Goal: Task Accomplishment & Management: Use online tool/utility

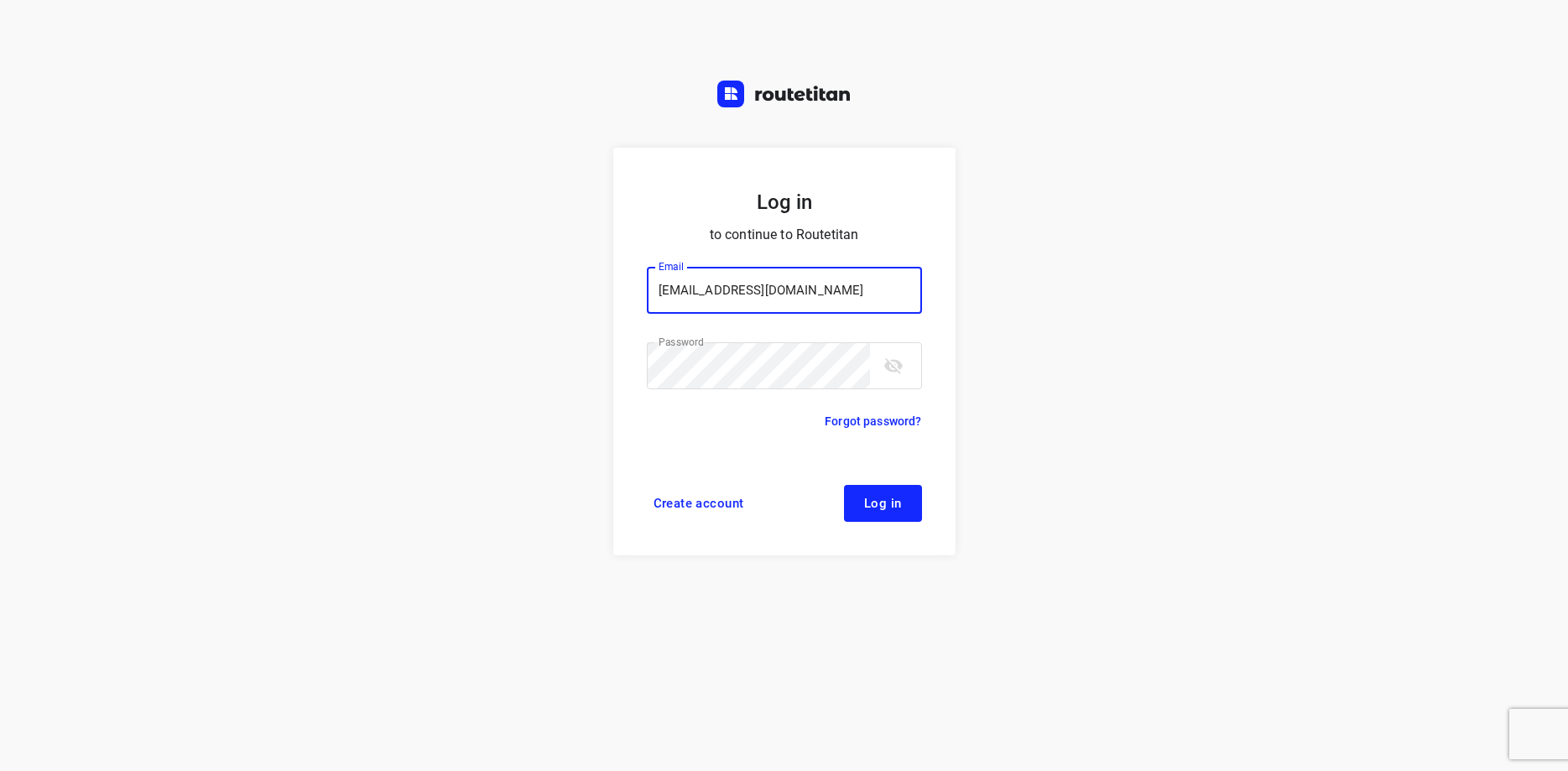
type input "max@onlineplasticsgroup.com"
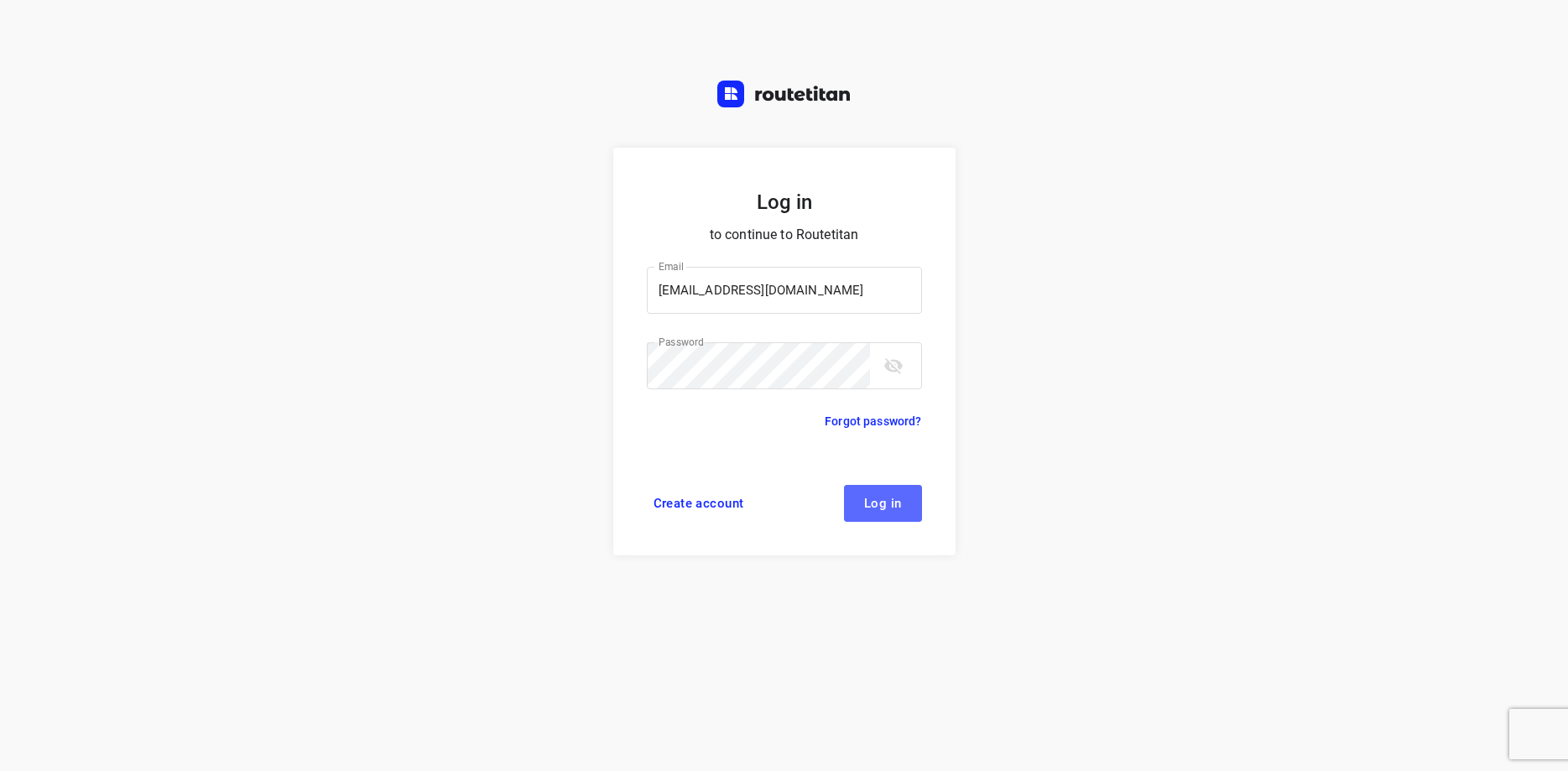
click at [888, 509] on span "Log in" at bounding box center [883, 503] width 38 height 13
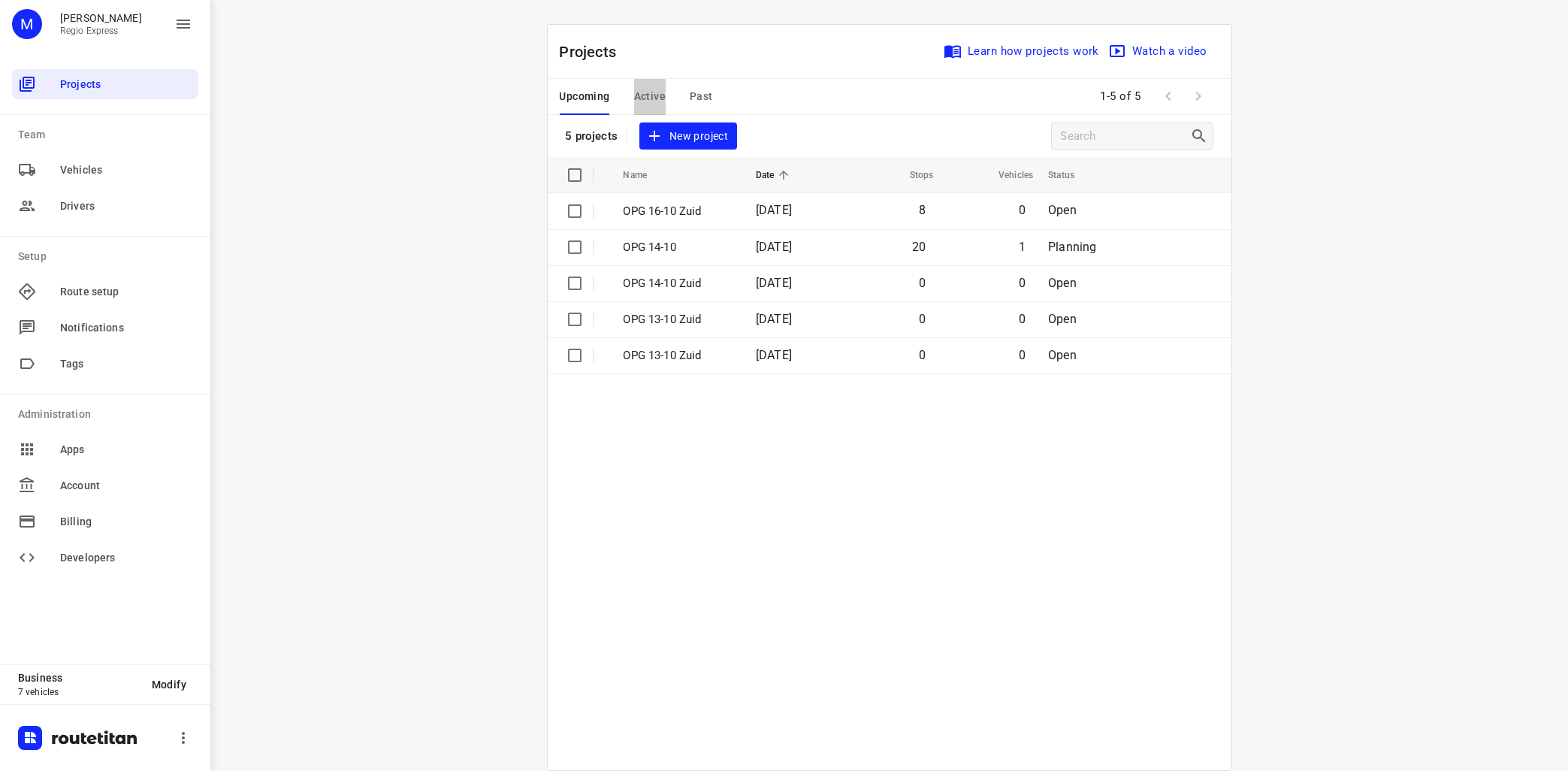
click at [649, 96] on span "Active" at bounding box center [649, 96] width 31 height 19
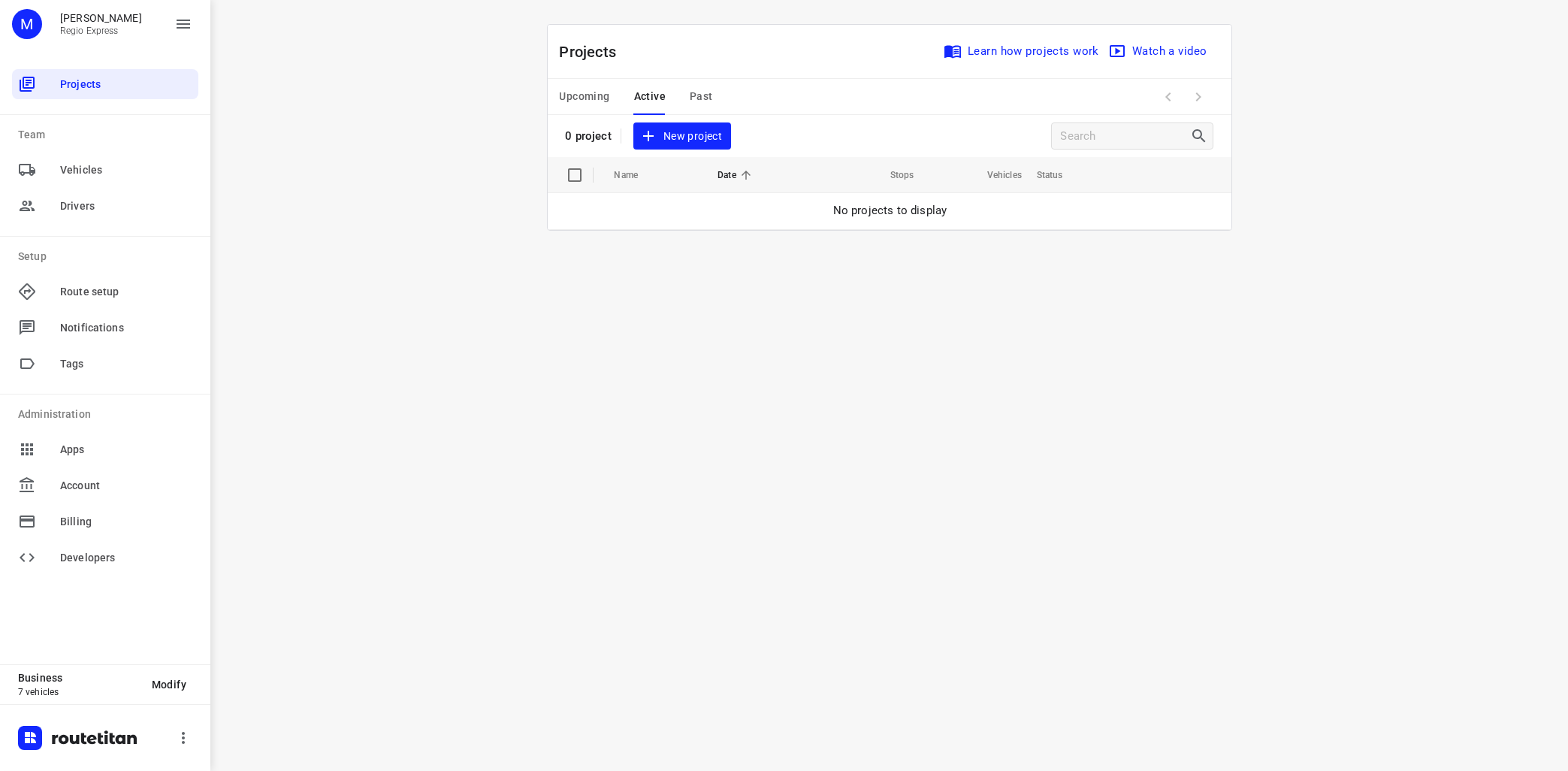
click at [649, 96] on span "Active" at bounding box center [649, 96] width 31 height 19
click at [699, 93] on span "Past" at bounding box center [701, 96] width 23 height 19
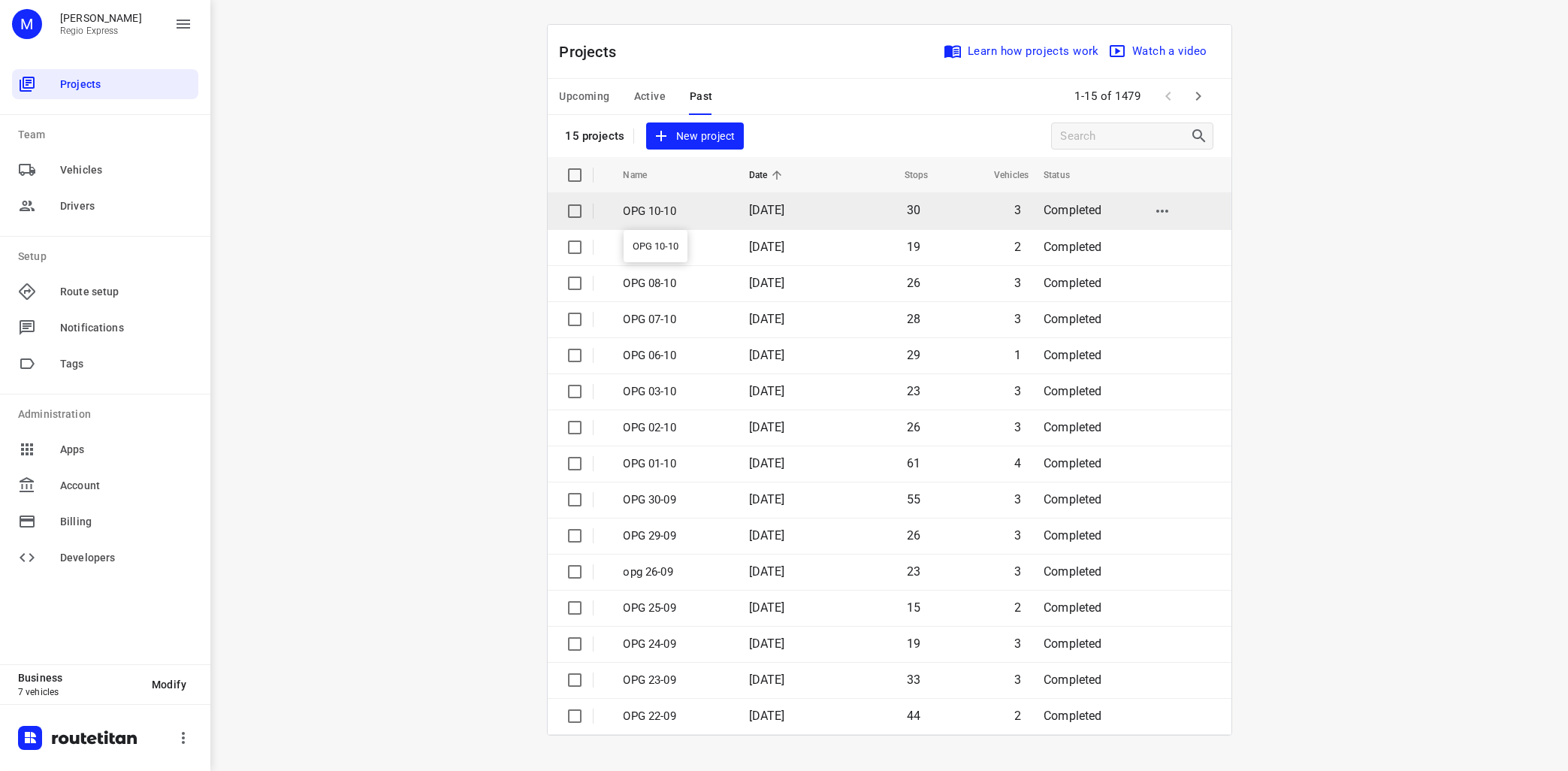
click at [656, 213] on p "OPG 10-10" at bounding box center [674, 211] width 103 height 17
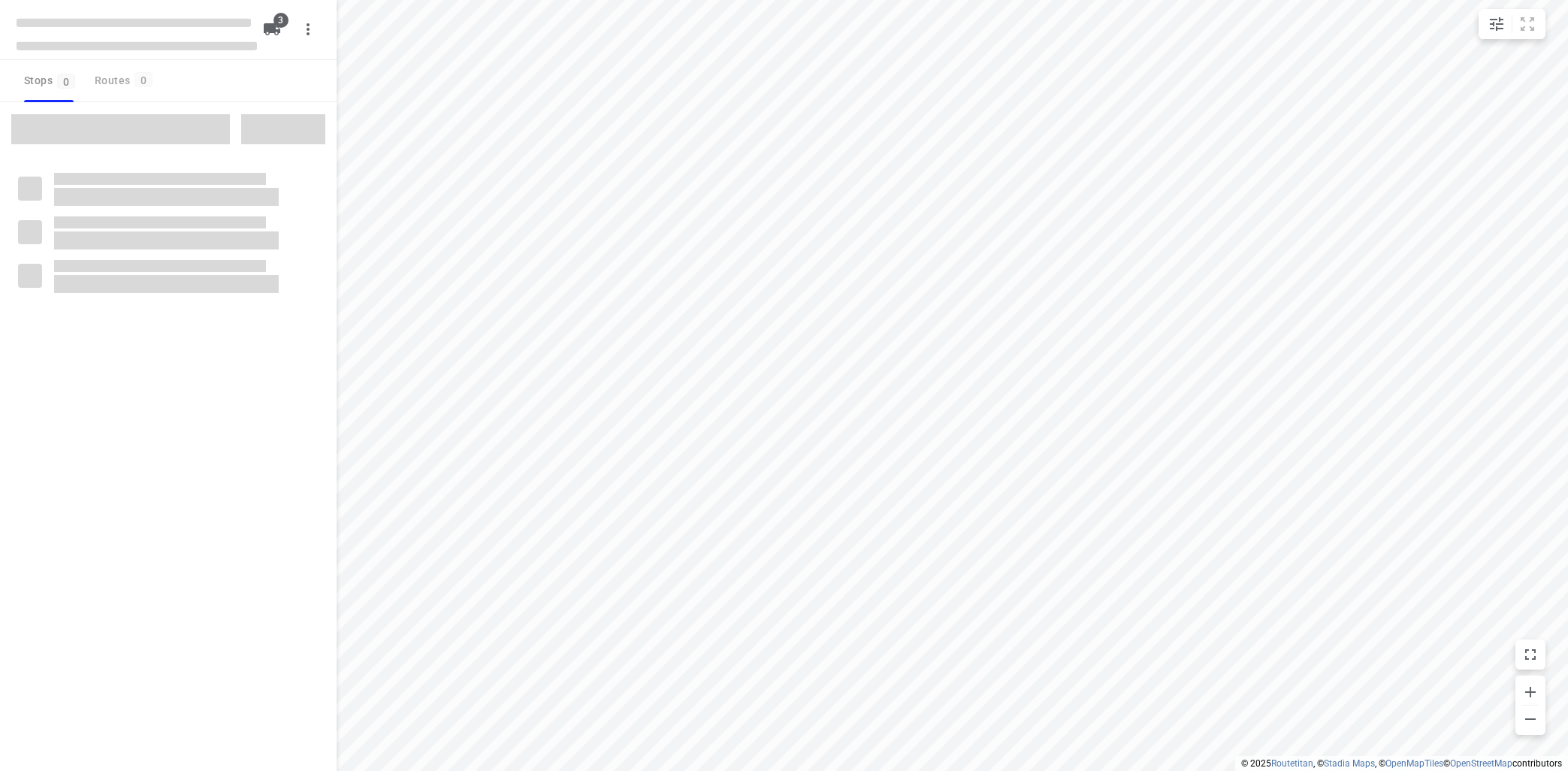
type input "distance"
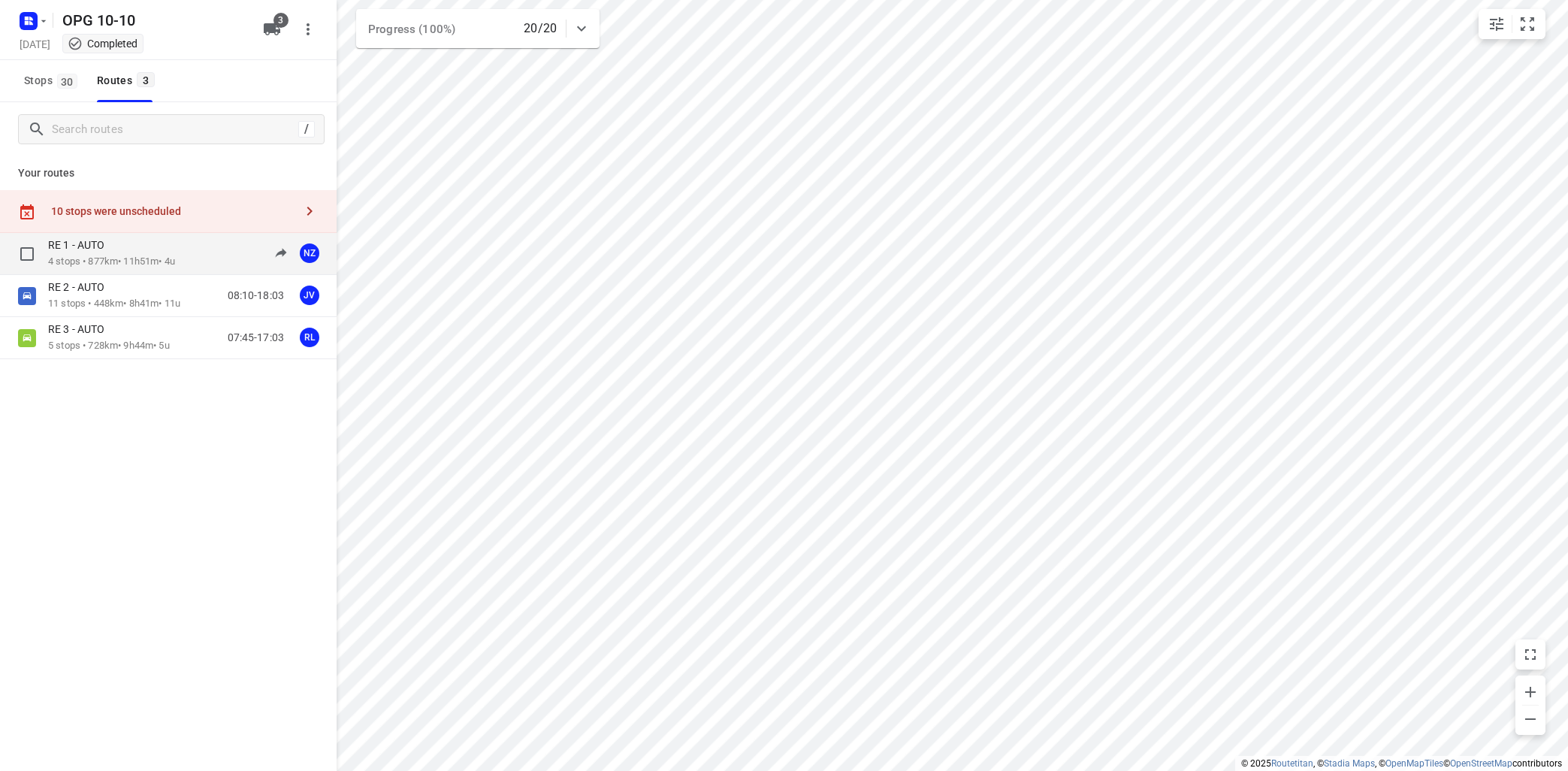
click at [134, 258] on p "4 stops • 877km • 11h51m • 4u" at bounding box center [112, 261] width 127 height 14
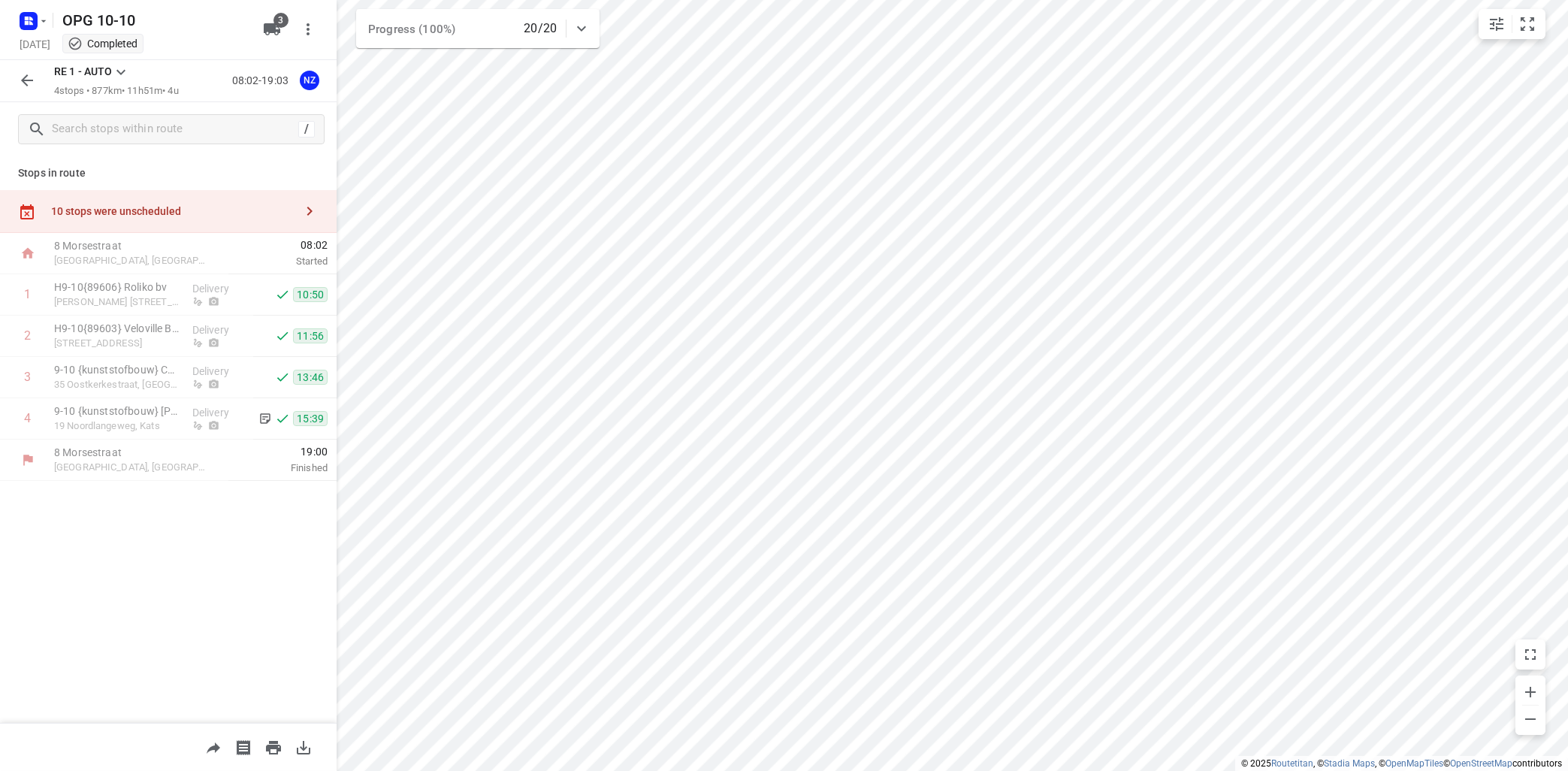
click at [121, 71] on icon at bounding box center [121, 72] width 18 height 18
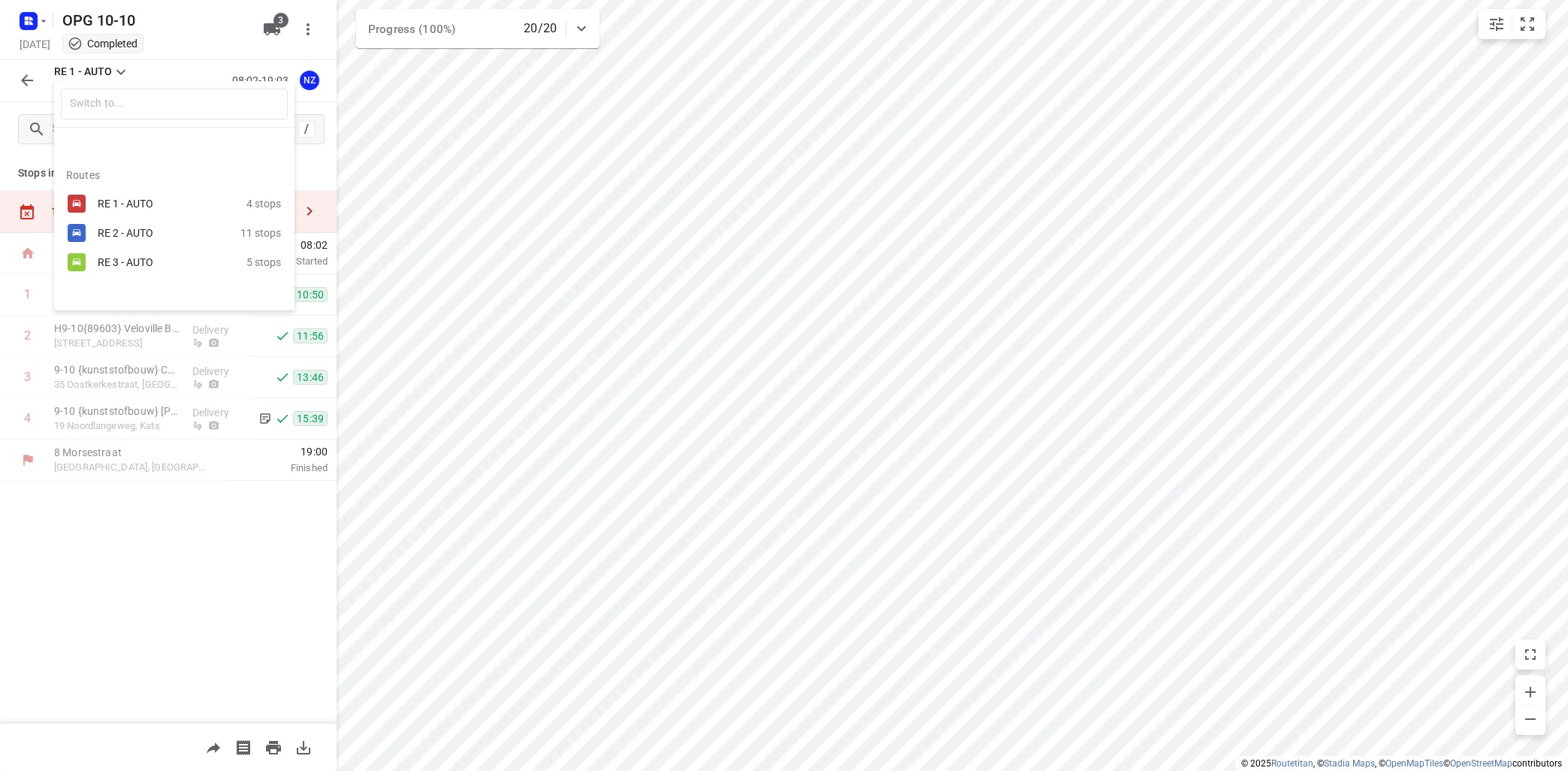
click at [102, 228] on div "RE 2 - AUTO" at bounding box center [161, 232] width 128 height 12
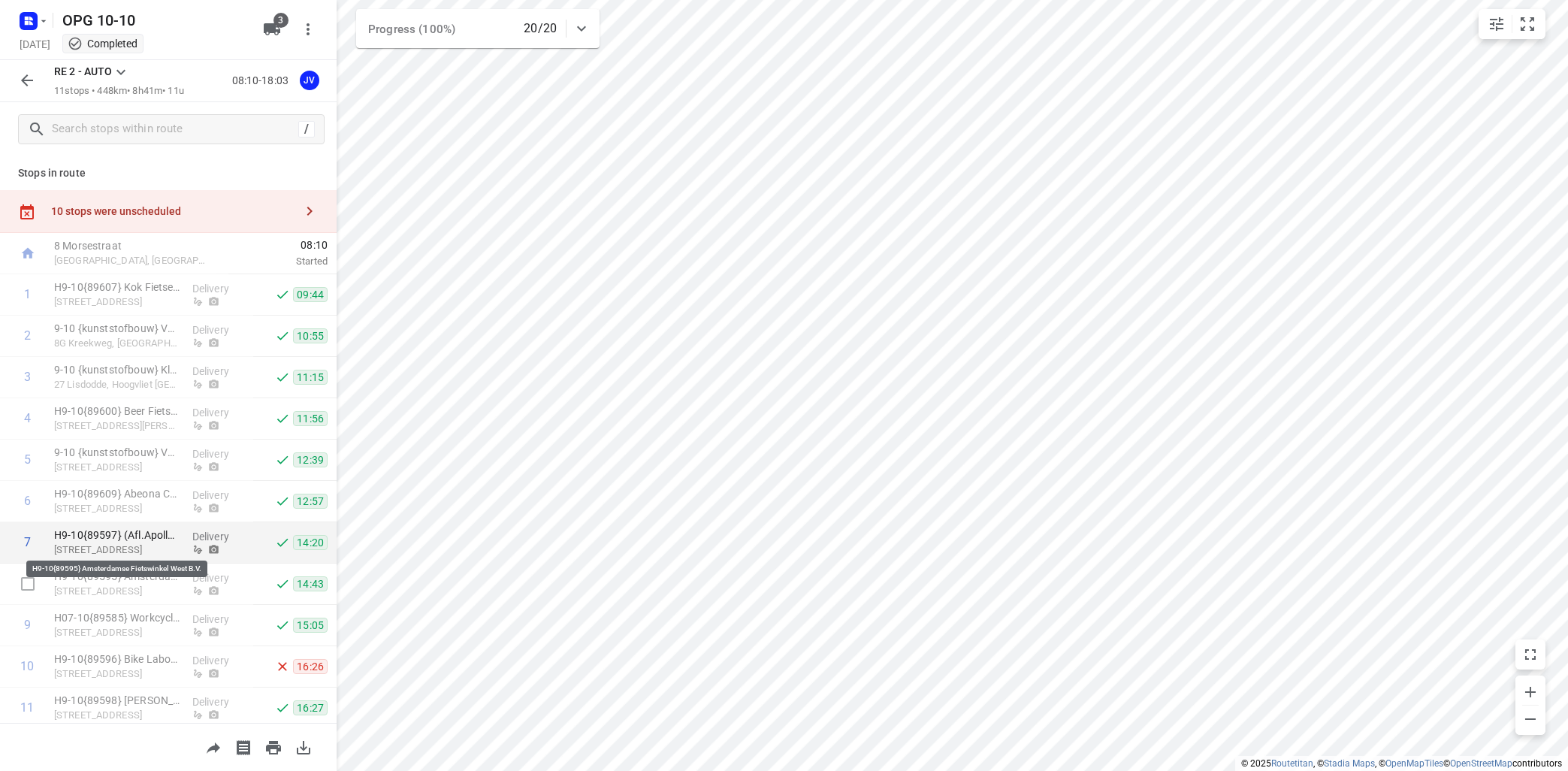
scroll to position [47, 0]
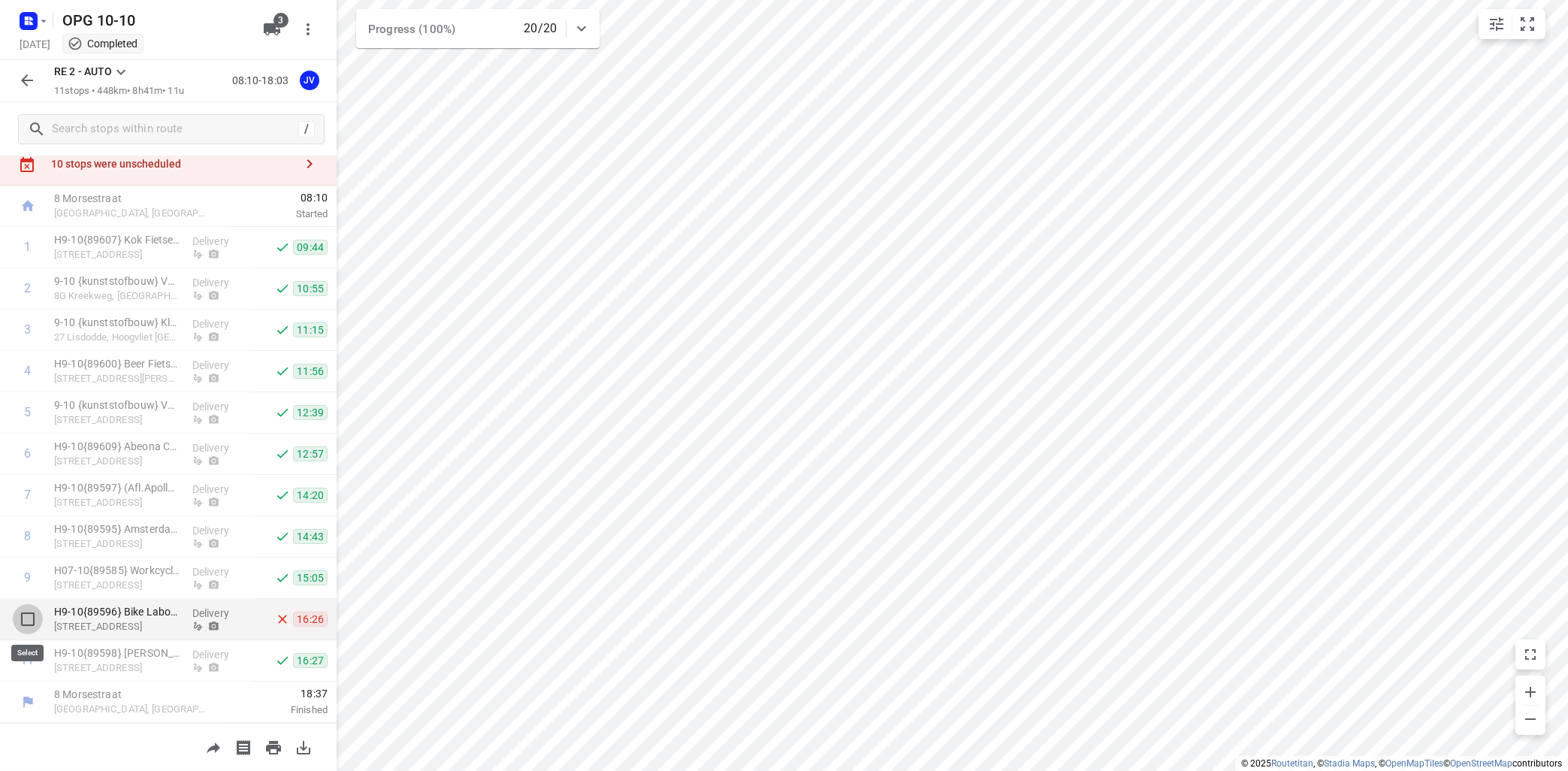
click at [26, 619] on input "checkbox" at bounding box center [28, 620] width 30 height 30
checkbox input "true"
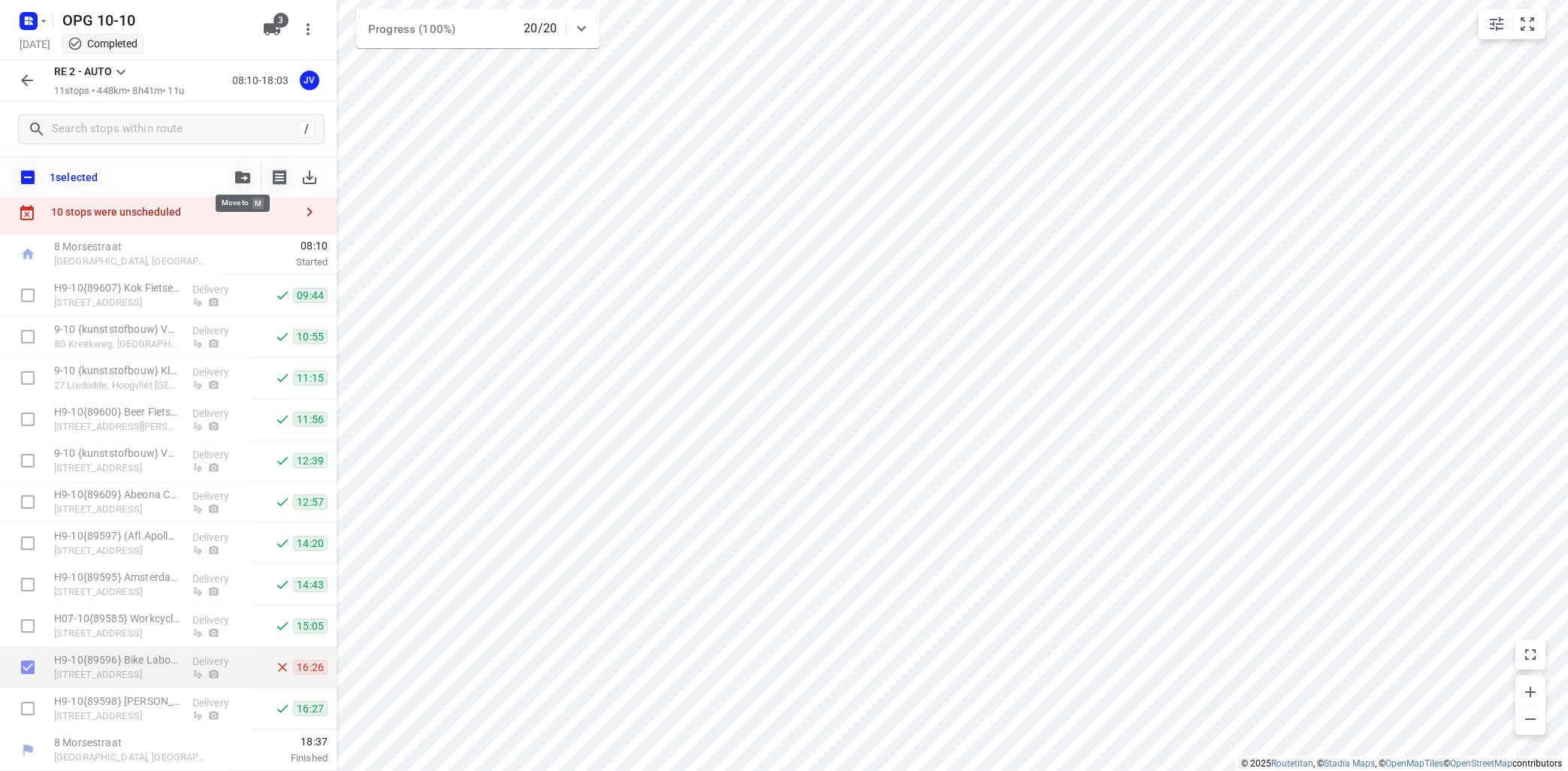
click at [249, 180] on icon "button" at bounding box center [243, 176] width 15 height 12
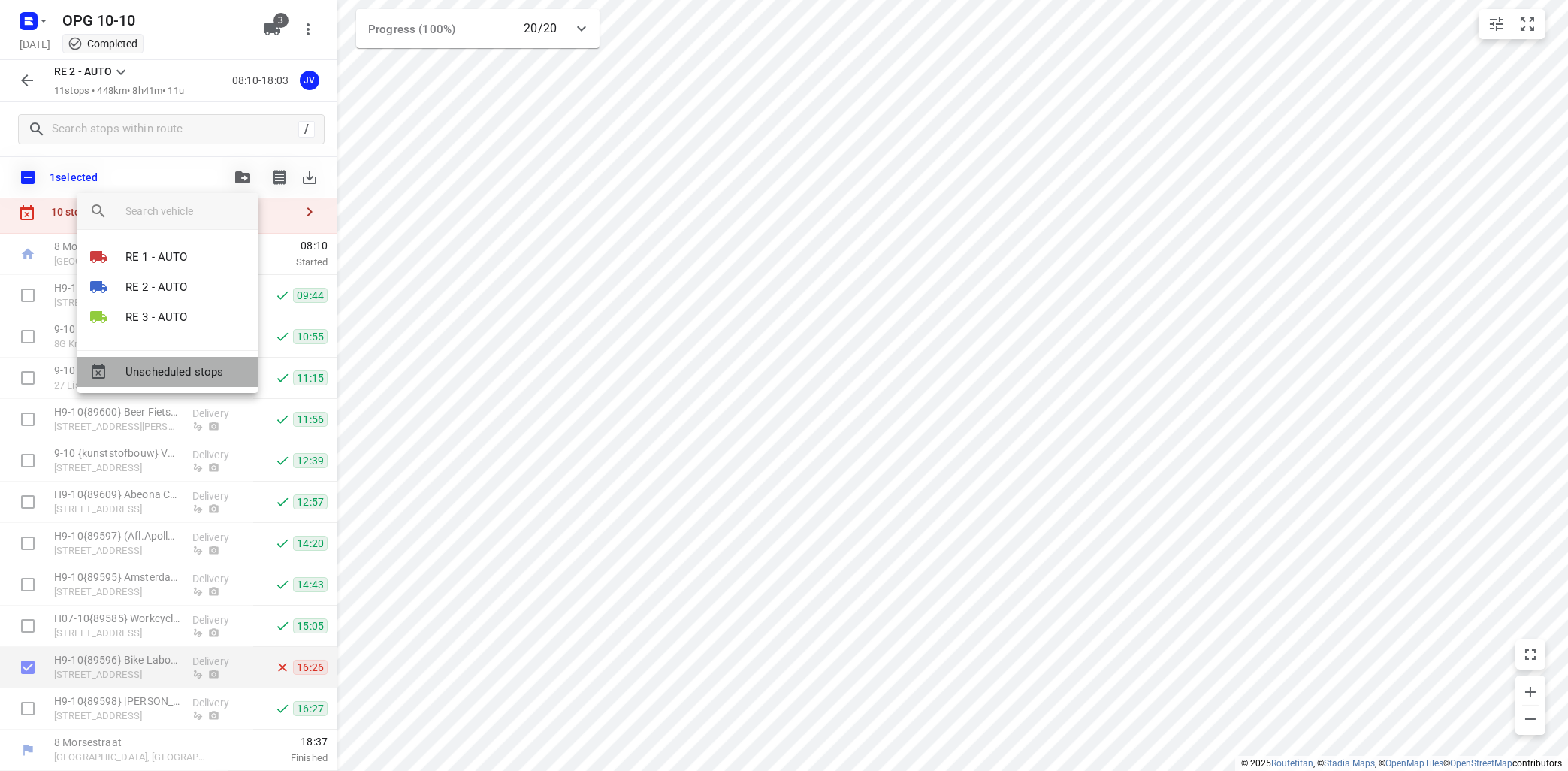
click at [182, 369] on span "Unscheduled stops" at bounding box center [185, 372] width 120 height 17
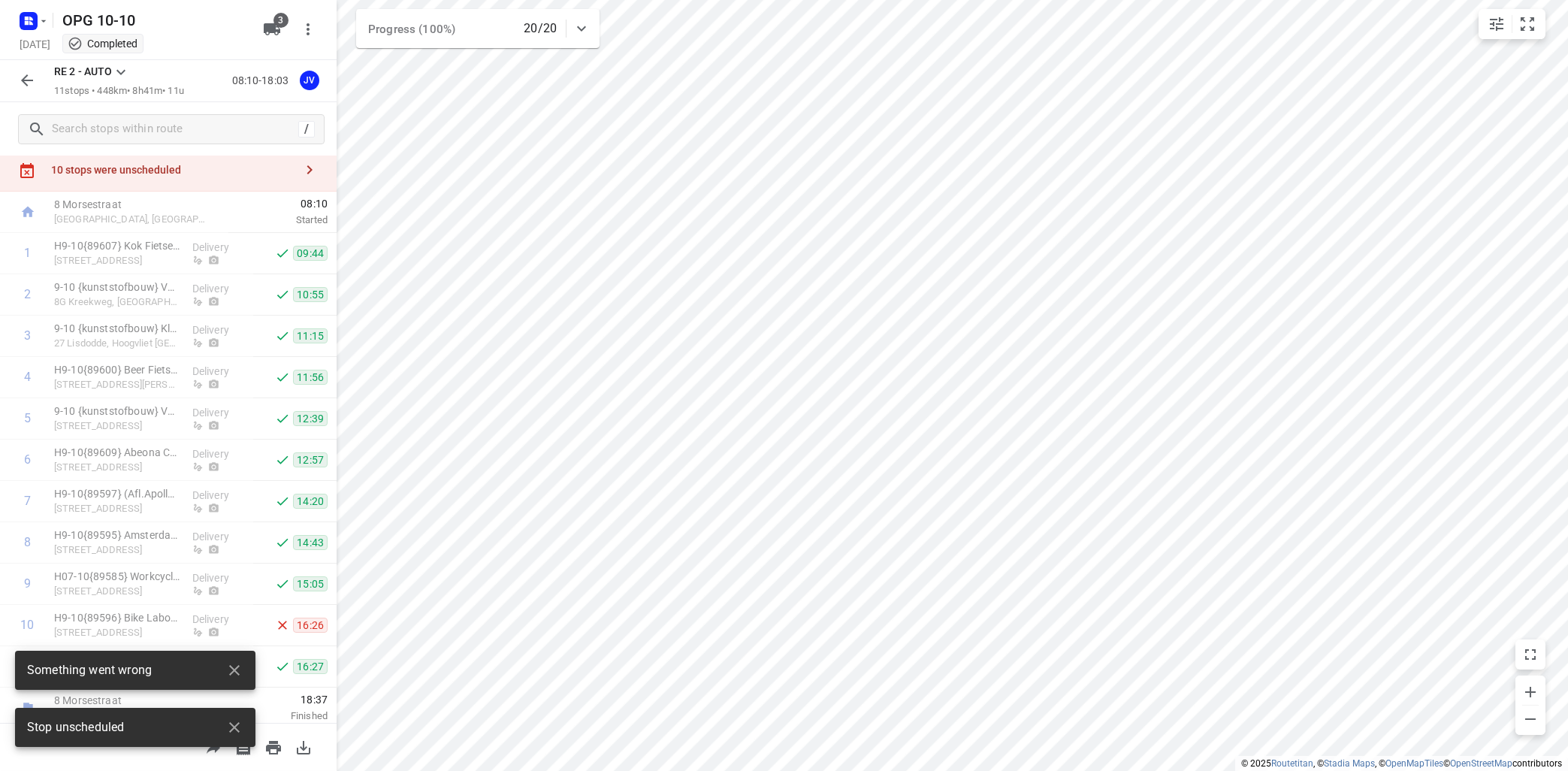
click at [119, 67] on icon at bounding box center [121, 72] width 18 height 18
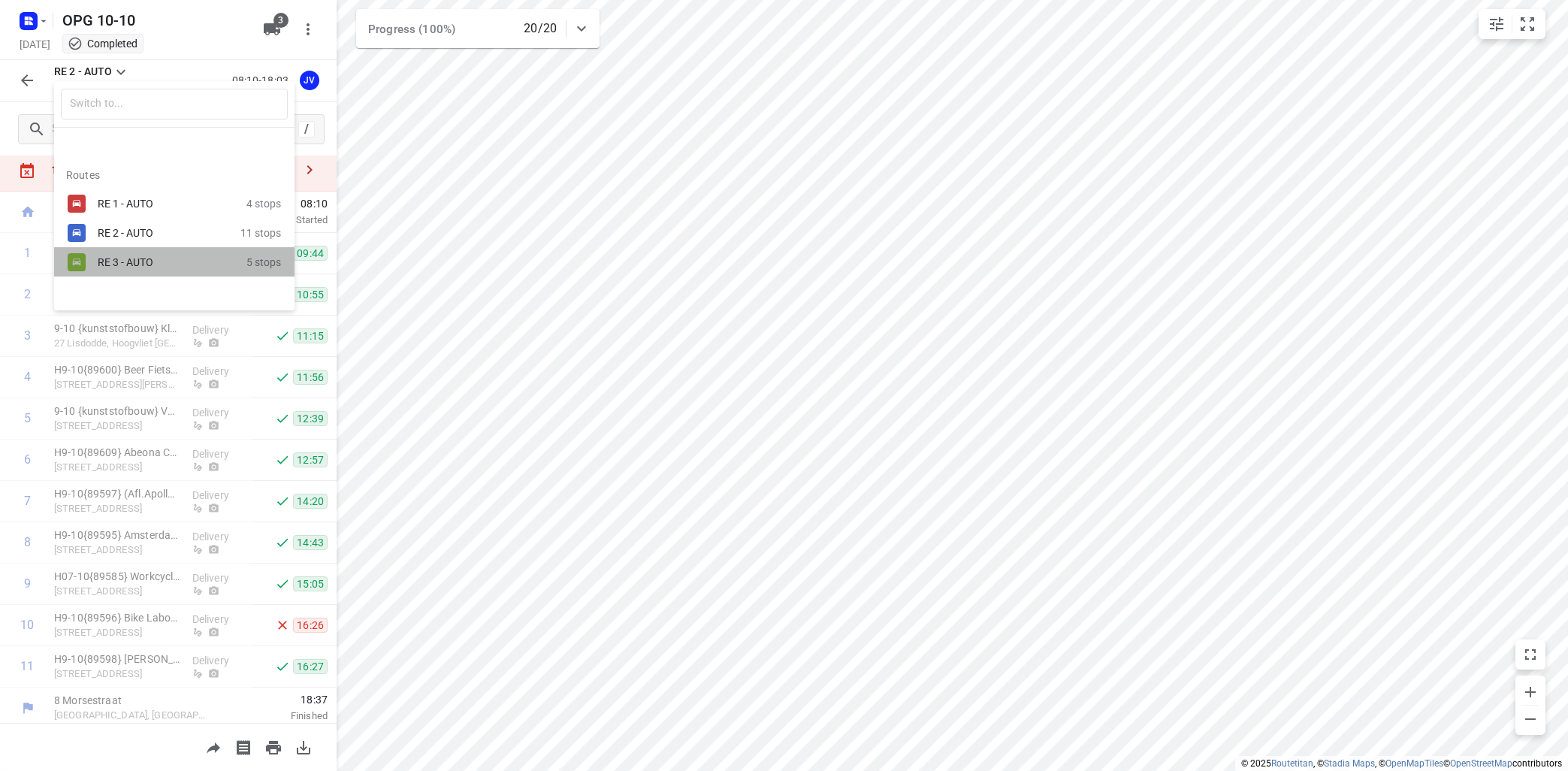
click at [133, 257] on div "RE 3 - AUTO" at bounding box center [161, 261] width 128 height 12
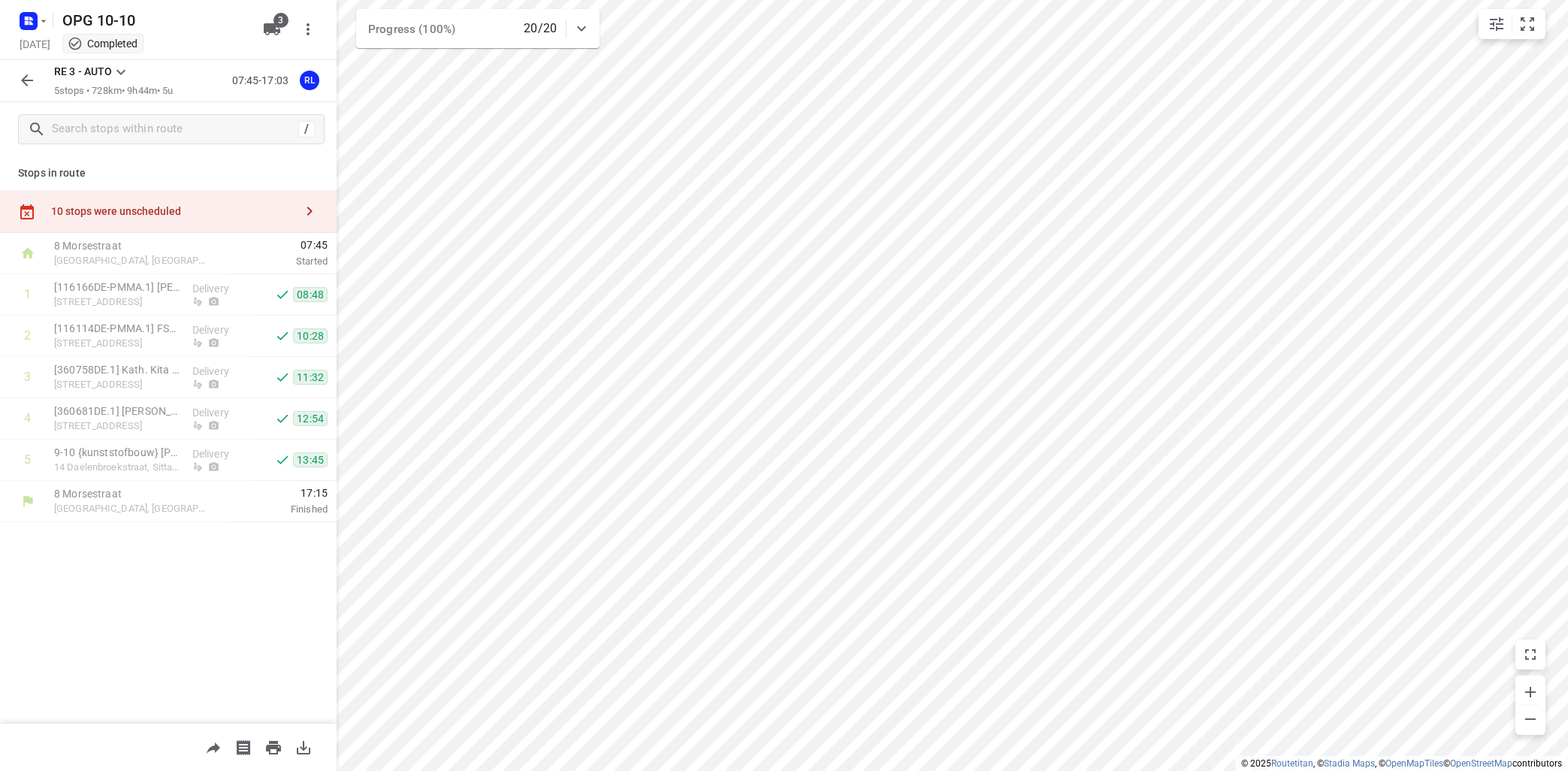
scroll to position [0, 0]
click at [123, 69] on icon at bounding box center [121, 72] width 18 height 18
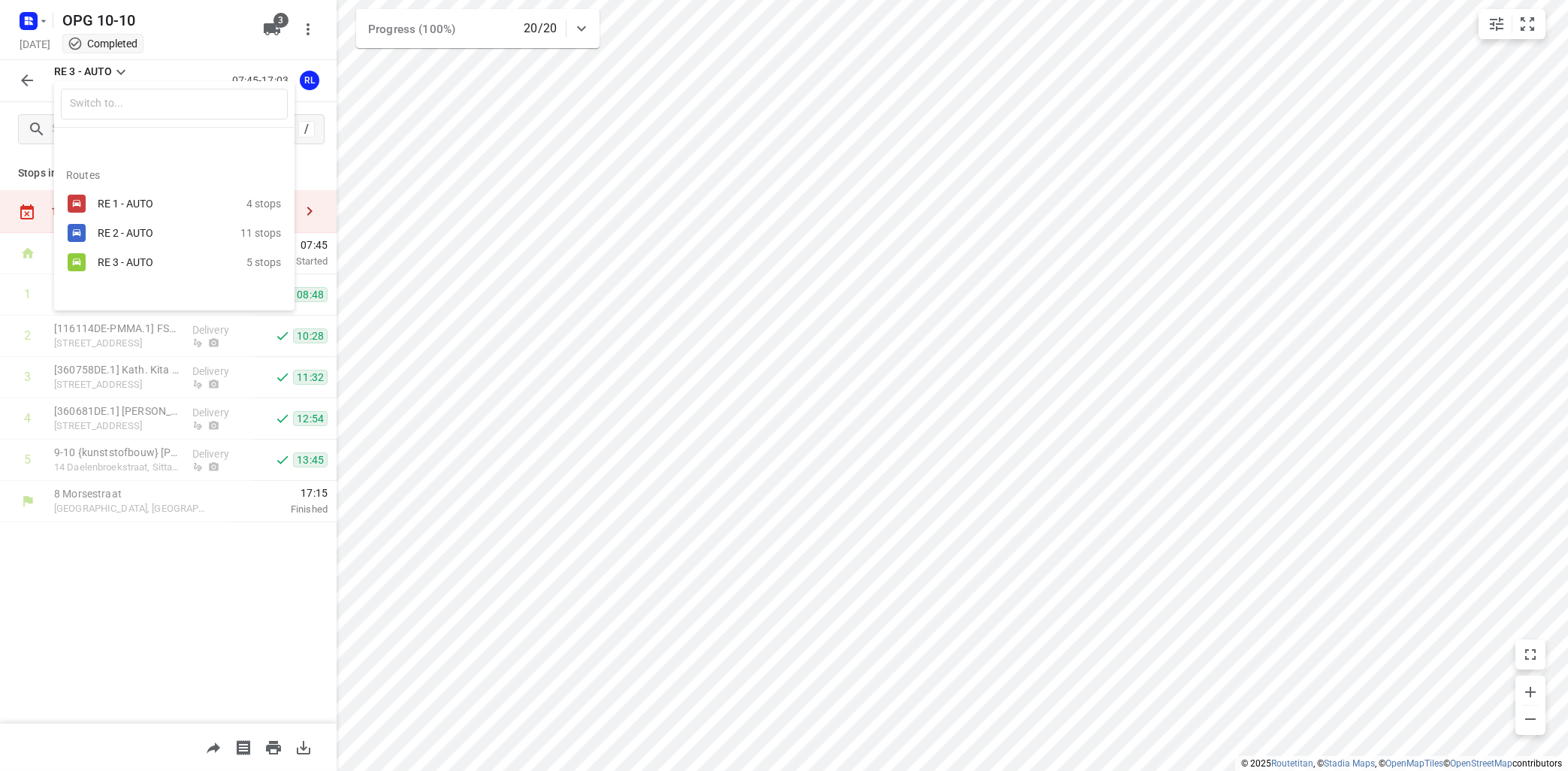
click at [116, 231] on div "RE 2 - AUTO" at bounding box center [161, 232] width 128 height 12
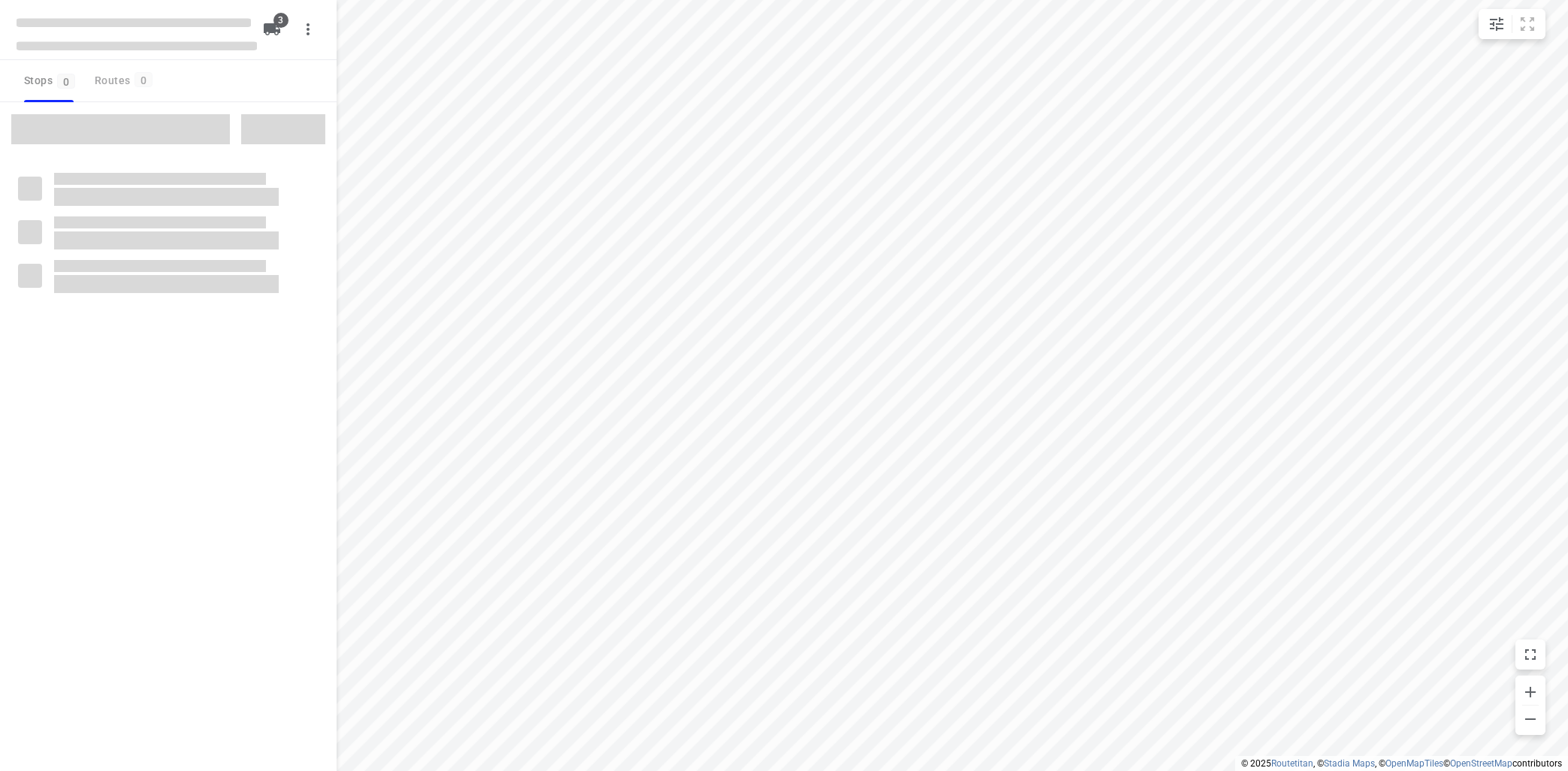
type input "distance"
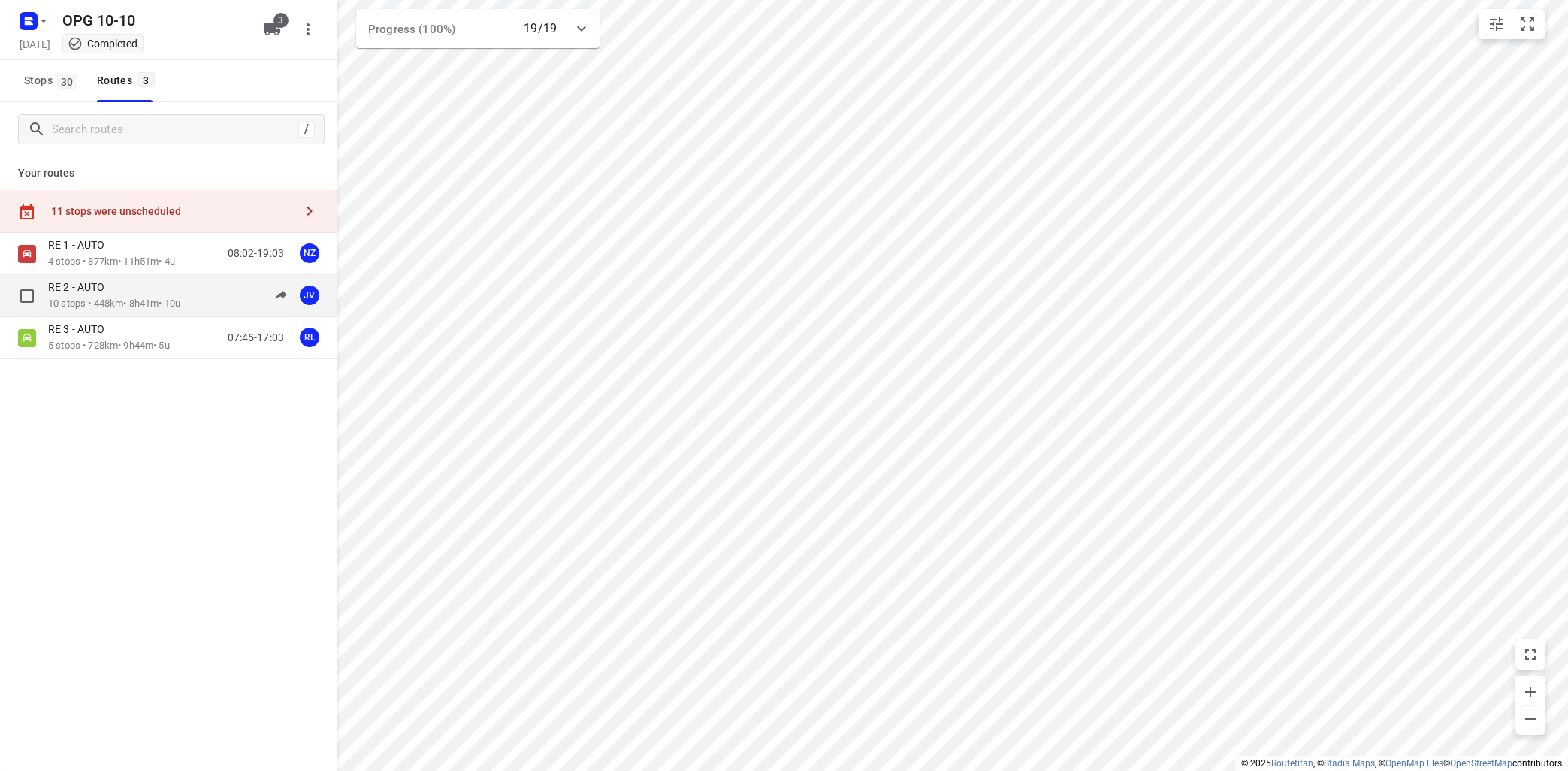
click at [98, 296] on div "RE 2 - AUTO" at bounding box center [115, 288] width 133 height 16
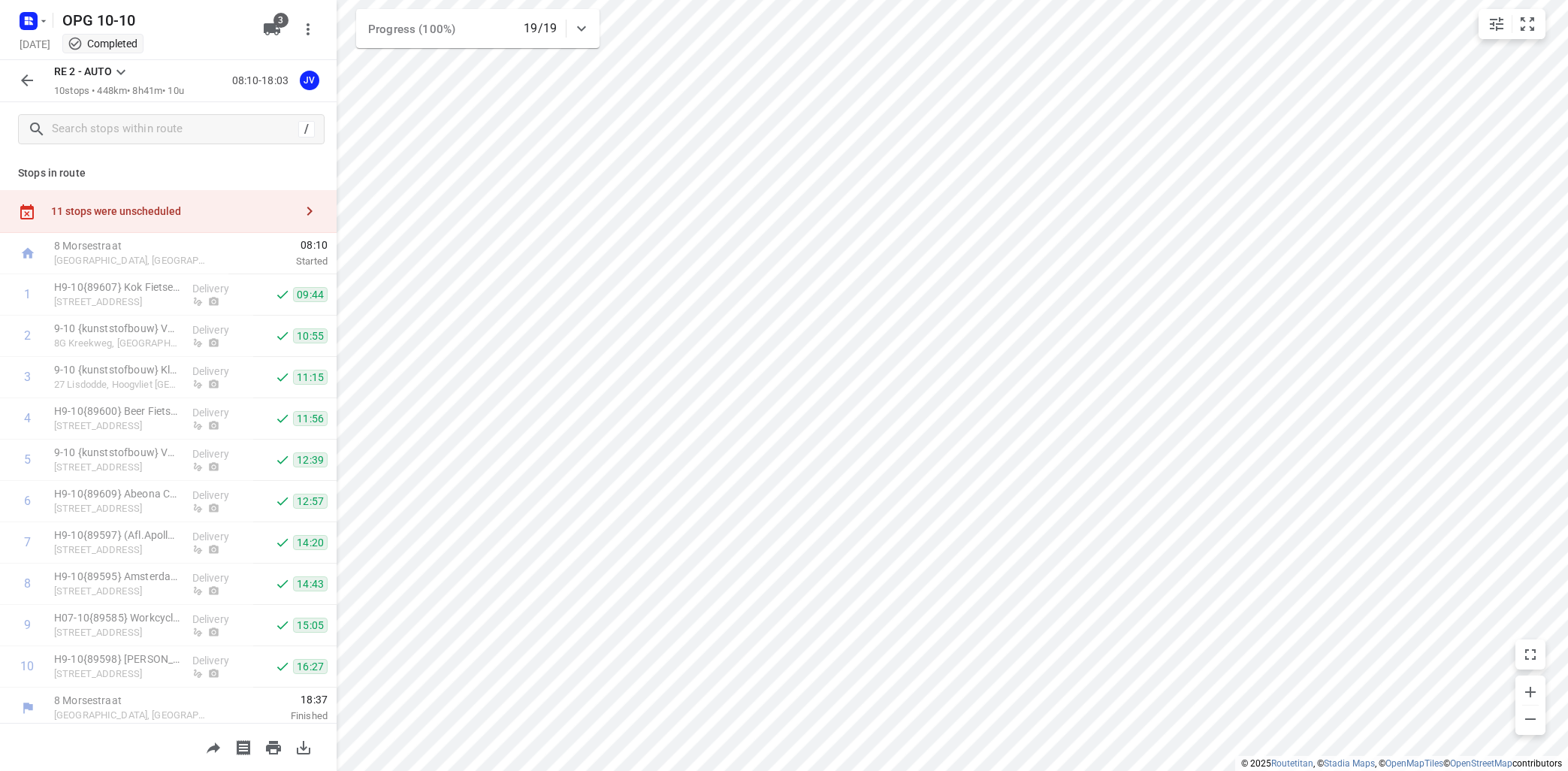
click at [308, 209] on icon "button" at bounding box center [310, 211] width 18 height 18
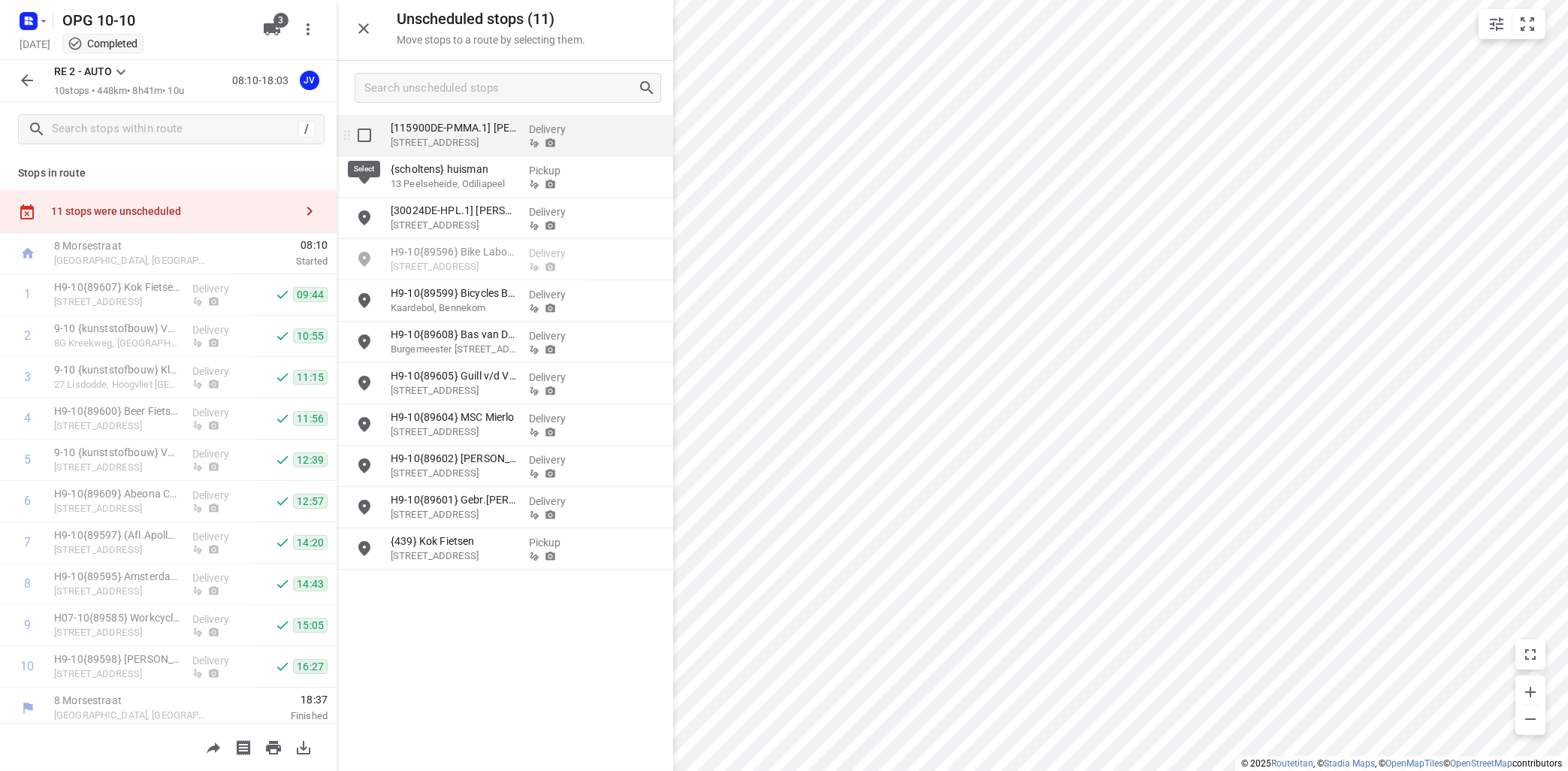
click at [367, 133] on input "grid" at bounding box center [364, 135] width 30 height 30
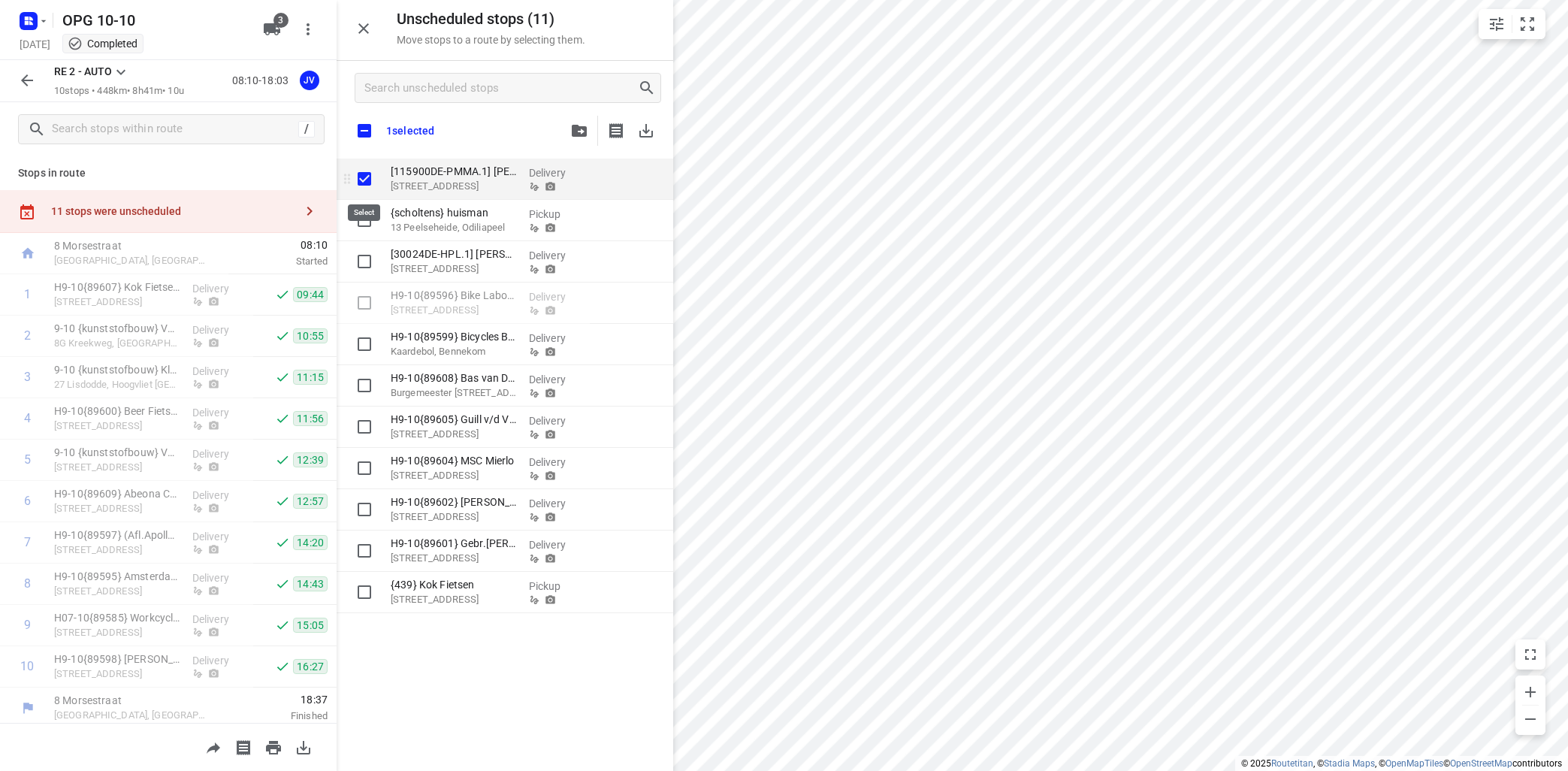
checkbox input "true"
click at [366, 128] on input "checkbox" at bounding box center [364, 130] width 31 height 31
checkbox input "true"
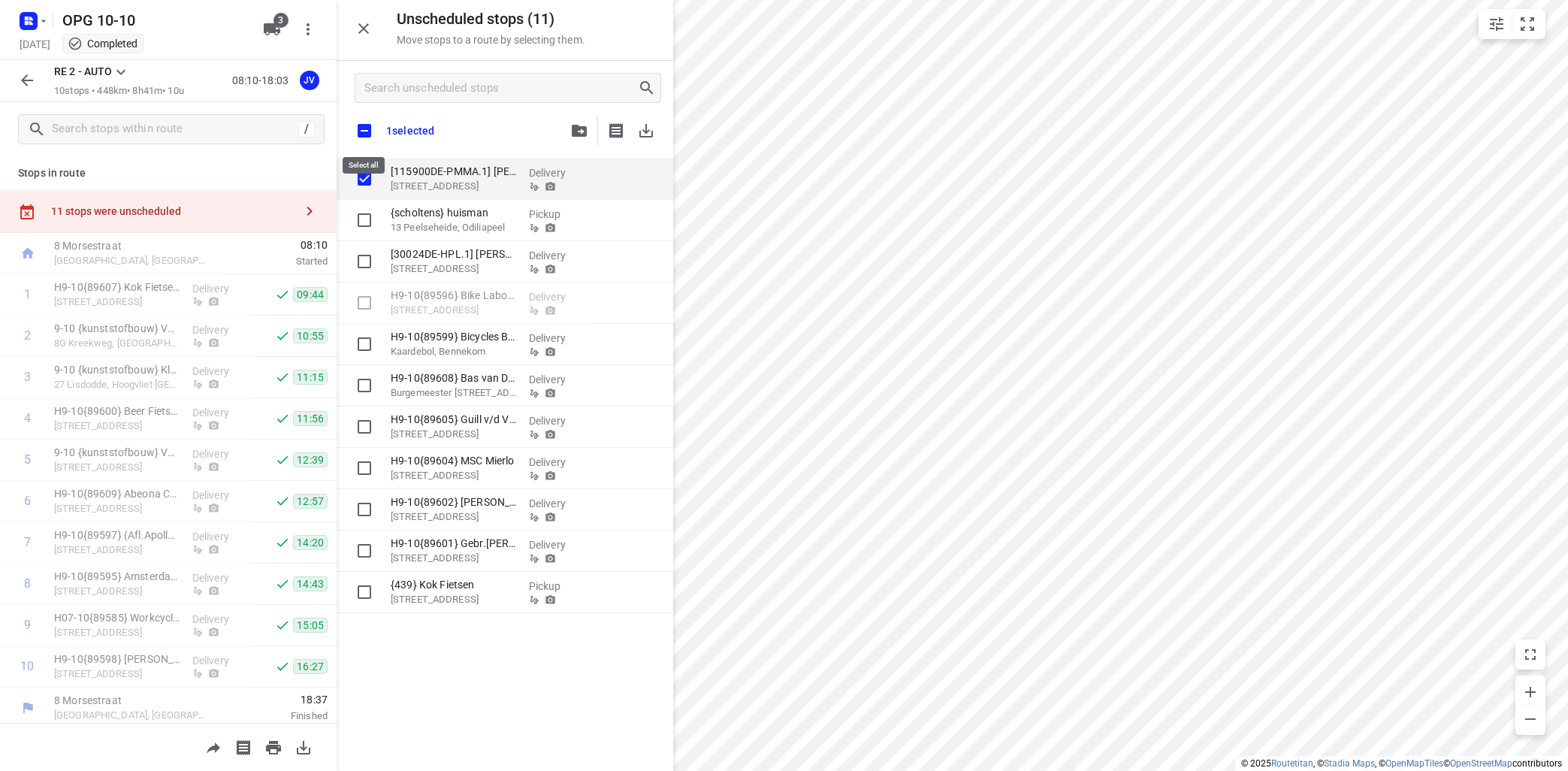
checkbox input "true"
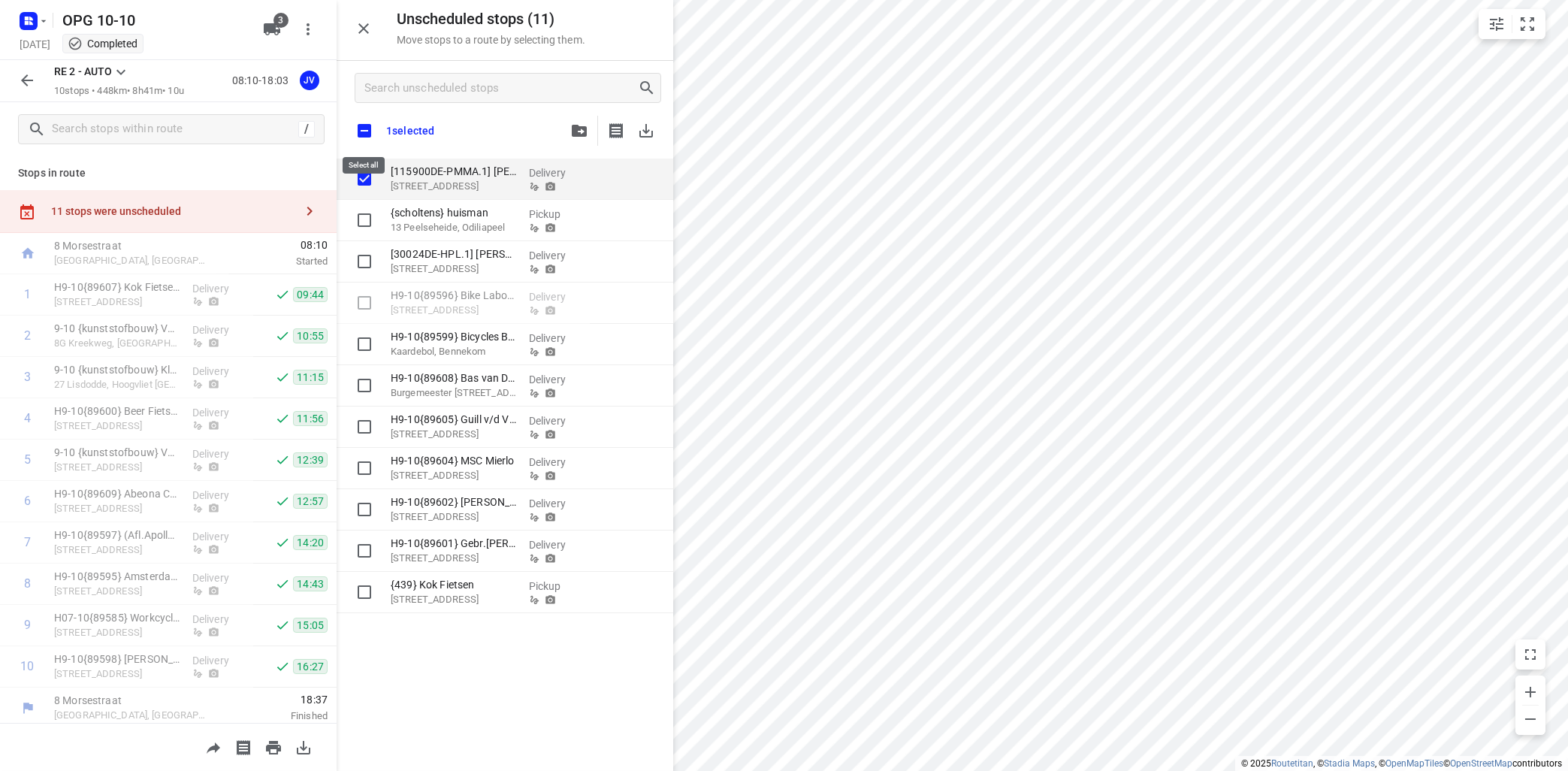
checkbox input "true"
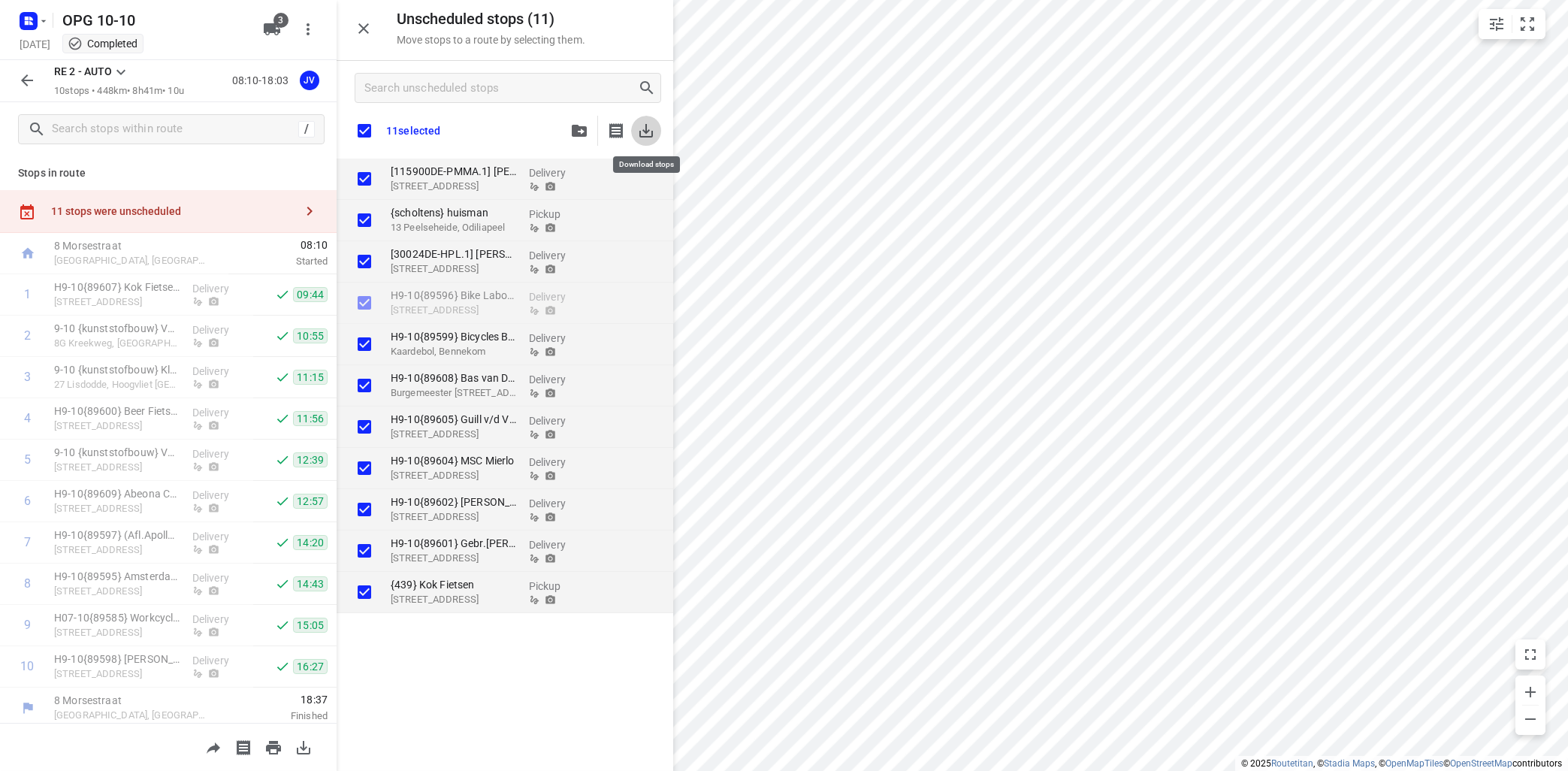
click at [647, 126] on icon "button" at bounding box center [647, 131] width 18 height 18
checkbox input "true"
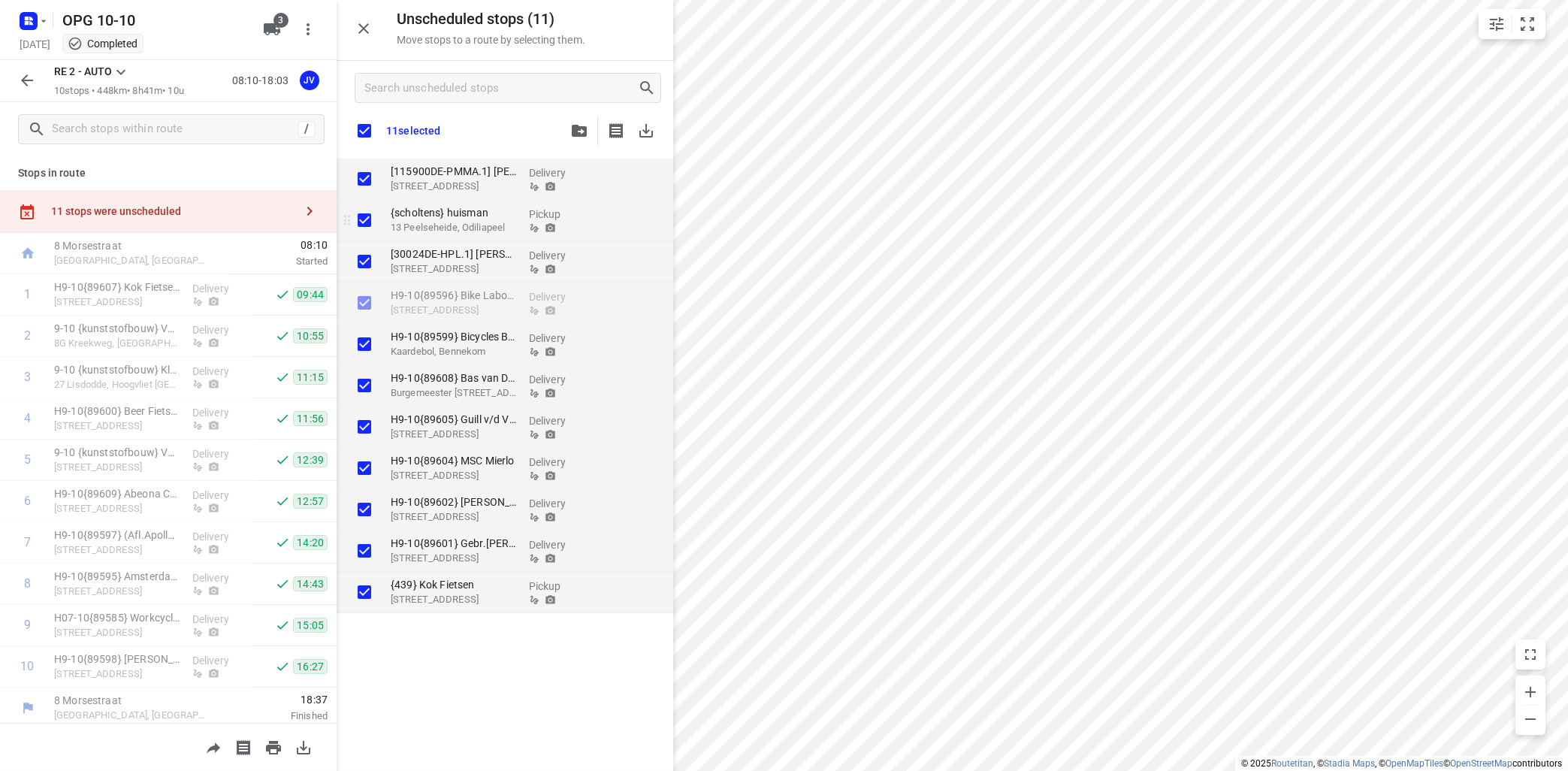
checkbox input "true"
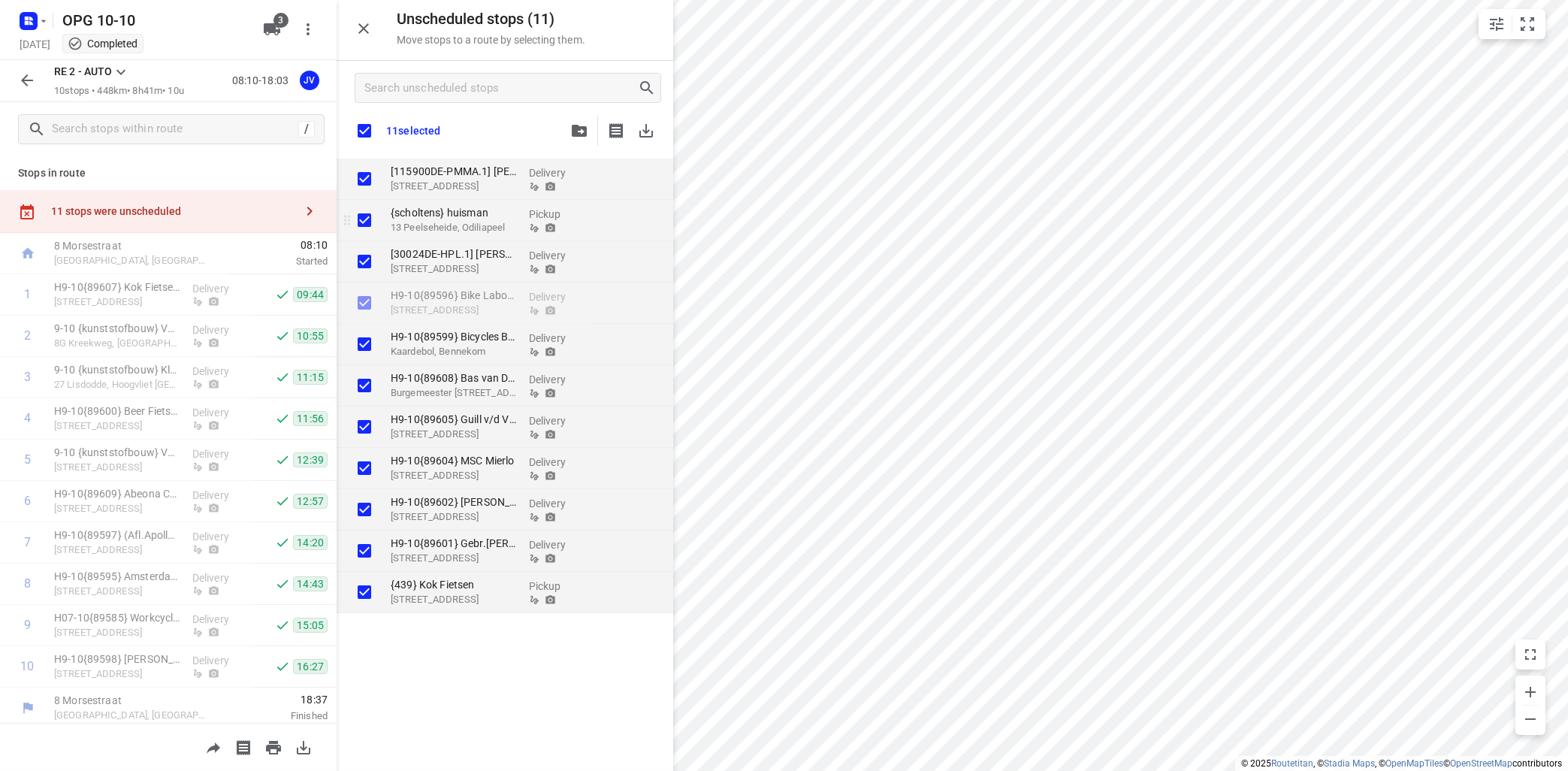
checkbox input "true"
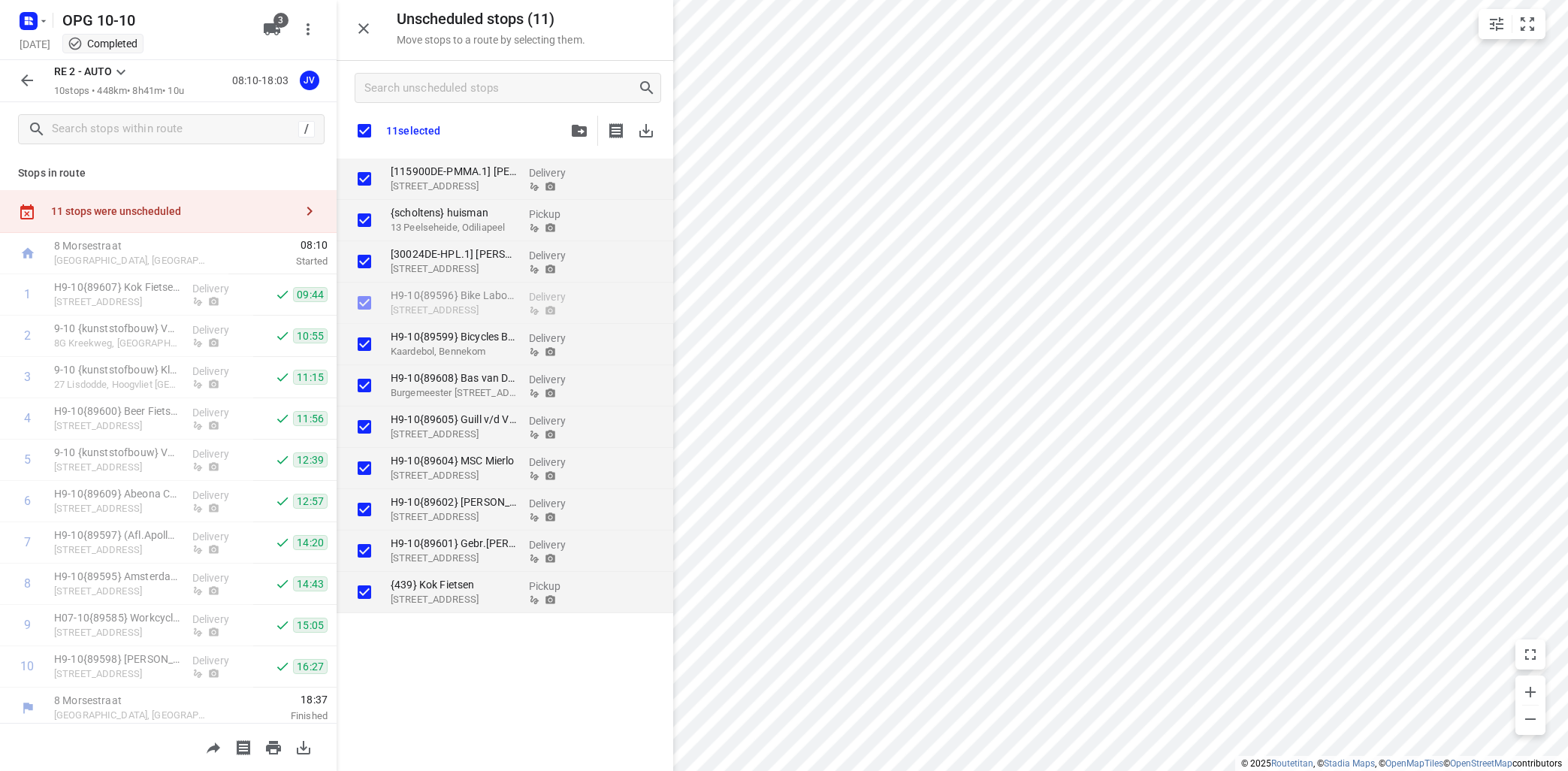
checkbox input "true"
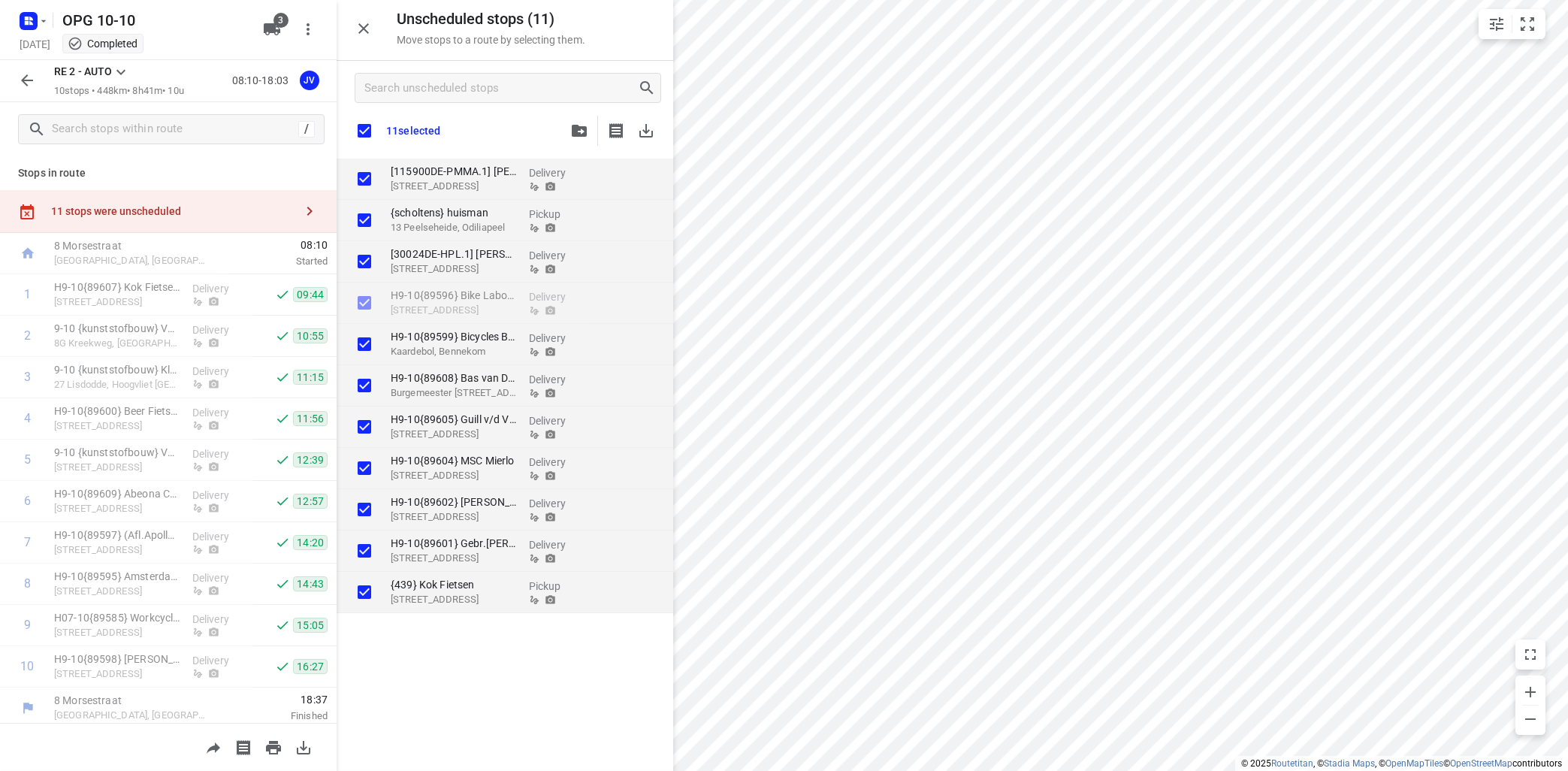
checkbox input "true"
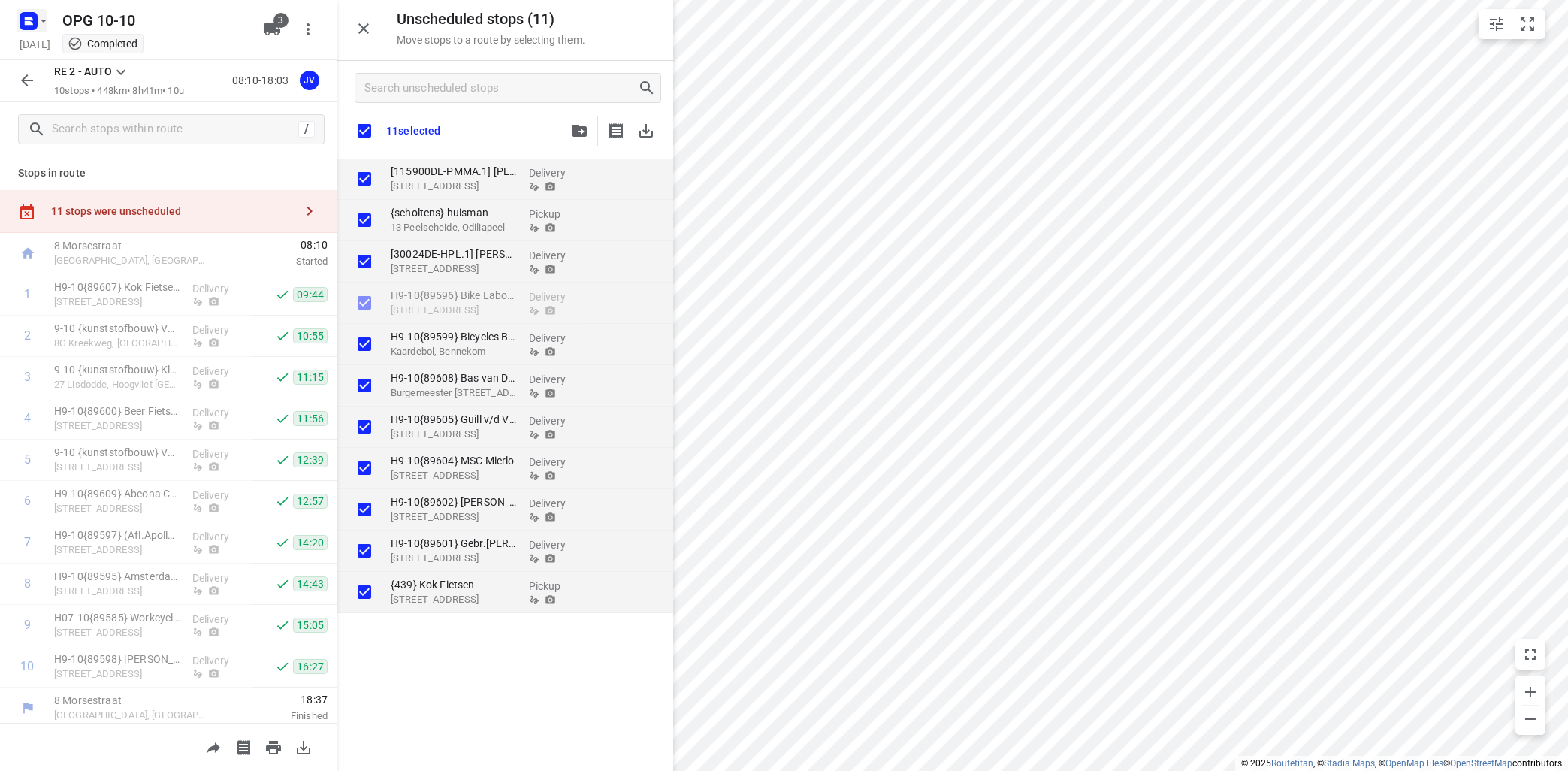
click at [45, 21] on icon "button" at bounding box center [43, 21] width 12 height 12
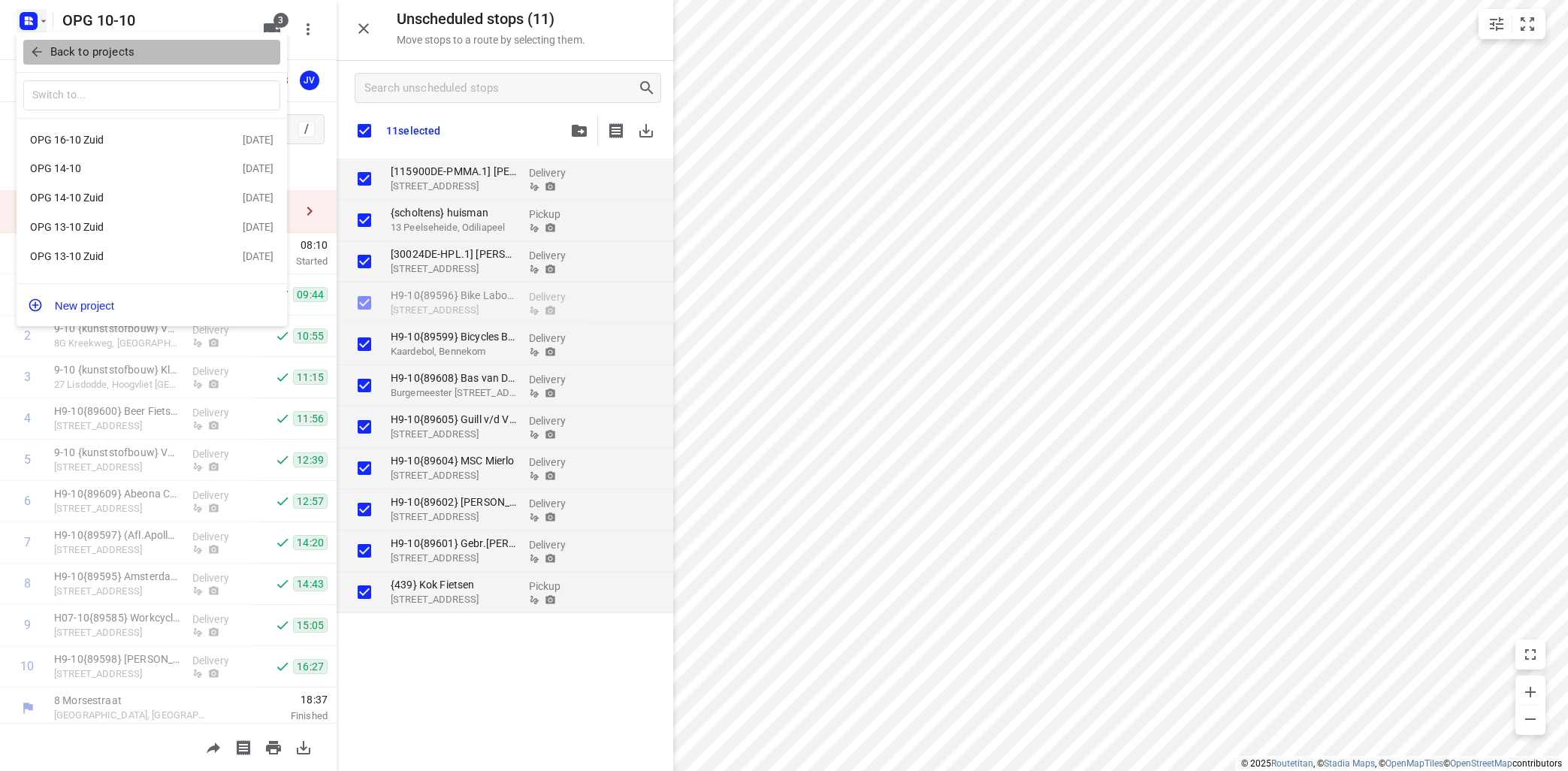
click at [62, 45] on p "Back to projects" at bounding box center [92, 52] width 84 height 17
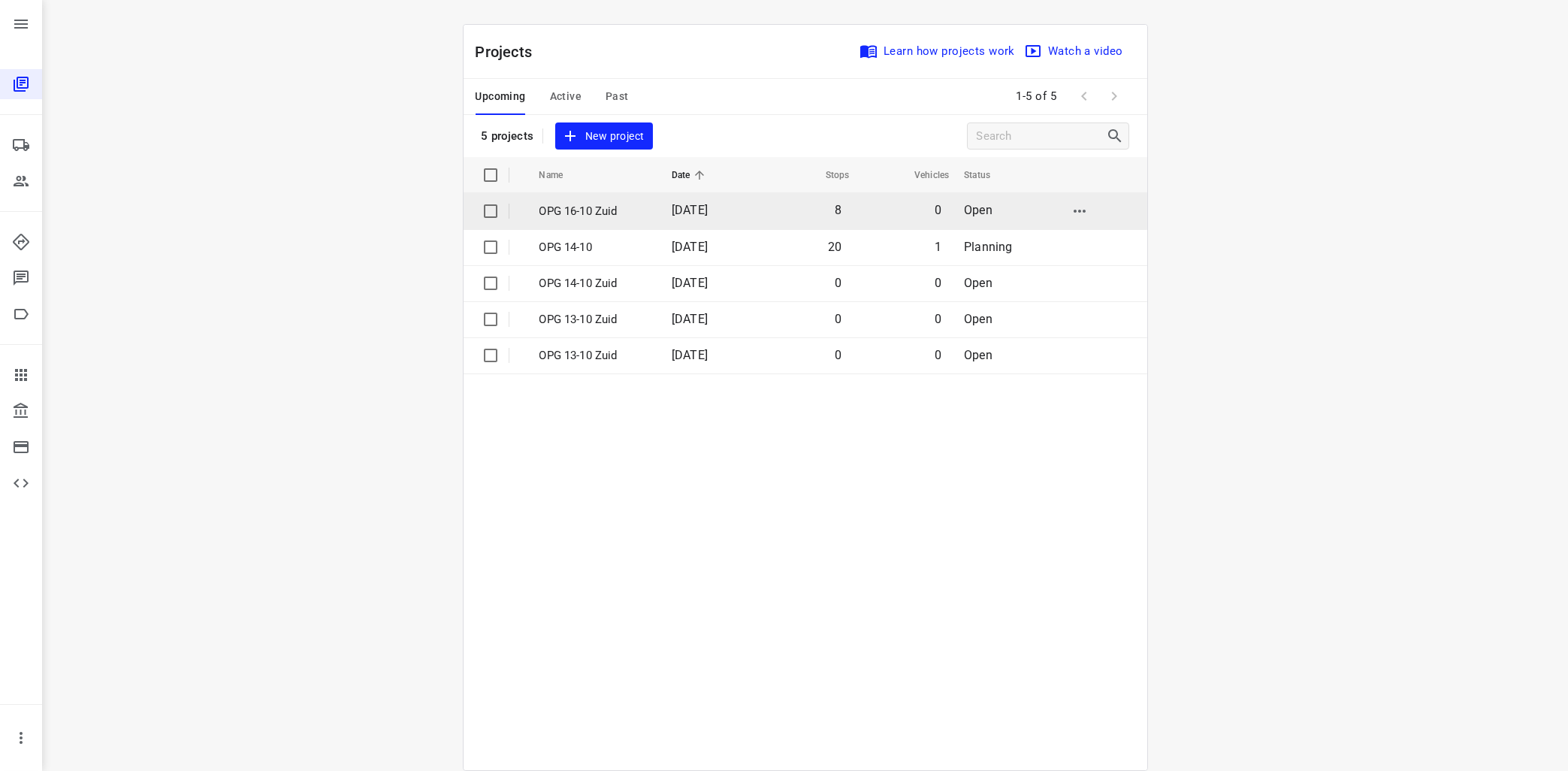
click at [599, 209] on p "OPG 16-10 Zuid" at bounding box center [594, 211] width 110 height 17
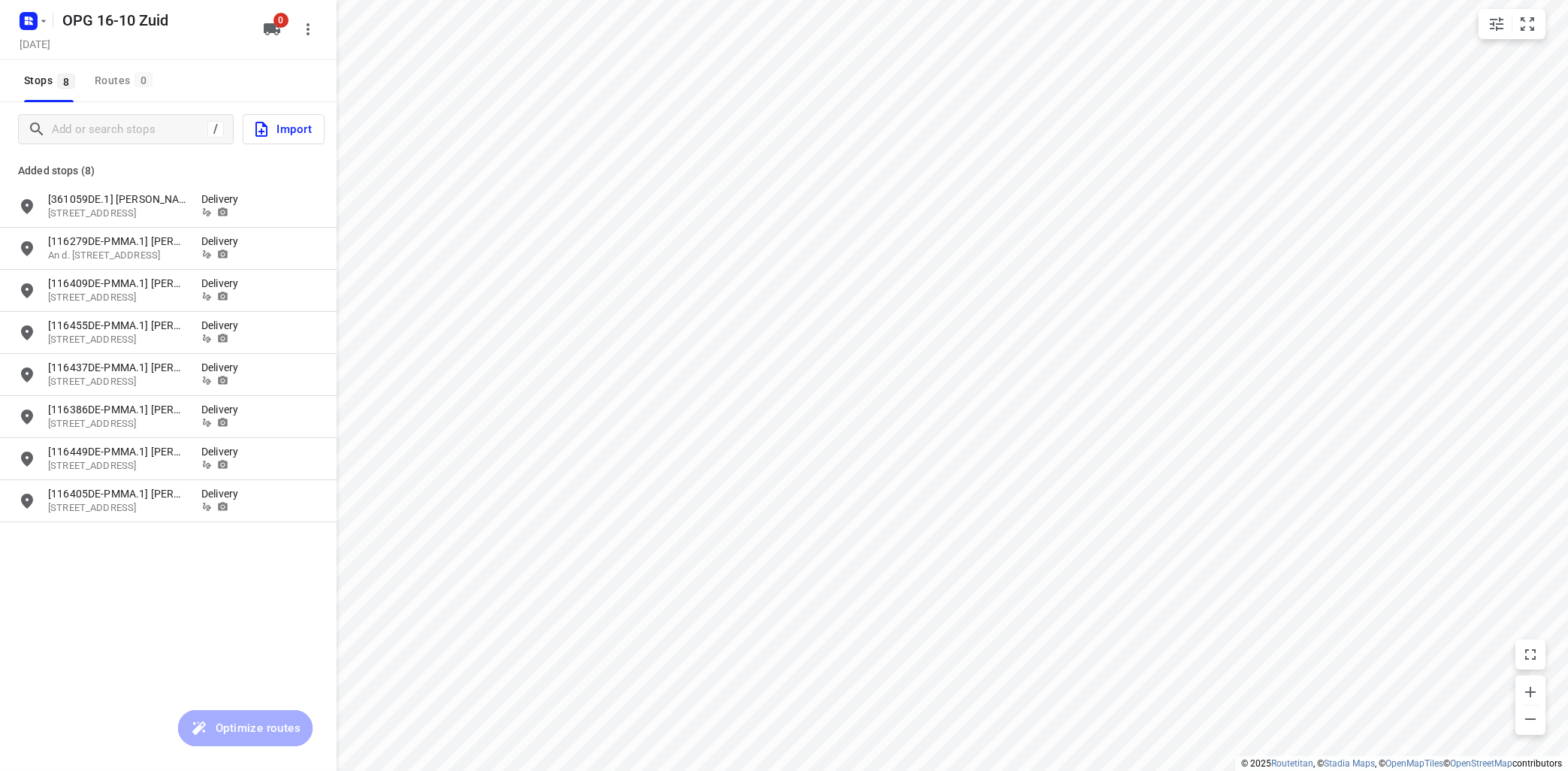
type input "distance"
click at [26, 203] on input "grid" at bounding box center [27, 207] width 30 height 30
checkbox input "true"
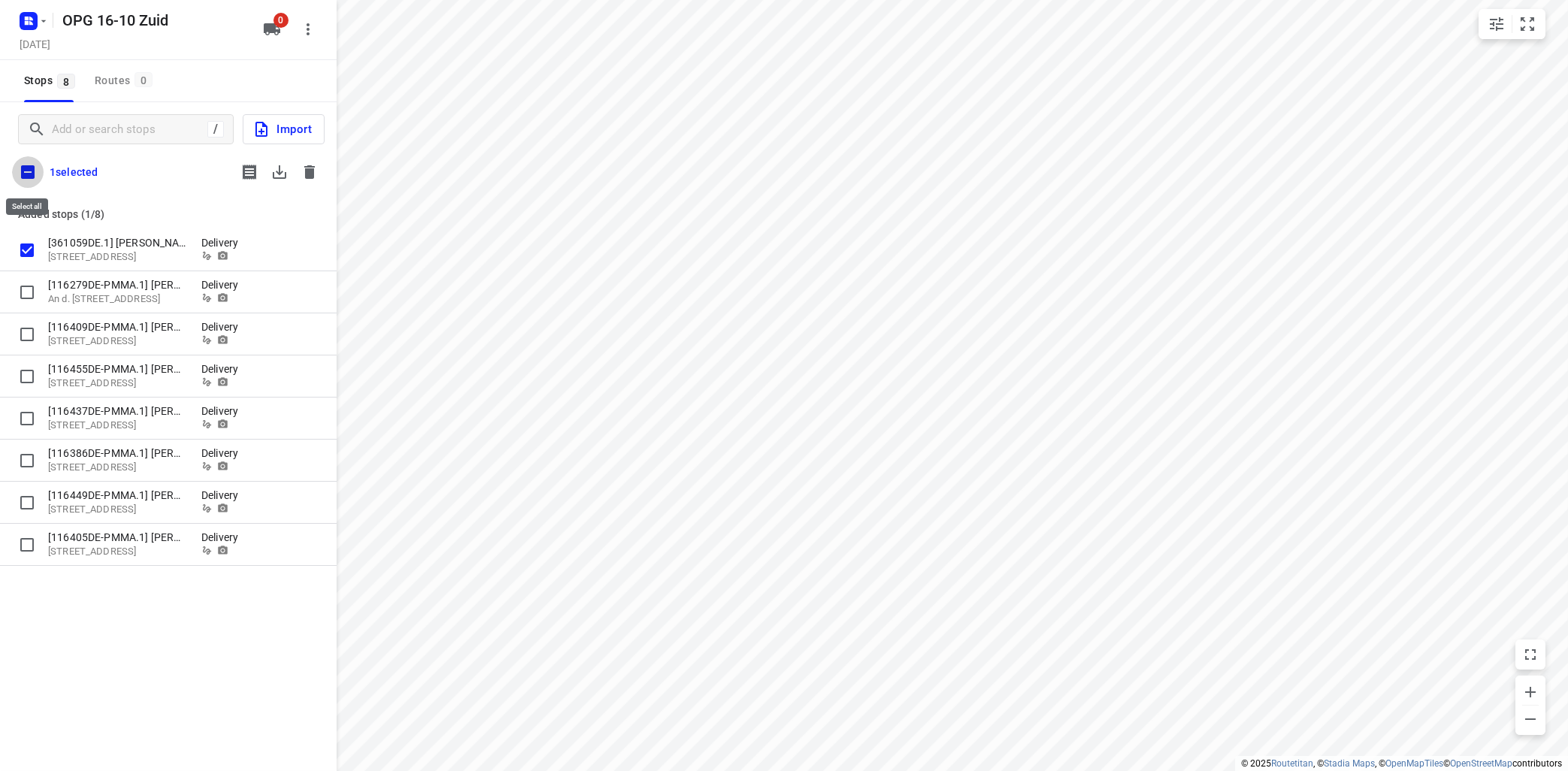
click at [28, 167] on input "checkbox" at bounding box center [27, 172] width 31 height 31
checkbox input "true"
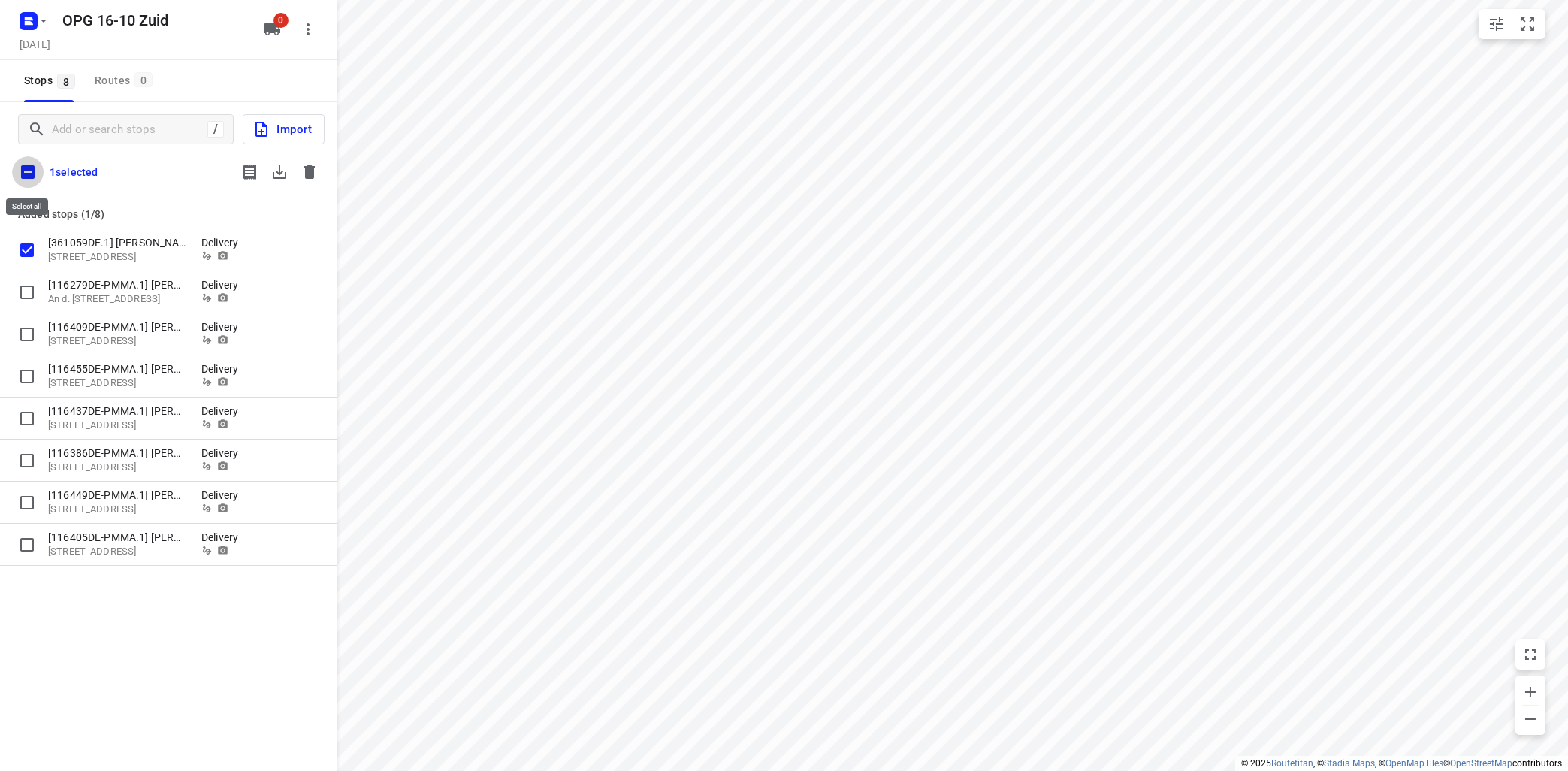
checkbox input "true"
click at [275, 167] on icon "button" at bounding box center [279, 172] width 18 height 18
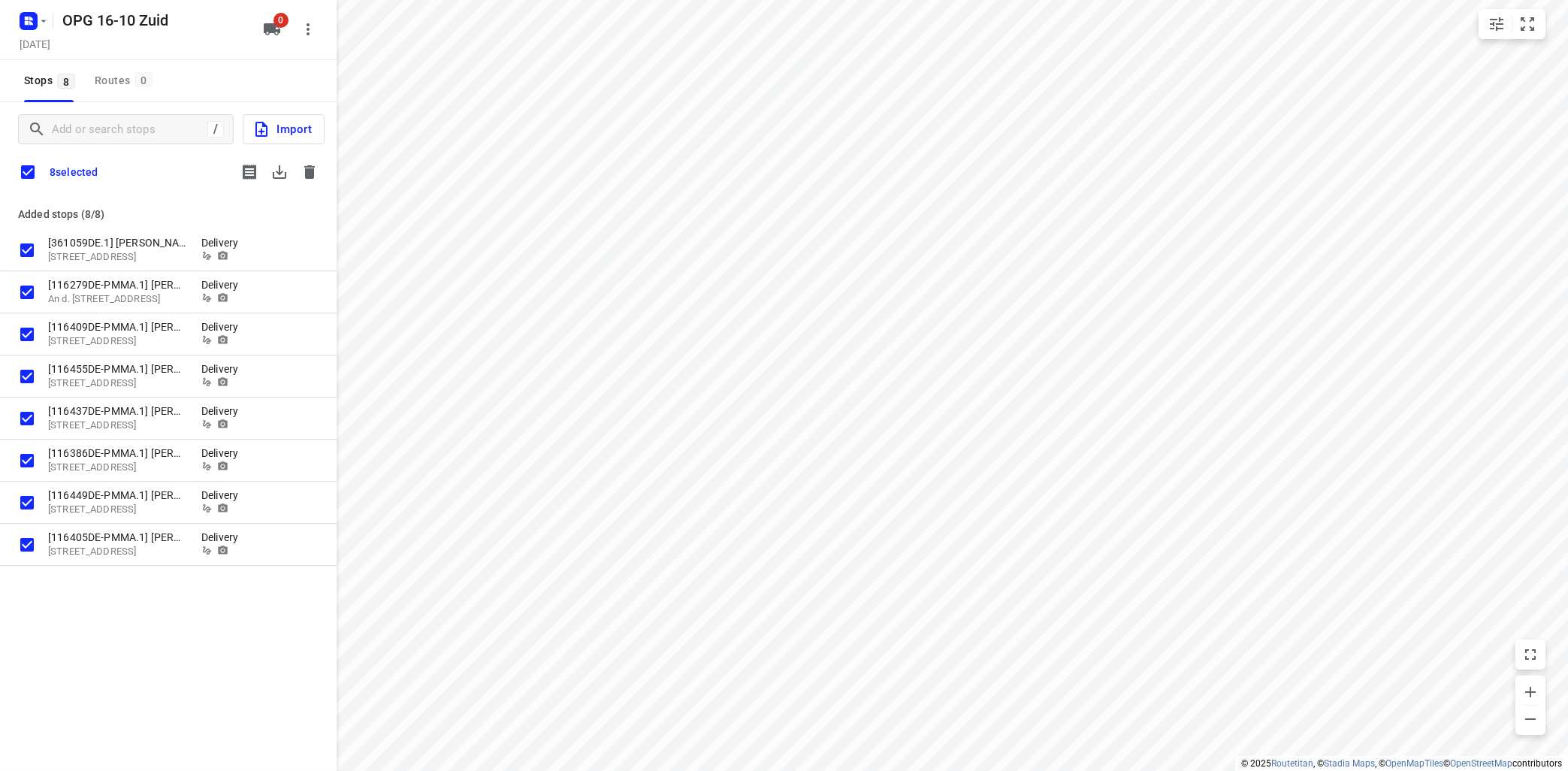
click at [311, 173] on icon "button" at bounding box center [310, 172] width 11 height 13
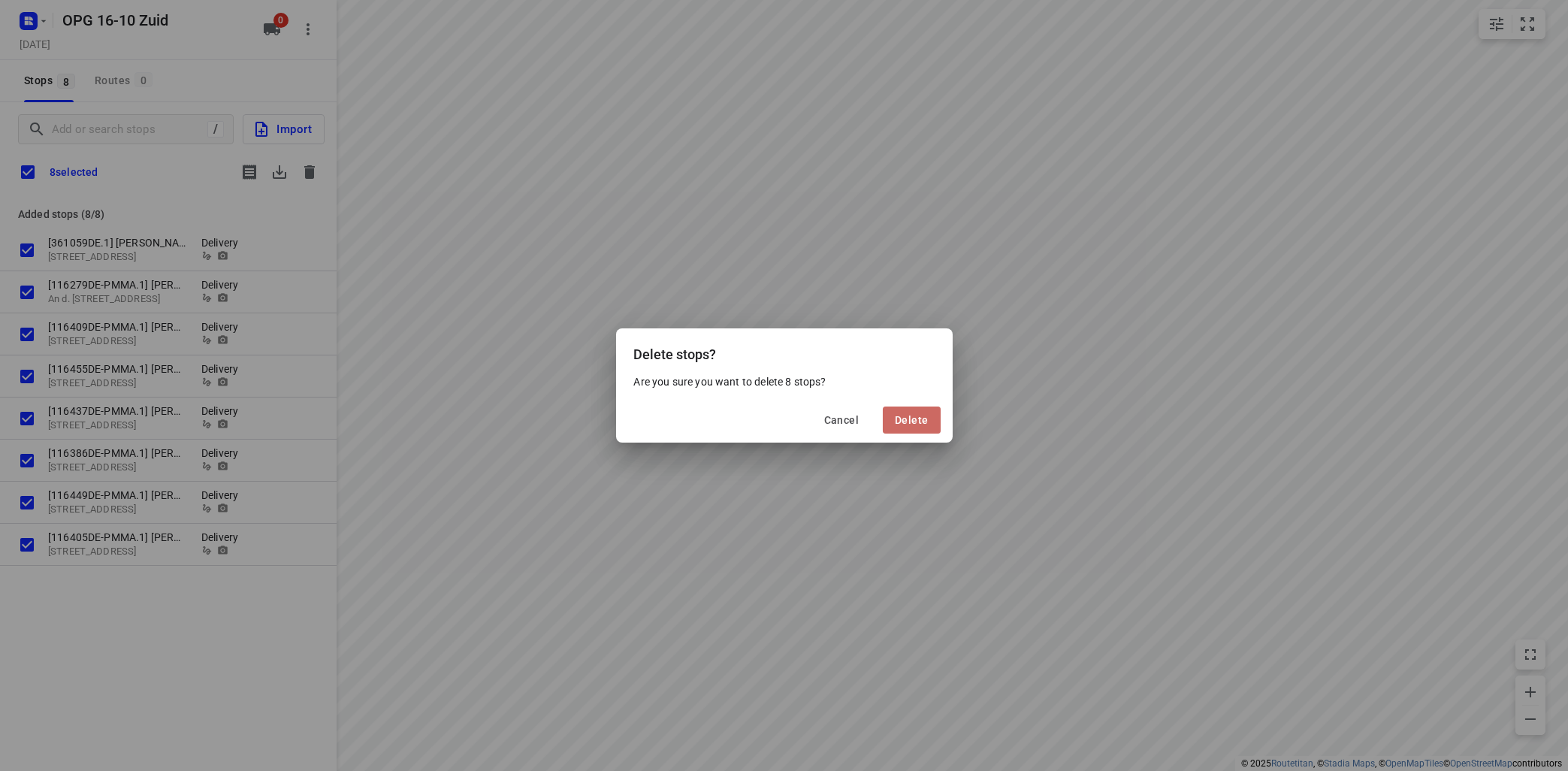
click at [914, 414] on span "Delete" at bounding box center [911, 419] width 33 height 12
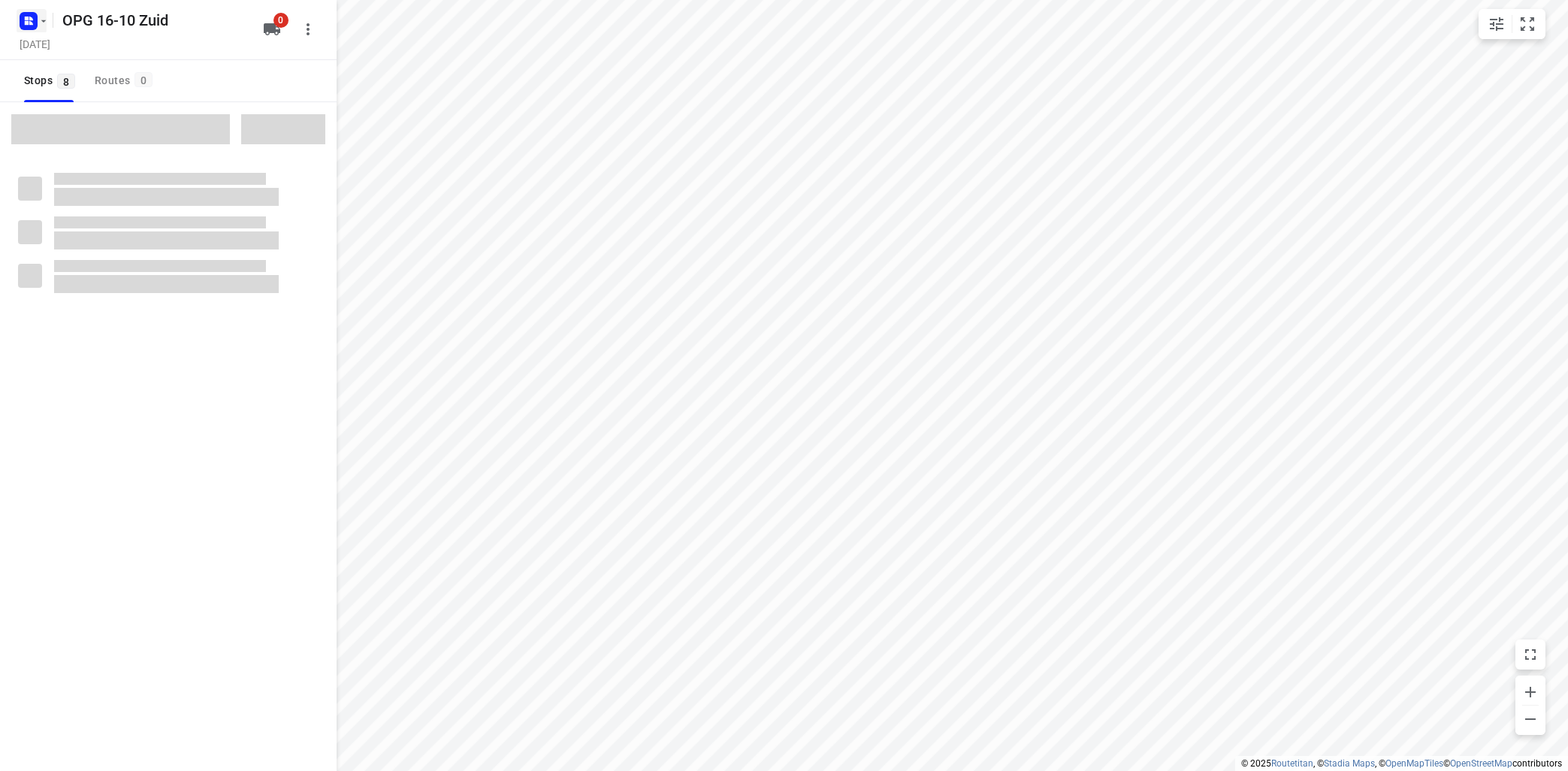
click at [41, 24] on icon "button" at bounding box center [43, 21] width 12 height 12
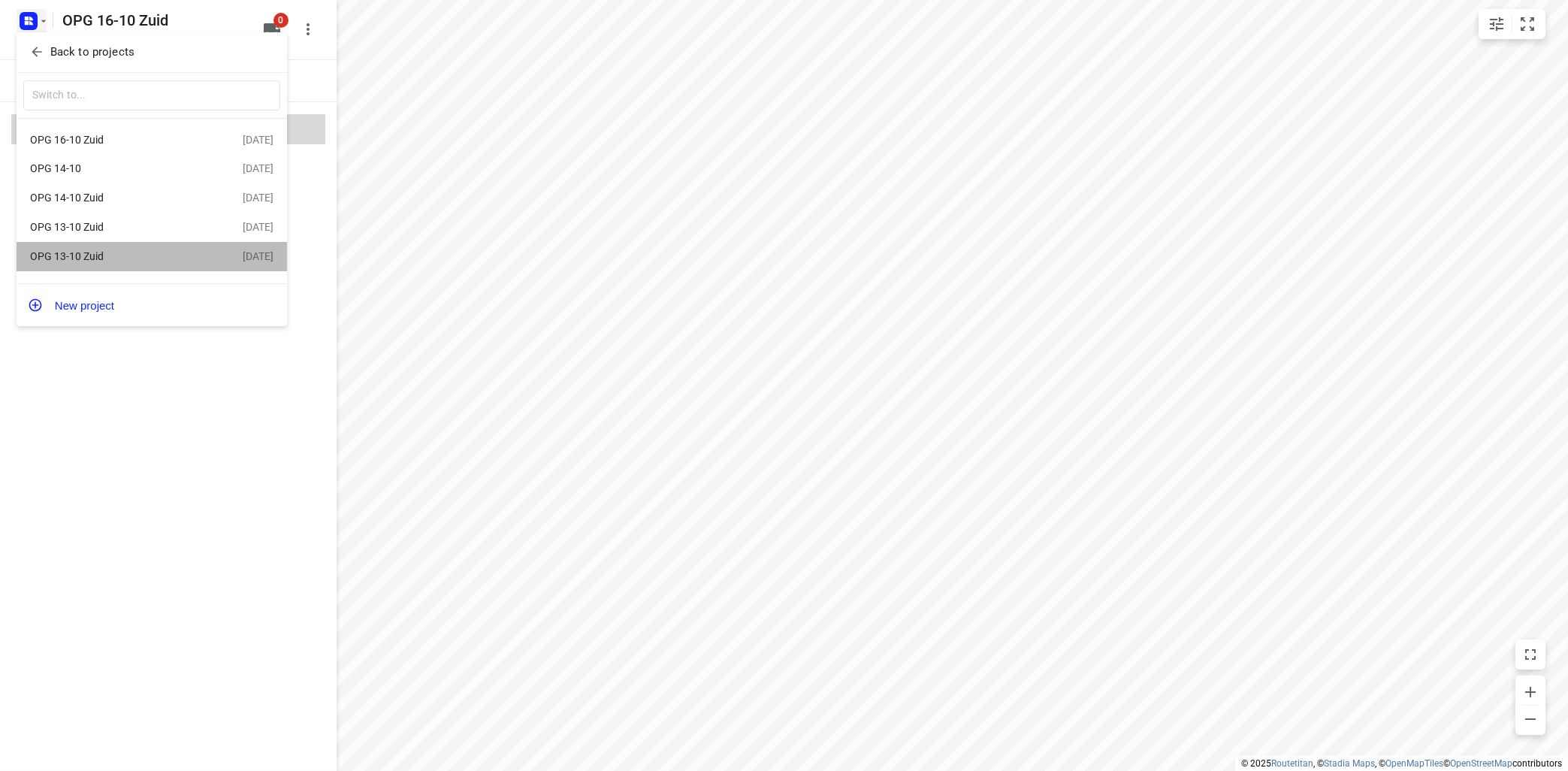
click at [96, 259] on div "OPG 13-10 Zuid" at bounding box center [116, 255] width 173 height 12
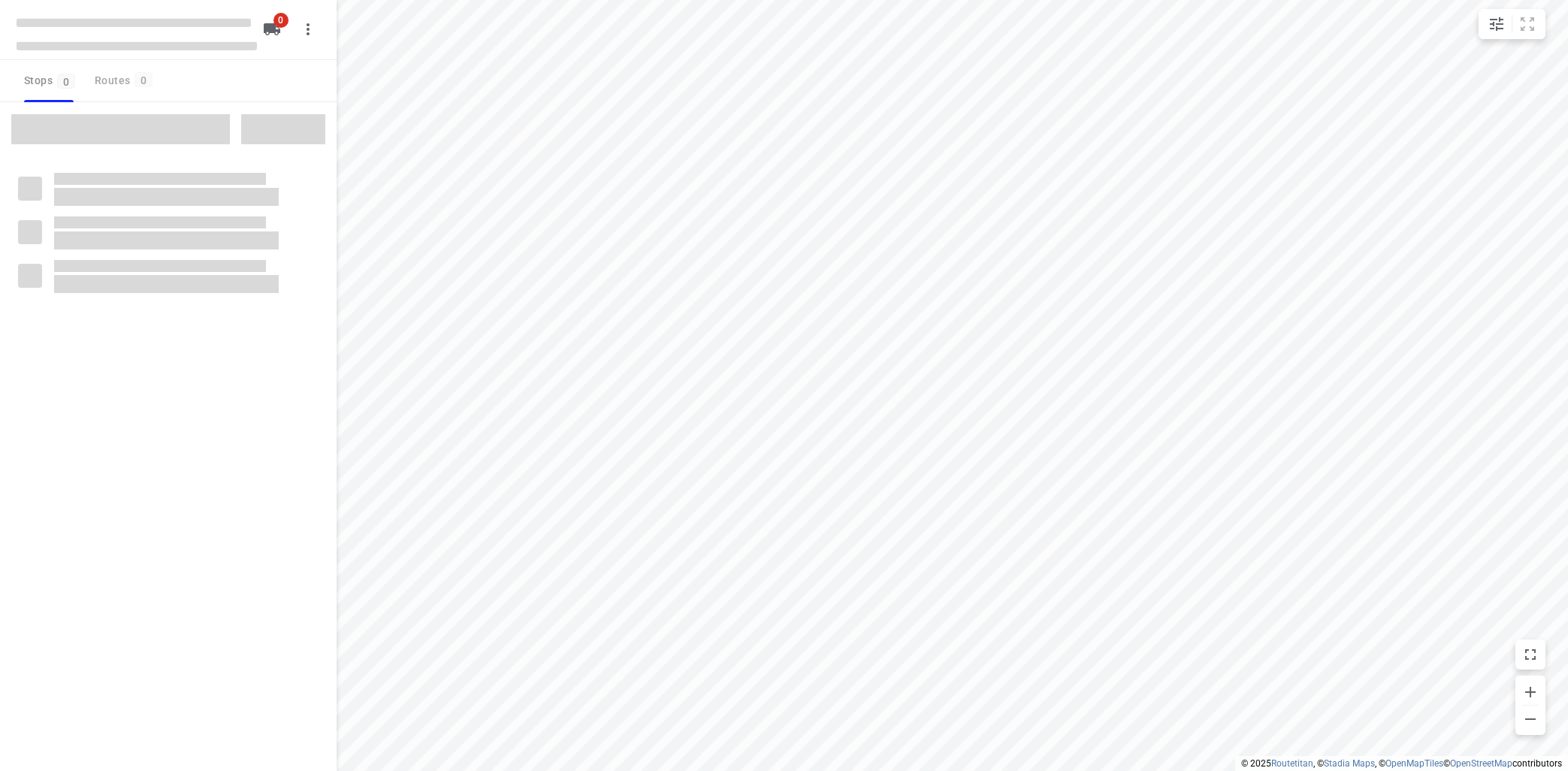
type input "distance"
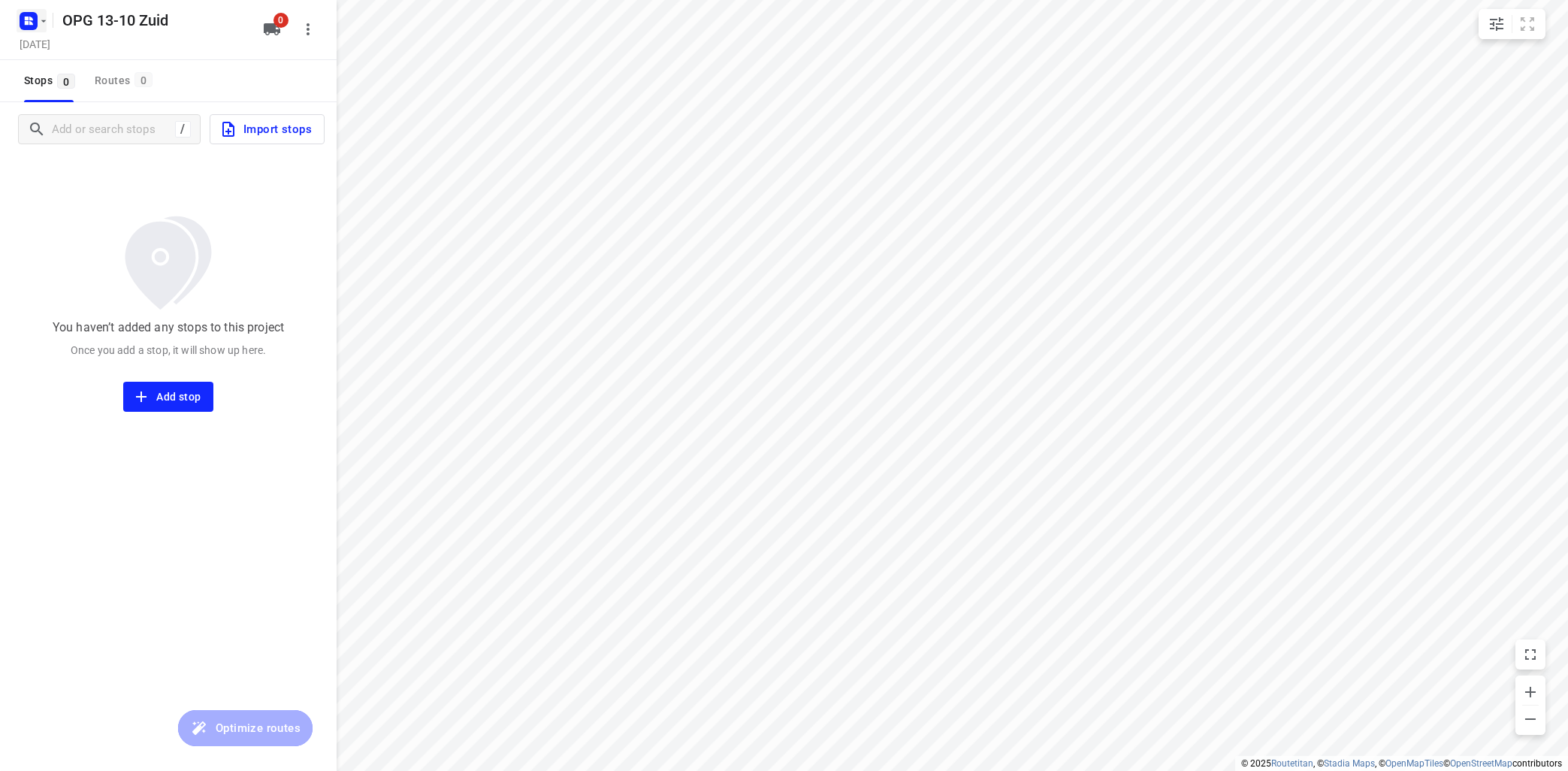
click at [45, 21] on icon "button" at bounding box center [43, 21] width 12 height 12
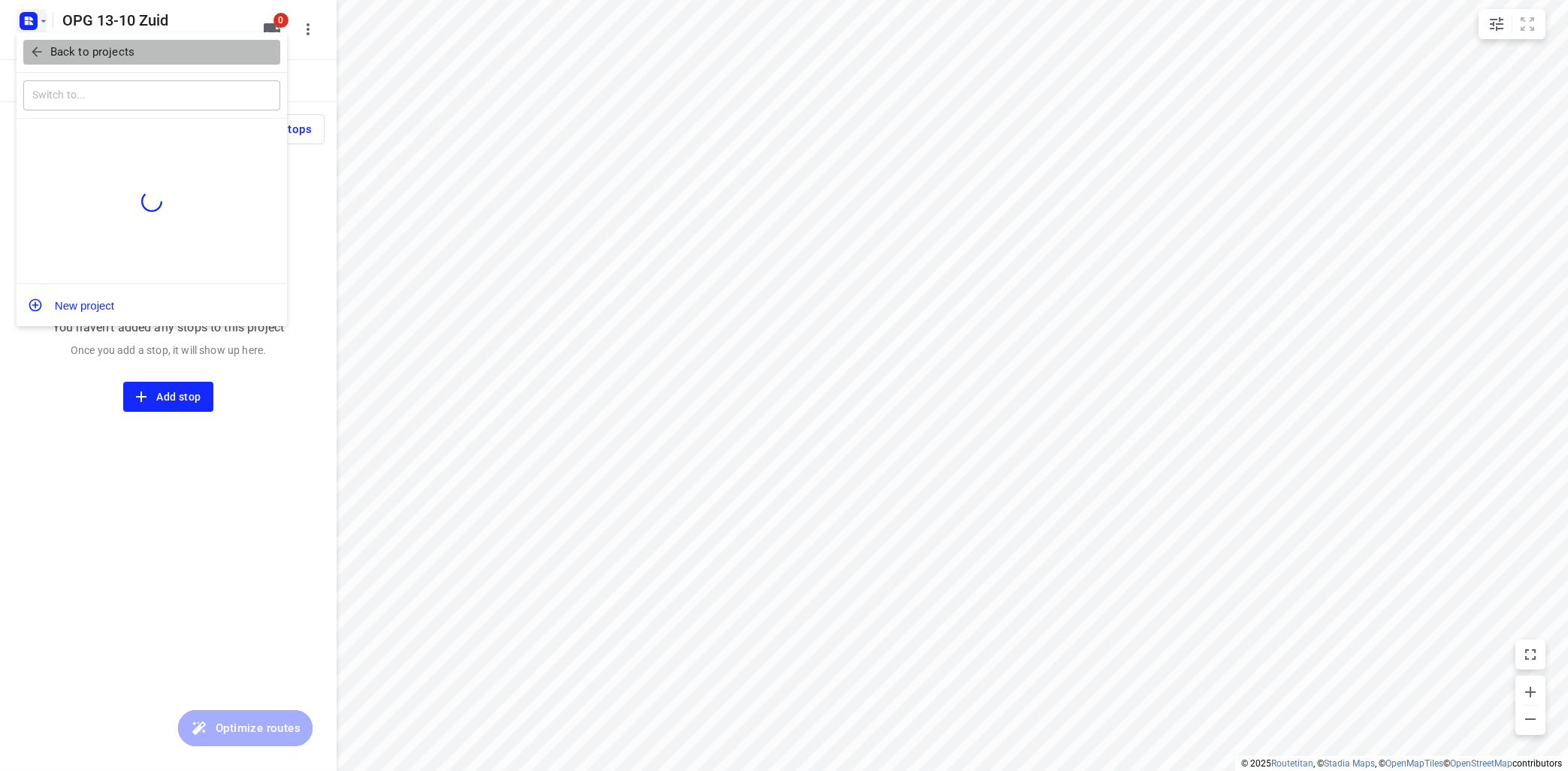
click at [86, 56] on p "Back to projects" at bounding box center [92, 52] width 84 height 17
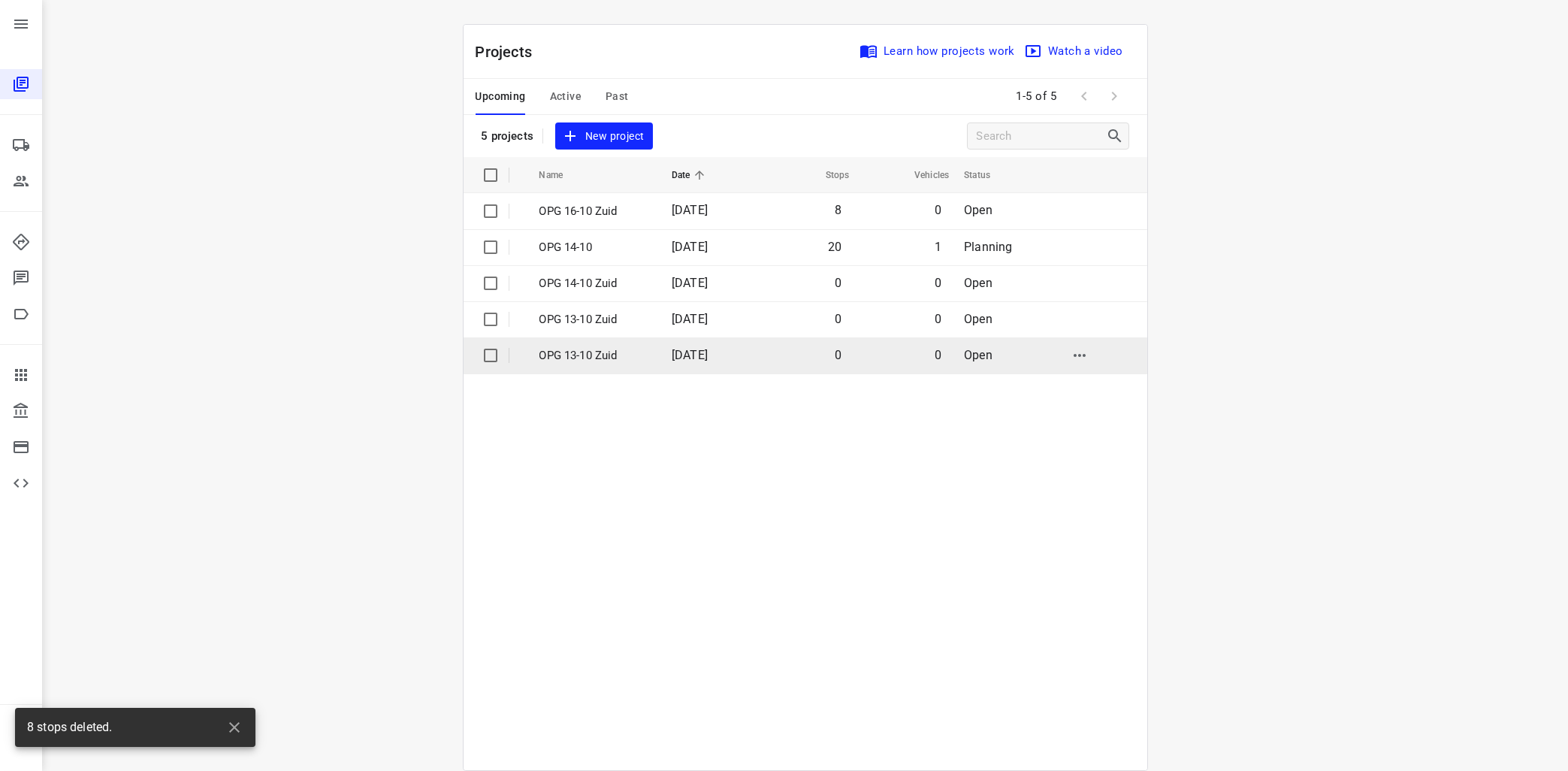
click at [490, 356] on input "checkbox" at bounding box center [491, 356] width 30 height 30
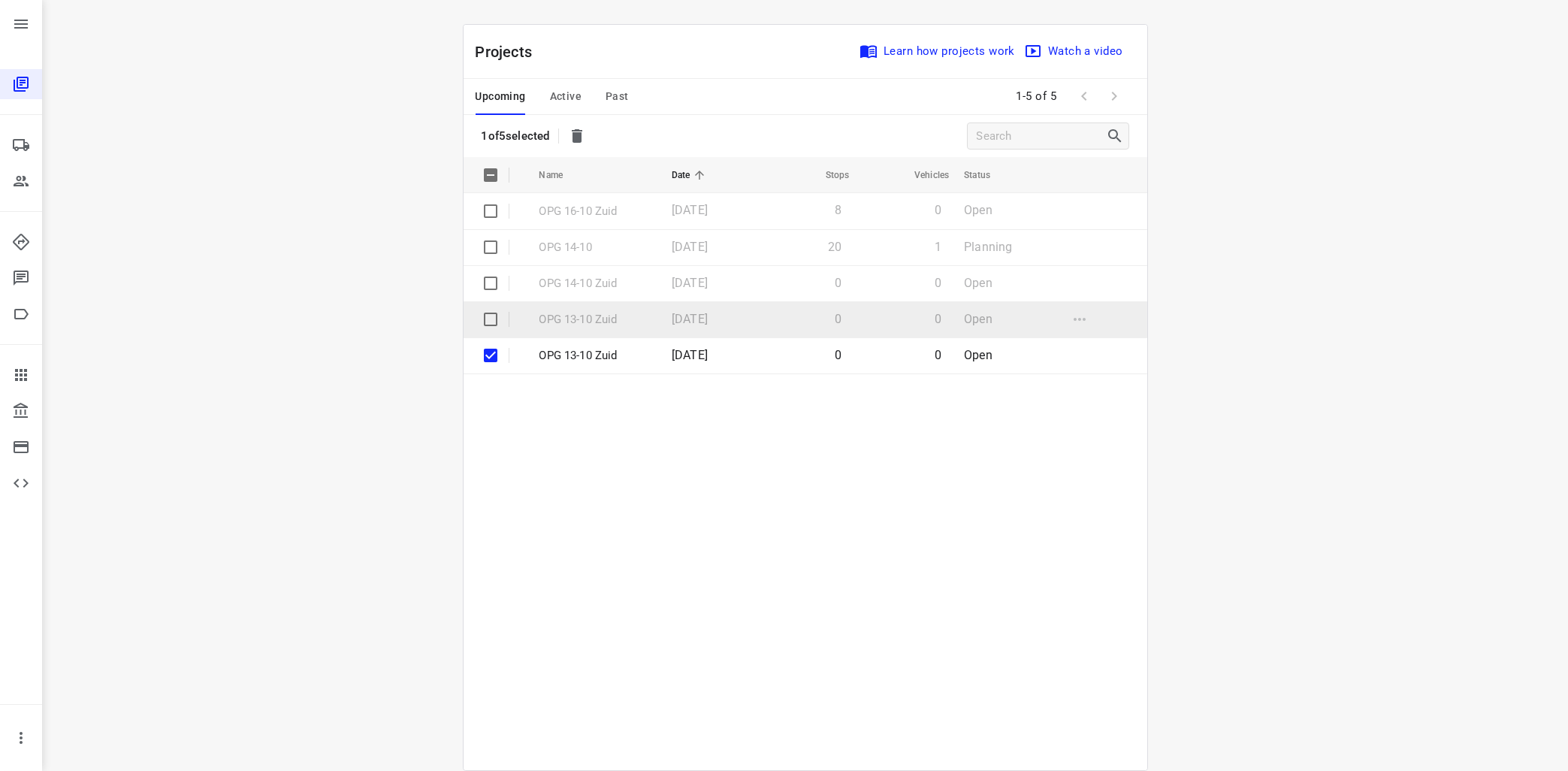
click at [491, 318] on input "checkbox" at bounding box center [491, 320] width 30 height 30
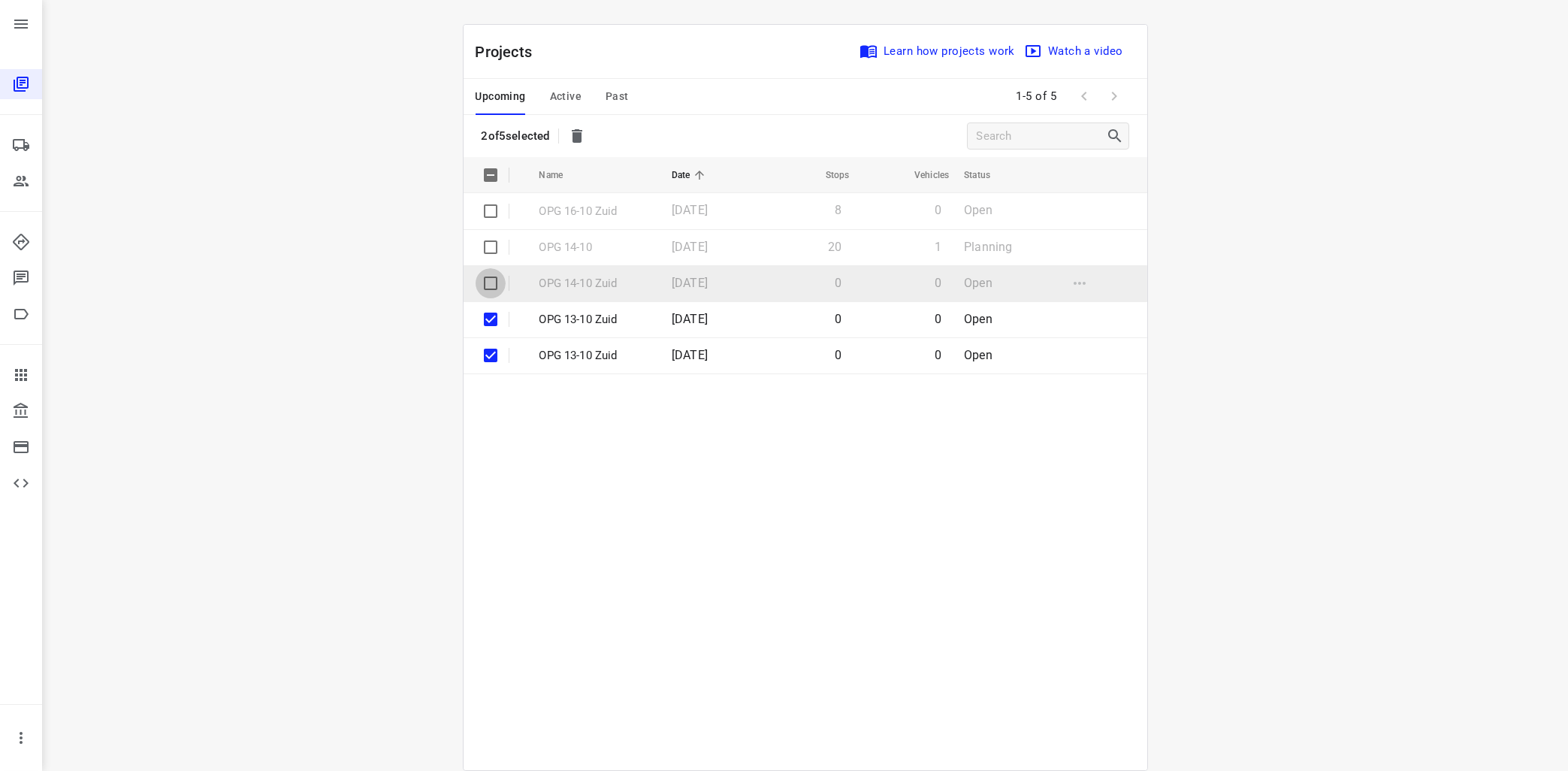
click at [497, 278] on input "checkbox" at bounding box center [491, 284] width 30 height 30
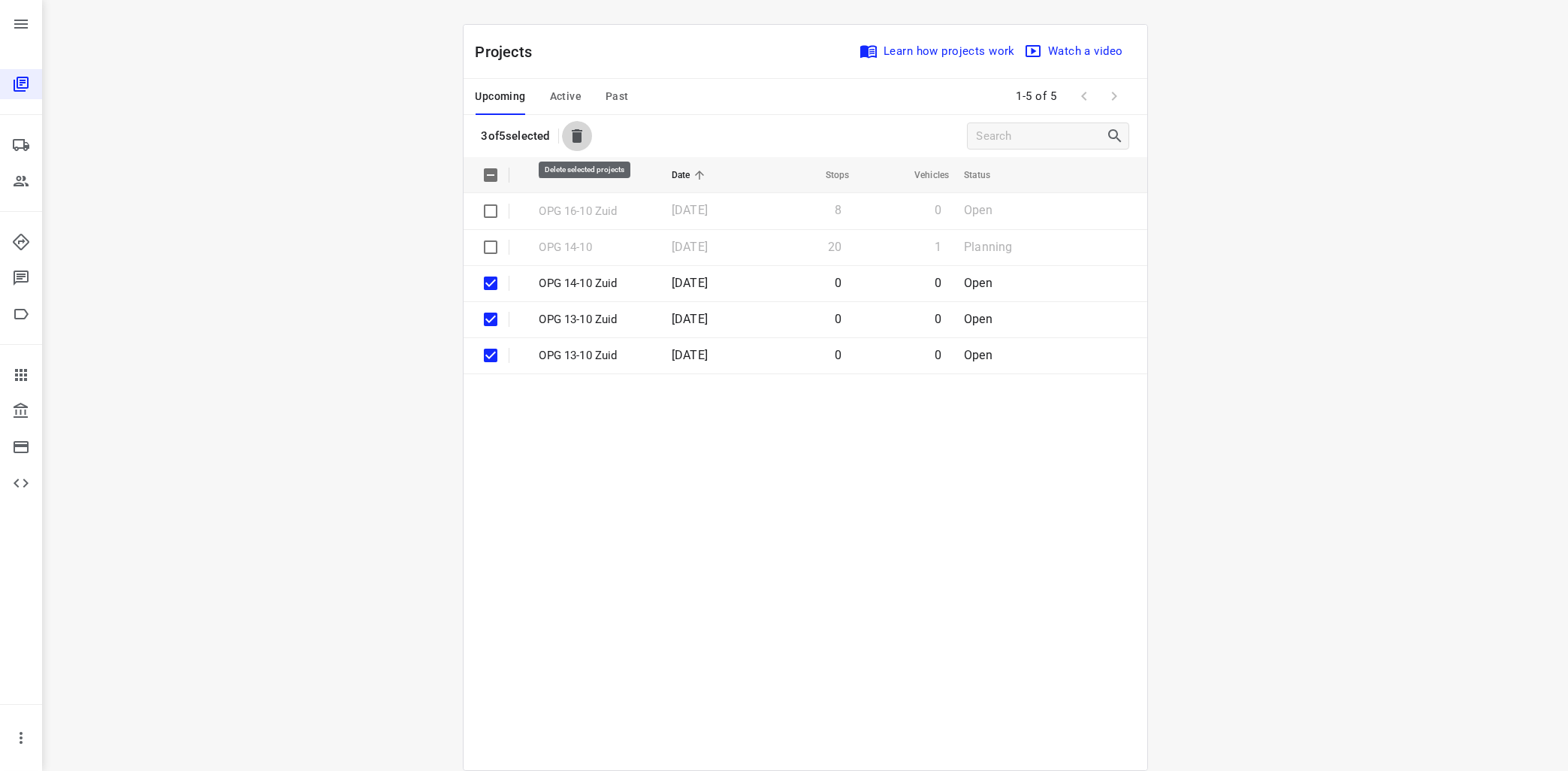
click at [581, 133] on icon "button" at bounding box center [577, 136] width 18 height 18
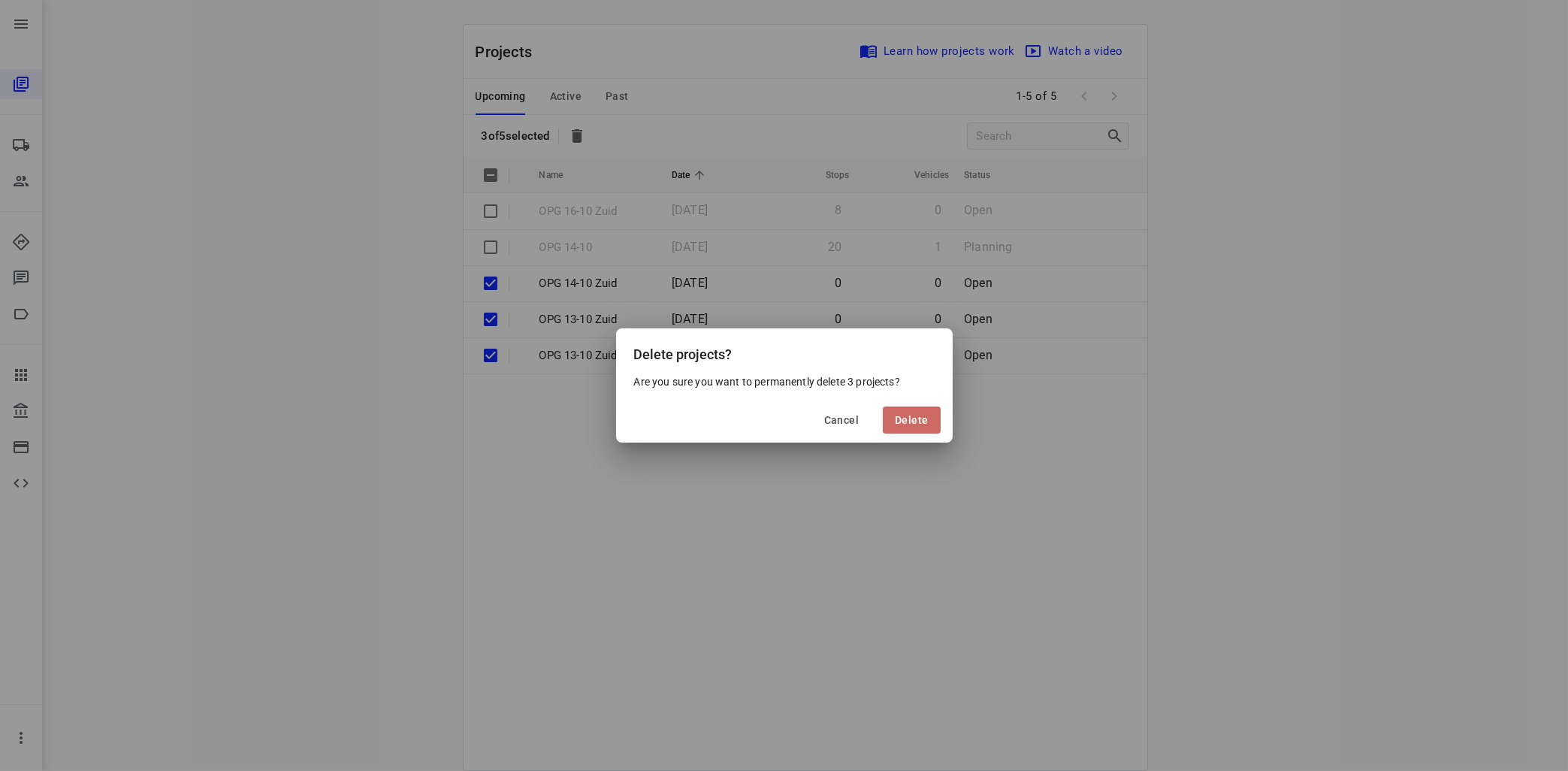
click at [925, 420] on span "Delete" at bounding box center [911, 419] width 33 height 12
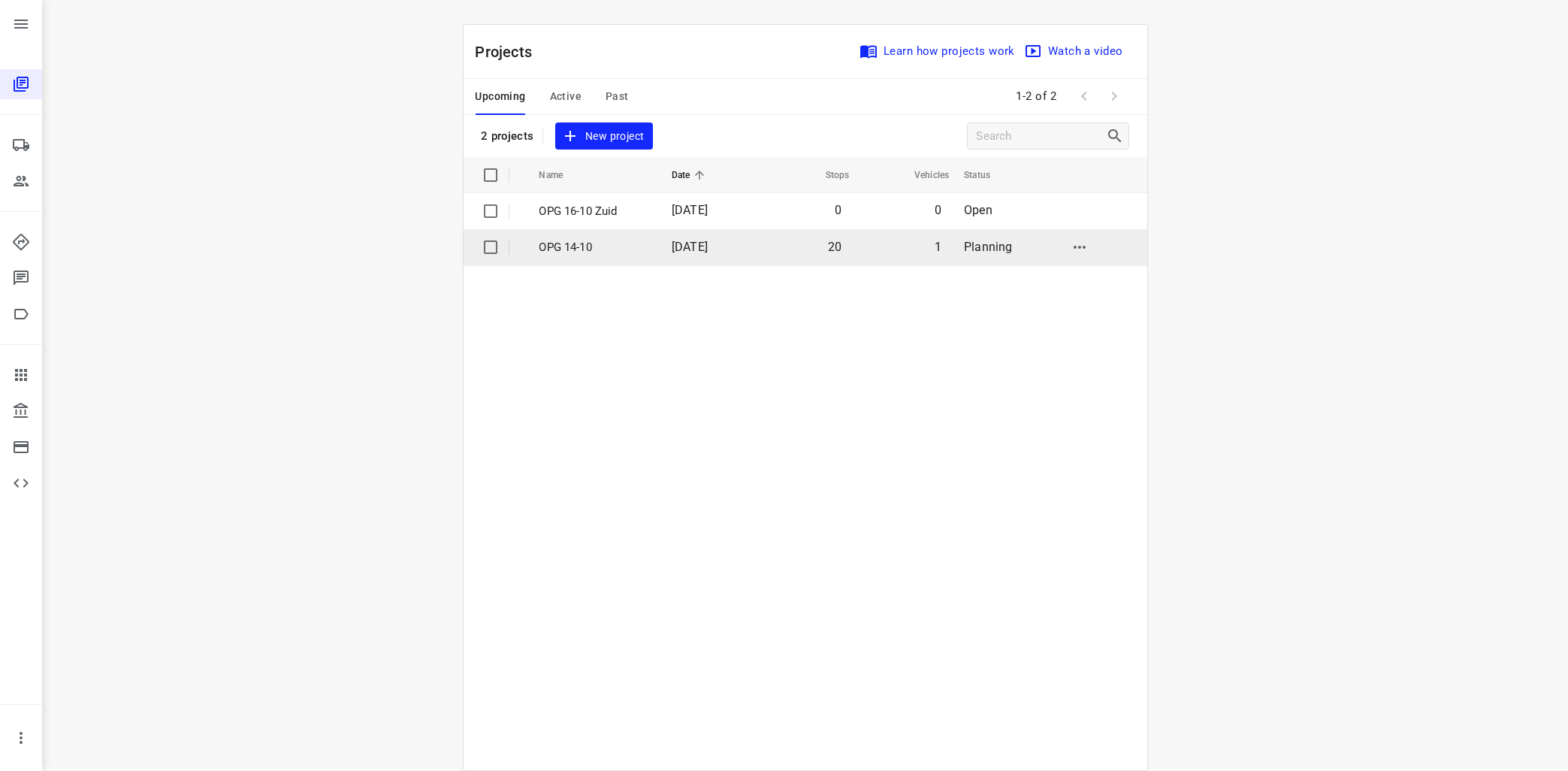
click at [581, 244] on p "OPG 14-10" at bounding box center [594, 247] width 110 height 17
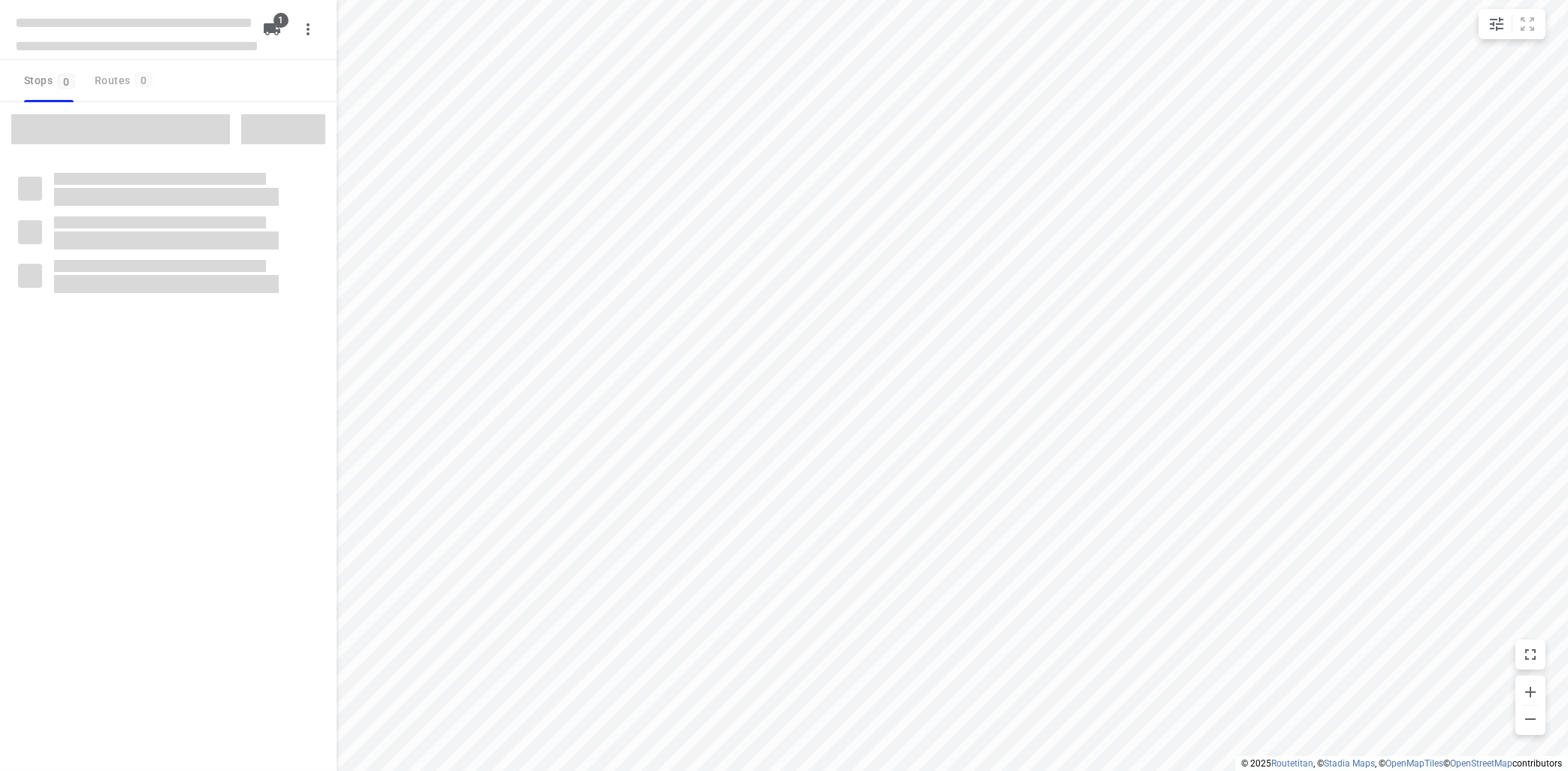
type input "distance"
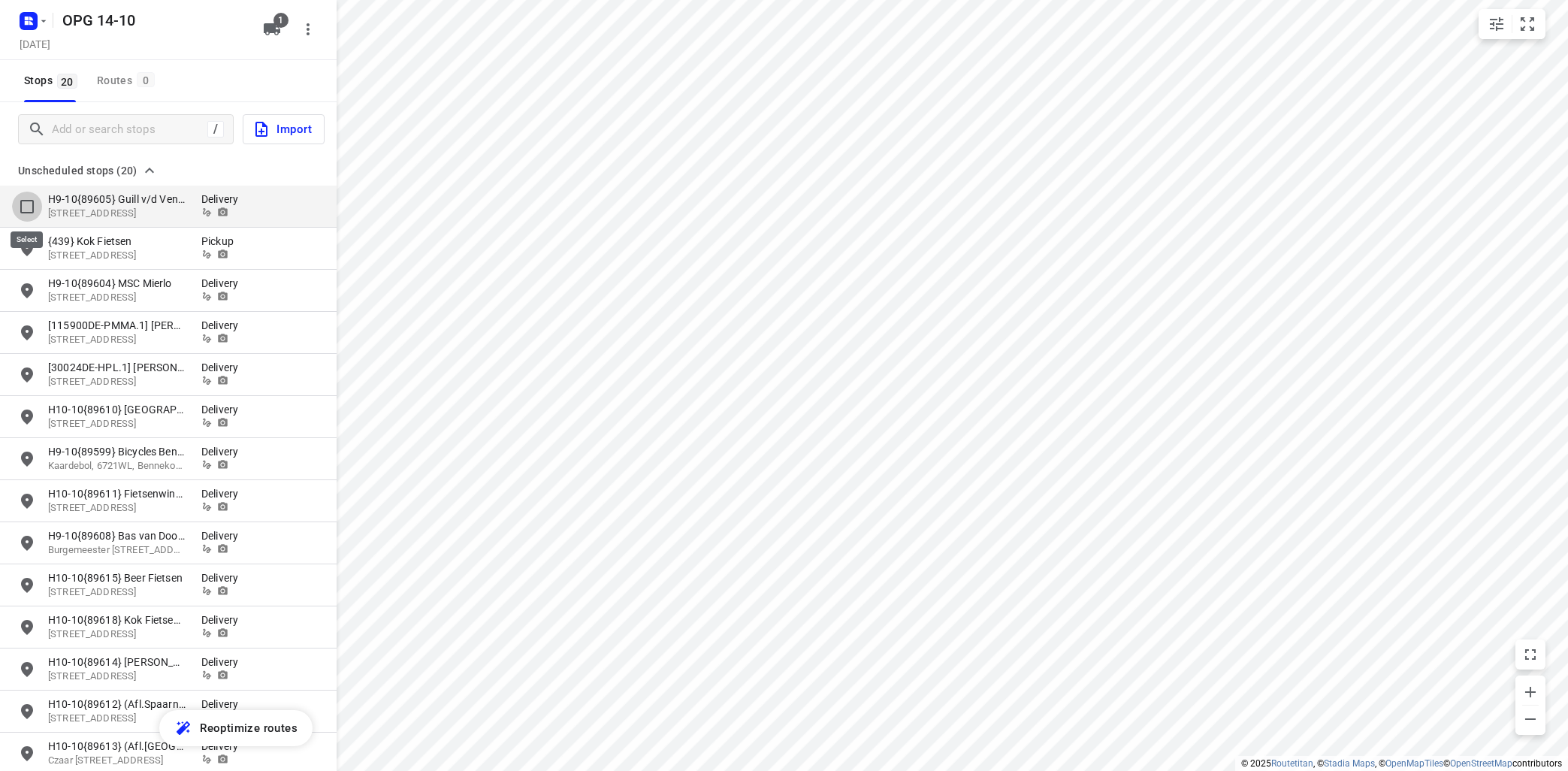
click at [22, 206] on input "grid" at bounding box center [27, 207] width 30 height 30
checkbox input "true"
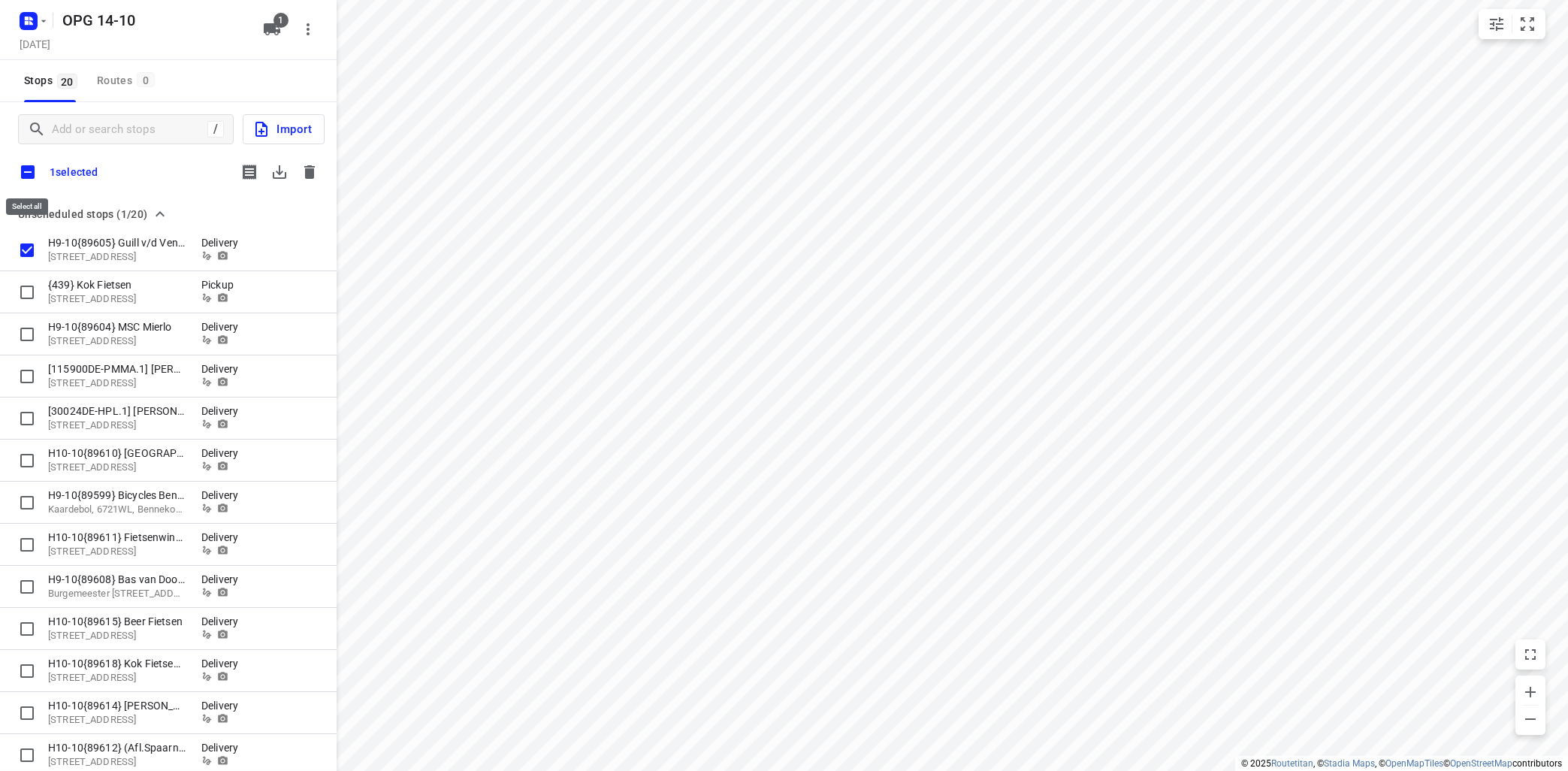
click at [30, 173] on input "checkbox" at bounding box center [27, 172] width 31 height 31
checkbox input "true"
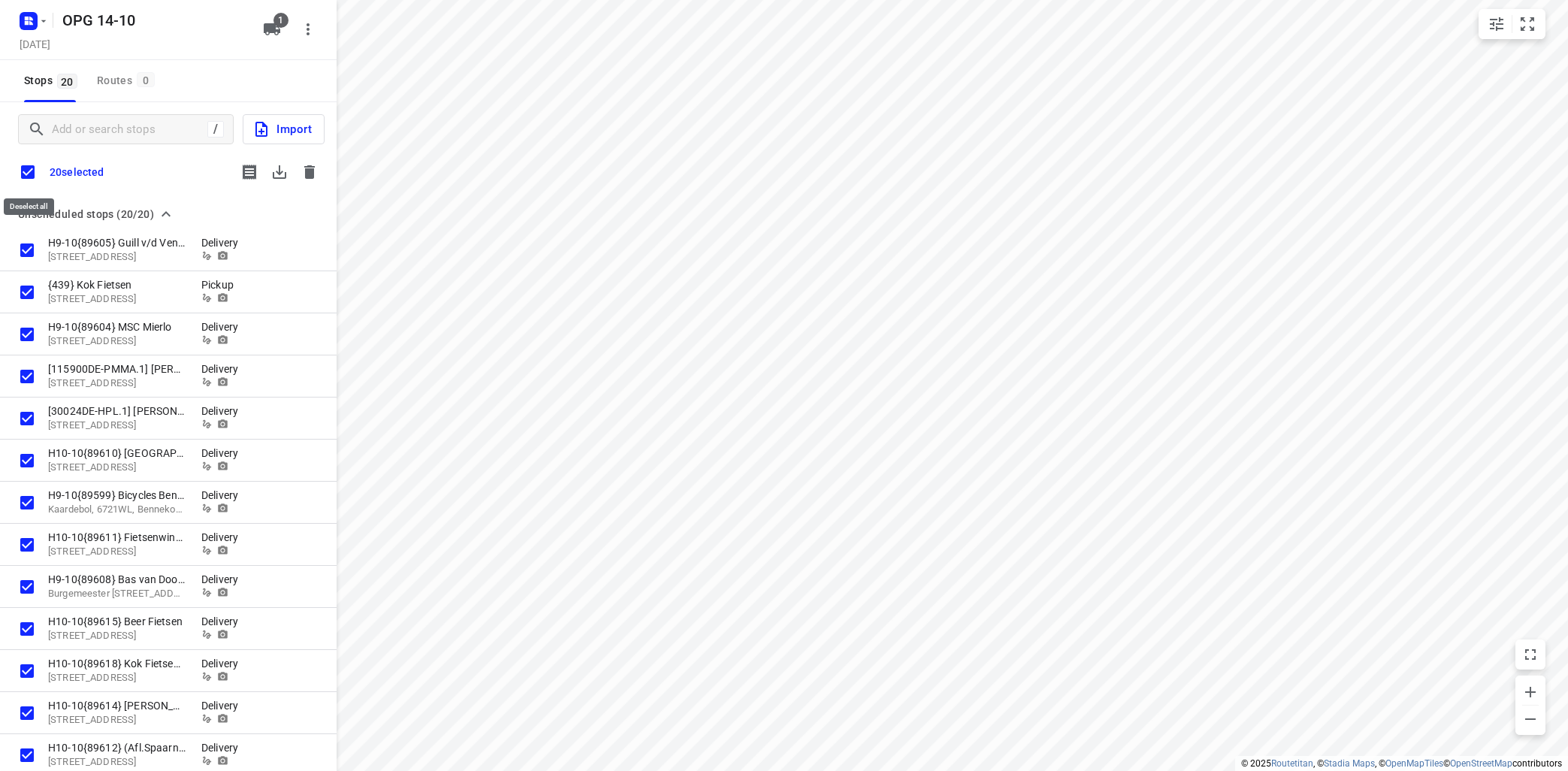
checkbox input "true"
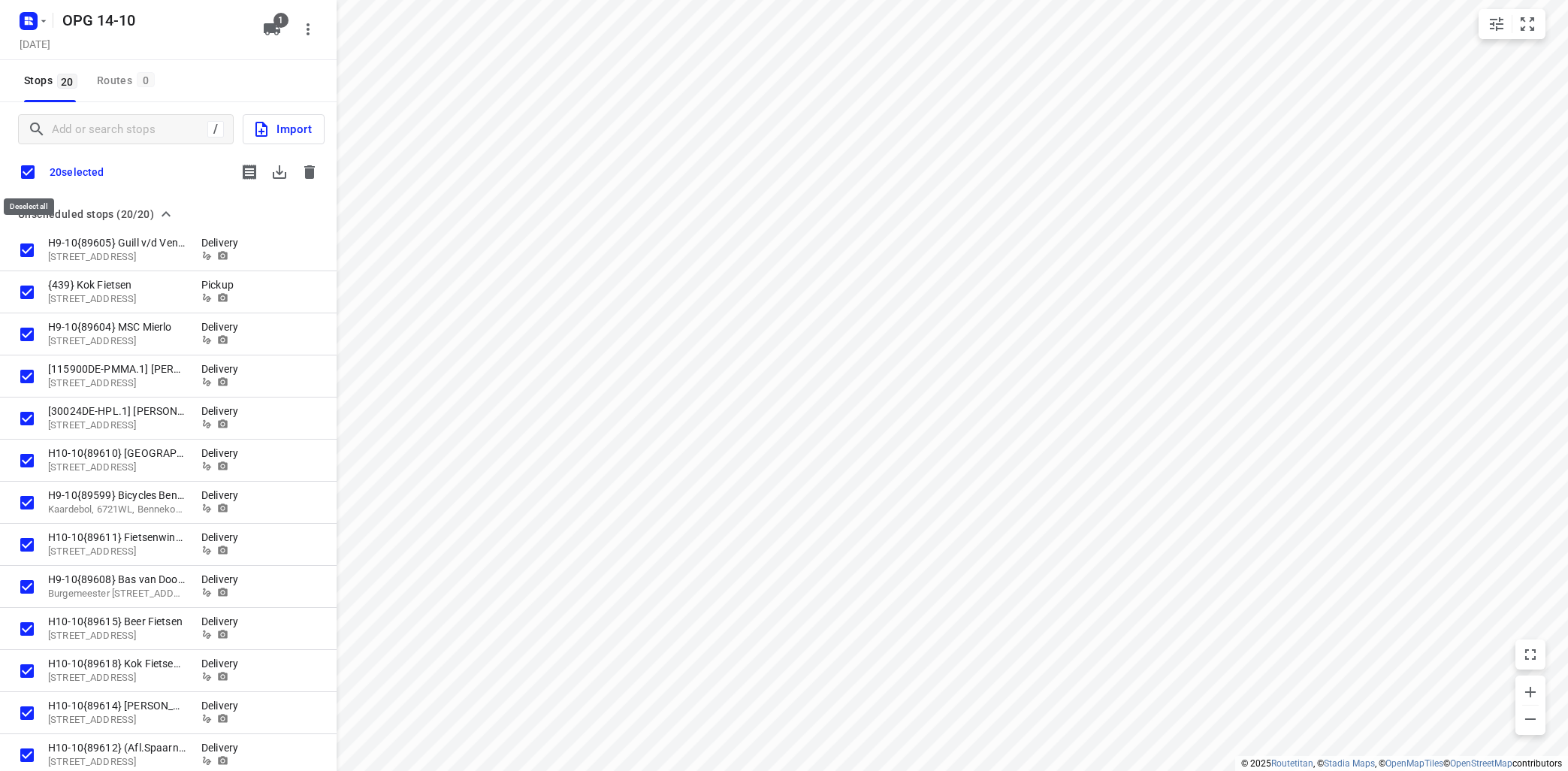
checkbox input "true"
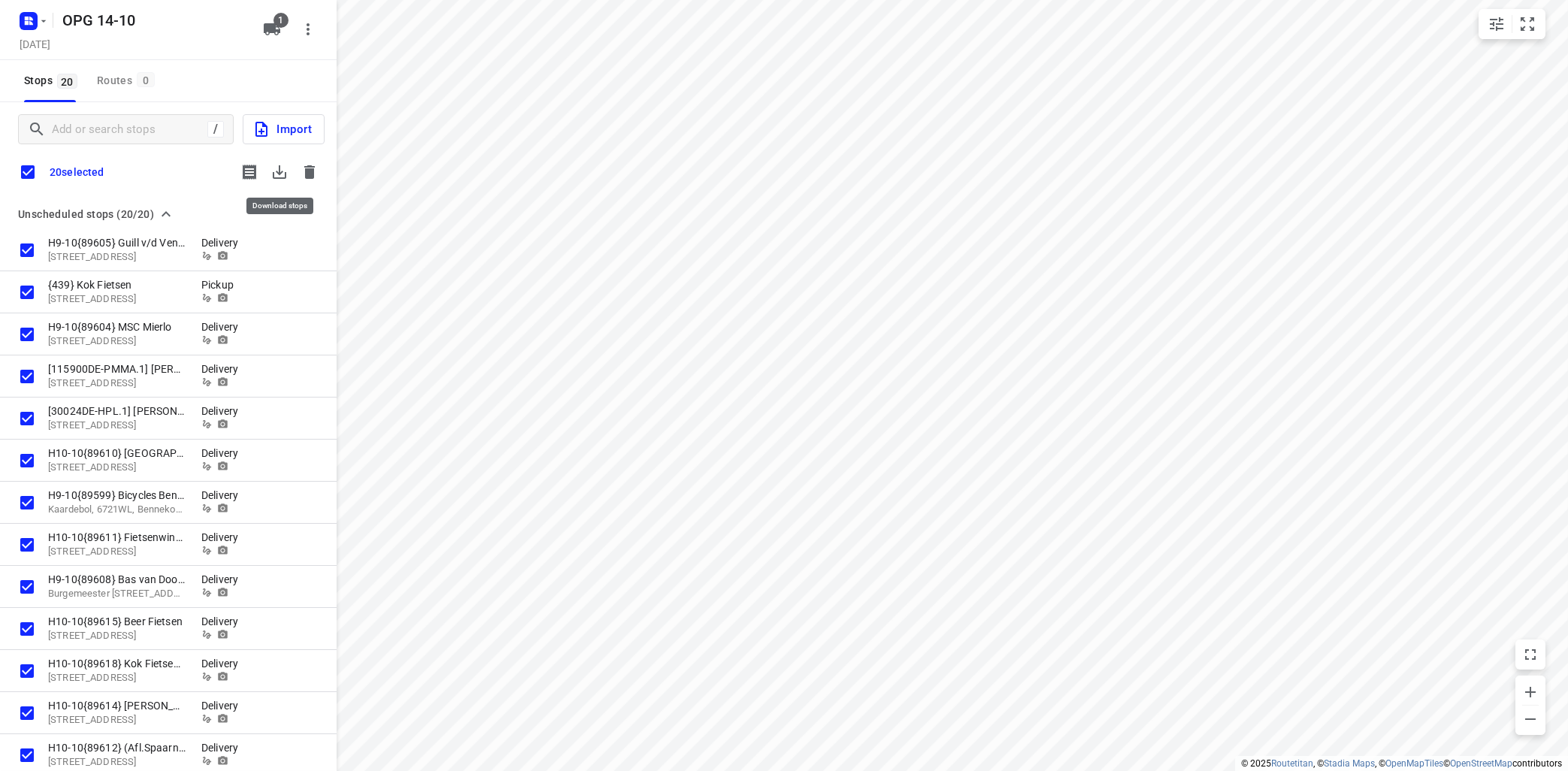
click at [282, 174] on icon "button" at bounding box center [279, 172] width 18 height 18
click at [305, 171] on icon "button" at bounding box center [310, 172] width 11 height 13
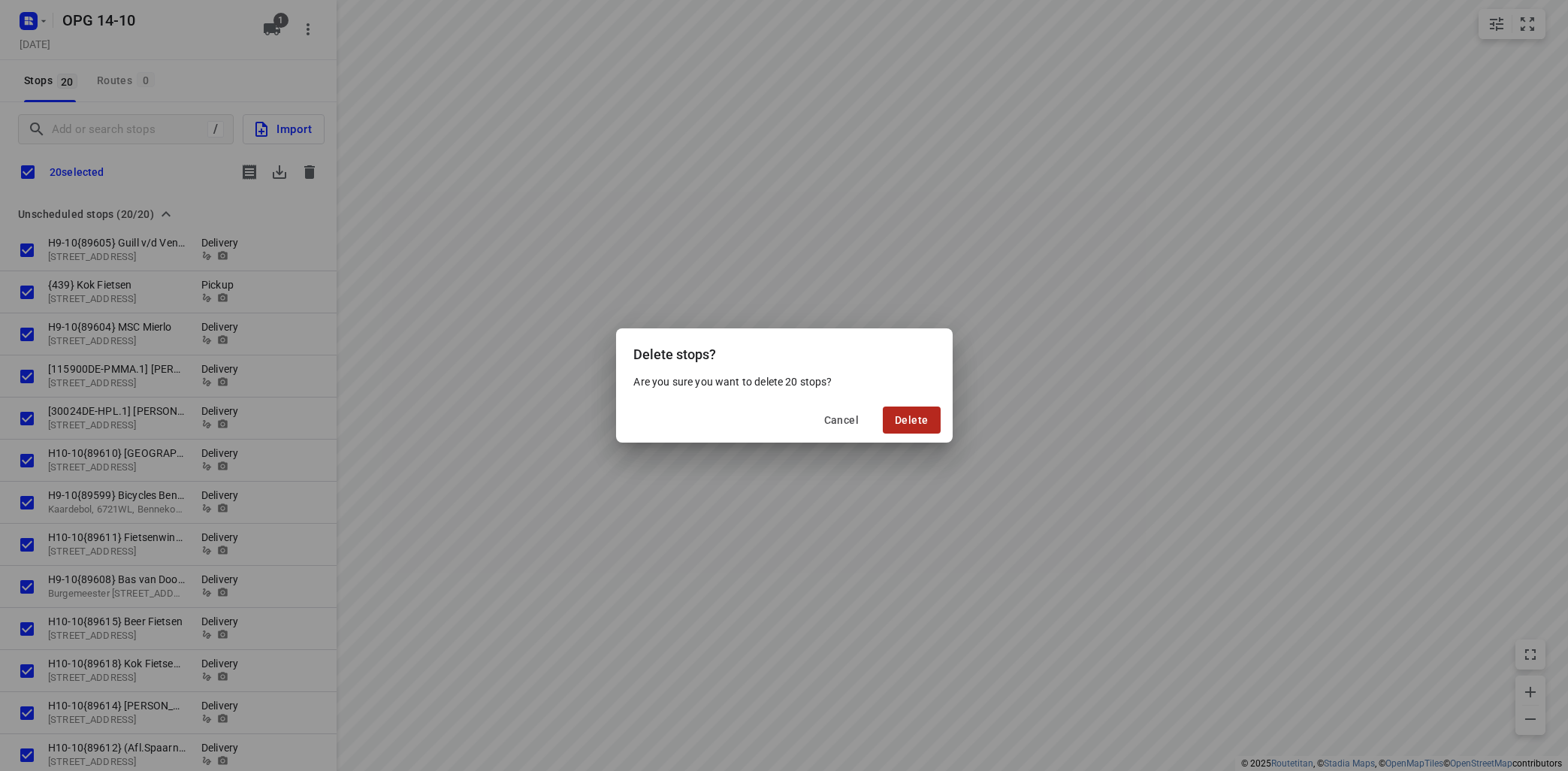
click at [899, 419] on span "Delete" at bounding box center [911, 419] width 33 height 12
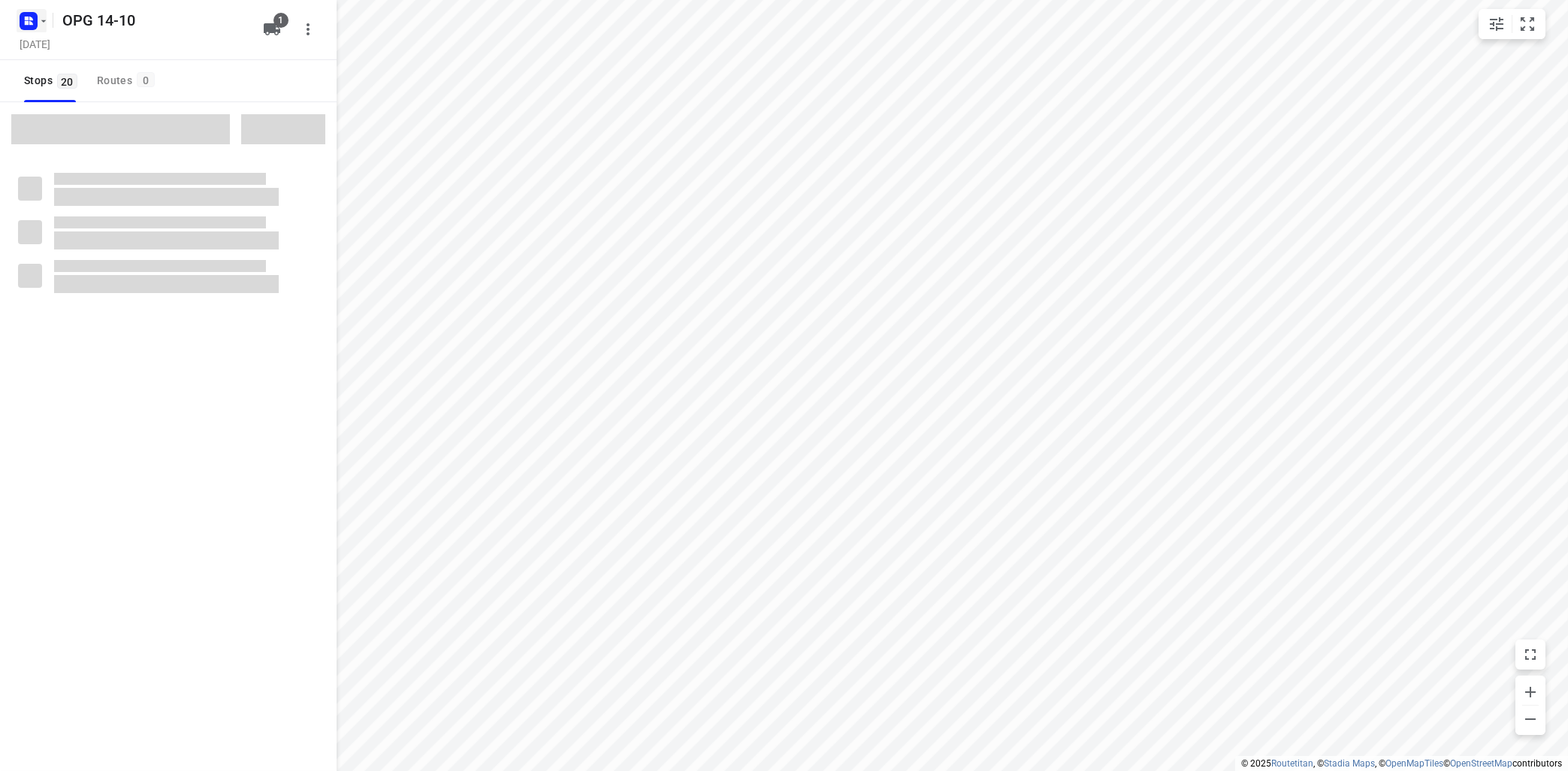
click at [42, 21] on icon "button" at bounding box center [43, 21] width 12 height 12
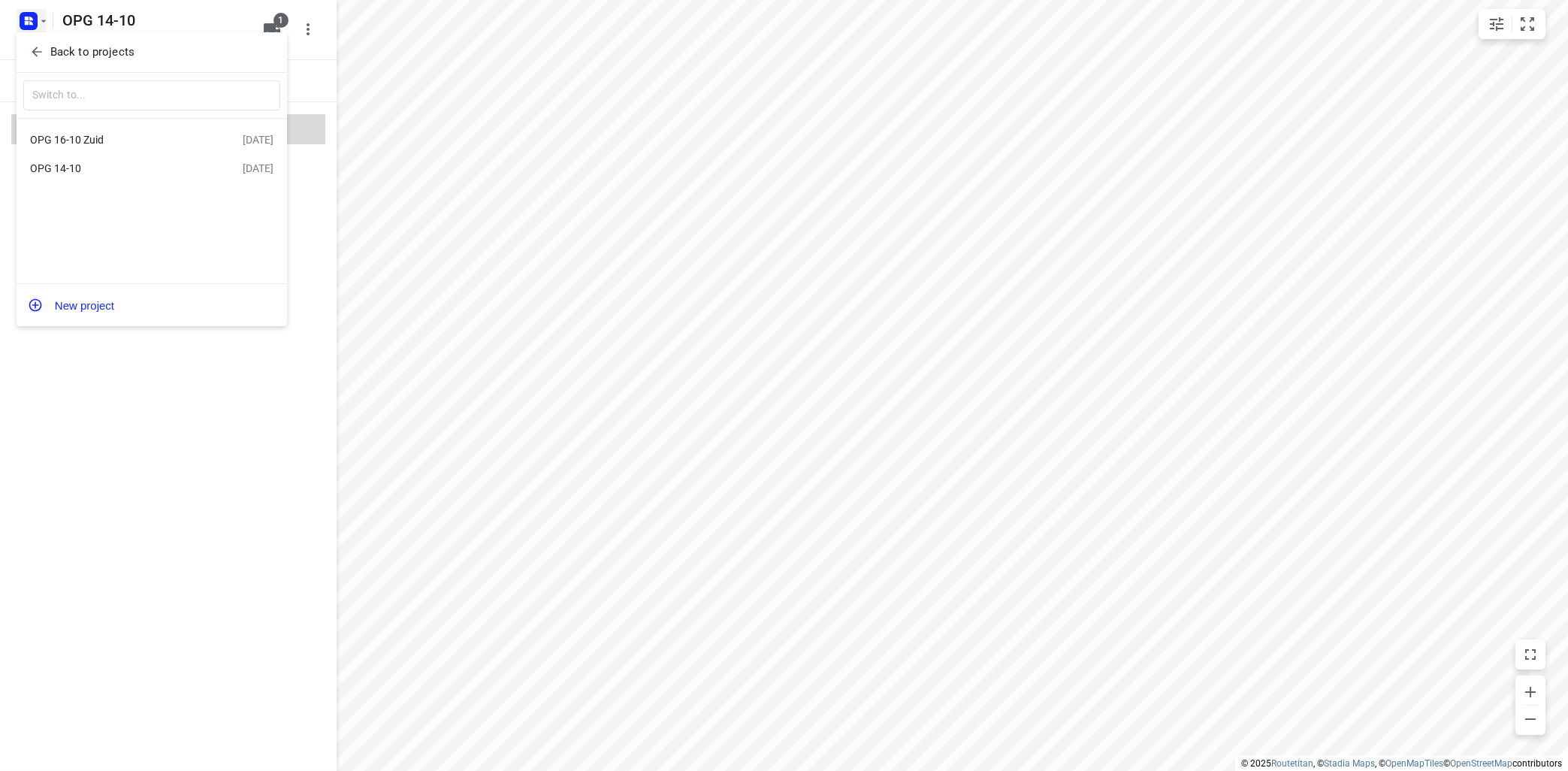
click at [81, 167] on div "OPG 14-10" at bounding box center [116, 167] width 173 height 12
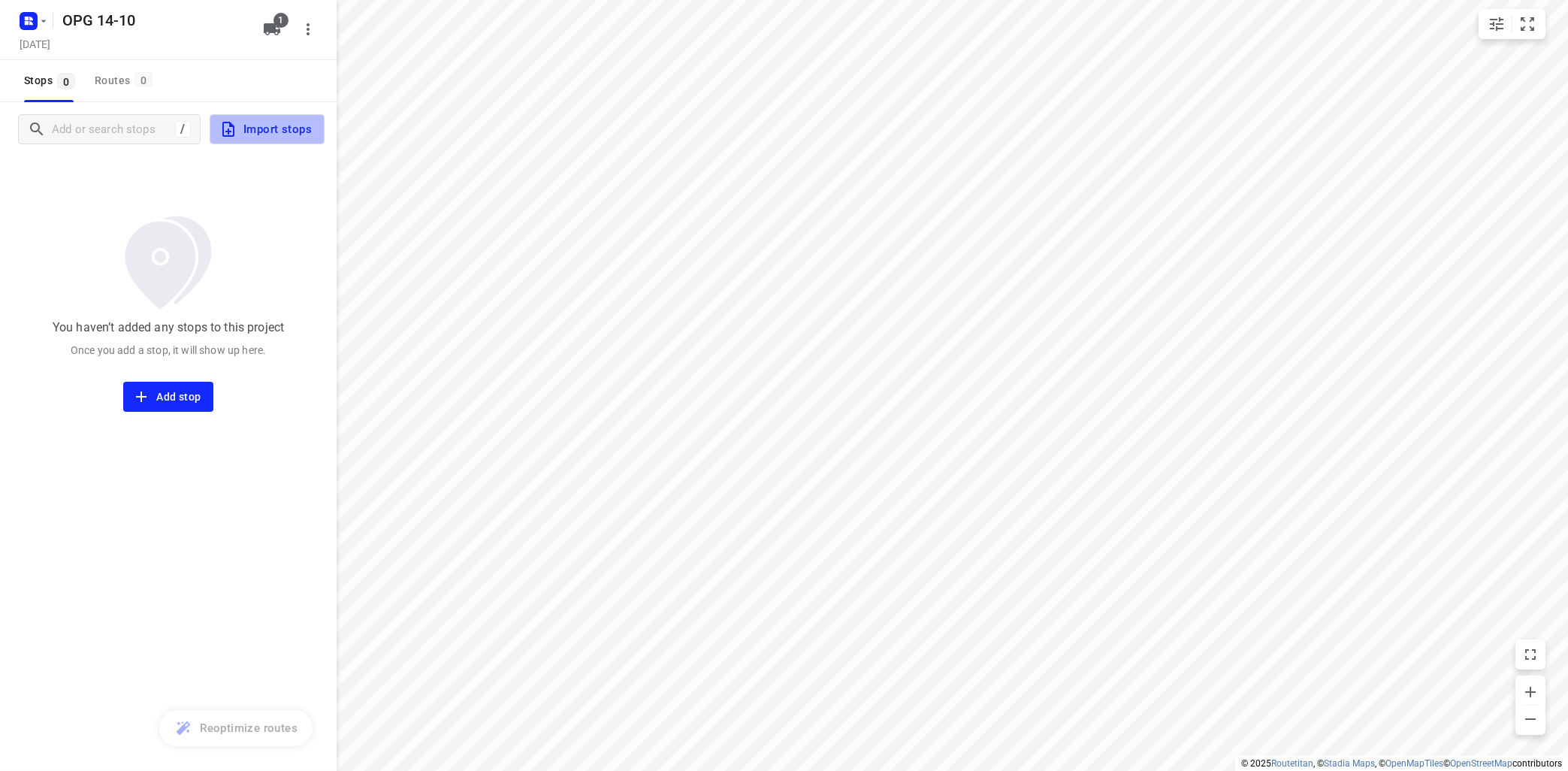
click at [267, 138] on span "Import stops" at bounding box center [265, 129] width 92 height 20
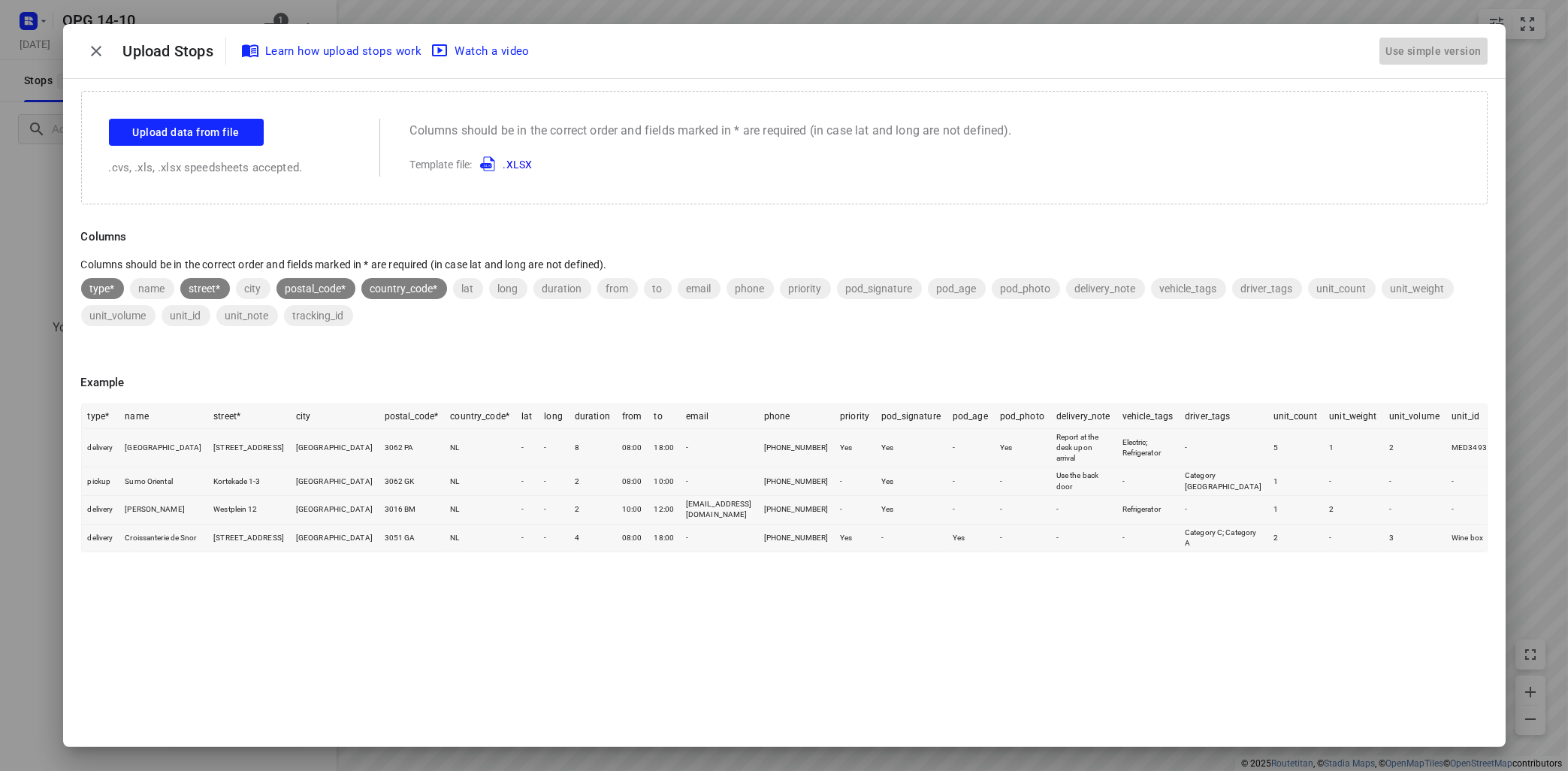
drag, startPoint x: 1437, startPoint y: 51, endPoint x: 1382, endPoint y: 41, distance: 55.9
click at [1437, 50] on div "Use simple version" at bounding box center [1433, 52] width 101 height 25
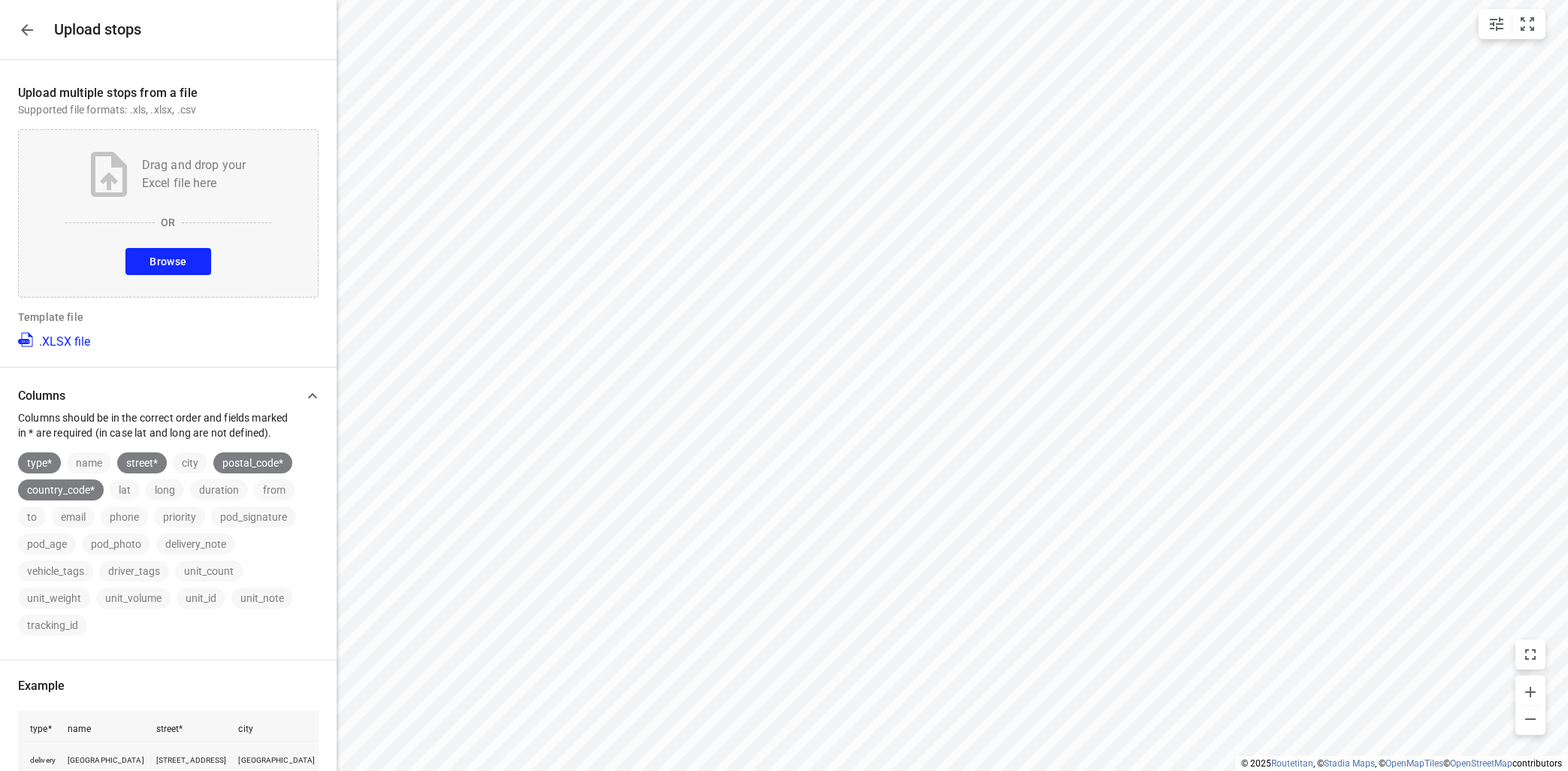
click at [190, 256] on button "Browse" at bounding box center [167, 261] width 85 height 27
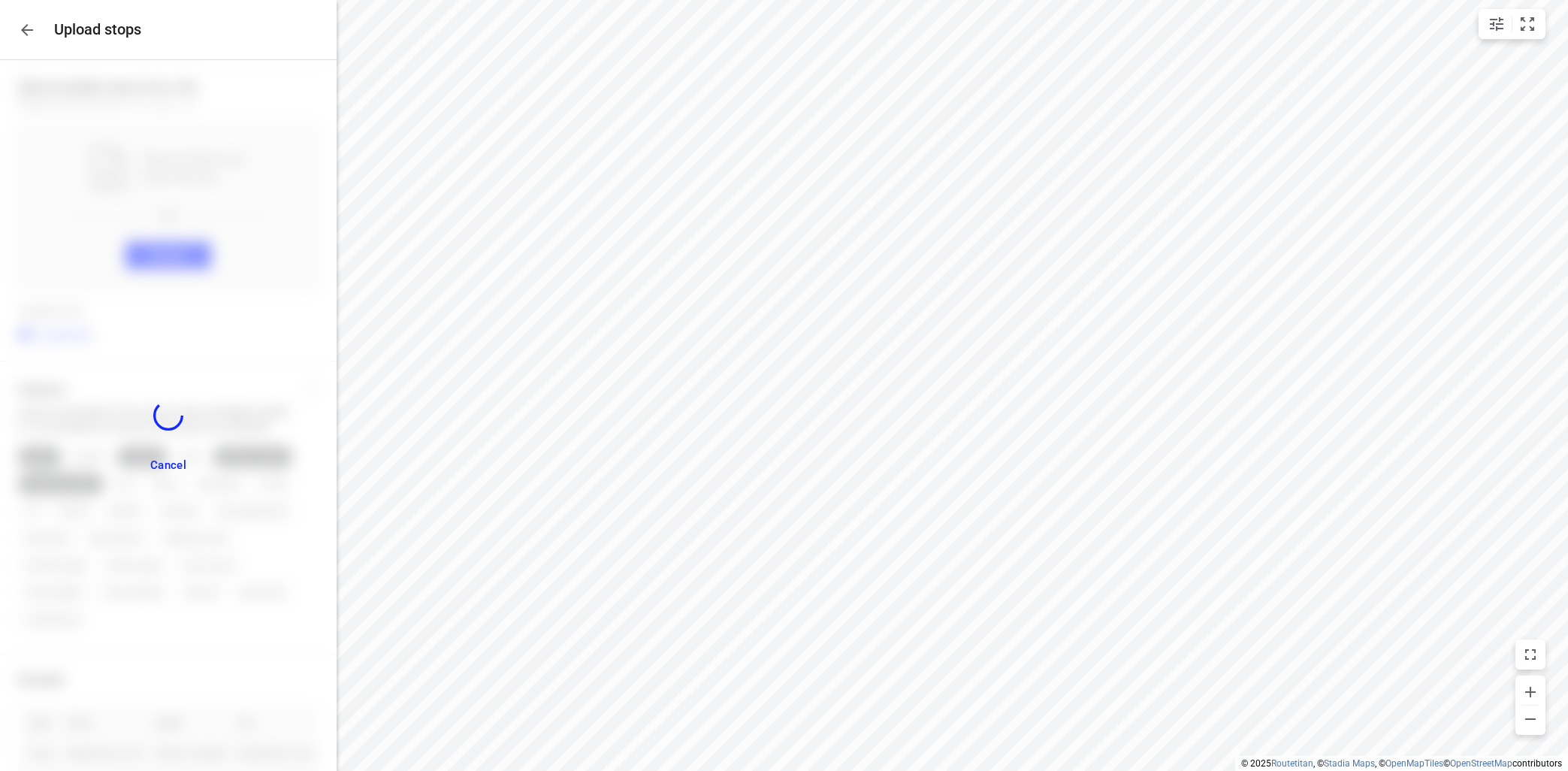
scroll to position [628, 0]
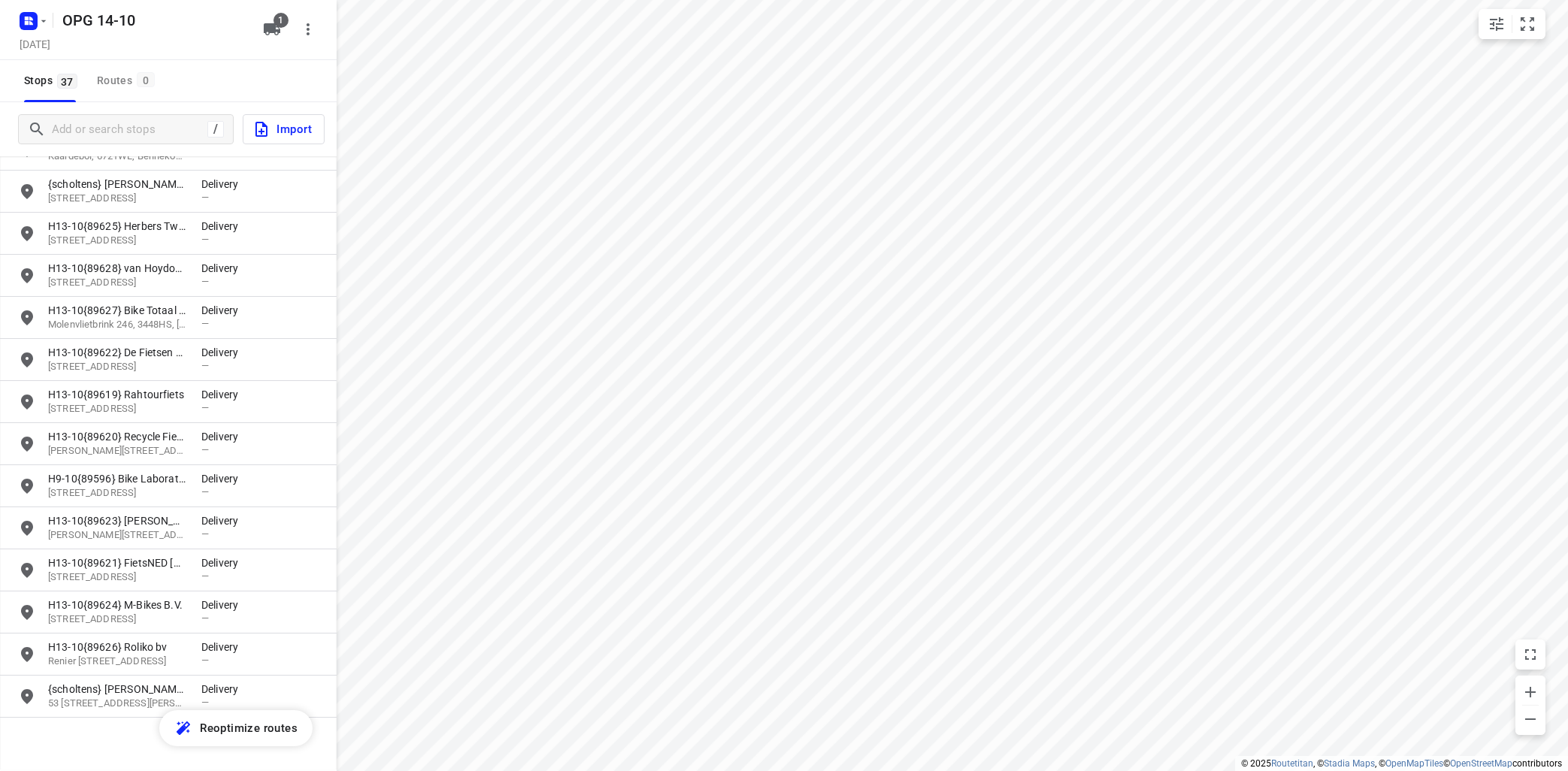
scroll to position [1048, 0]
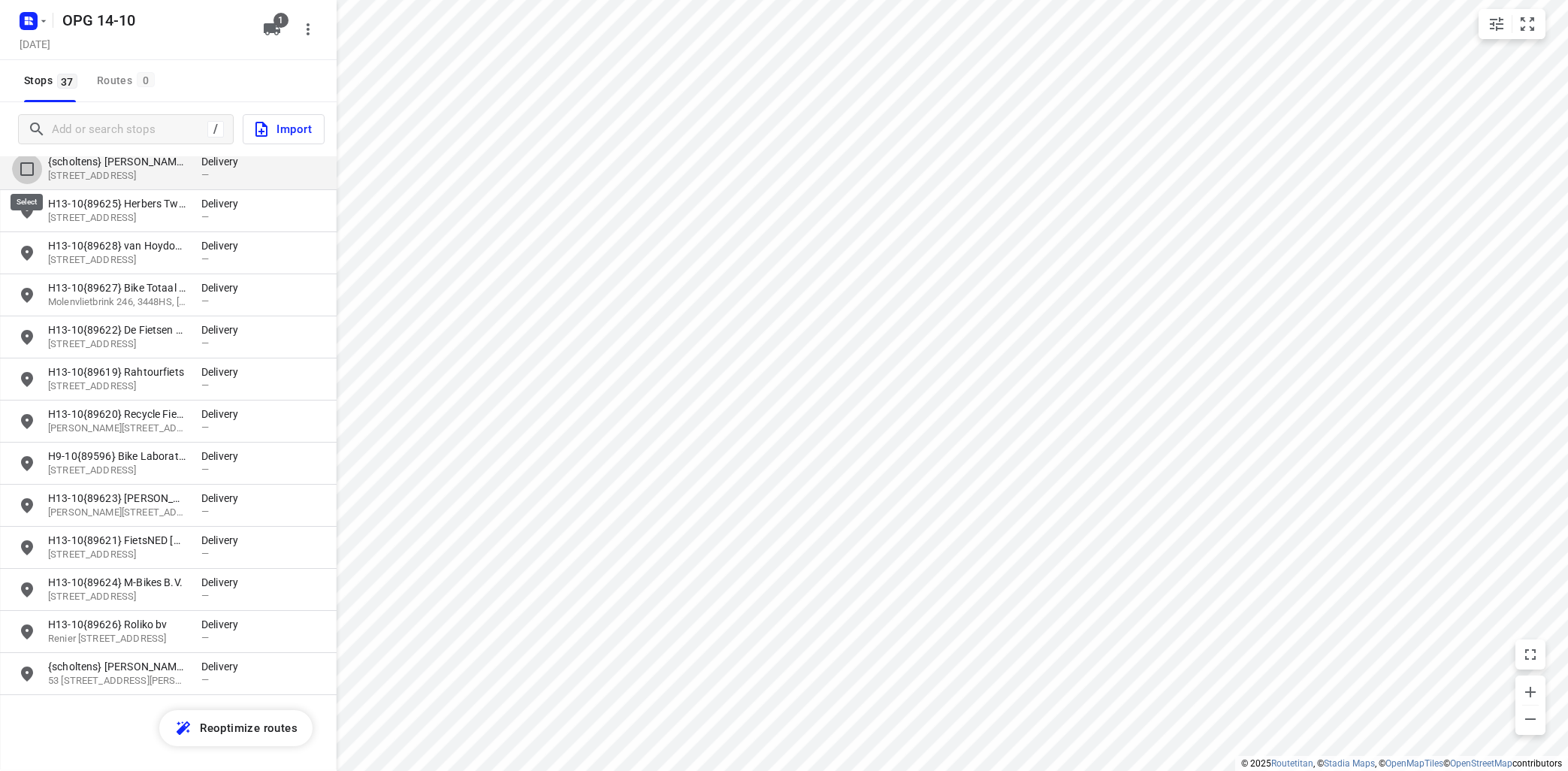
click at [29, 166] on input "grid" at bounding box center [27, 169] width 30 height 30
checkbox input "true"
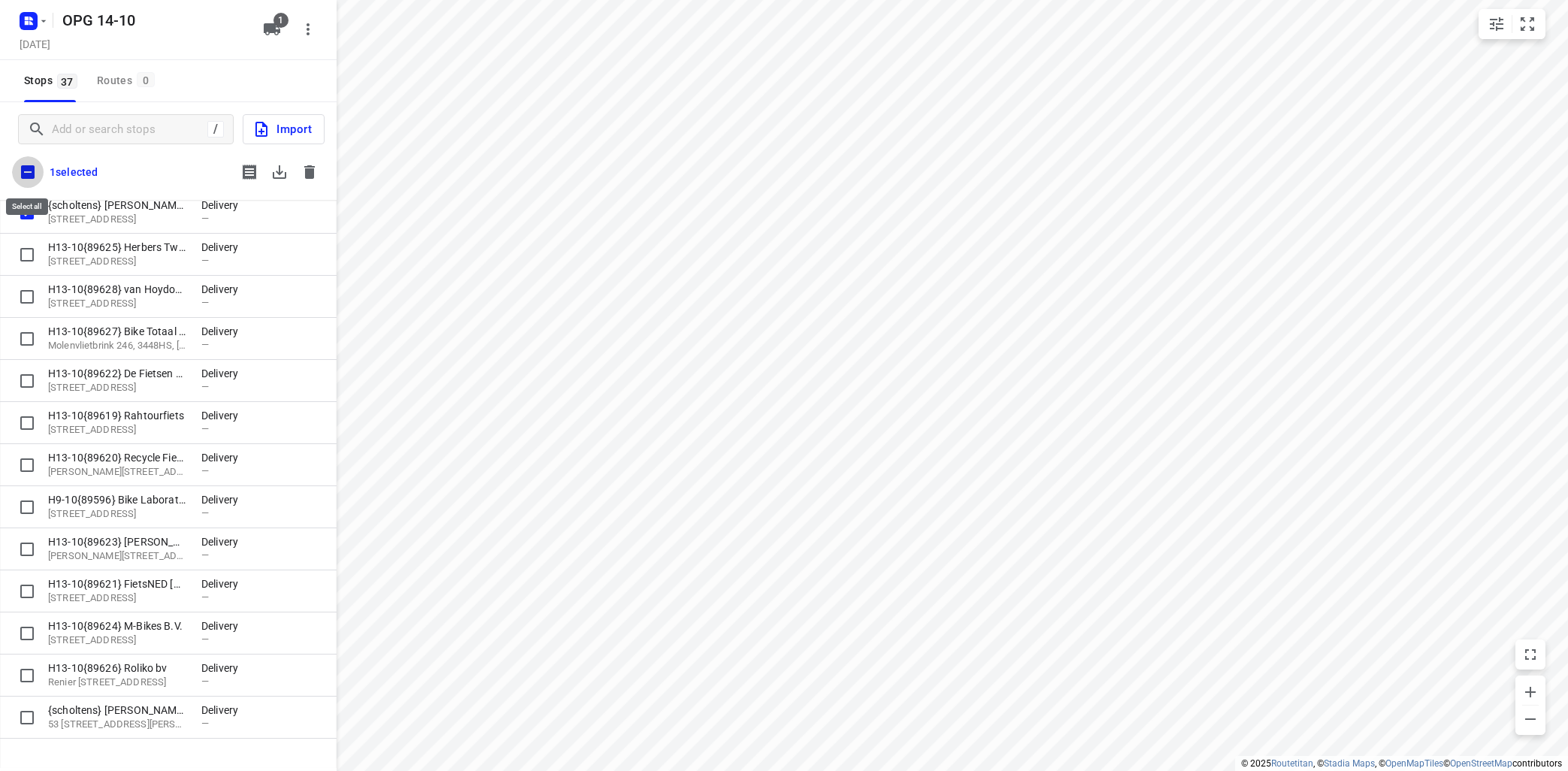
click at [30, 170] on input "checkbox" at bounding box center [27, 172] width 31 height 31
checkbox input "true"
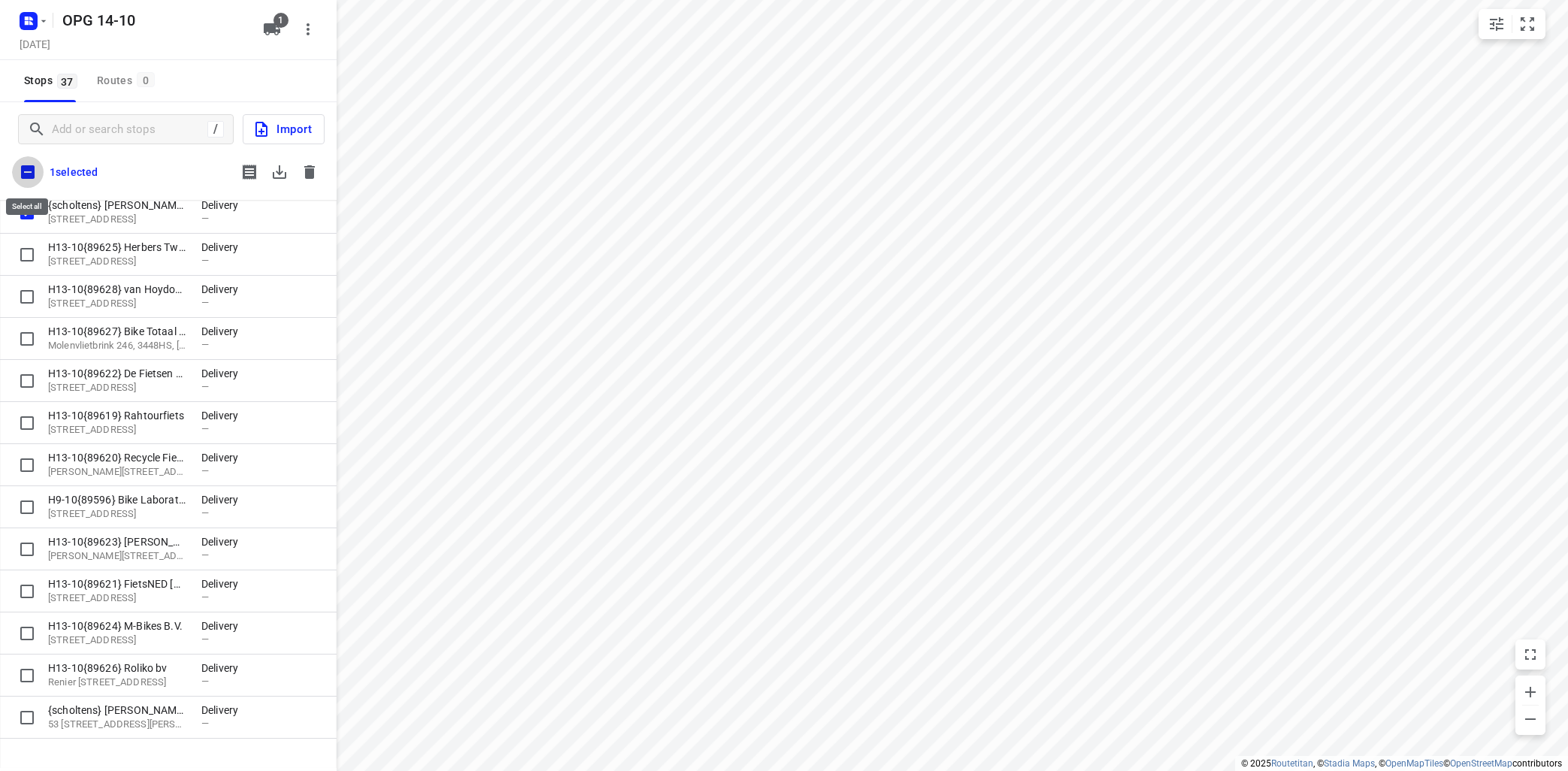
checkbox input "true"
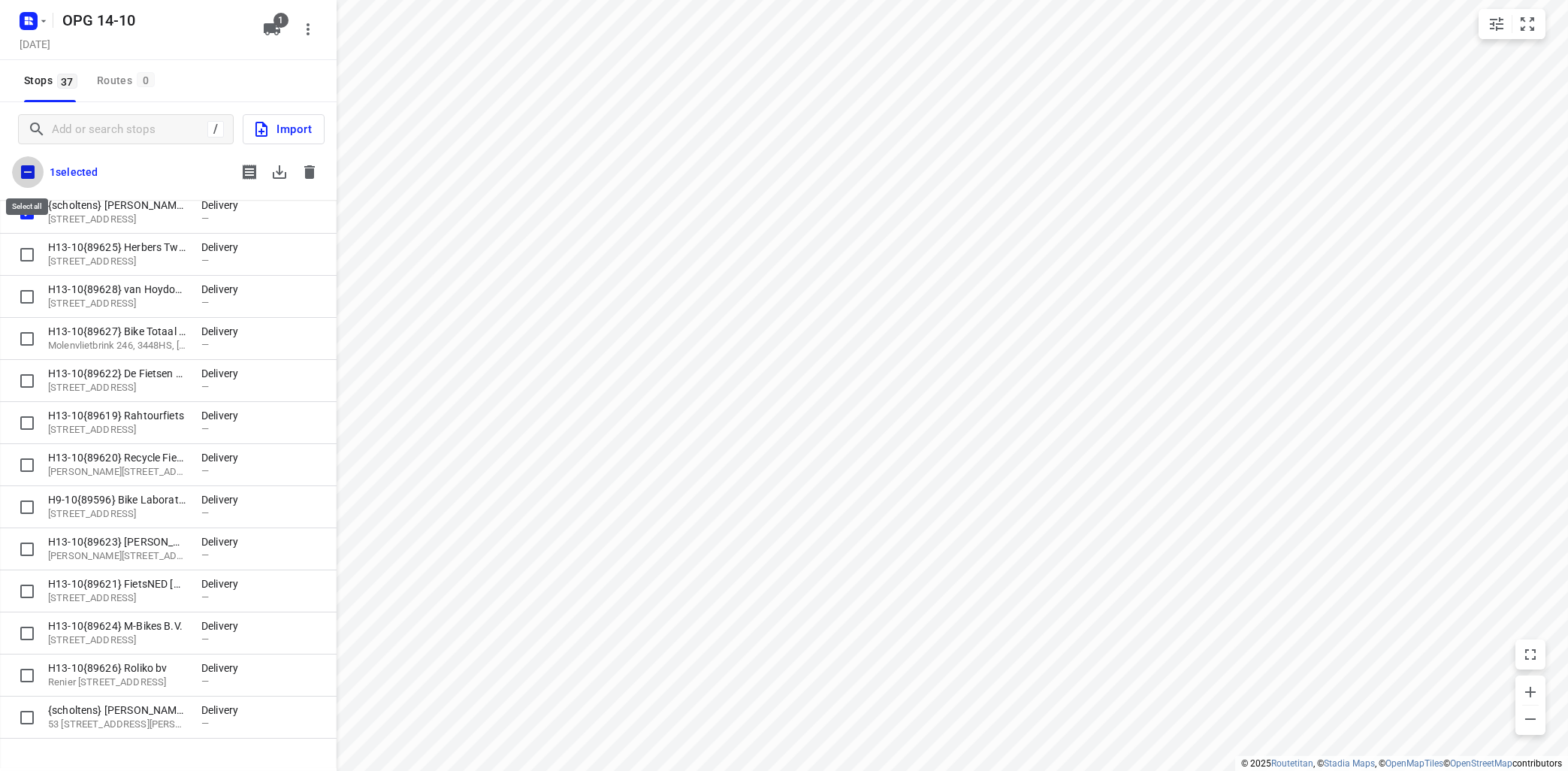
checkbox input "true"
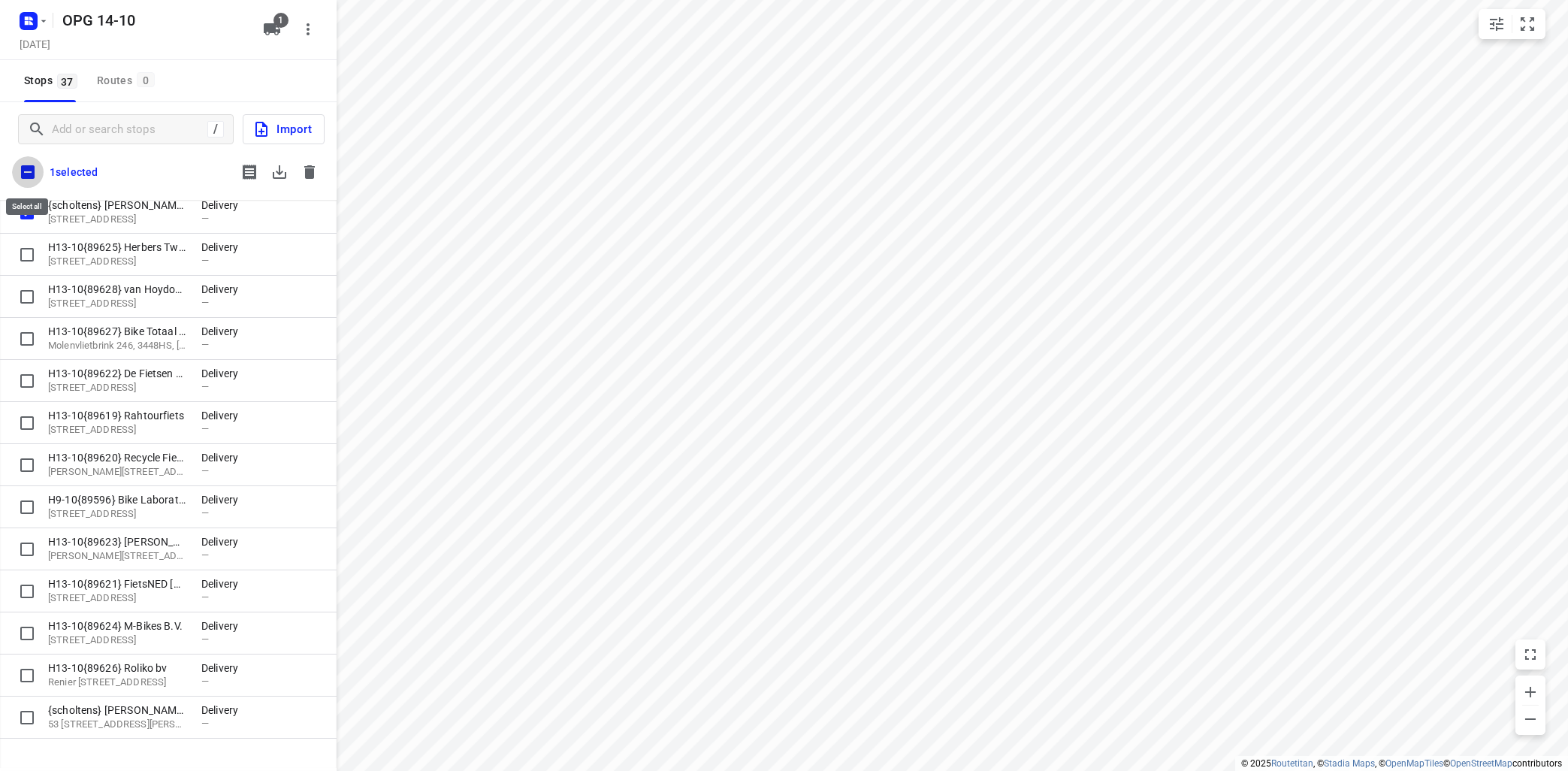
checkbox input "true"
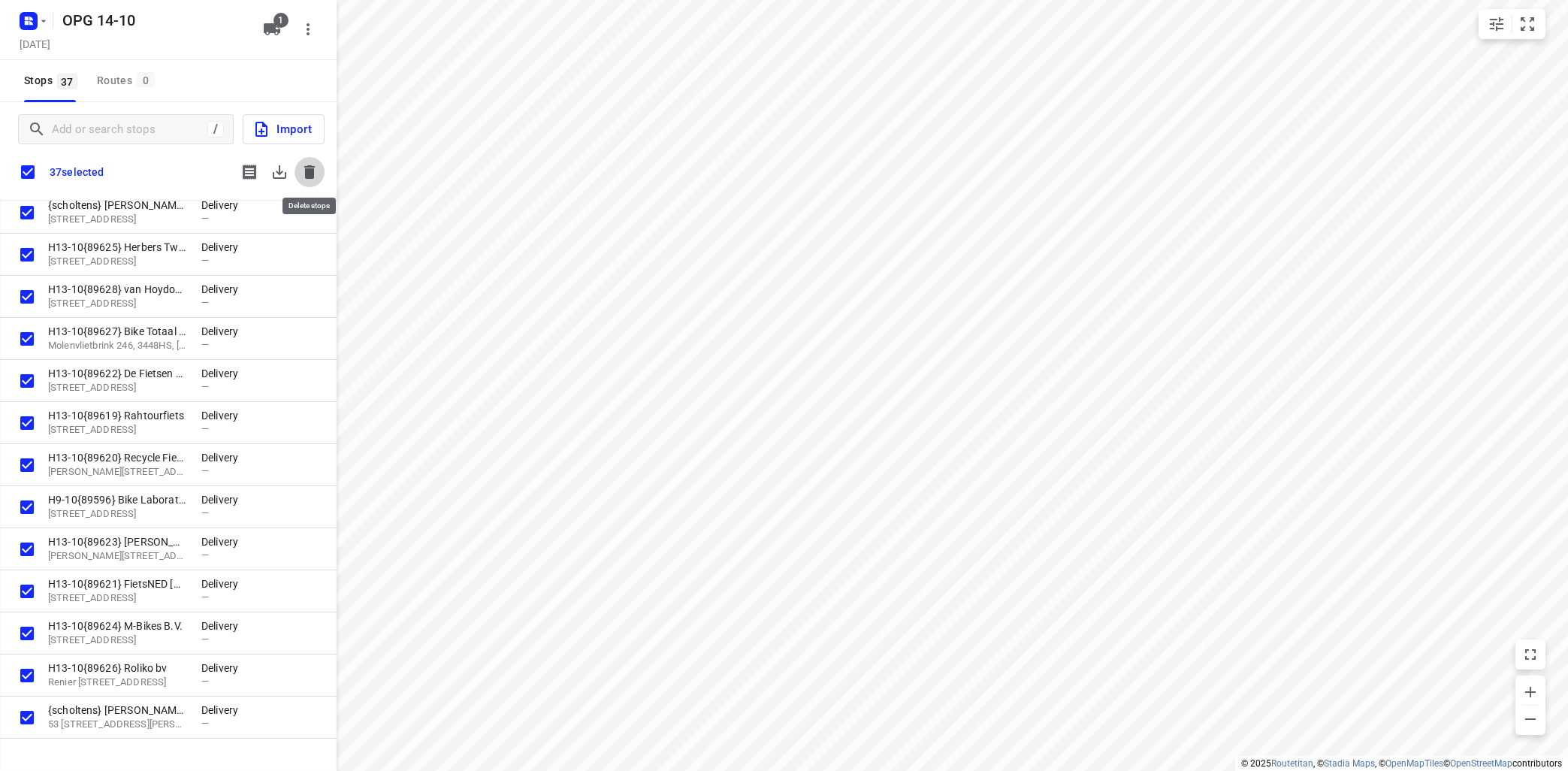
click at [317, 170] on icon "button" at bounding box center [310, 172] width 18 height 18
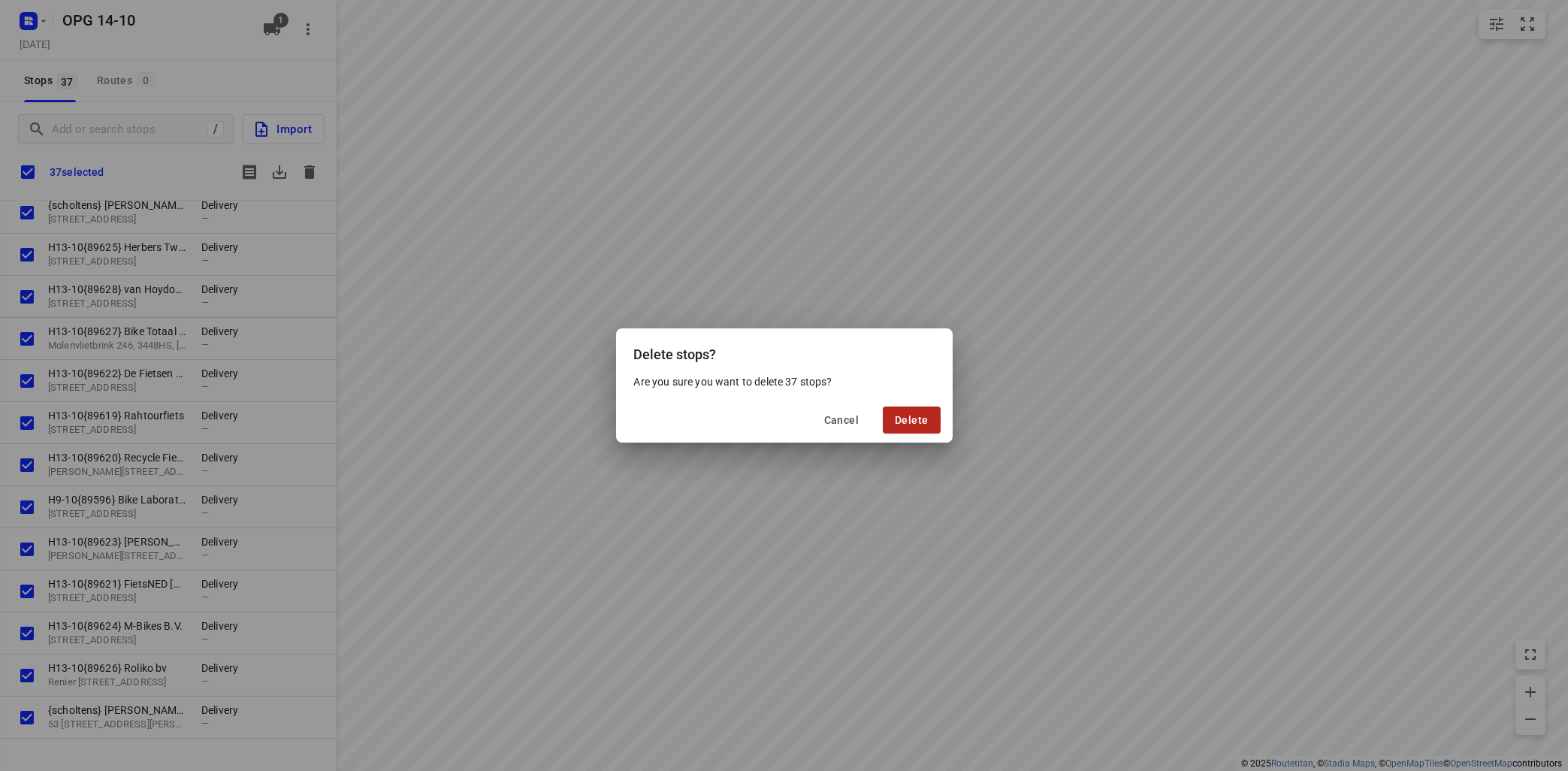
click at [907, 413] on button "Delete" at bounding box center [912, 420] width 57 height 27
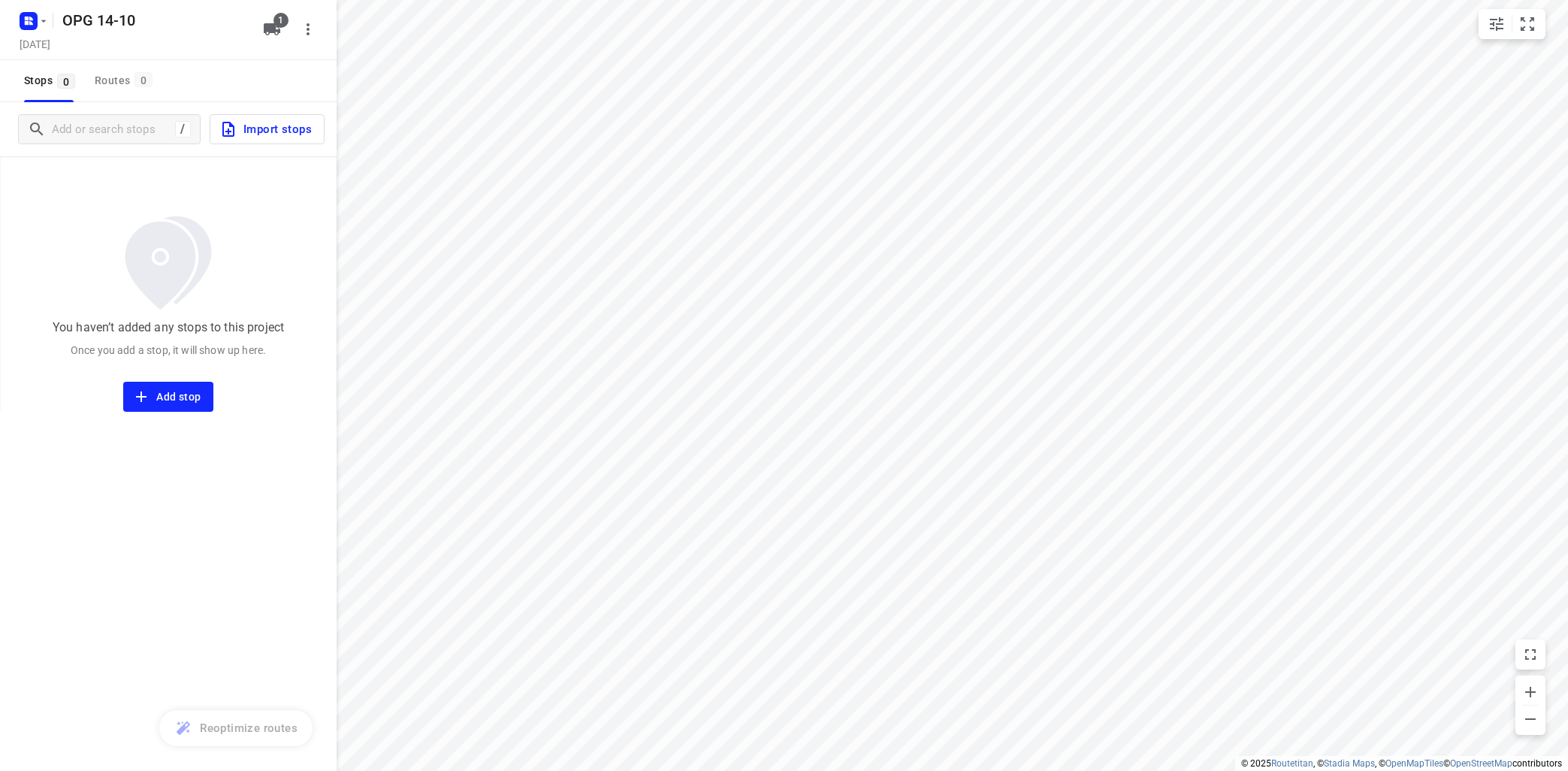
drag, startPoint x: 287, startPoint y: 123, endPoint x: 301, endPoint y: 122, distance: 14.0
click at [289, 122] on span "Import stops" at bounding box center [265, 129] width 92 height 20
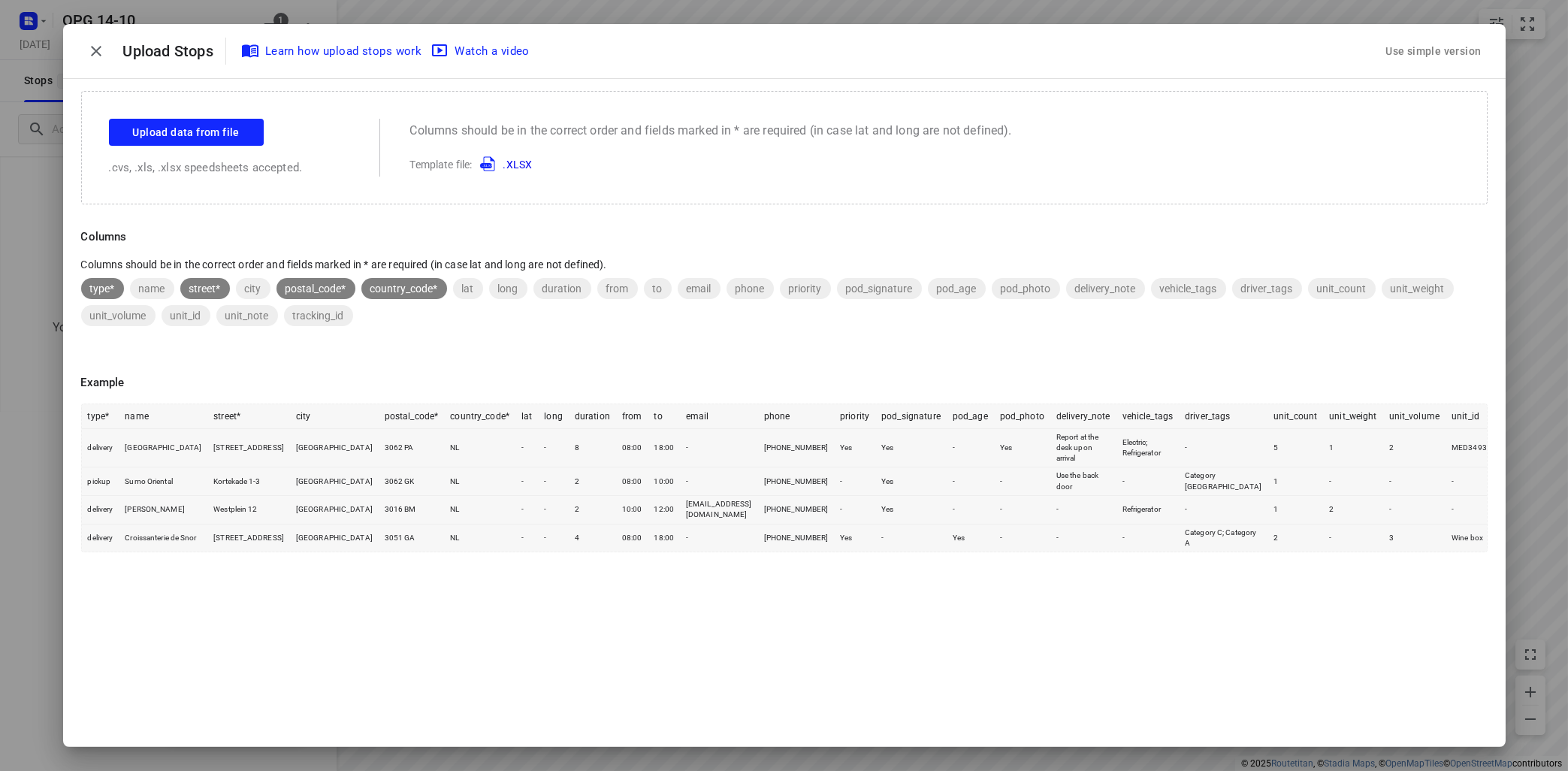
click at [1438, 39] on button "Use simple version" at bounding box center [1434, 51] width 107 height 28
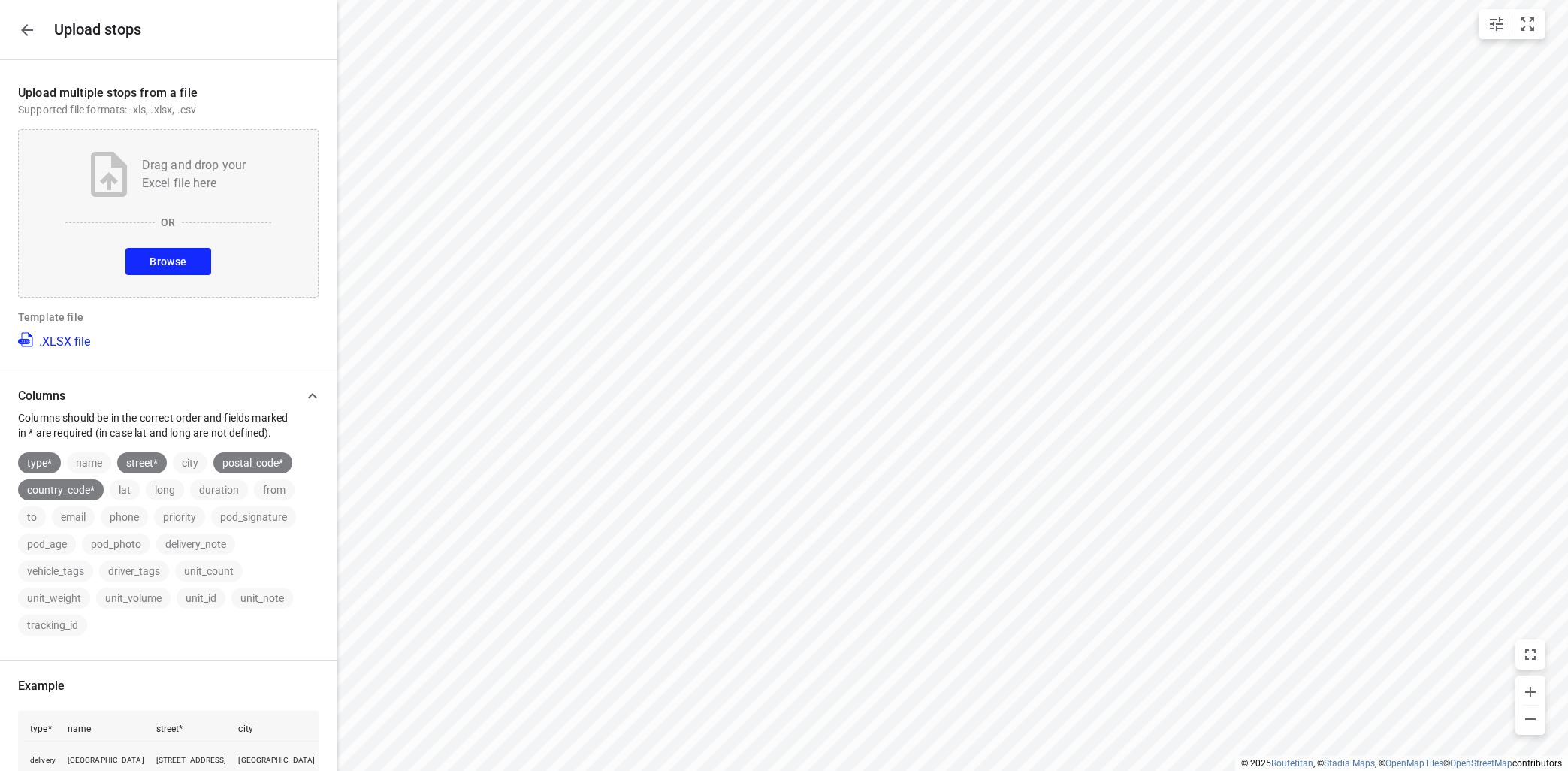
click at [181, 261] on span "Browse" at bounding box center [167, 261] width 37 height 19
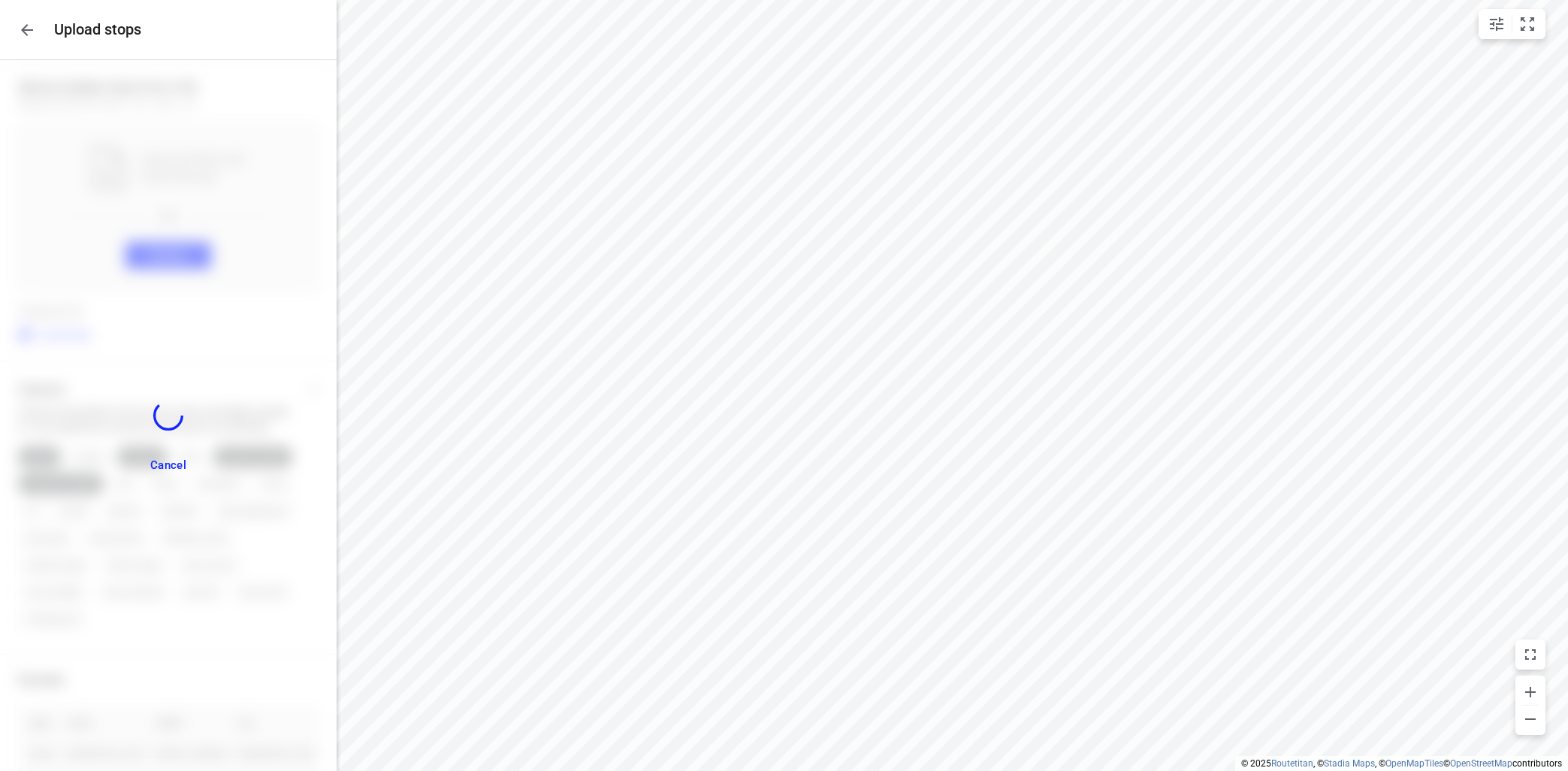
scroll to position [628, 0]
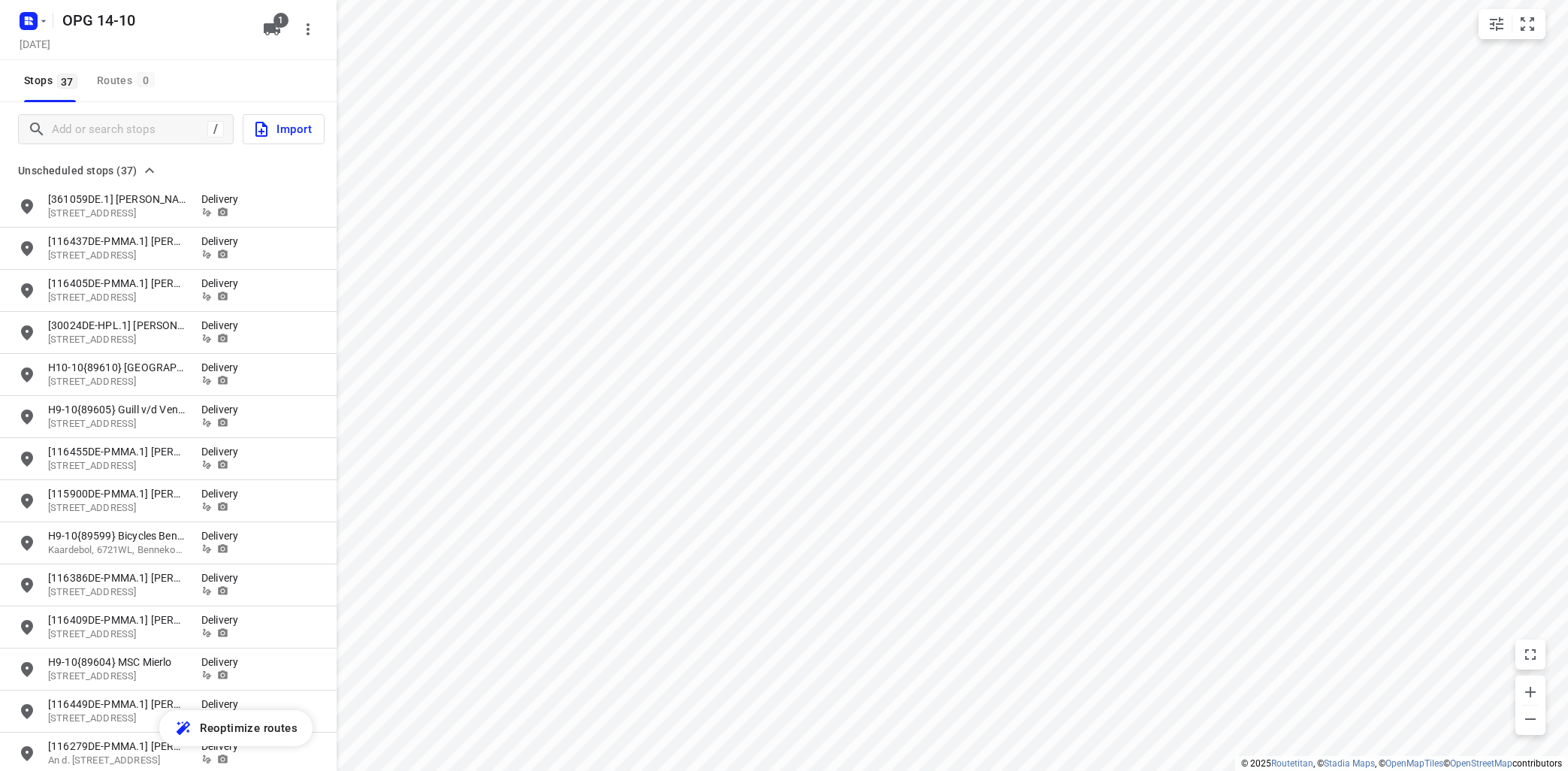
click at [273, 26] on icon "button" at bounding box center [272, 29] width 16 height 12
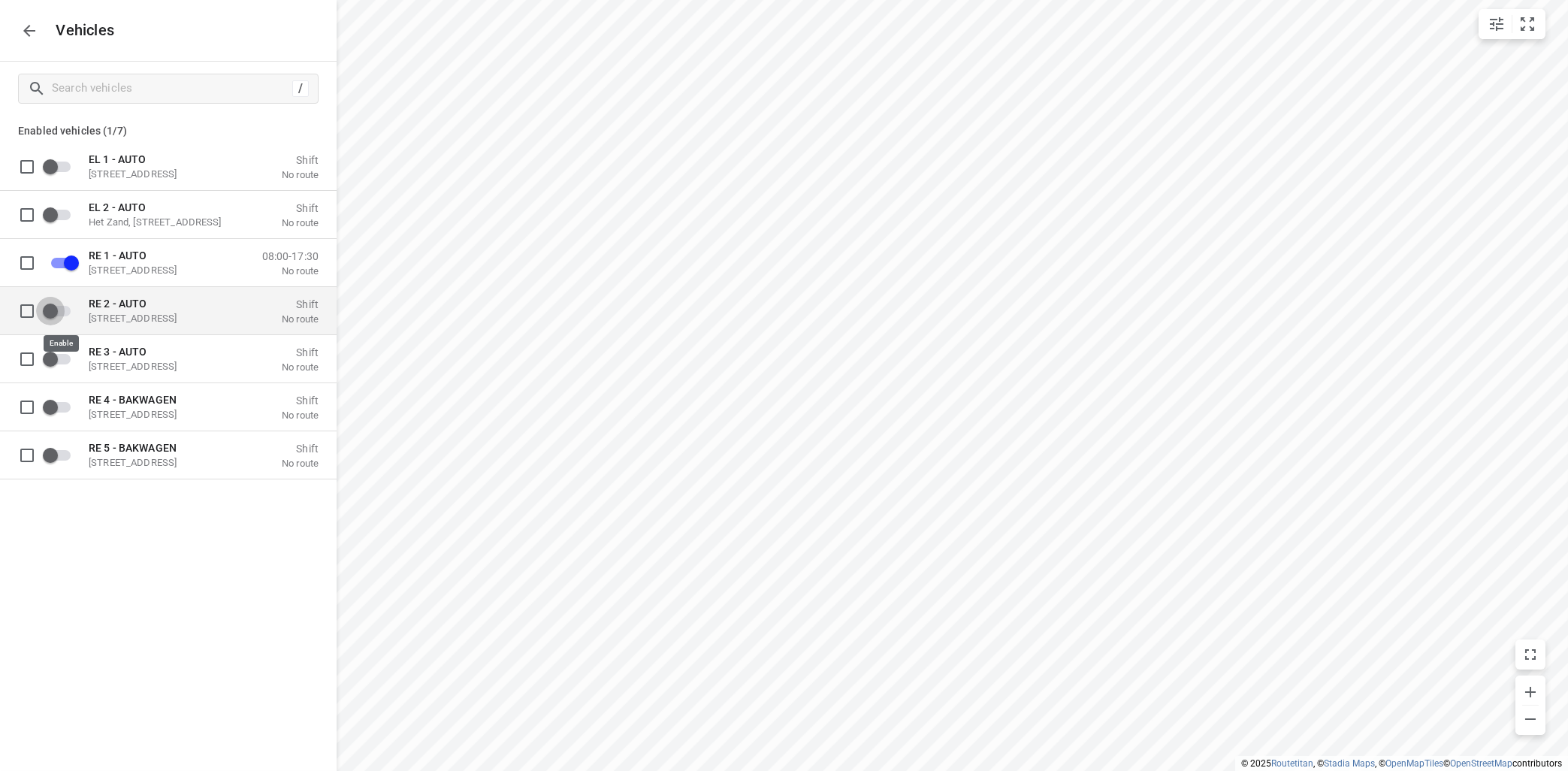
click at [66, 307] on input "grid" at bounding box center [50, 311] width 86 height 29
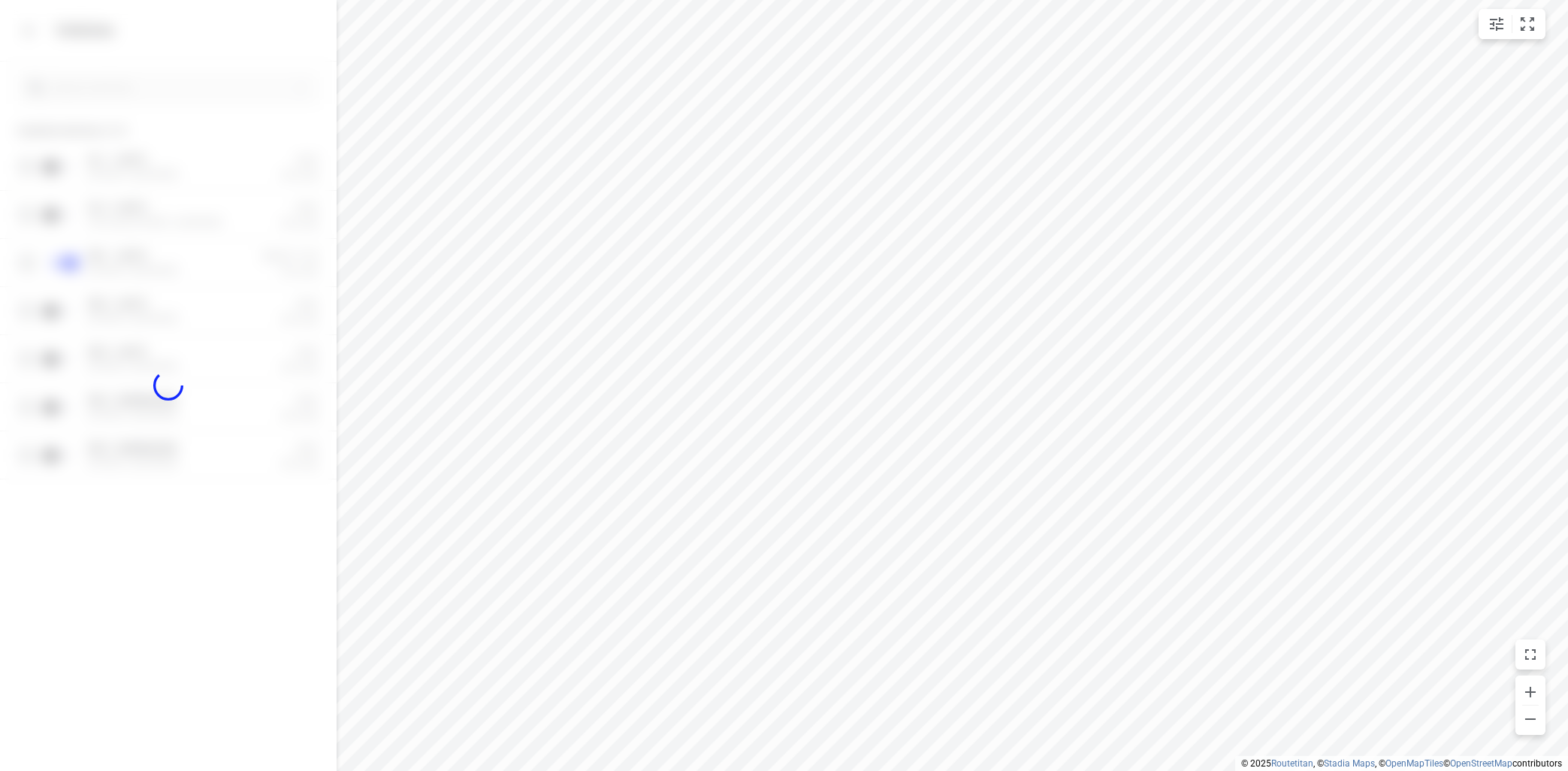
checkbox input "true"
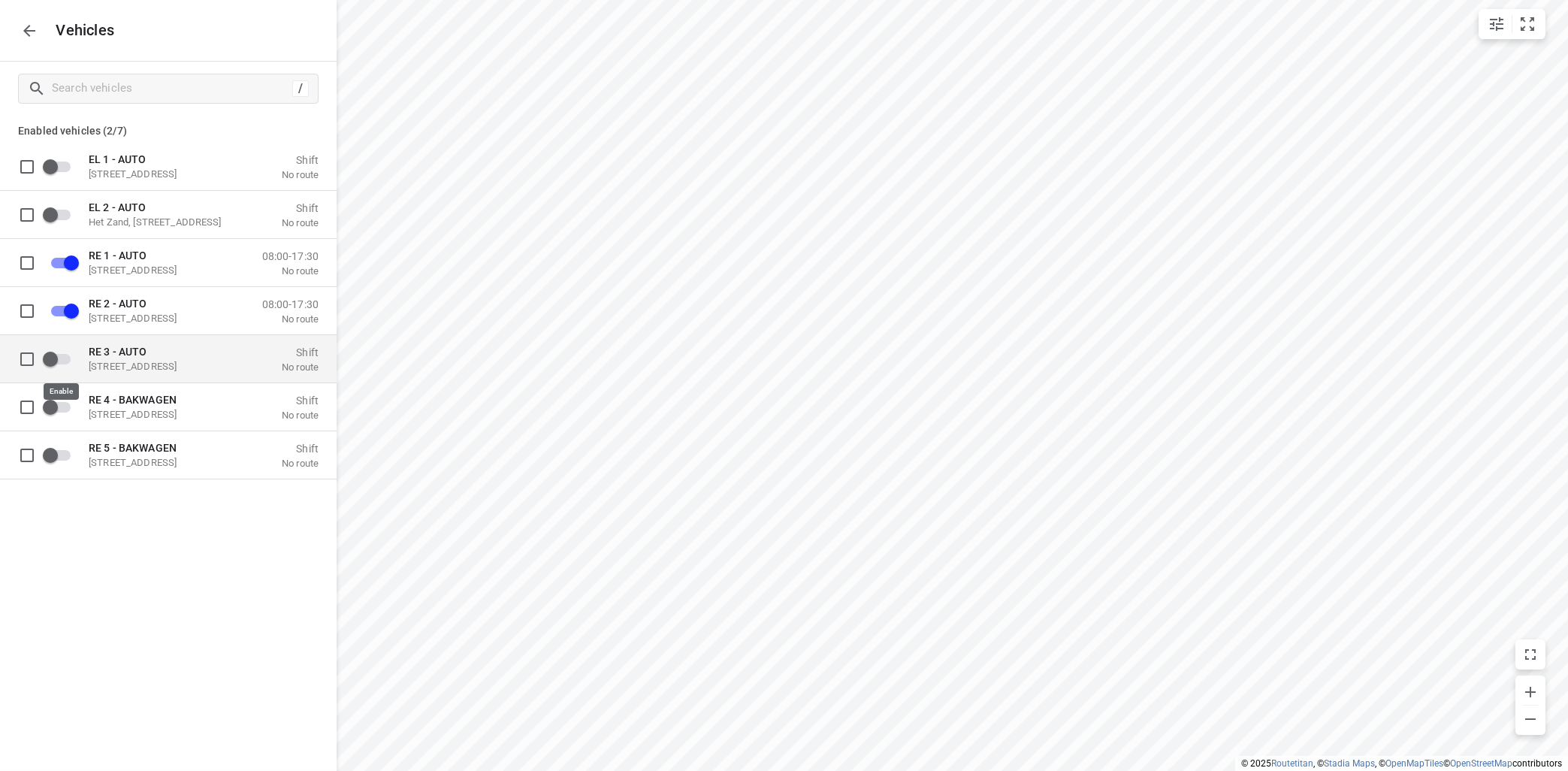
click at [69, 355] on input "grid" at bounding box center [50, 358] width 86 height 29
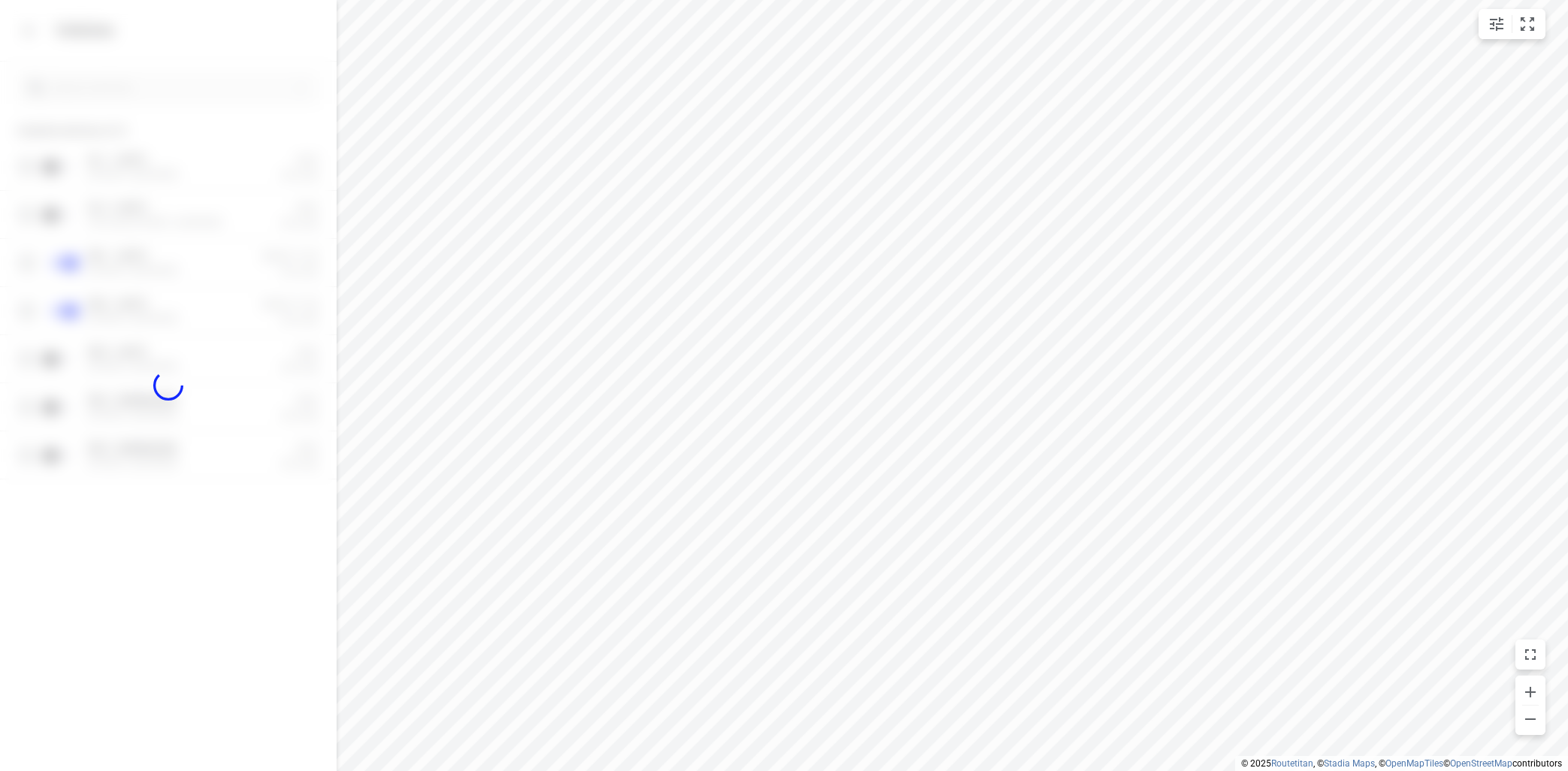
checkbox input "true"
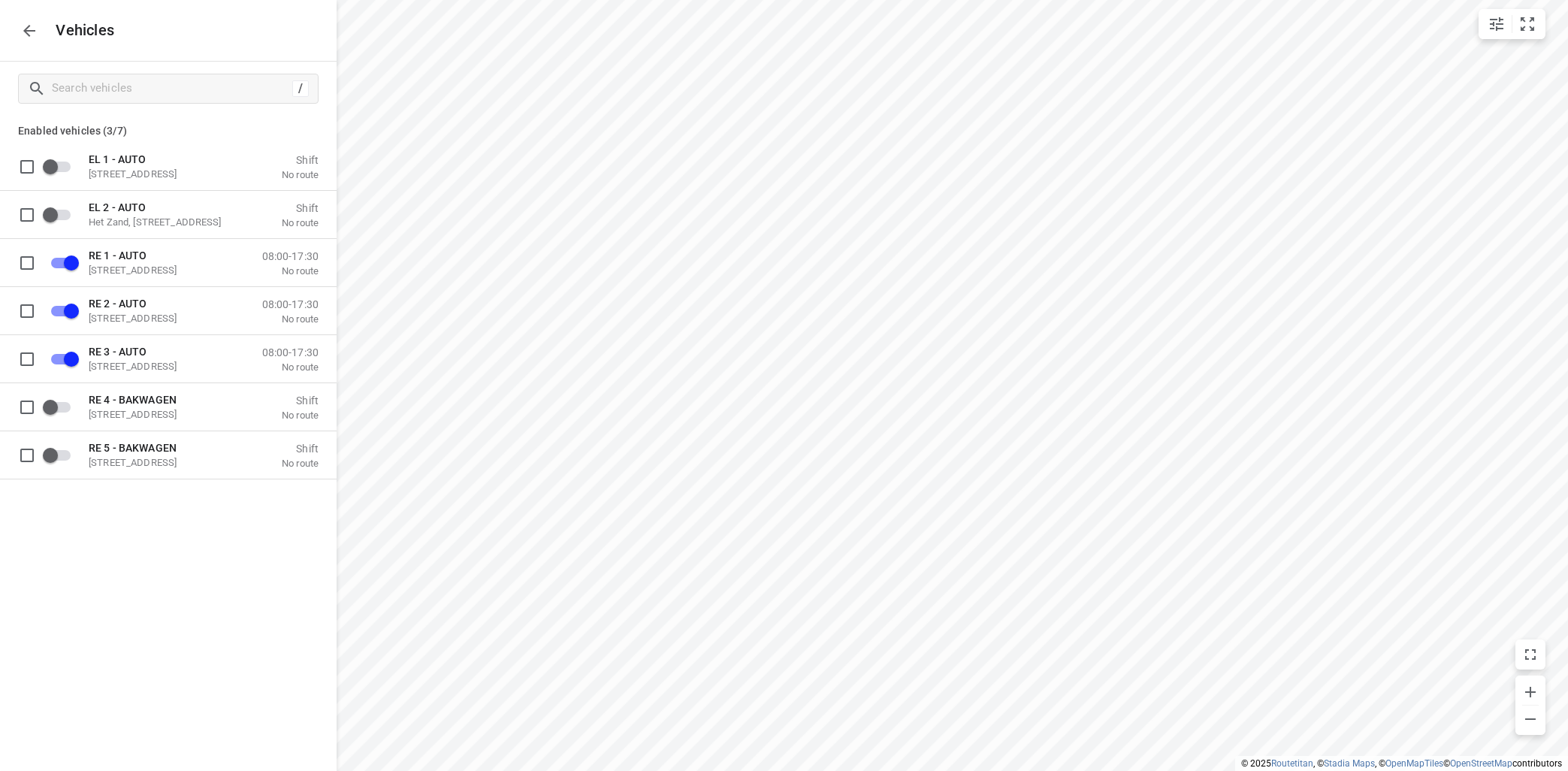
click at [24, 27] on icon "button" at bounding box center [30, 30] width 18 height 18
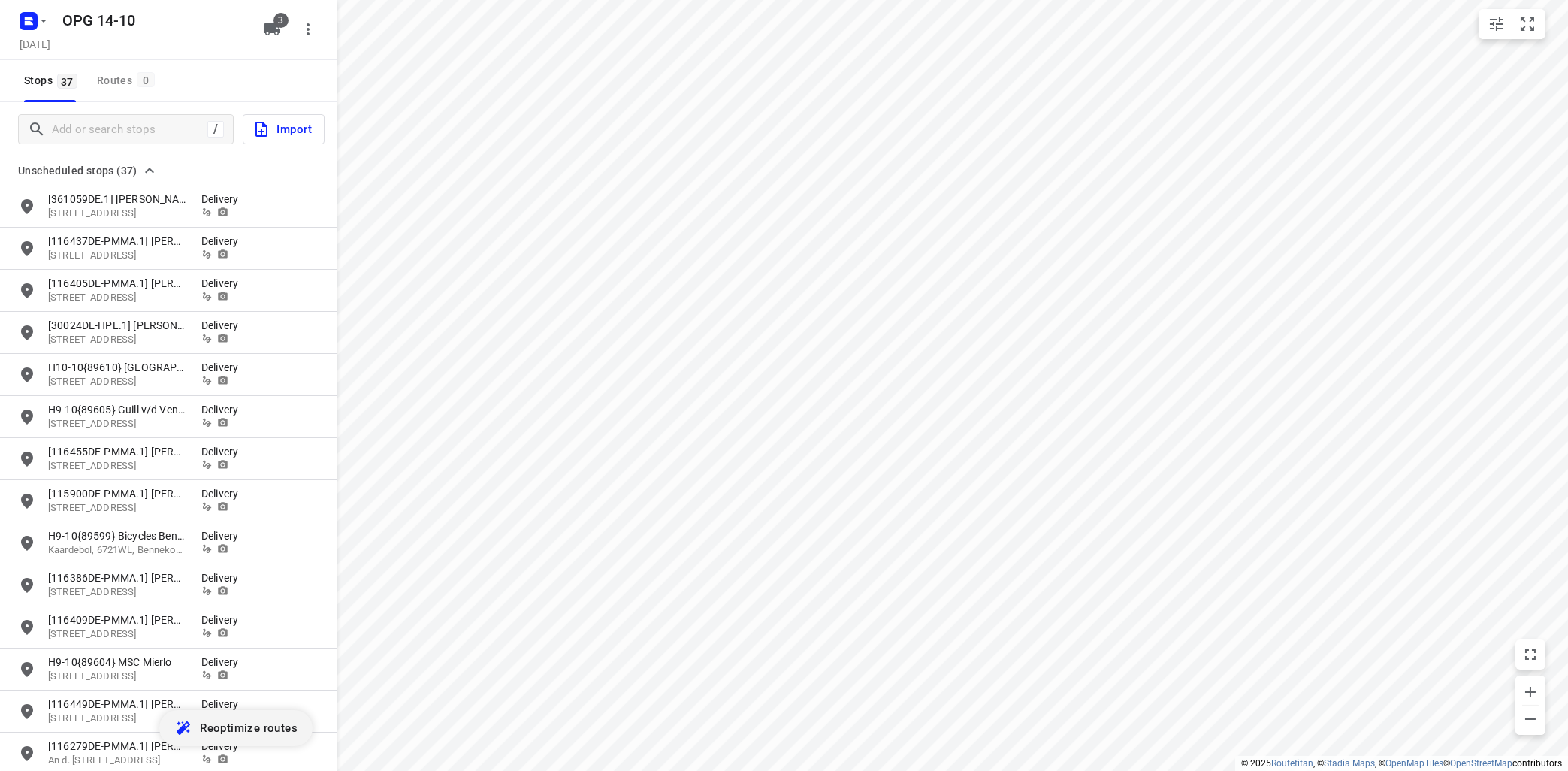
click at [264, 733] on span "Reoptimize routes" at bounding box center [248, 728] width 98 height 20
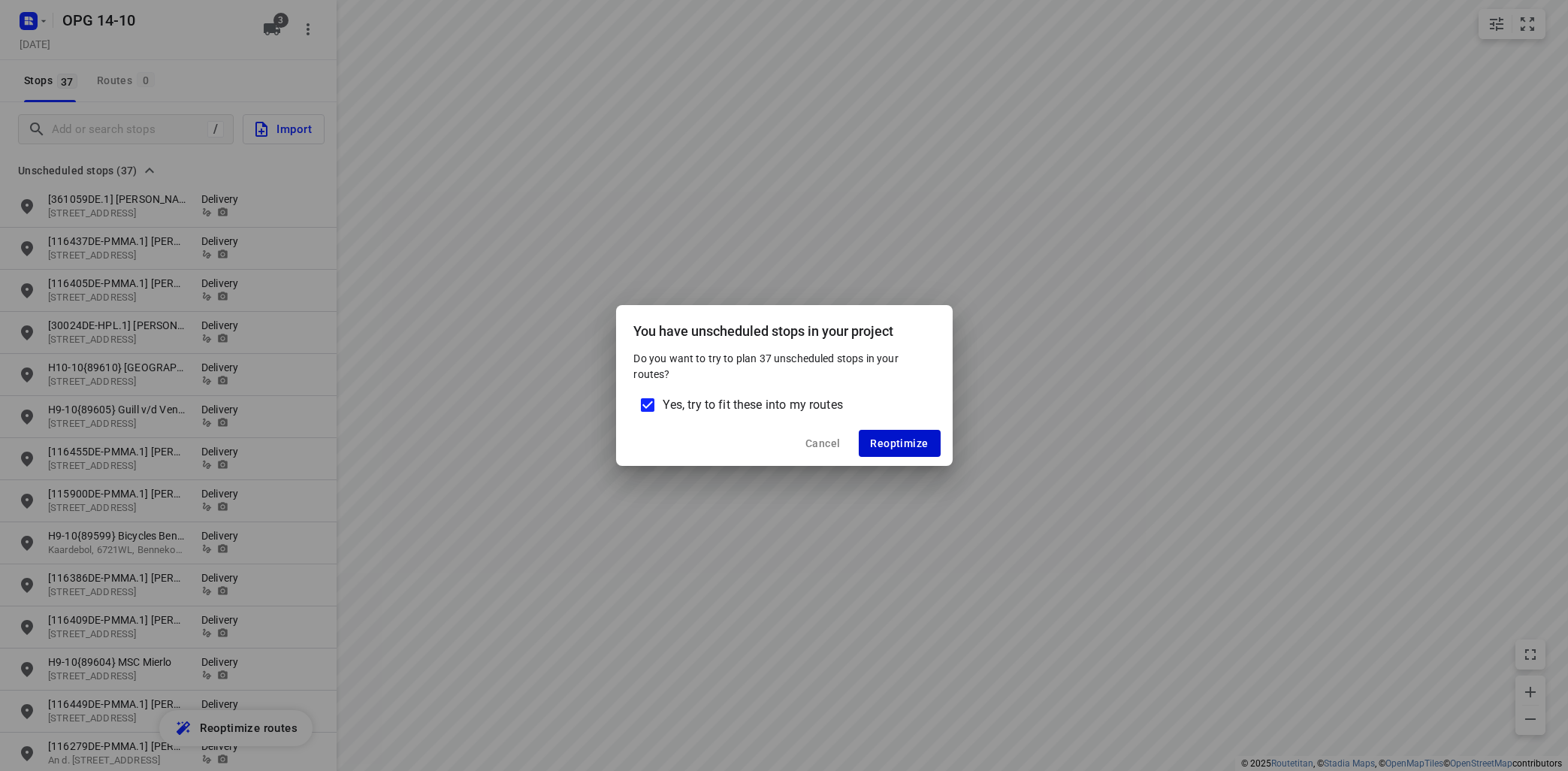
click at [887, 436] on button "Reoptimize" at bounding box center [899, 443] width 81 height 27
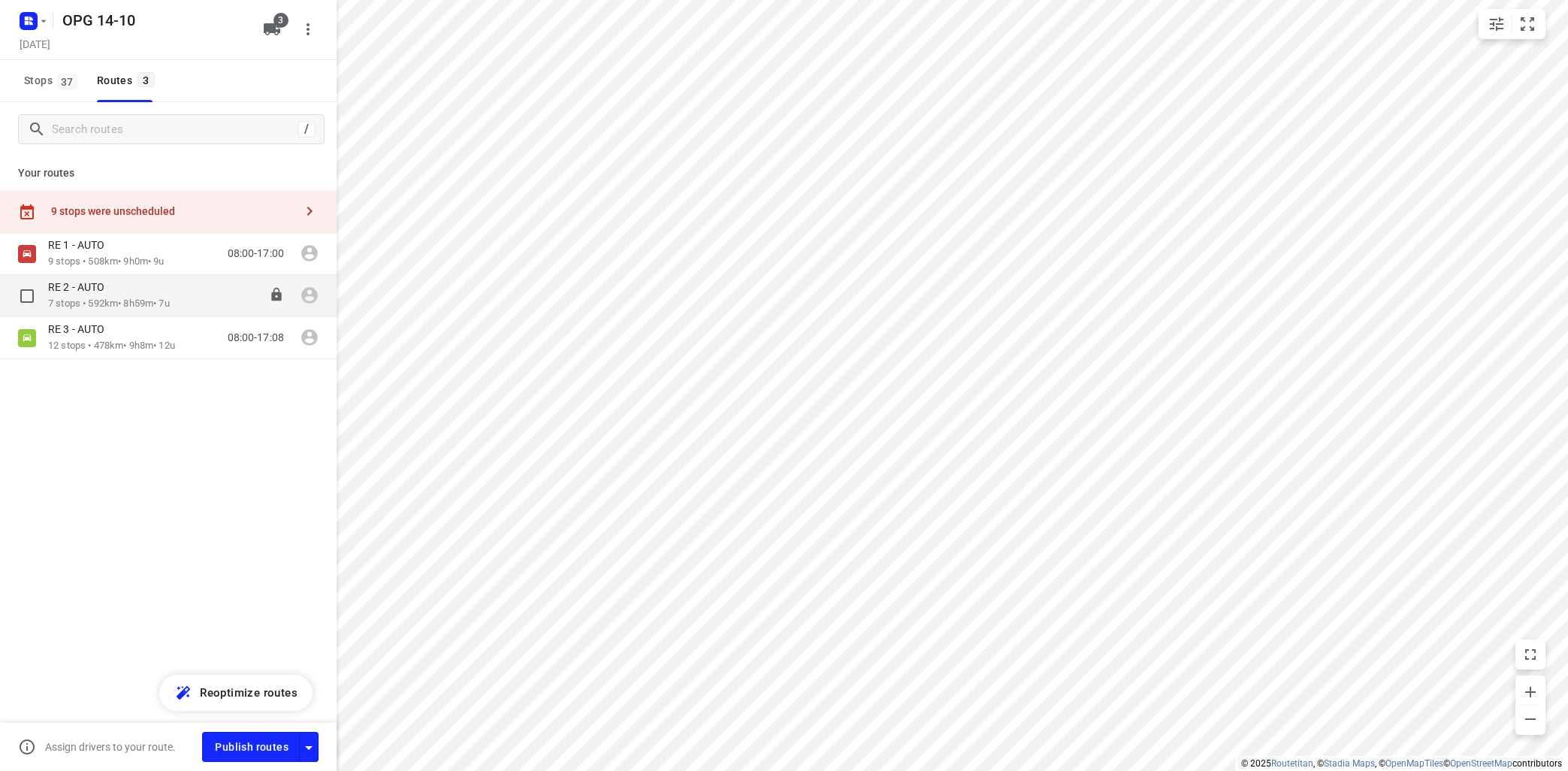
click at [138, 303] on p "7 stops • 592km • 8h59m • 7u" at bounding box center [109, 304] width 122 height 14
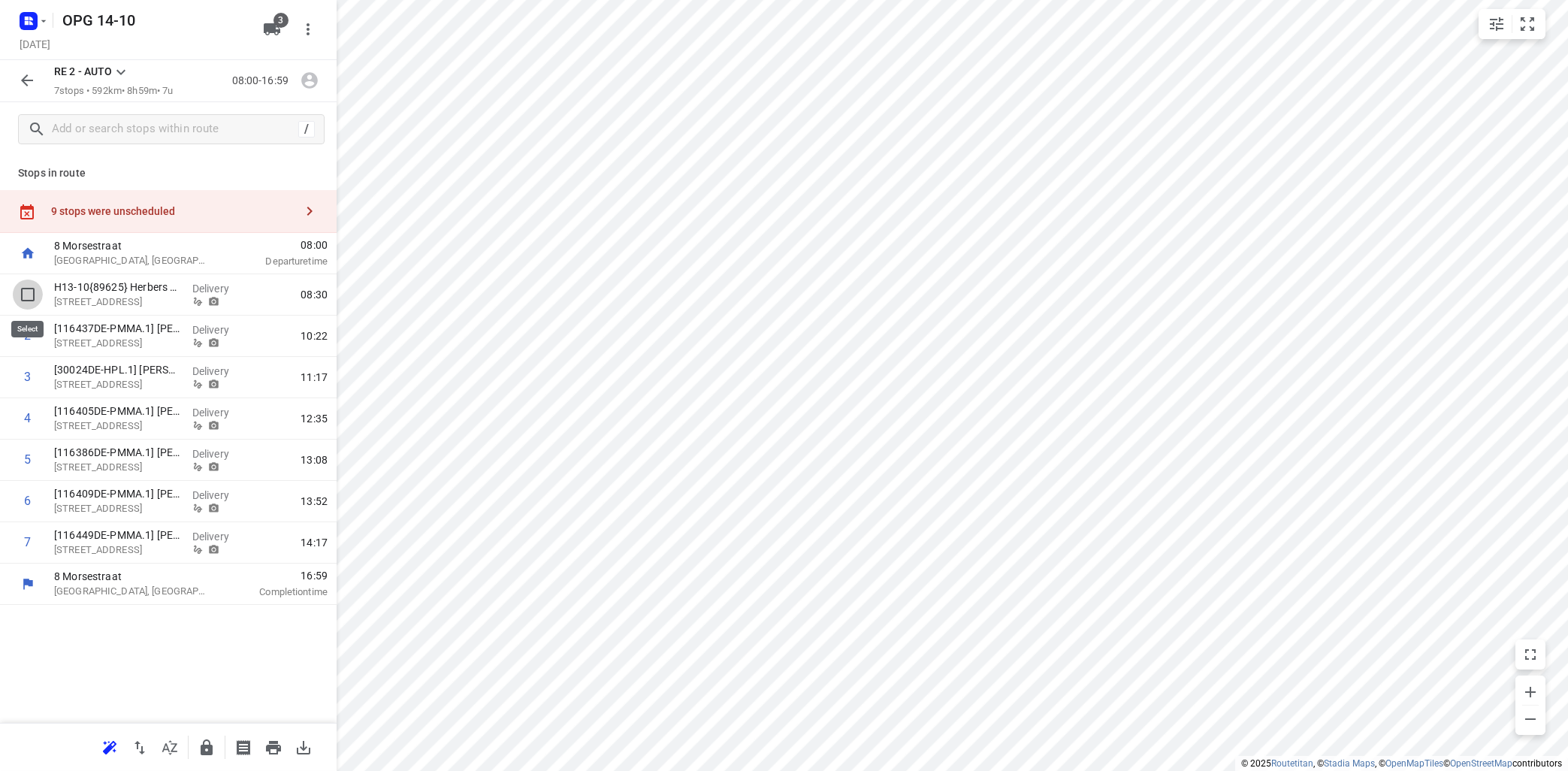
click at [27, 295] on input "checkbox" at bounding box center [28, 295] width 30 height 30
checkbox input "true"
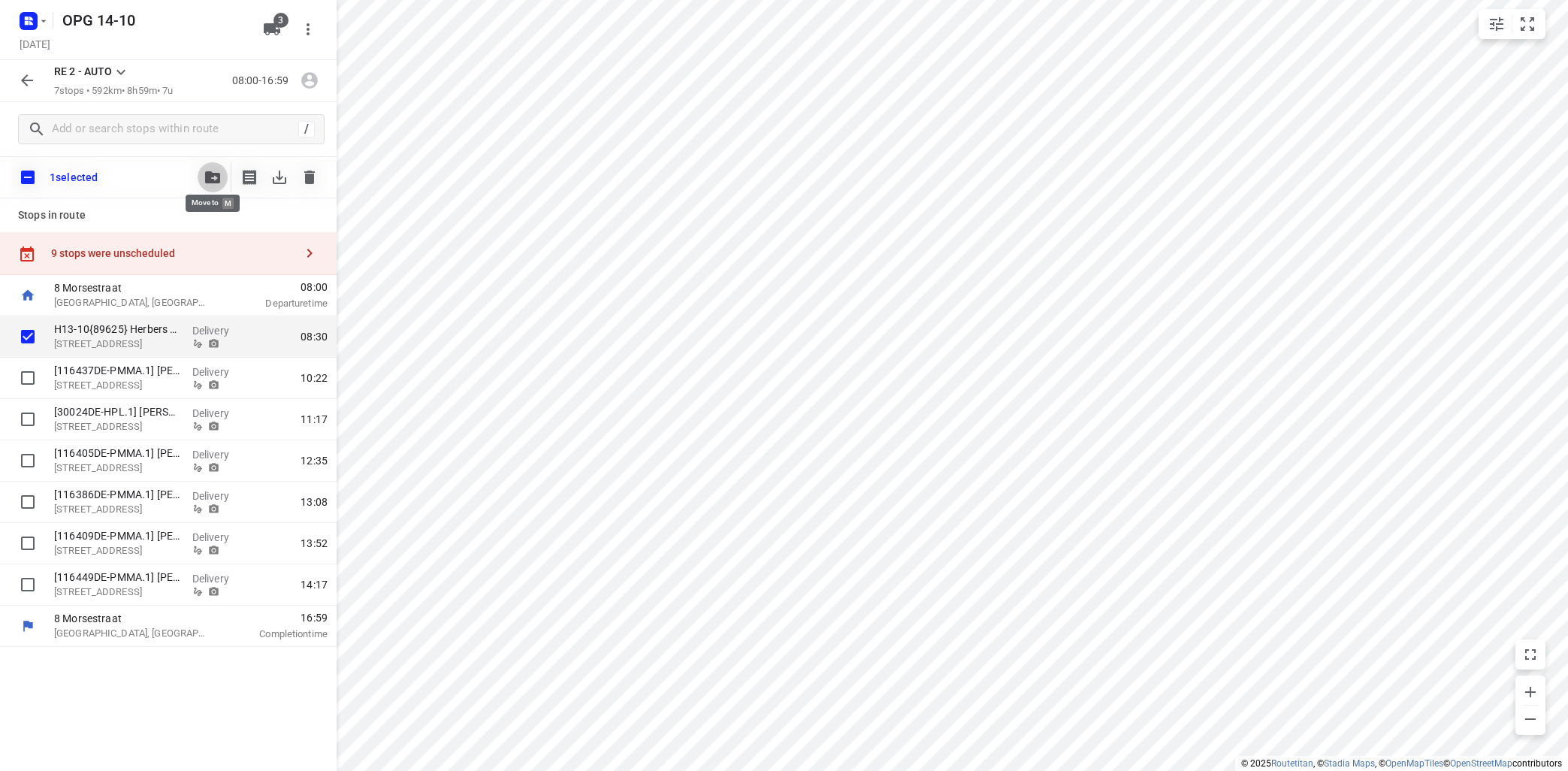
click at [207, 175] on icon "button" at bounding box center [212, 176] width 15 height 12
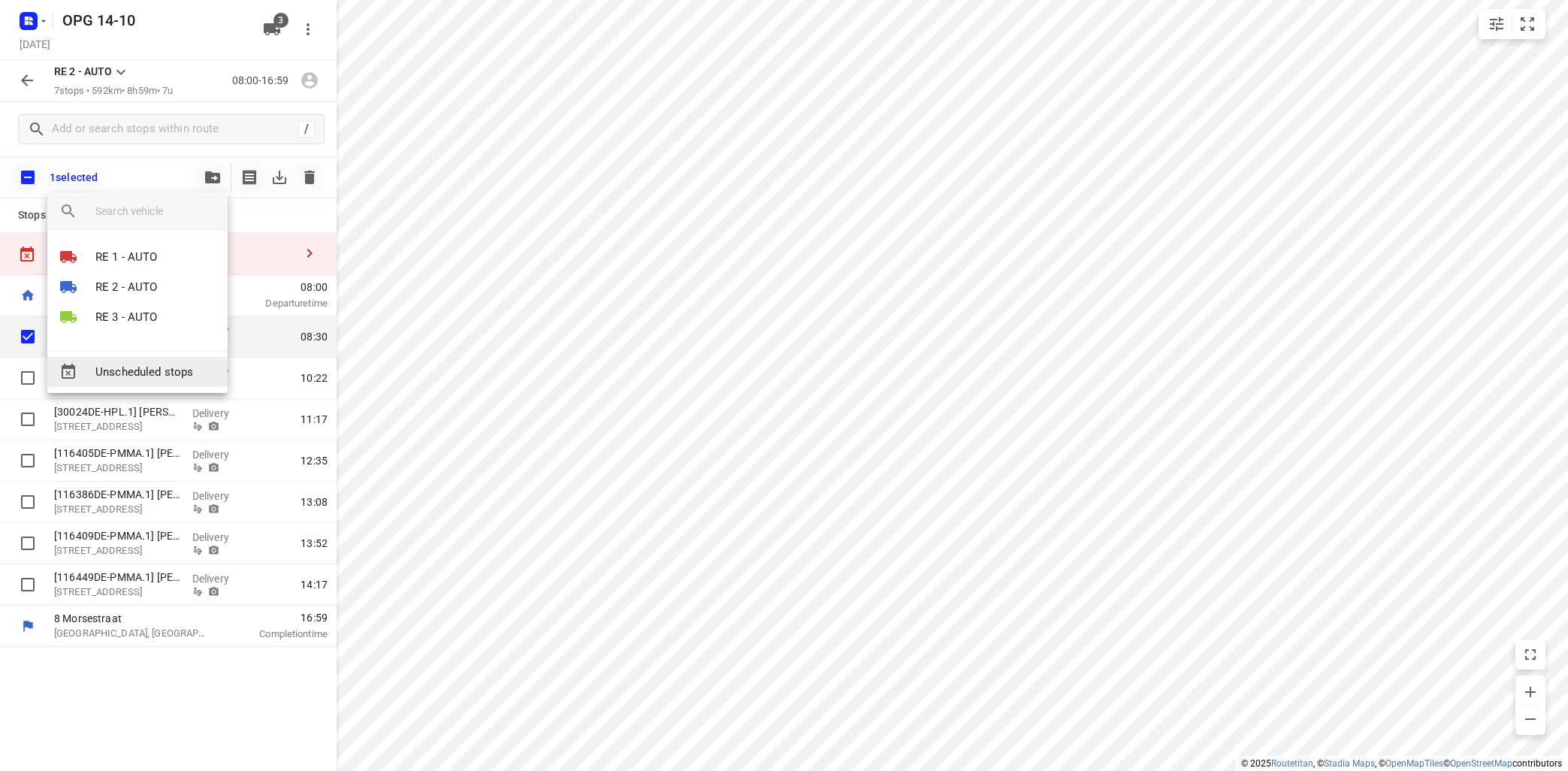
click at [159, 365] on span "Unscheduled stops" at bounding box center [156, 372] width 120 height 17
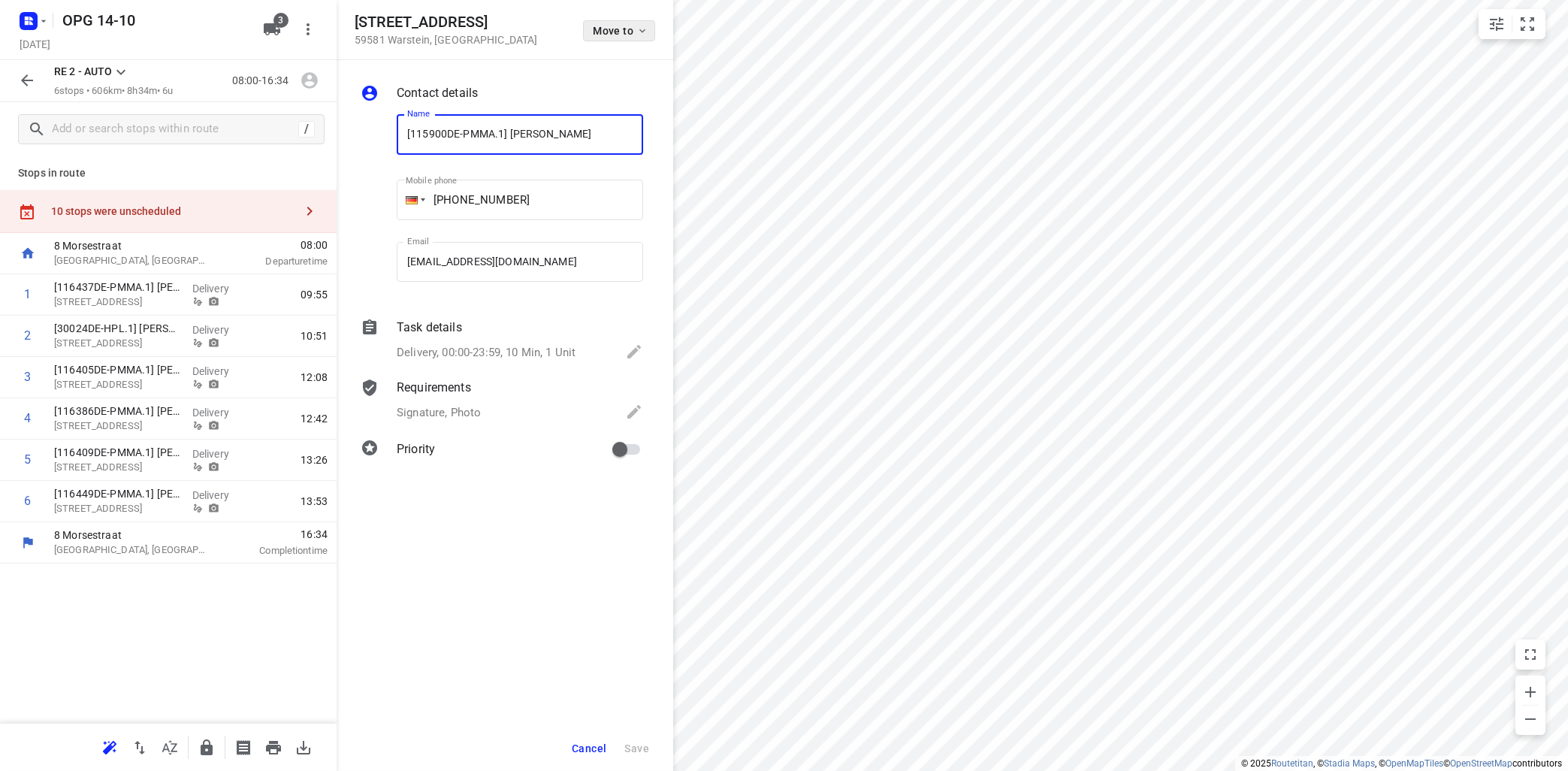
click at [645, 30] on icon "button" at bounding box center [642, 30] width 12 height 12
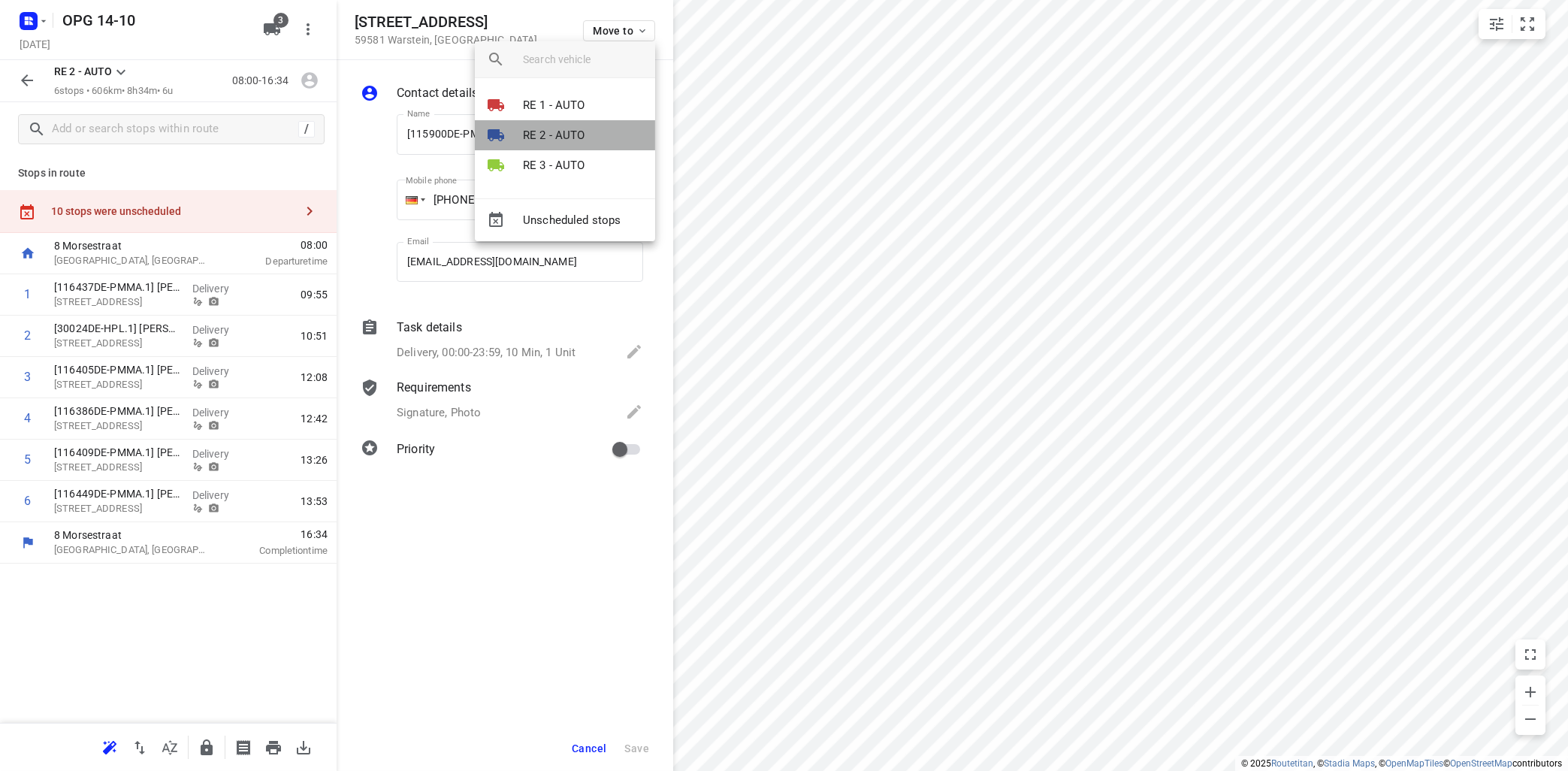
click at [586, 138] on li "RE 2 - AUTO" at bounding box center [564, 135] width 180 height 30
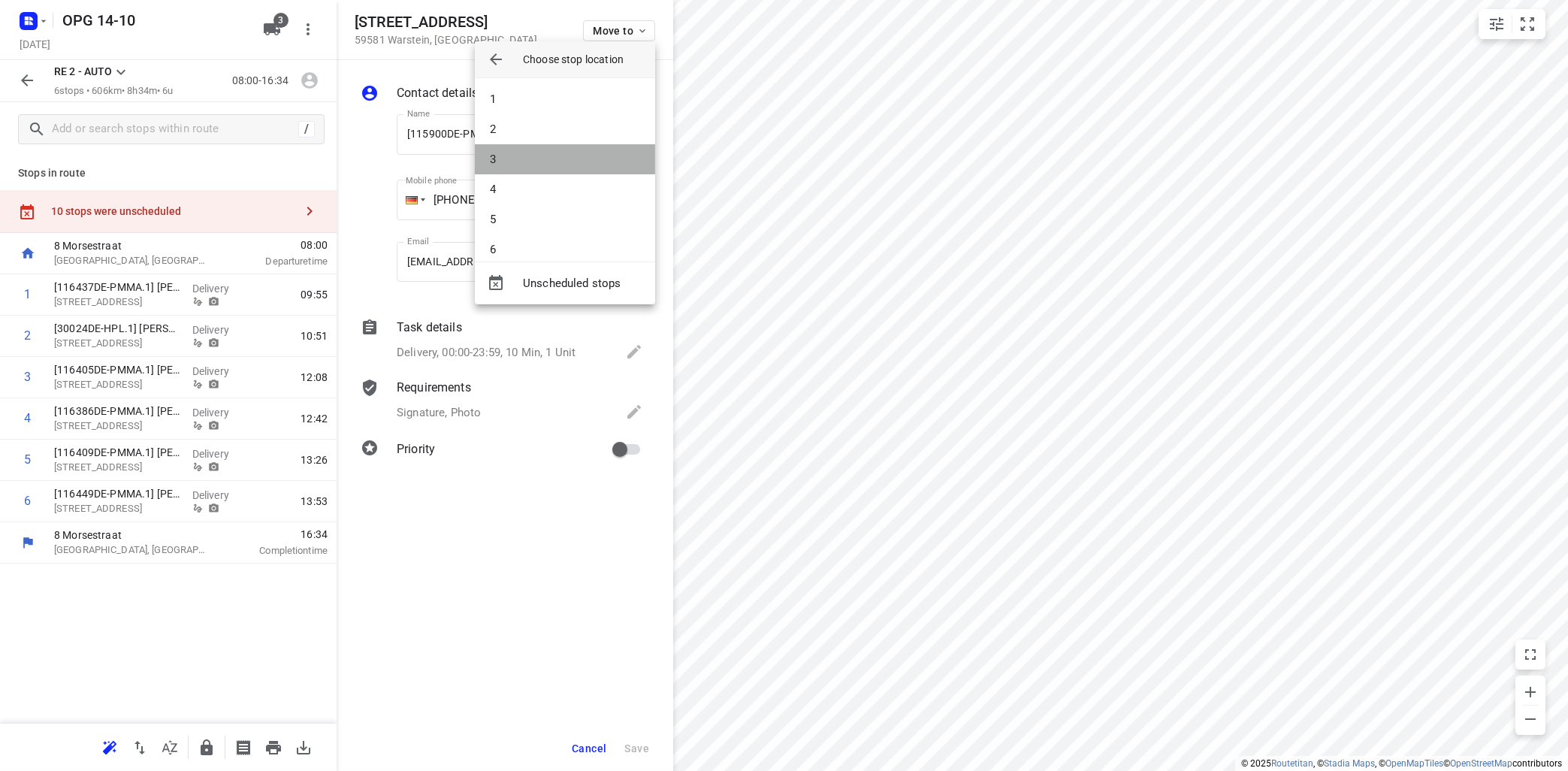
click at [575, 149] on li "3" at bounding box center [564, 159] width 180 height 30
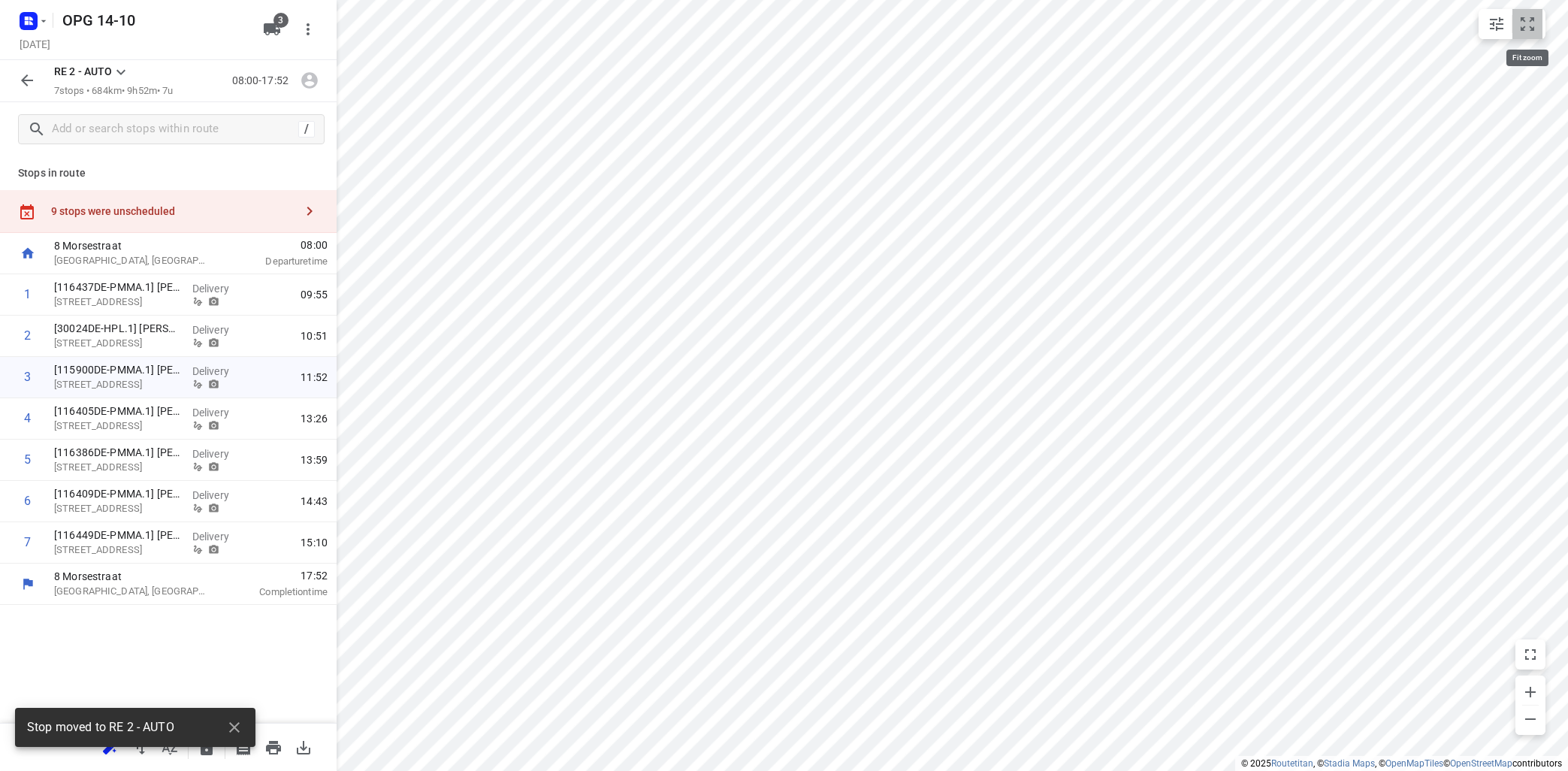
click at [1530, 21] on icon "small contained button group" at bounding box center [1528, 24] width 18 height 18
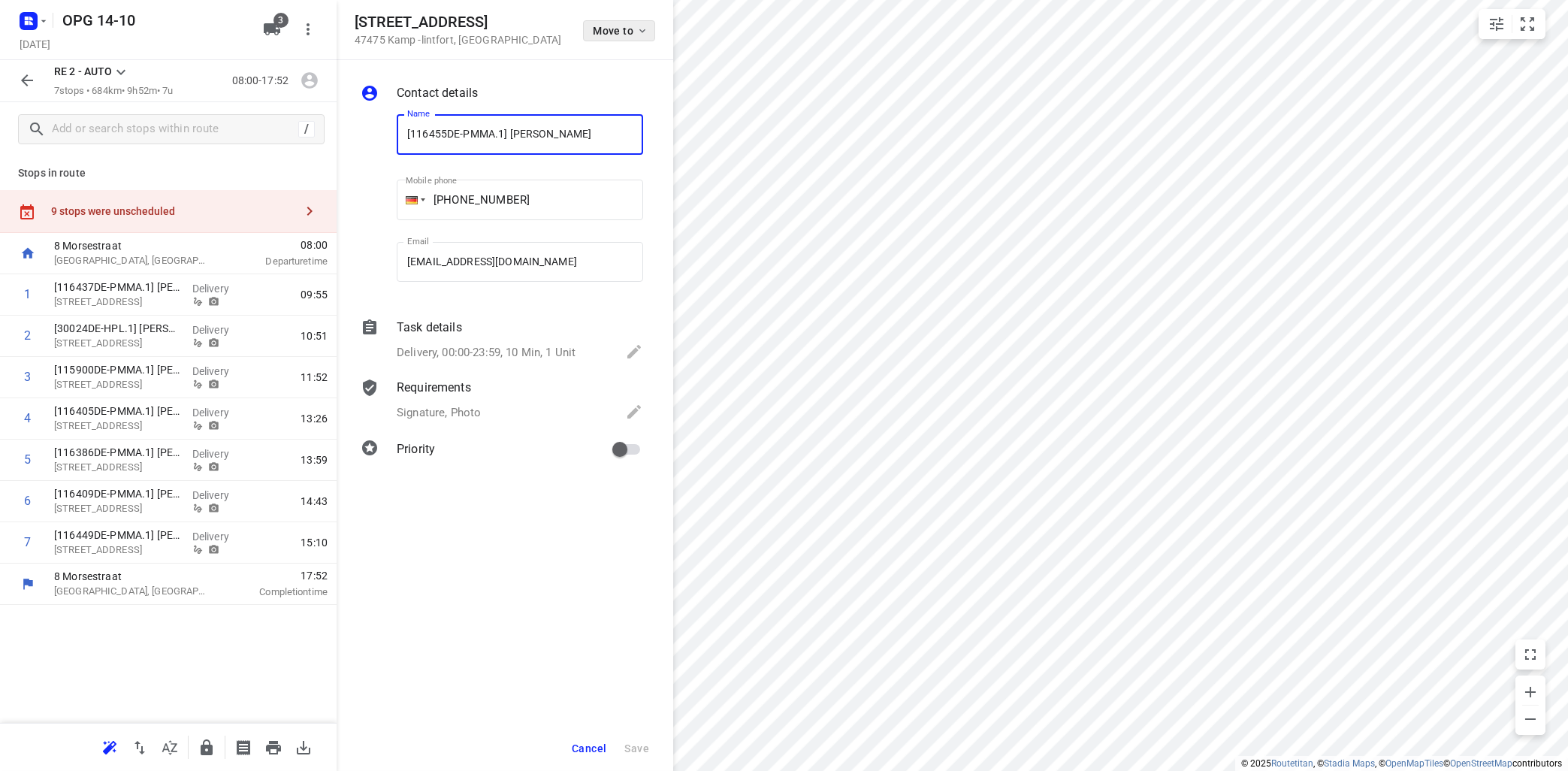
click at [632, 34] on span "Move to" at bounding box center [621, 30] width 56 height 12
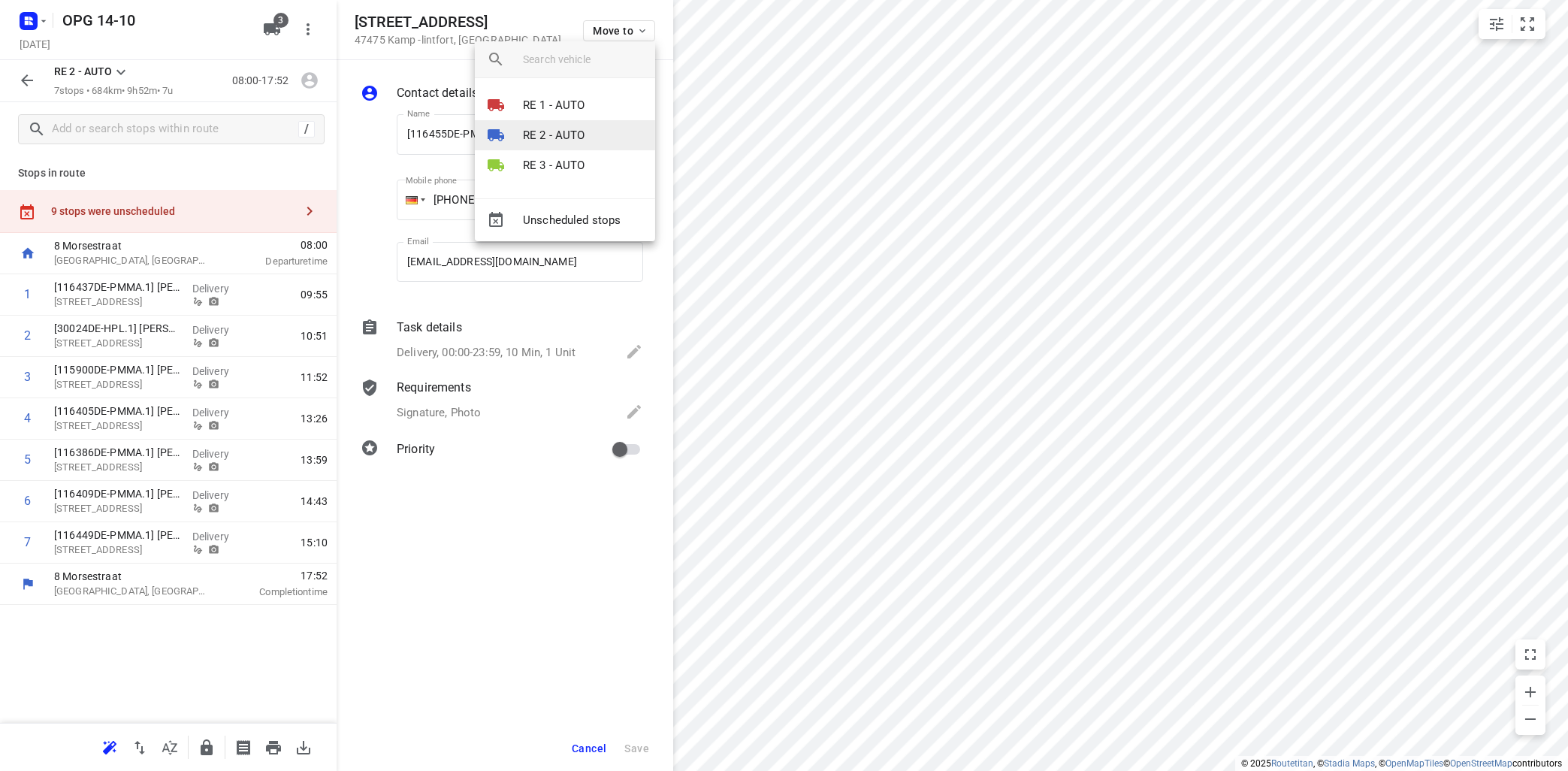
click at [546, 127] on li "RE 2 - AUTO" at bounding box center [564, 135] width 180 height 30
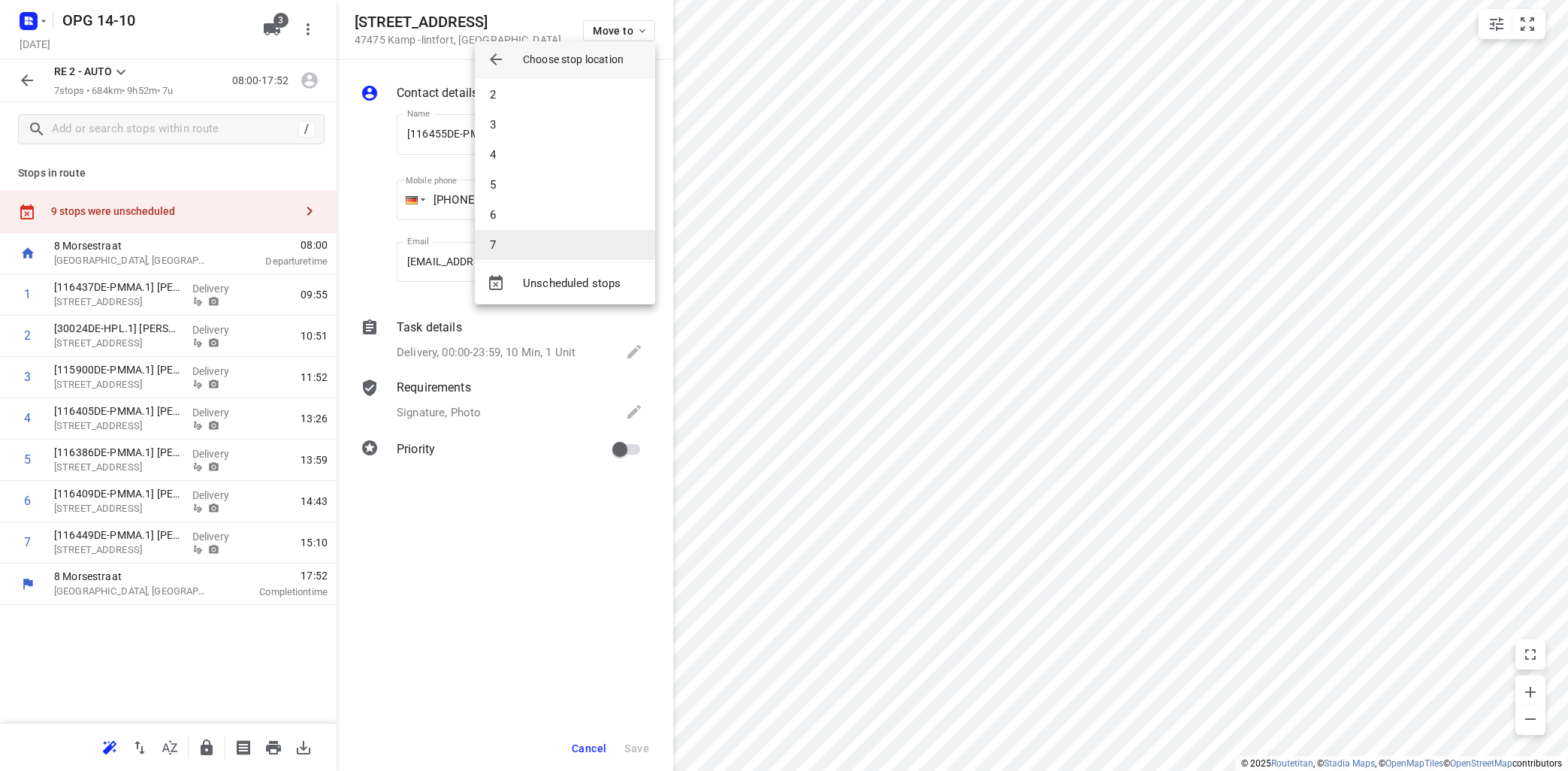
scroll to position [45, 0]
click at [523, 237] on li "7" at bounding box center [564, 236] width 180 height 30
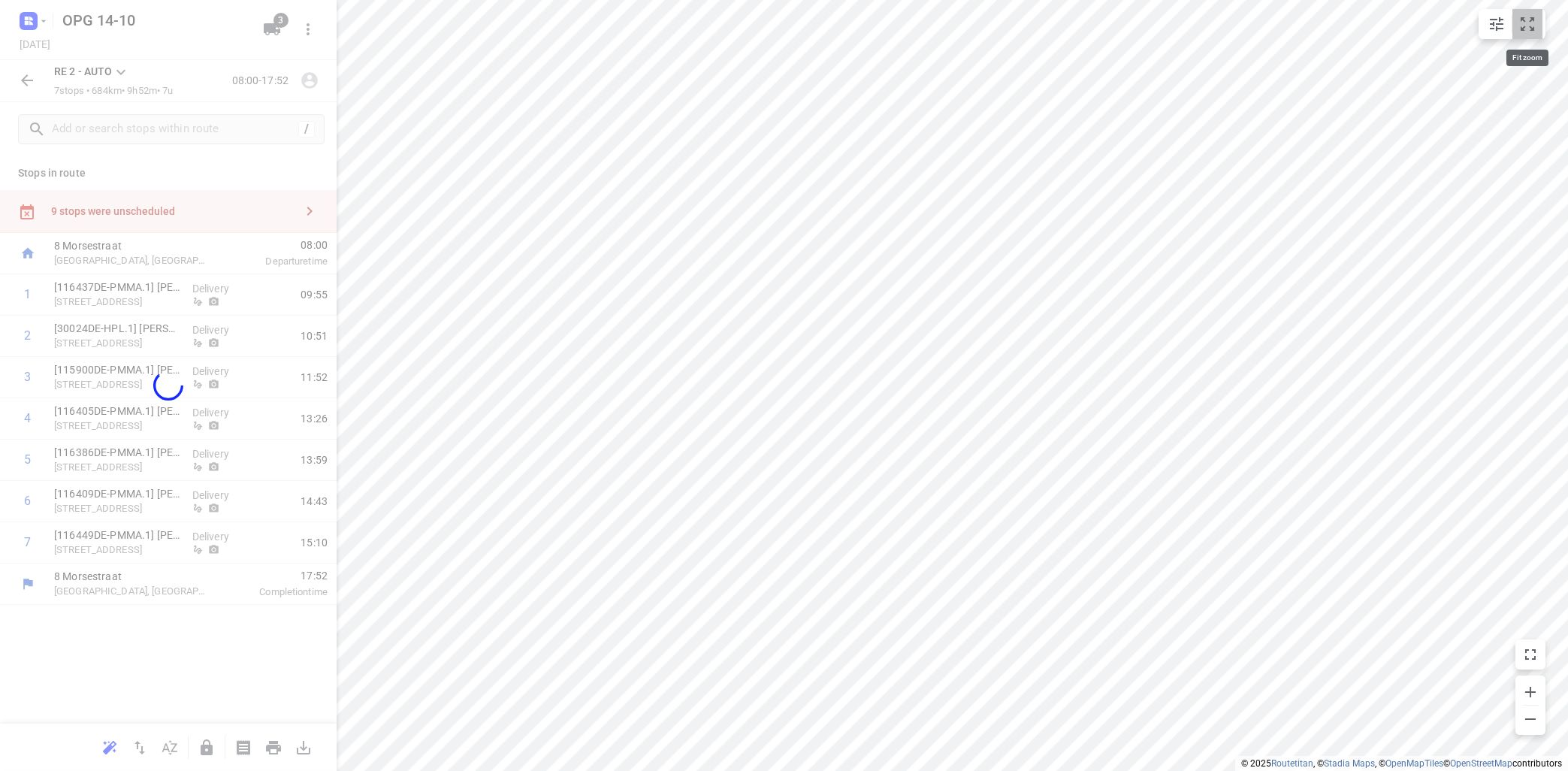
click at [1534, 20] on icon "small contained button group" at bounding box center [1527, 23] width 13 height 13
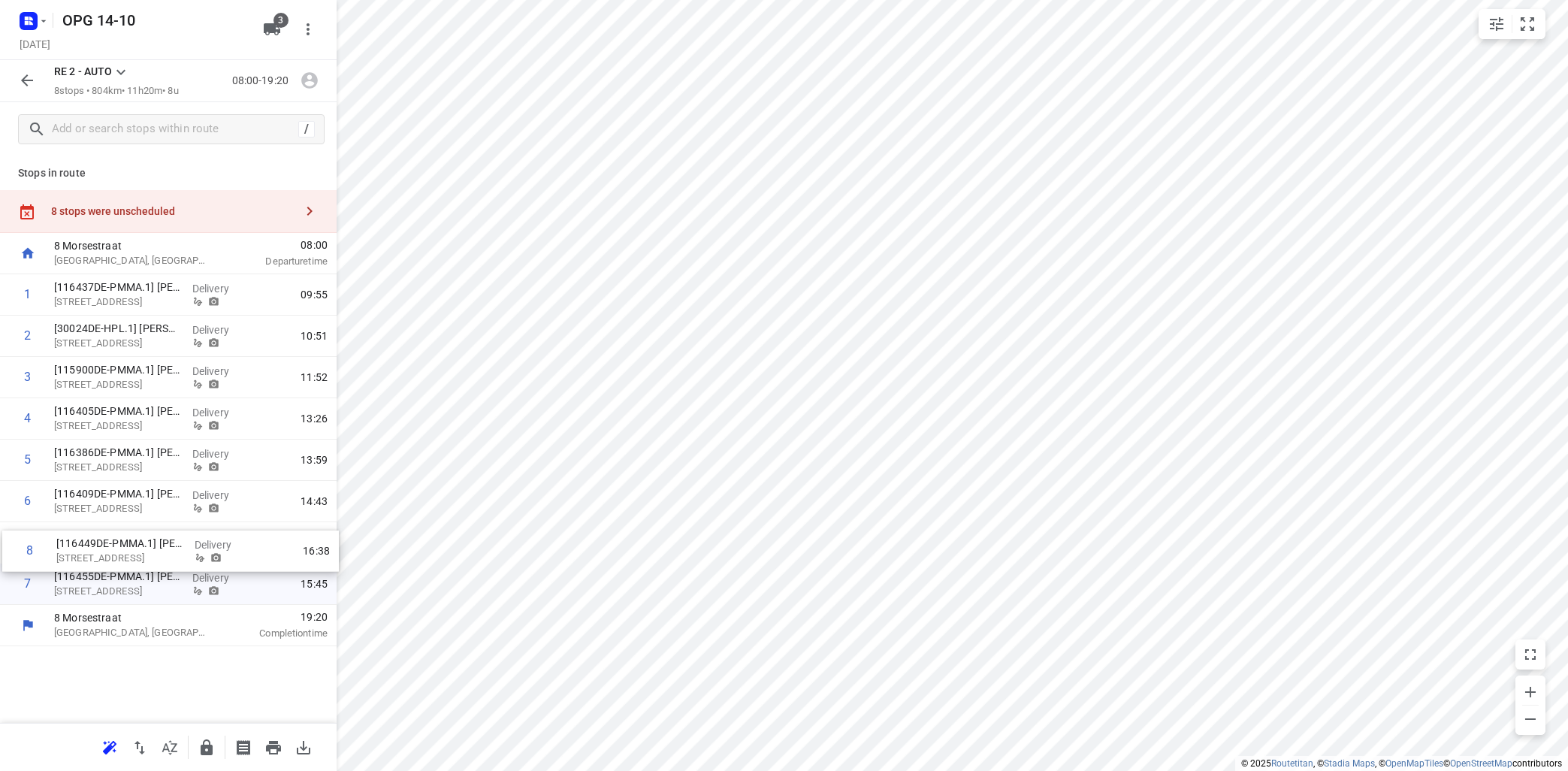
drag, startPoint x: 103, startPoint y: 595, endPoint x: 109, endPoint y: 554, distance: 41.4
click at [109, 556] on div "1 [116437DE-PMMA.1] [PERSON_NAME] [STREET_ADDRESS], [GEOGRAPHIC_DATA] Delivery …" at bounding box center [168, 439] width 337 height 330
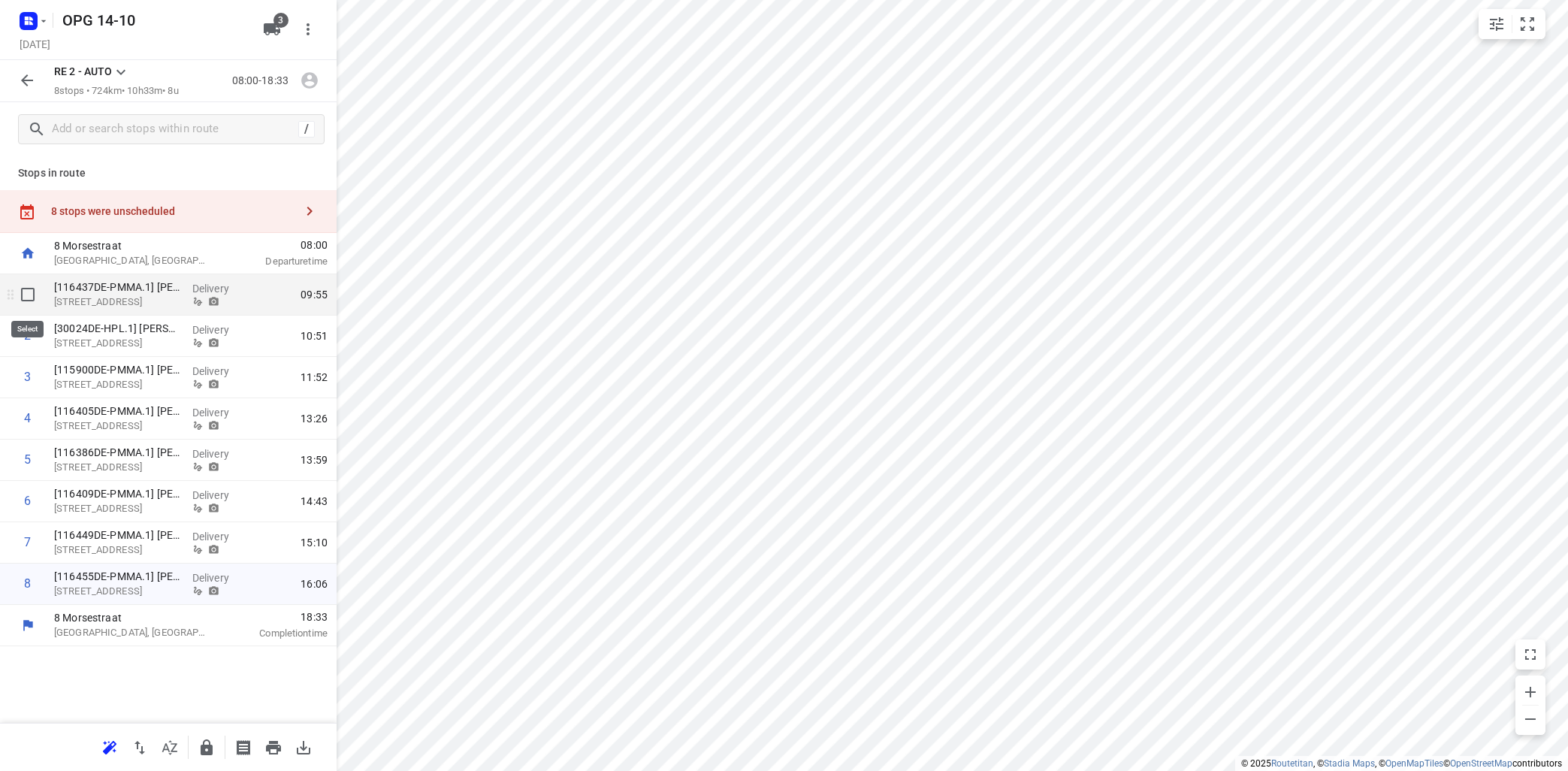
click at [27, 296] on input "checkbox" at bounding box center [28, 295] width 30 height 30
checkbox input "true"
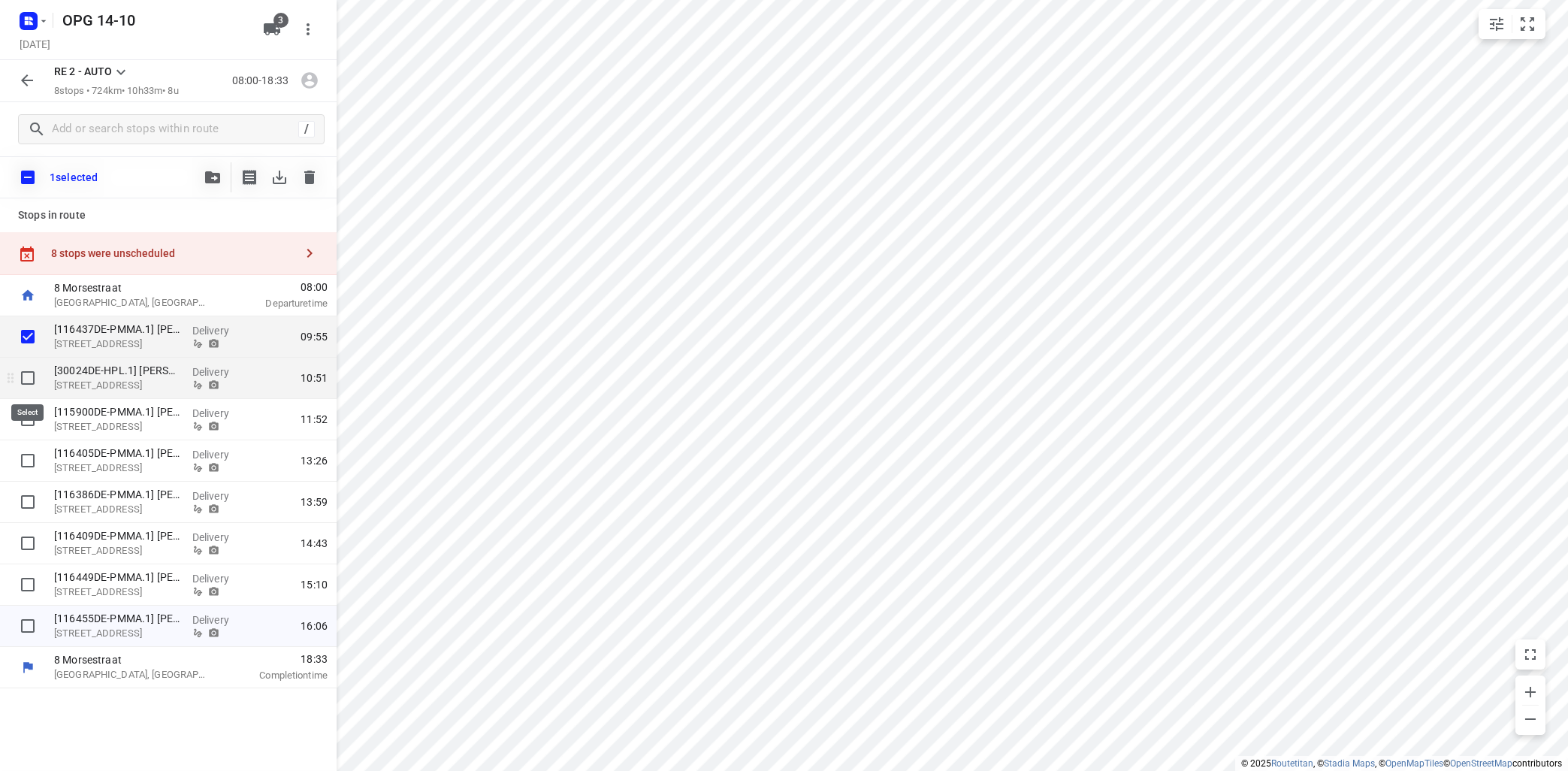
click at [28, 383] on input "checkbox" at bounding box center [28, 378] width 30 height 30
checkbox input "true"
click at [30, 418] on input "checkbox" at bounding box center [28, 419] width 30 height 30
checkbox input "true"
click at [216, 179] on icon "button" at bounding box center [212, 176] width 15 height 12
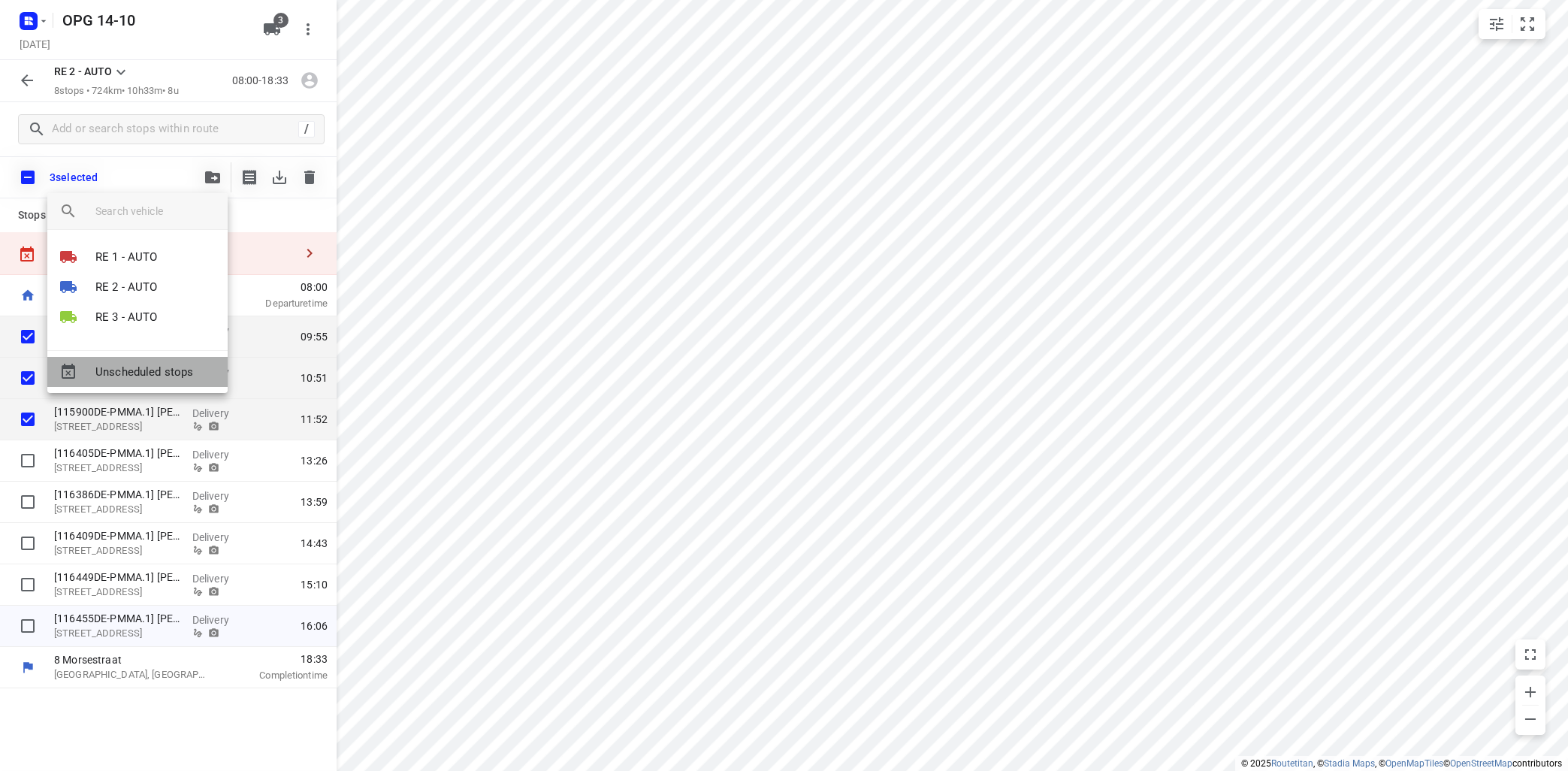
click at [143, 376] on span "Unscheduled stops" at bounding box center [156, 372] width 120 height 17
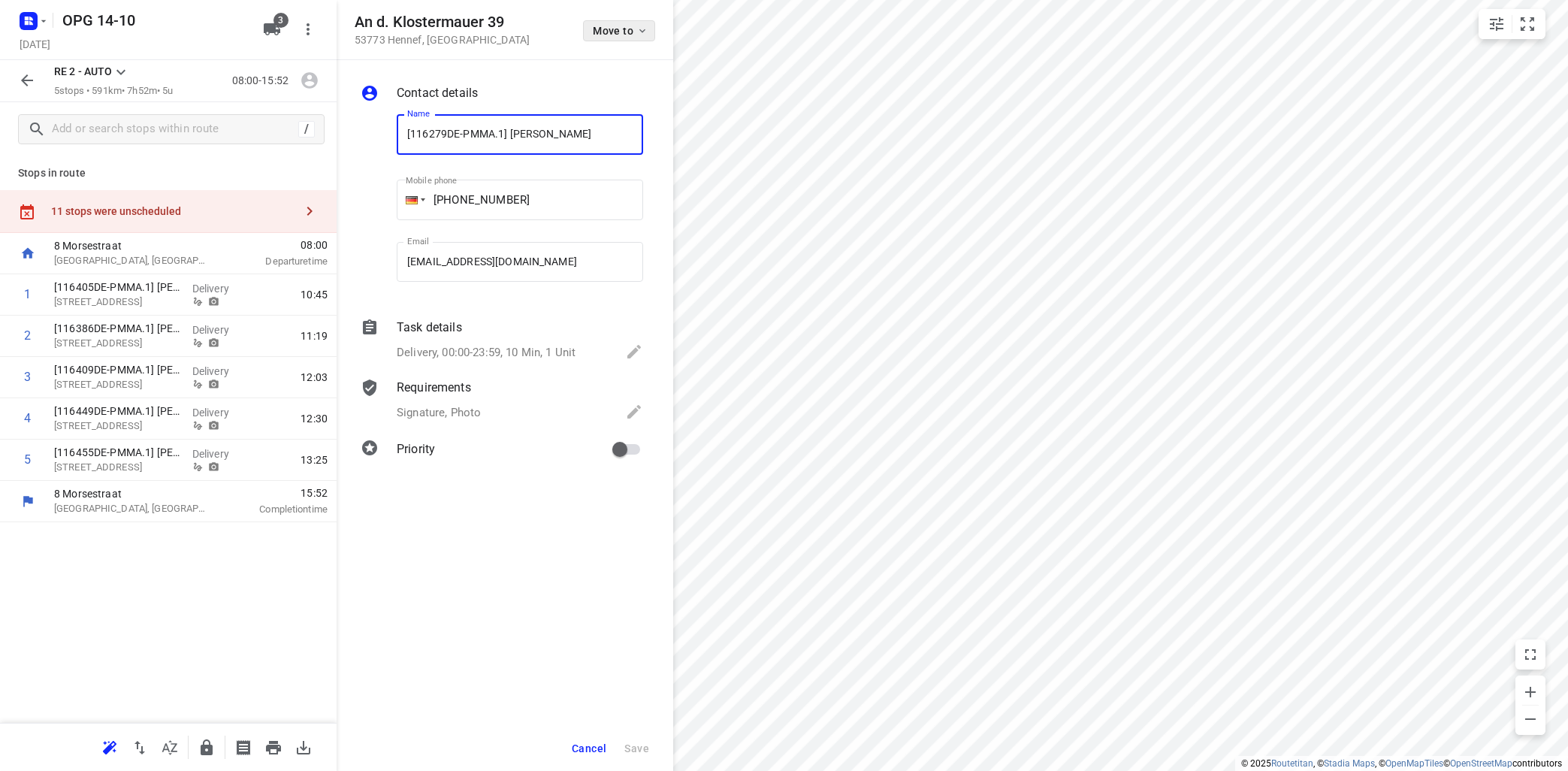
click at [647, 30] on icon "button" at bounding box center [642, 30] width 12 height 12
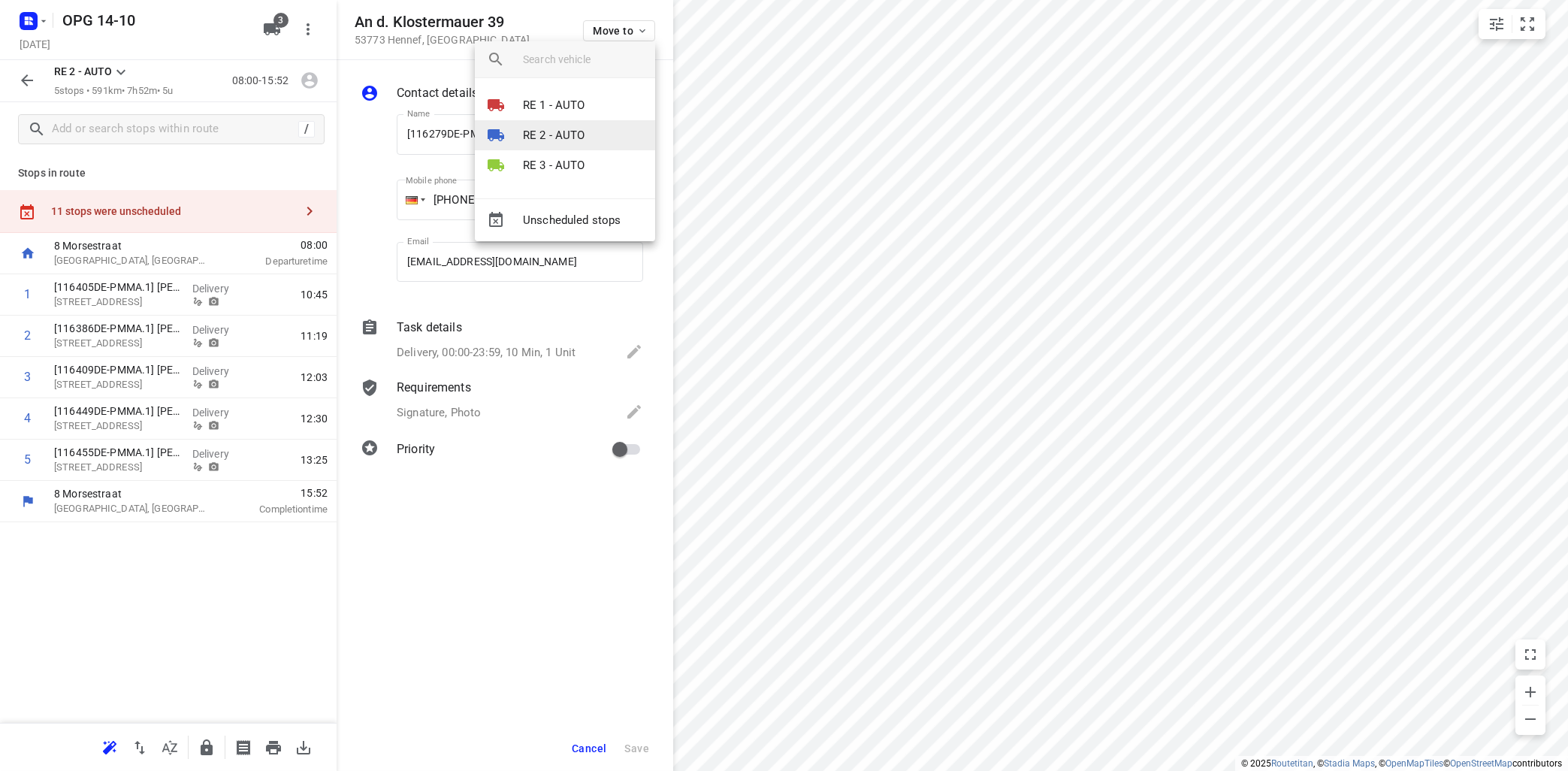
click at [558, 129] on p "RE 2 - AUTO" at bounding box center [554, 135] width 63 height 17
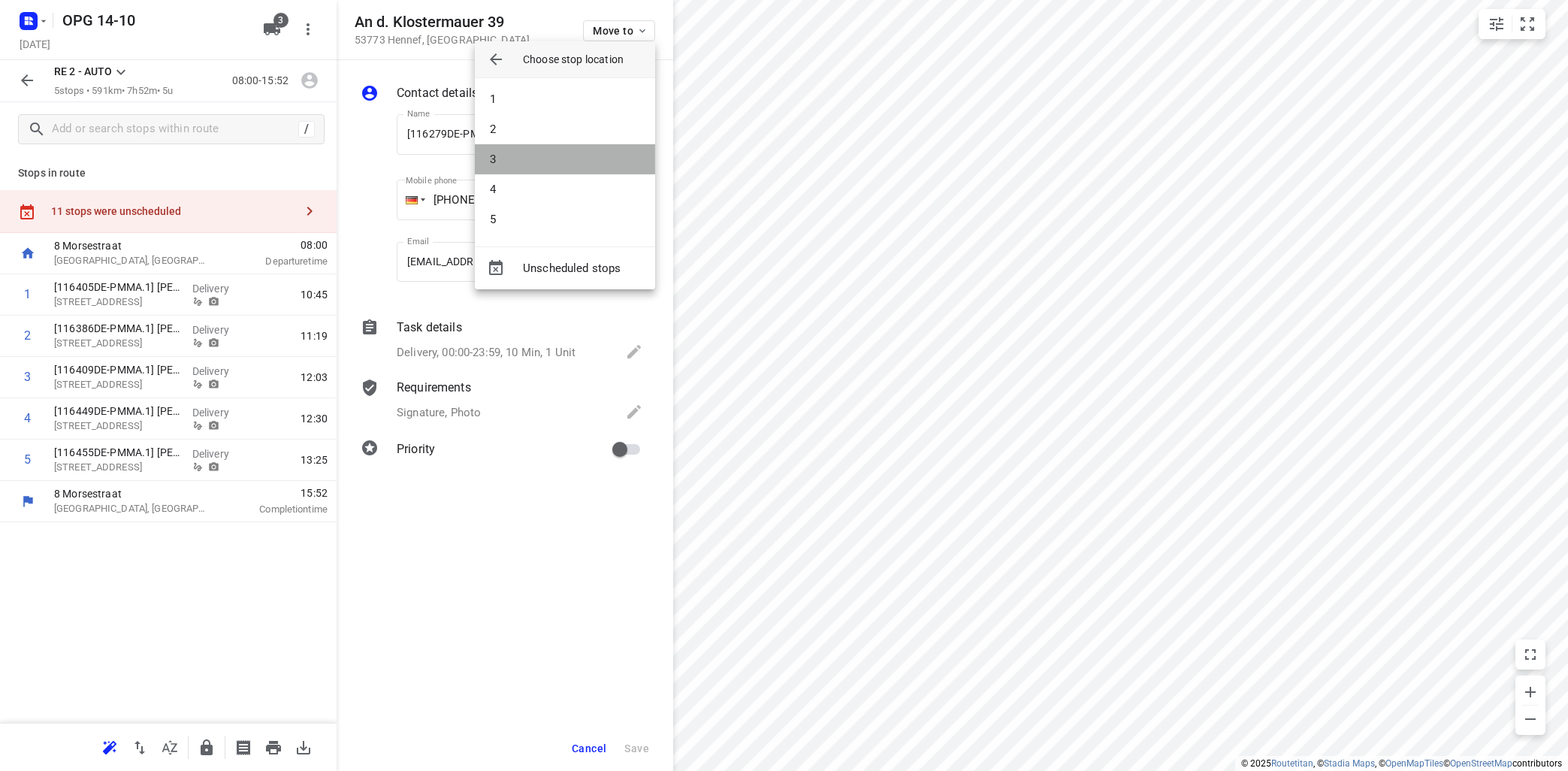
click at [549, 157] on li "3" at bounding box center [564, 159] width 180 height 30
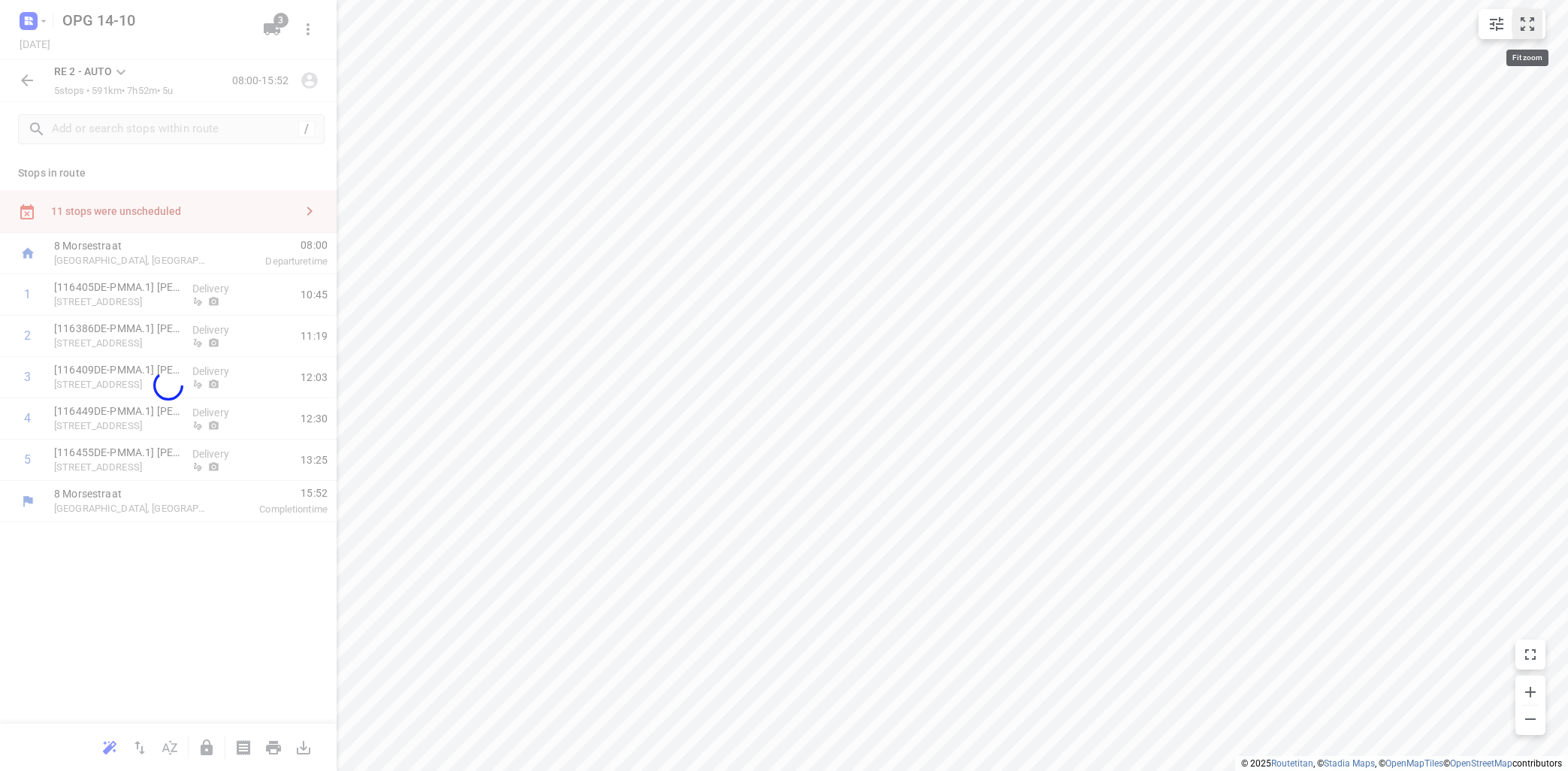
click at [1533, 27] on icon "small contained button group" at bounding box center [1528, 24] width 18 height 18
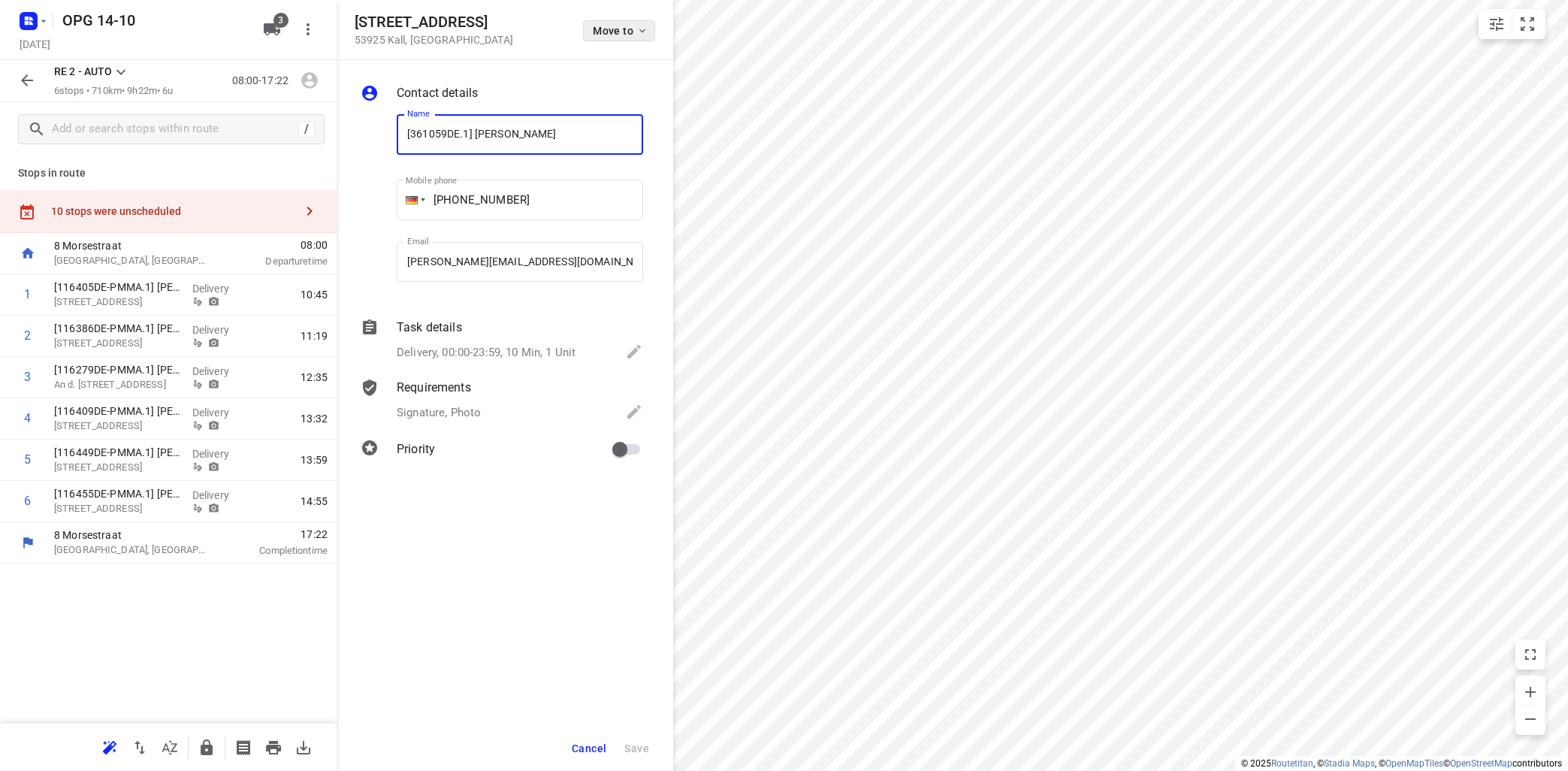
click at [635, 27] on span "Move to" at bounding box center [621, 30] width 56 height 12
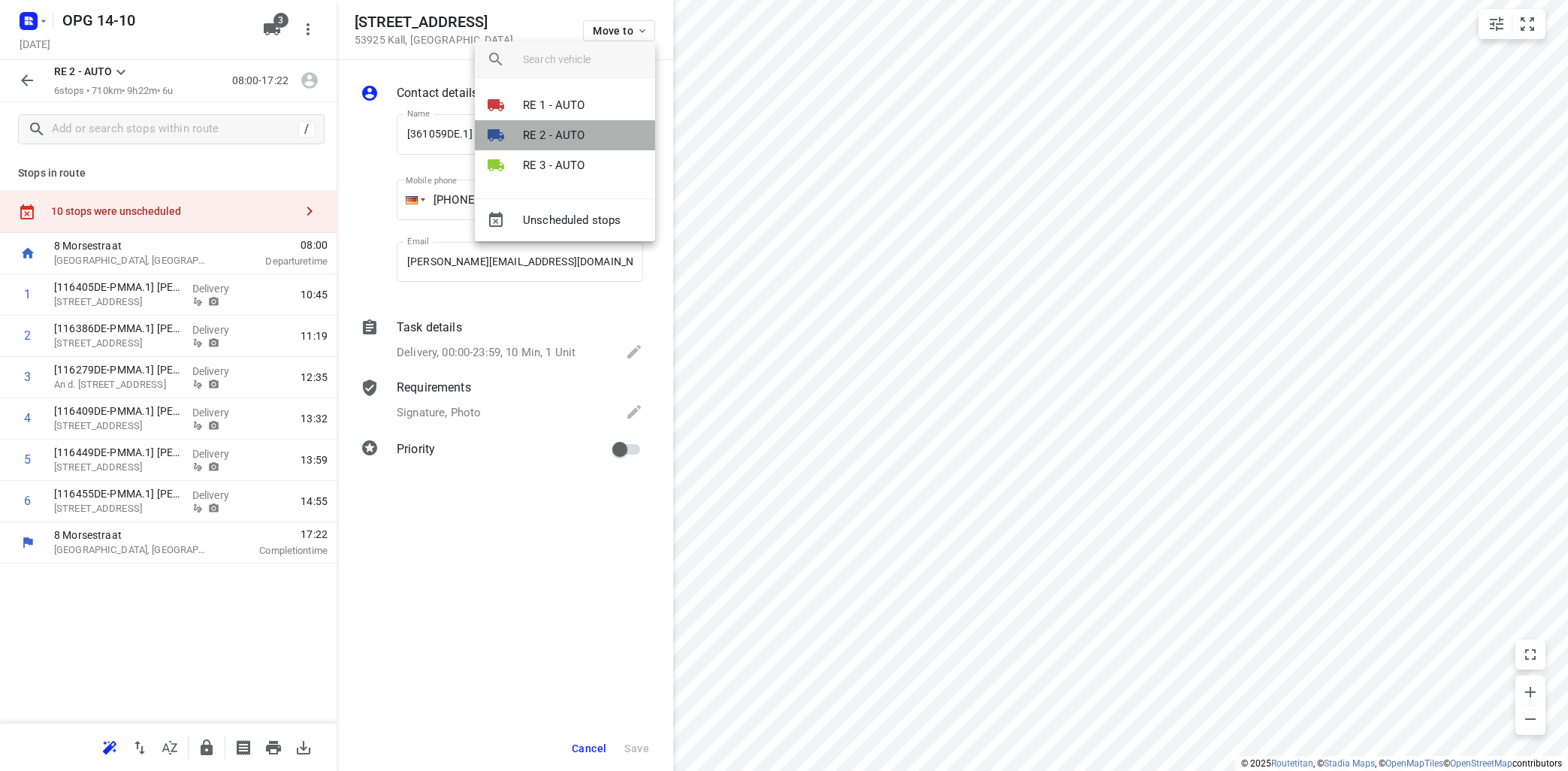
click at [542, 128] on p "RE 2 - AUTO" at bounding box center [554, 135] width 63 height 17
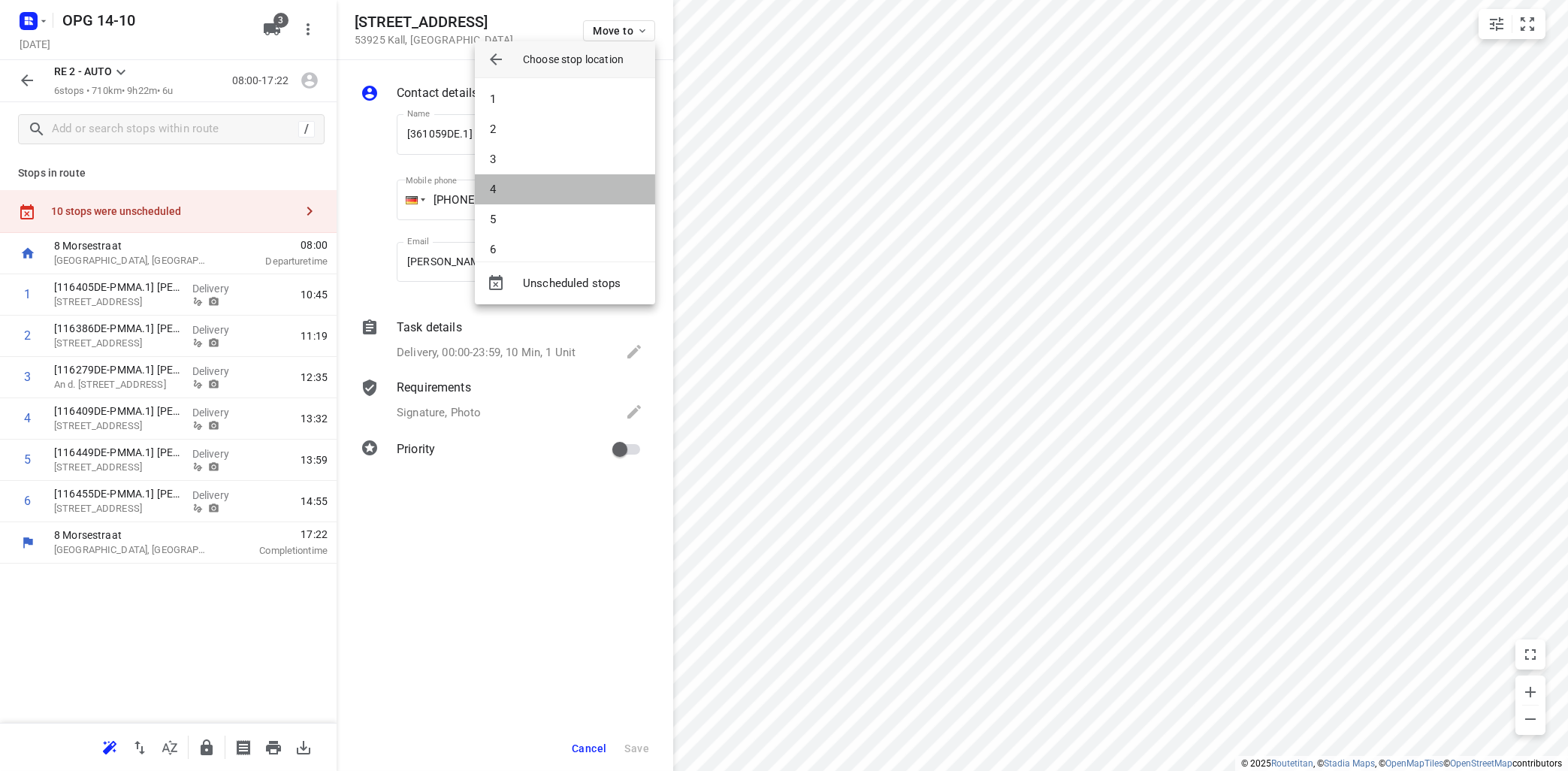
drag, startPoint x: 529, startPoint y: 201, endPoint x: 543, endPoint y: 193, distance: 16.1
click at [530, 194] on li "4" at bounding box center [564, 190] width 180 height 30
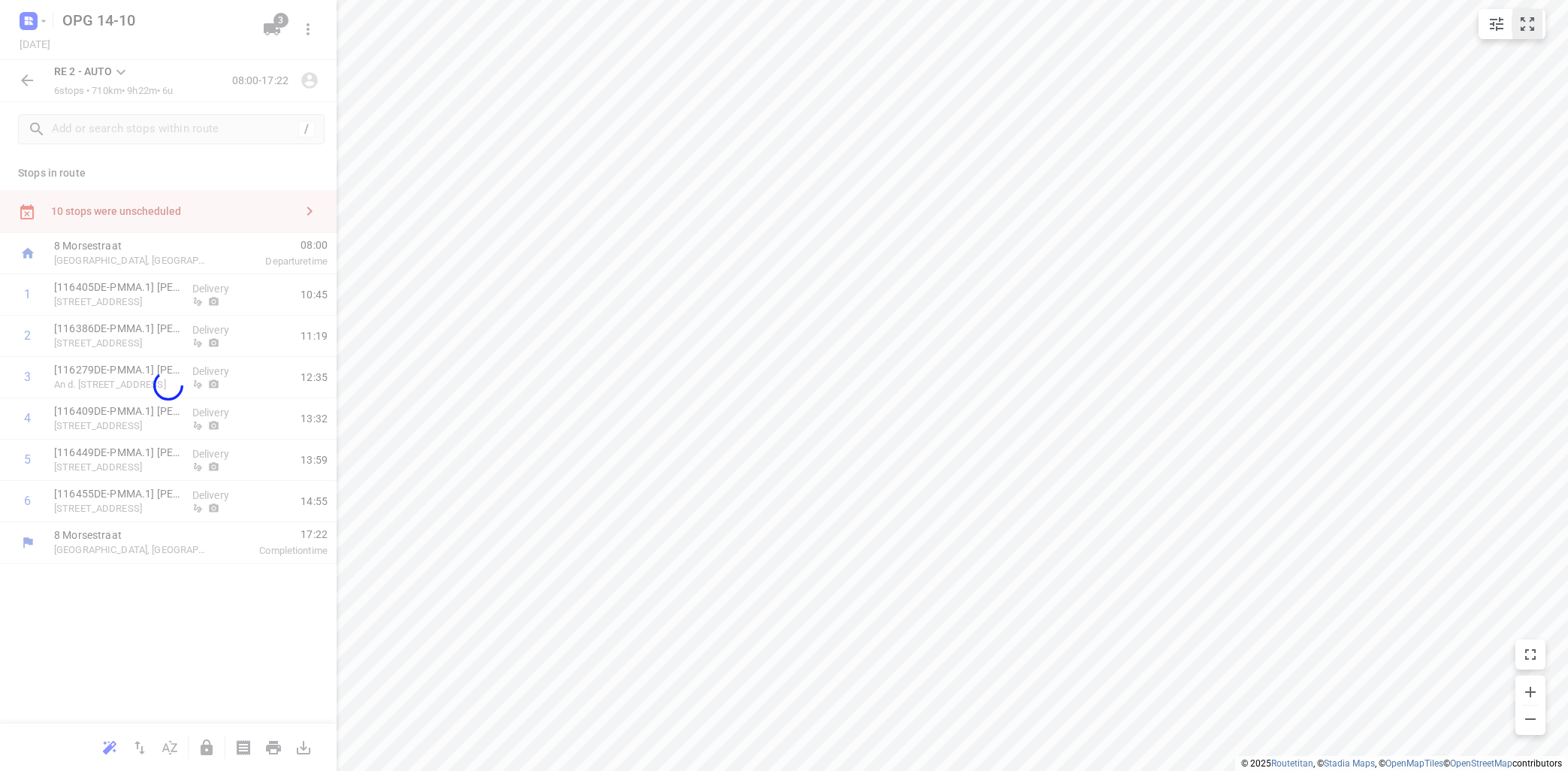
click at [1529, 28] on icon "small contained button group" at bounding box center [1528, 24] width 18 height 18
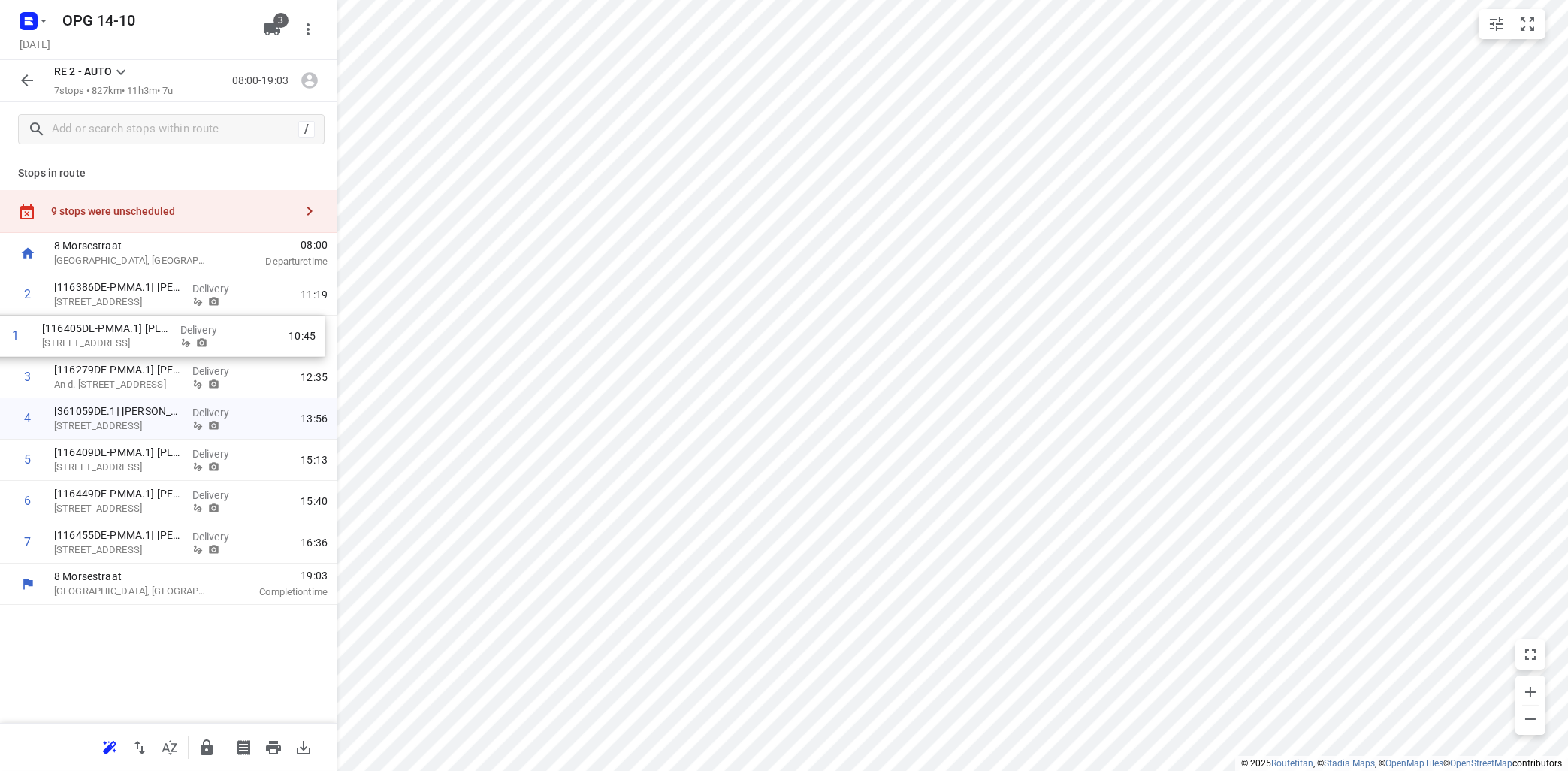
drag, startPoint x: 114, startPoint y: 296, endPoint x: 100, endPoint y: 343, distance: 49.0
click at [100, 343] on div "1 [116405DE-PMMA.1] [PERSON_NAME] [STREET_ADDRESS], Radevormwald Delivery 10:45…" at bounding box center [168, 418] width 337 height 289
click at [308, 79] on icon "button" at bounding box center [310, 81] width 20 height 20
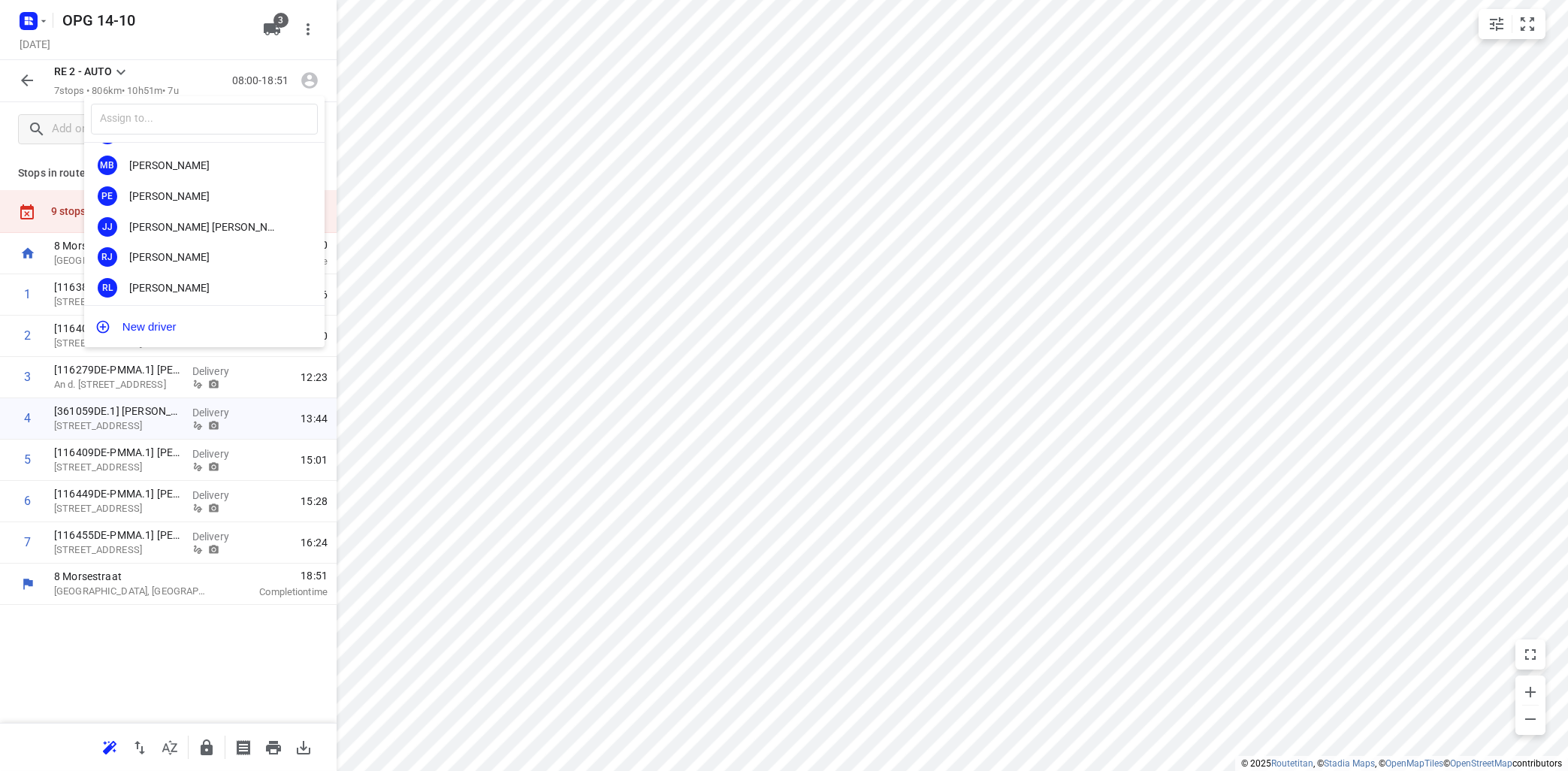
scroll to position [279, 0]
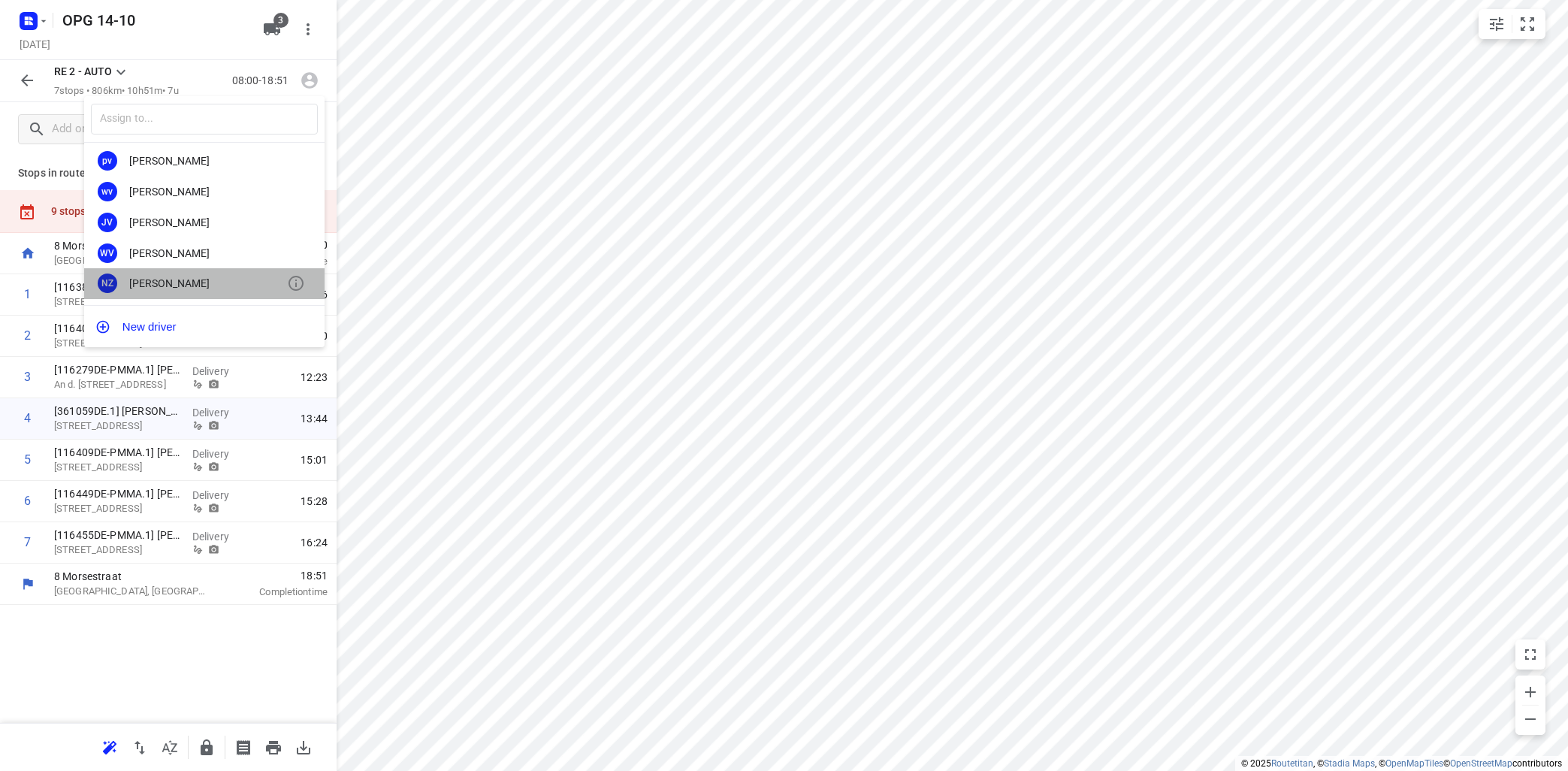
click at [193, 283] on div "[PERSON_NAME]" at bounding box center [208, 283] width 158 height 12
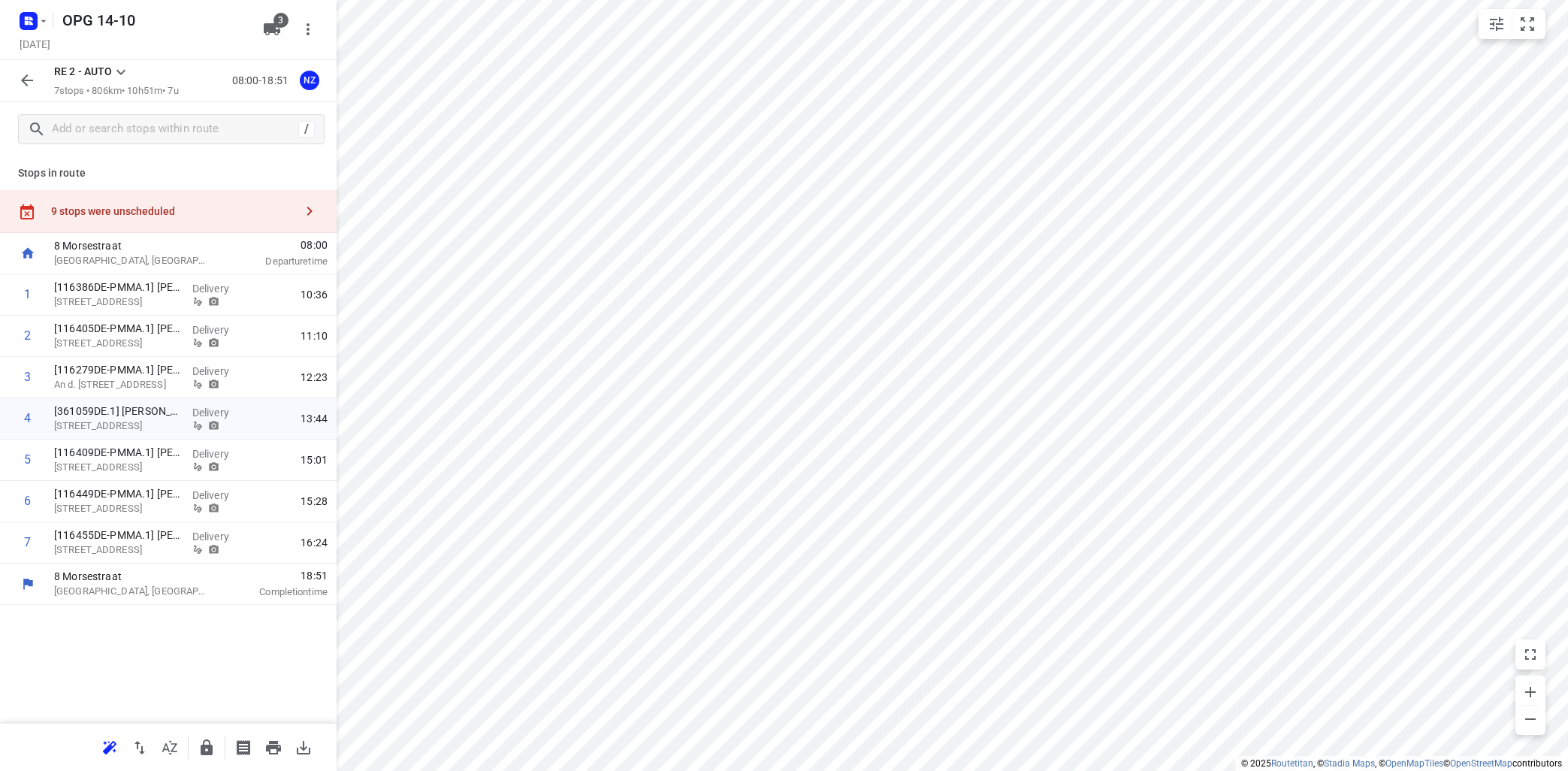
click at [124, 69] on icon at bounding box center [121, 72] width 18 height 18
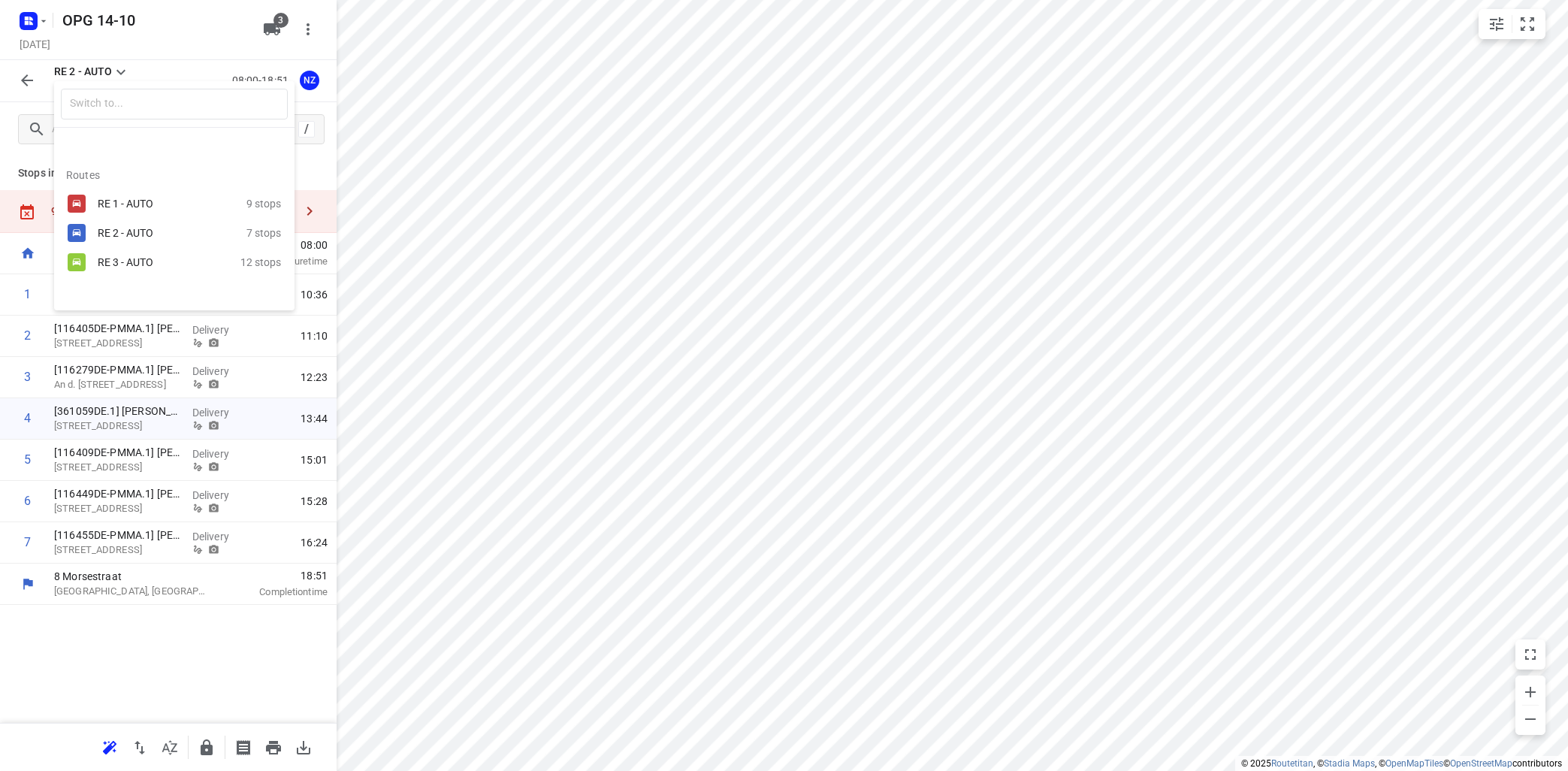
click at [128, 201] on div "RE 1 - AUTO" at bounding box center [161, 203] width 128 height 12
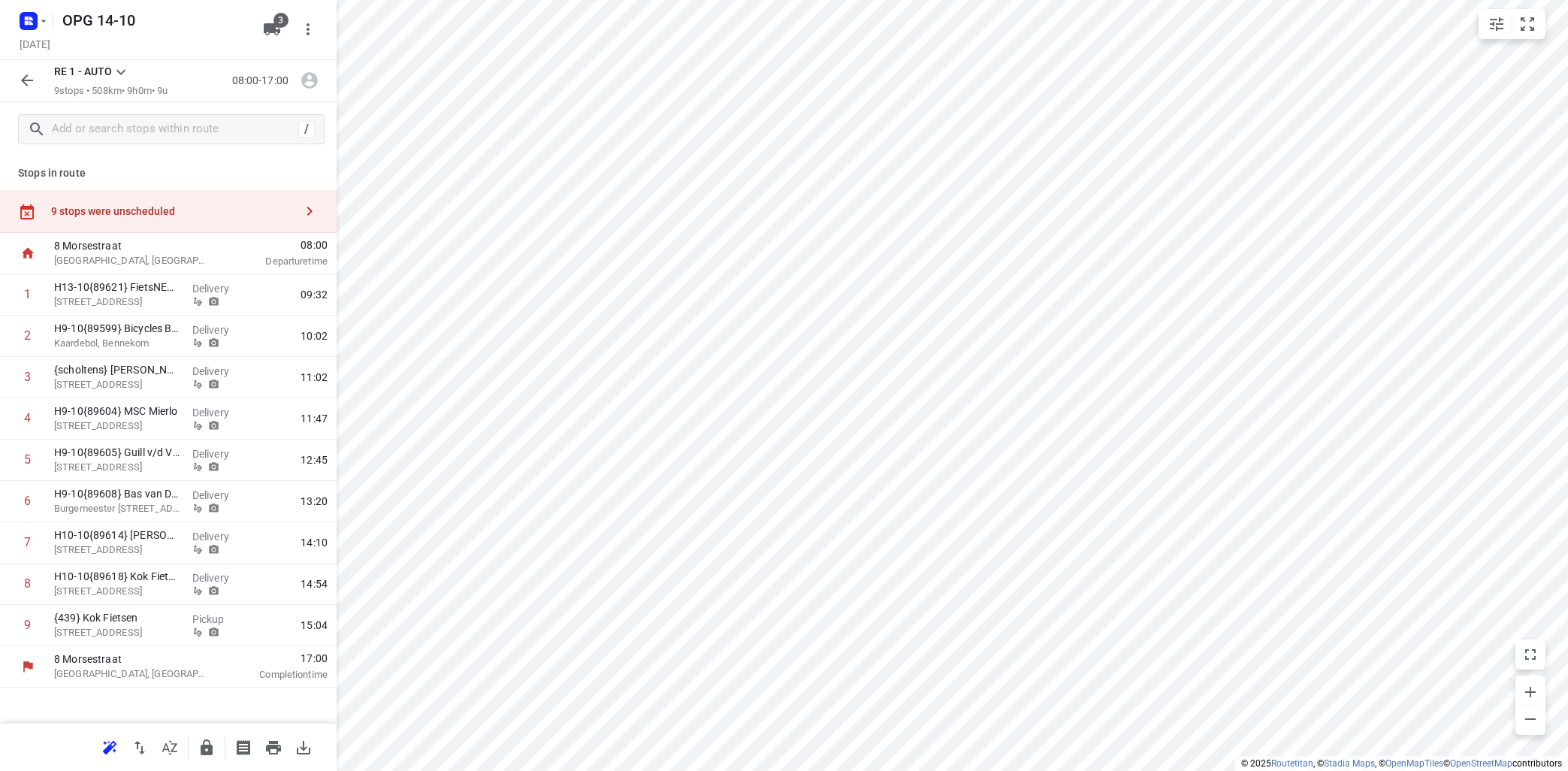
click at [124, 73] on icon at bounding box center [121, 73] width 9 height 5
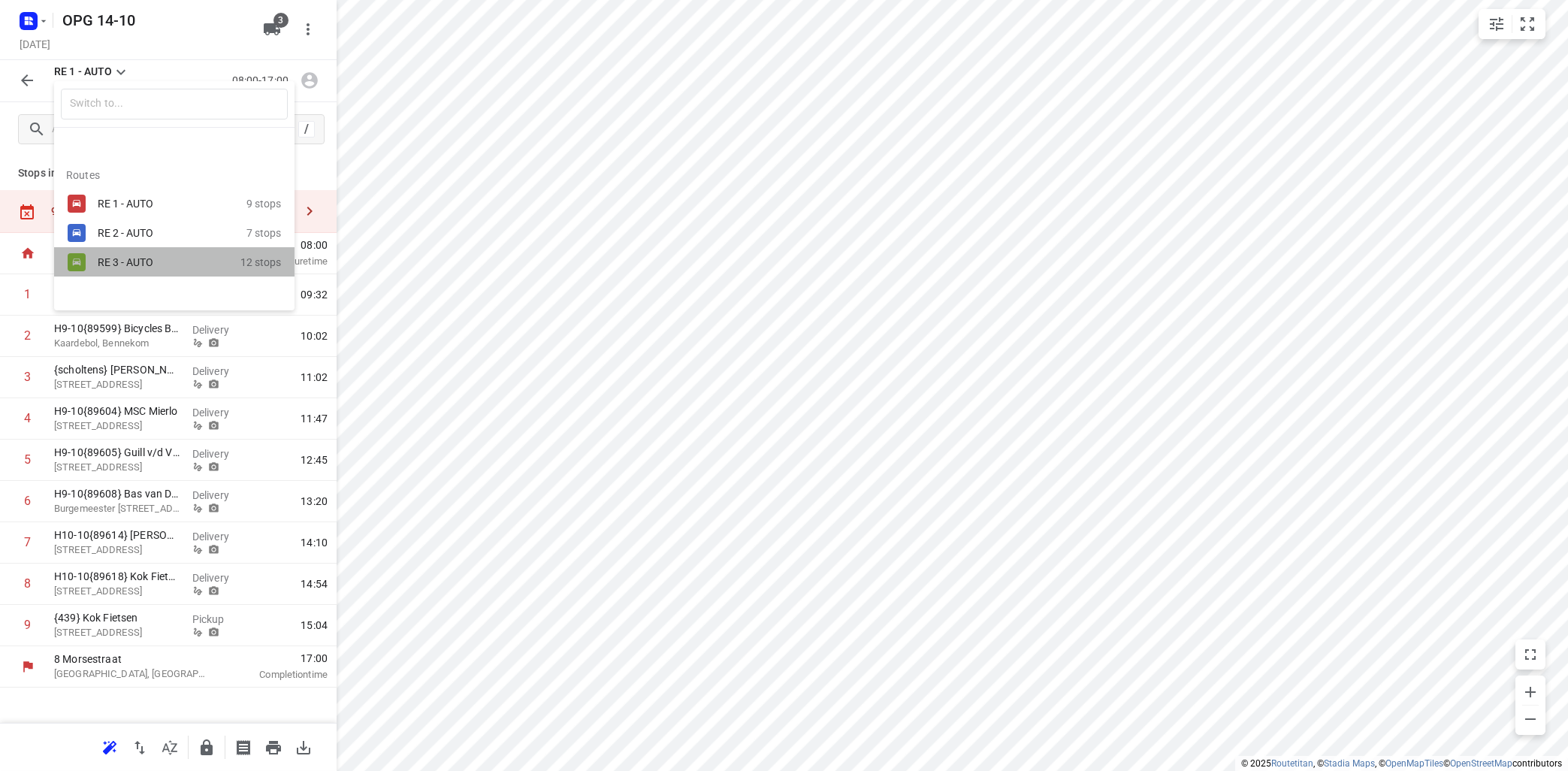
click at [128, 259] on div "RE 3 - AUTO" at bounding box center [161, 261] width 128 height 12
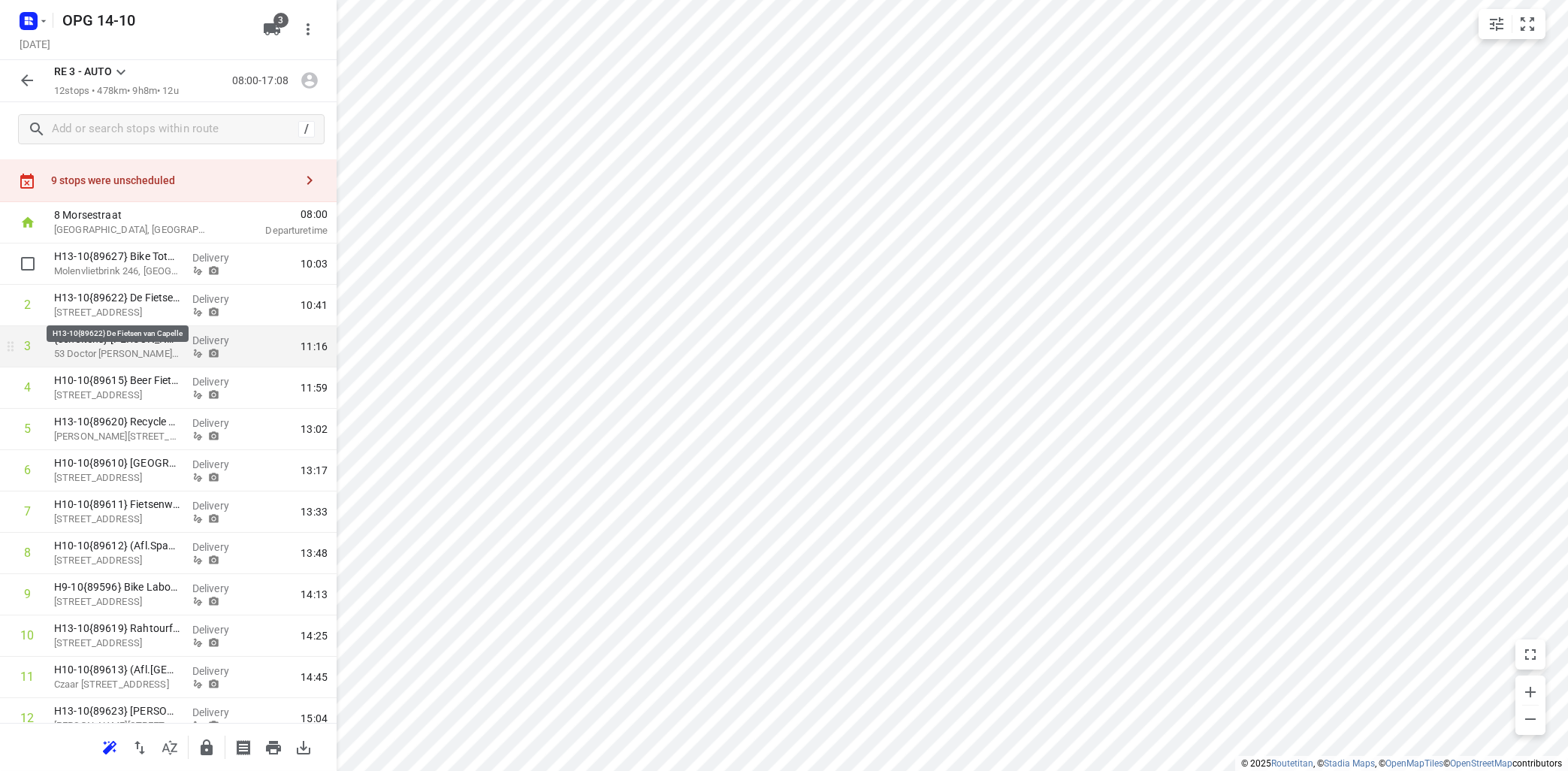
scroll to position [0, 0]
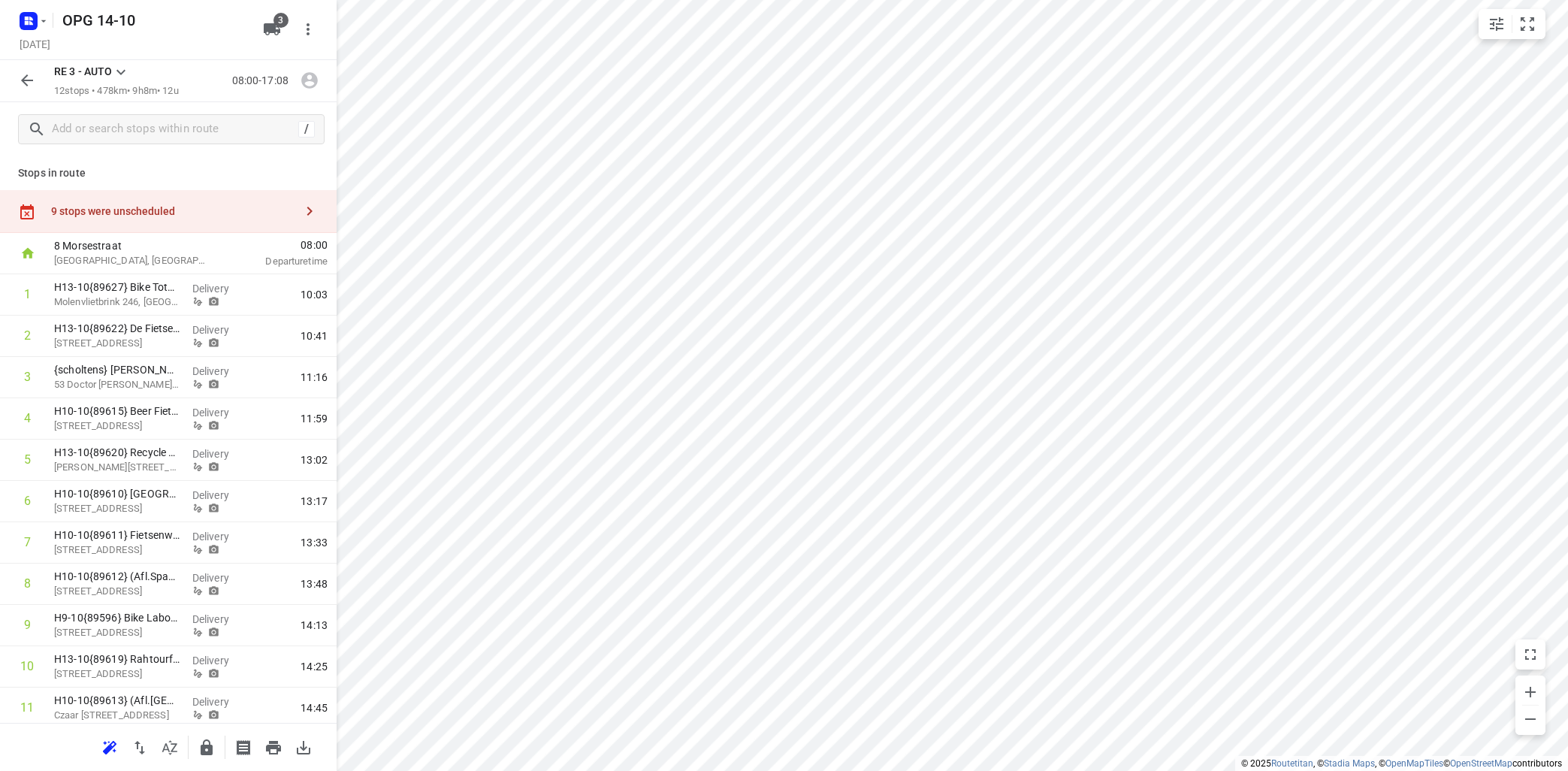
click at [312, 216] on icon "button" at bounding box center [310, 211] width 18 height 18
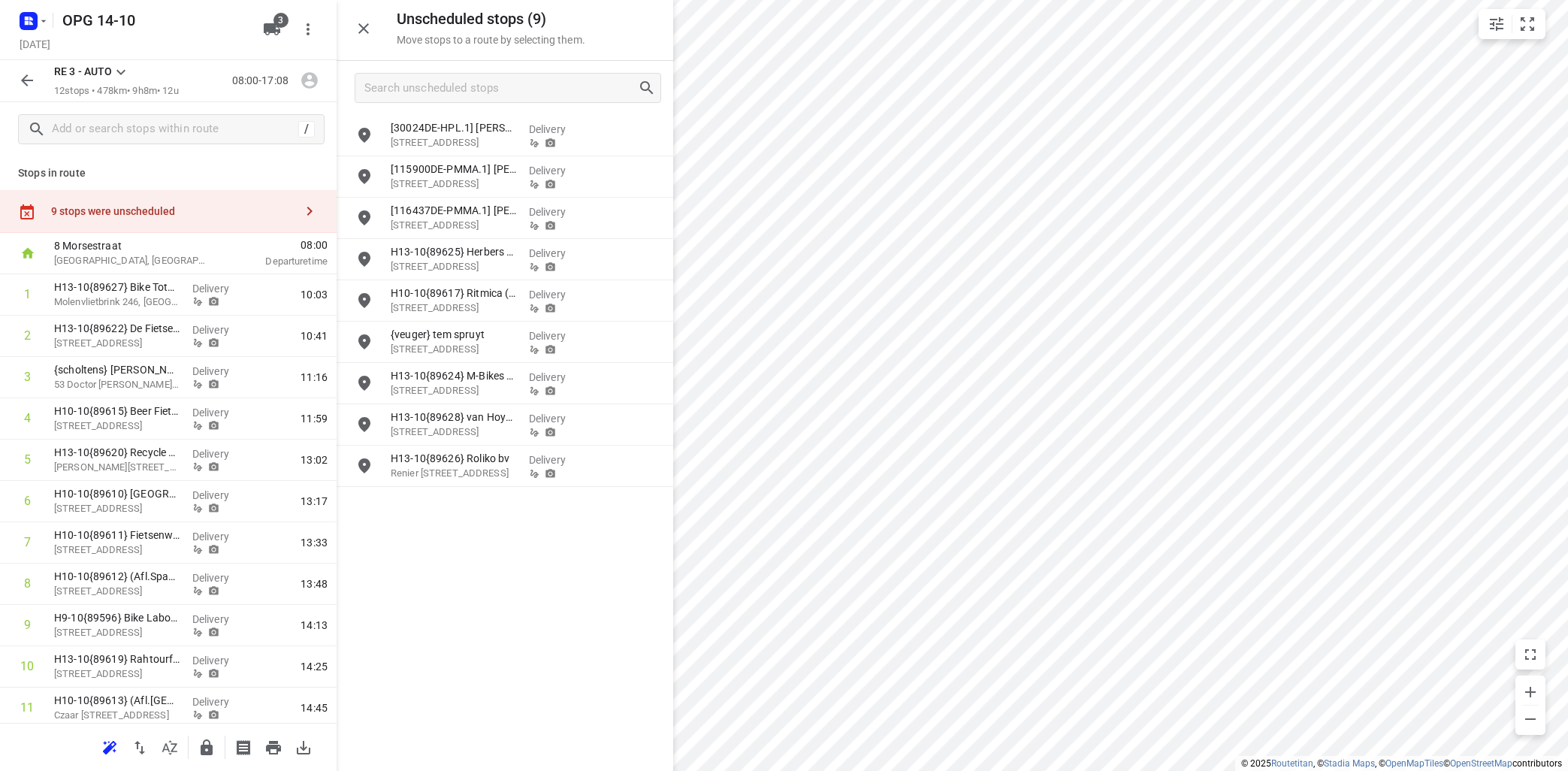
click at [117, 73] on icon at bounding box center [121, 72] width 18 height 18
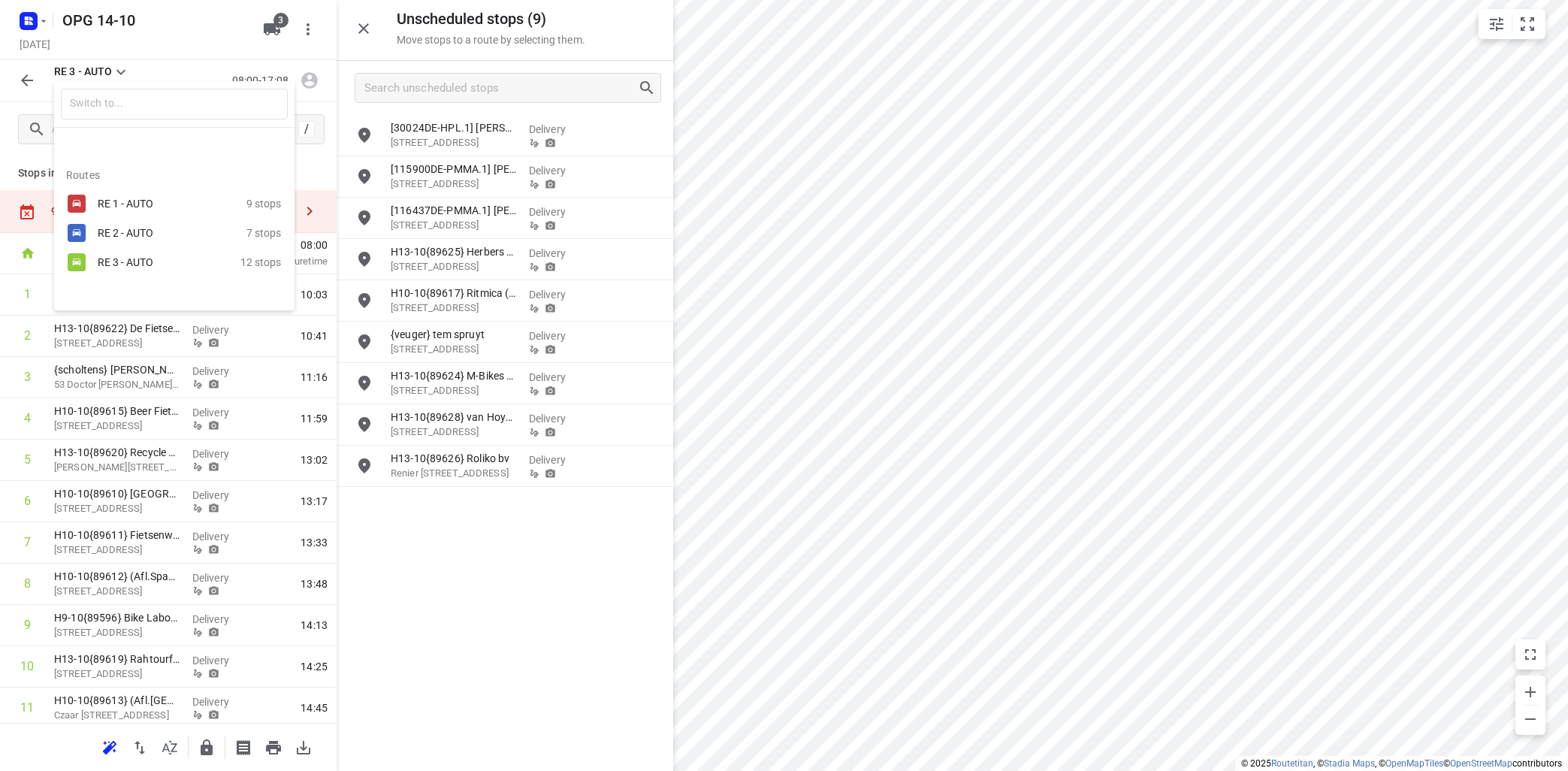
click at [131, 201] on div "RE 1 - AUTO" at bounding box center [161, 203] width 128 height 12
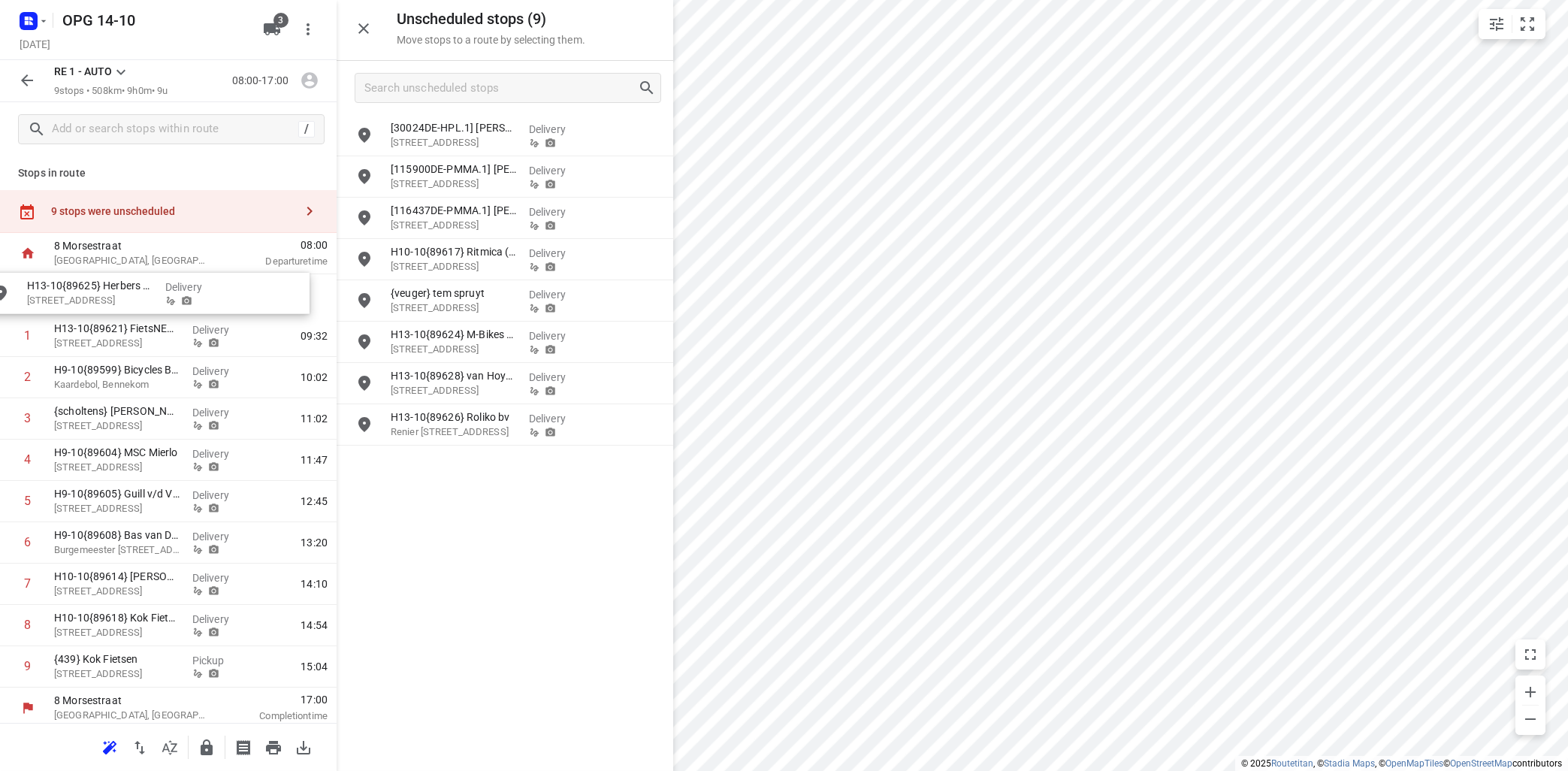
drag, startPoint x: 460, startPoint y: 254, endPoint x: 94, endPoint y: 283, distance: 367.1
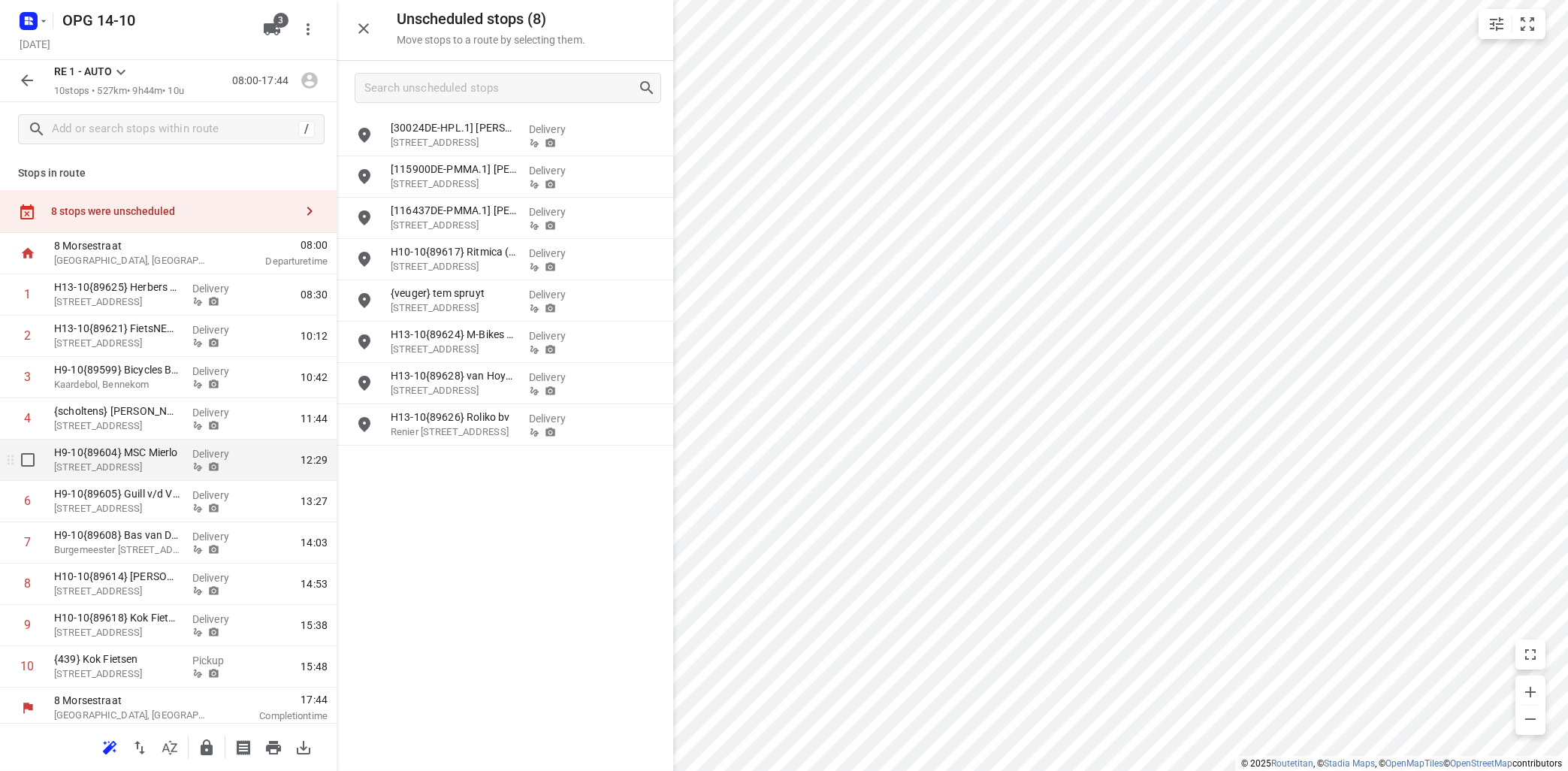
scroll to position [5, 0]
click at [41, 458] on input "checkbox" at bounding box center [28, 455] width 30 height 30
checkbox input "true"
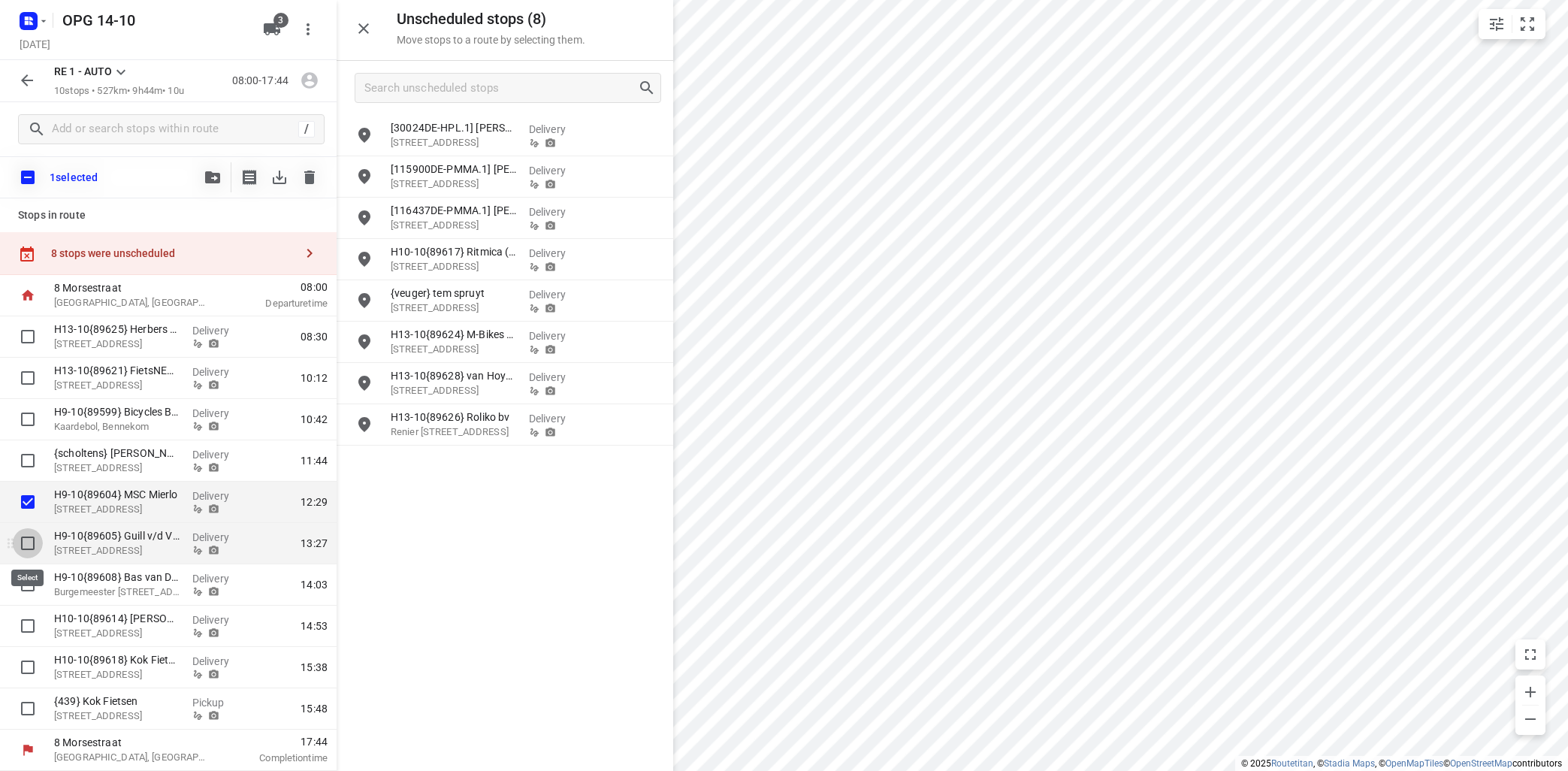
click at [27, 541] on input "checkbox" at bounding box center [28, 544] width 30 height 30
checkbox input "true"
click at [208, 179] on icon "button" at bounding box center [212, 176] width 15 height 12
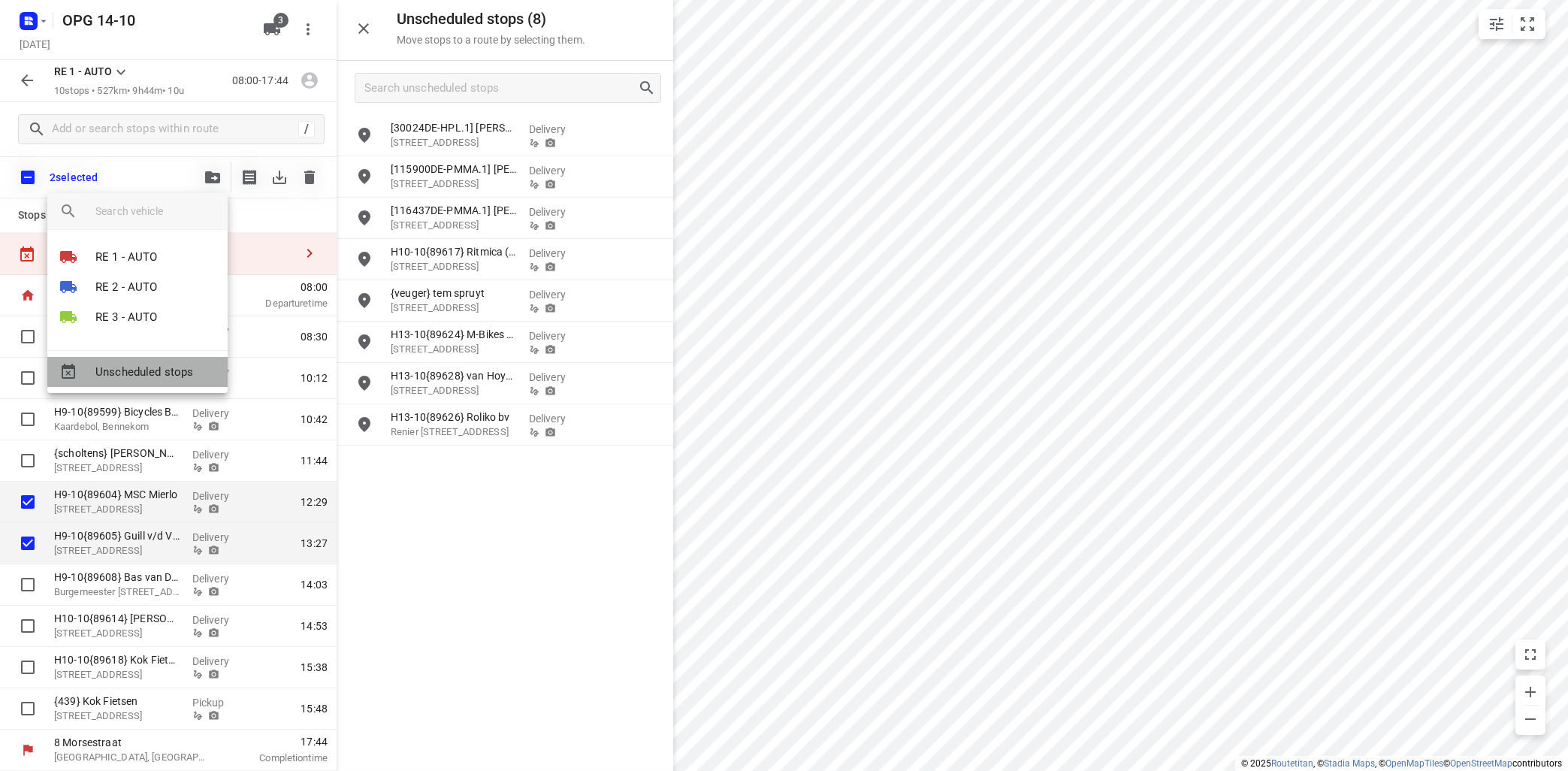
click at [172, 376] on span "Unscheduled stops" at bounding box center [156, 372] width 120 height 17
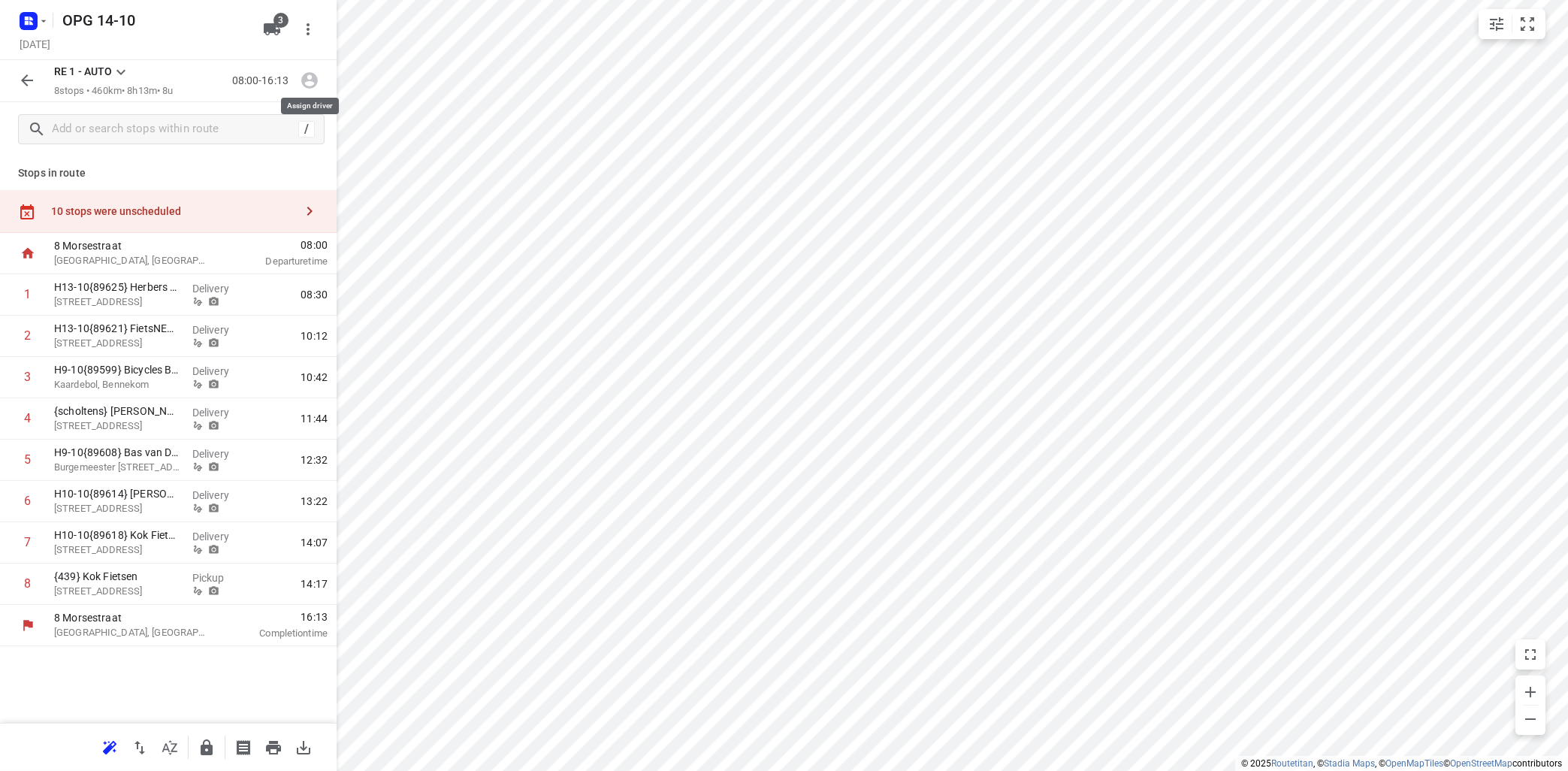
click at [311, 86] on icon "button" at bounding box center [310, 81] width 20 height 20
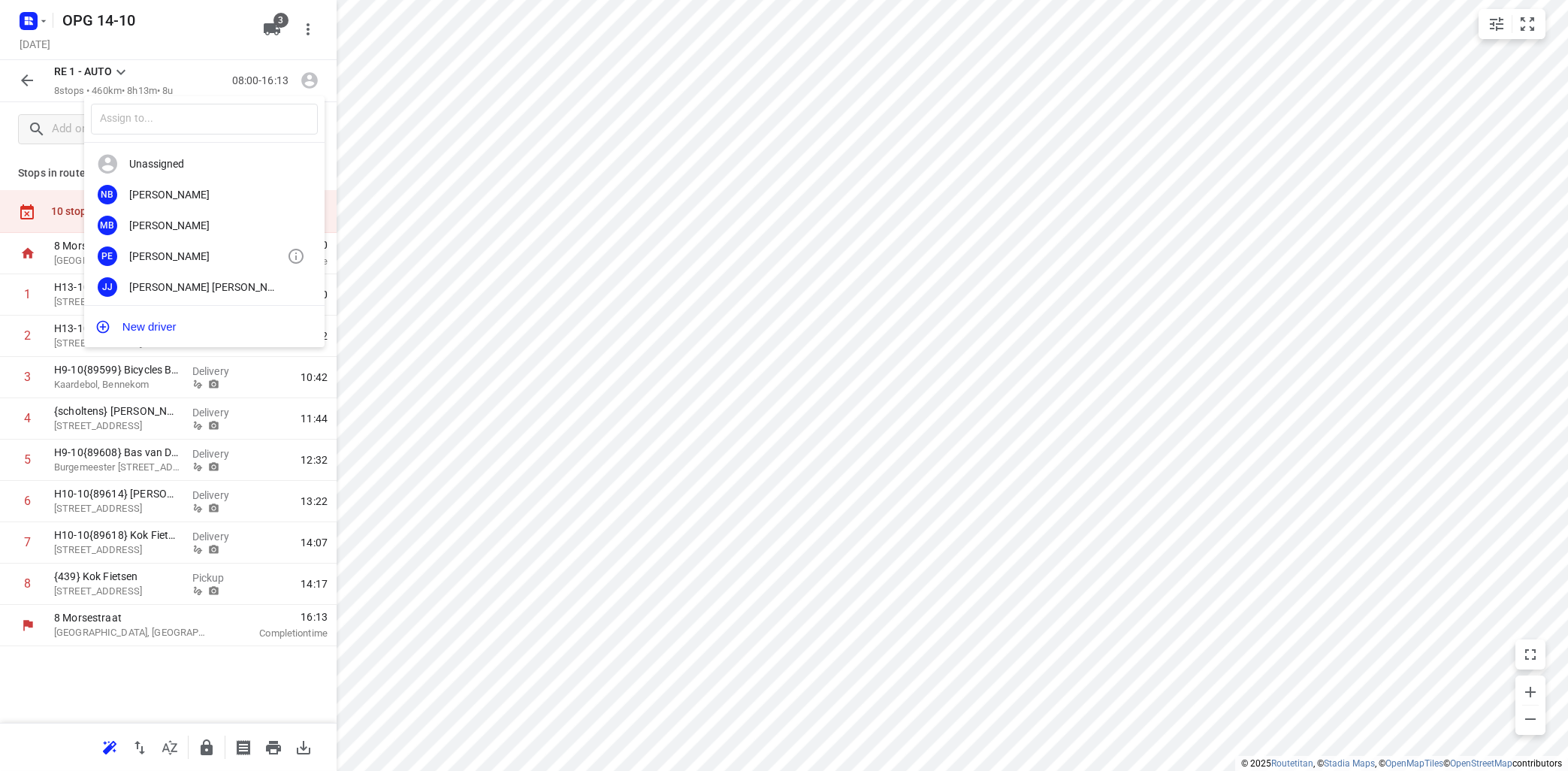
click at [236, 252] on div "PE [PERSON_NAME]" at bounding box center [204, 256] width 241 height 30
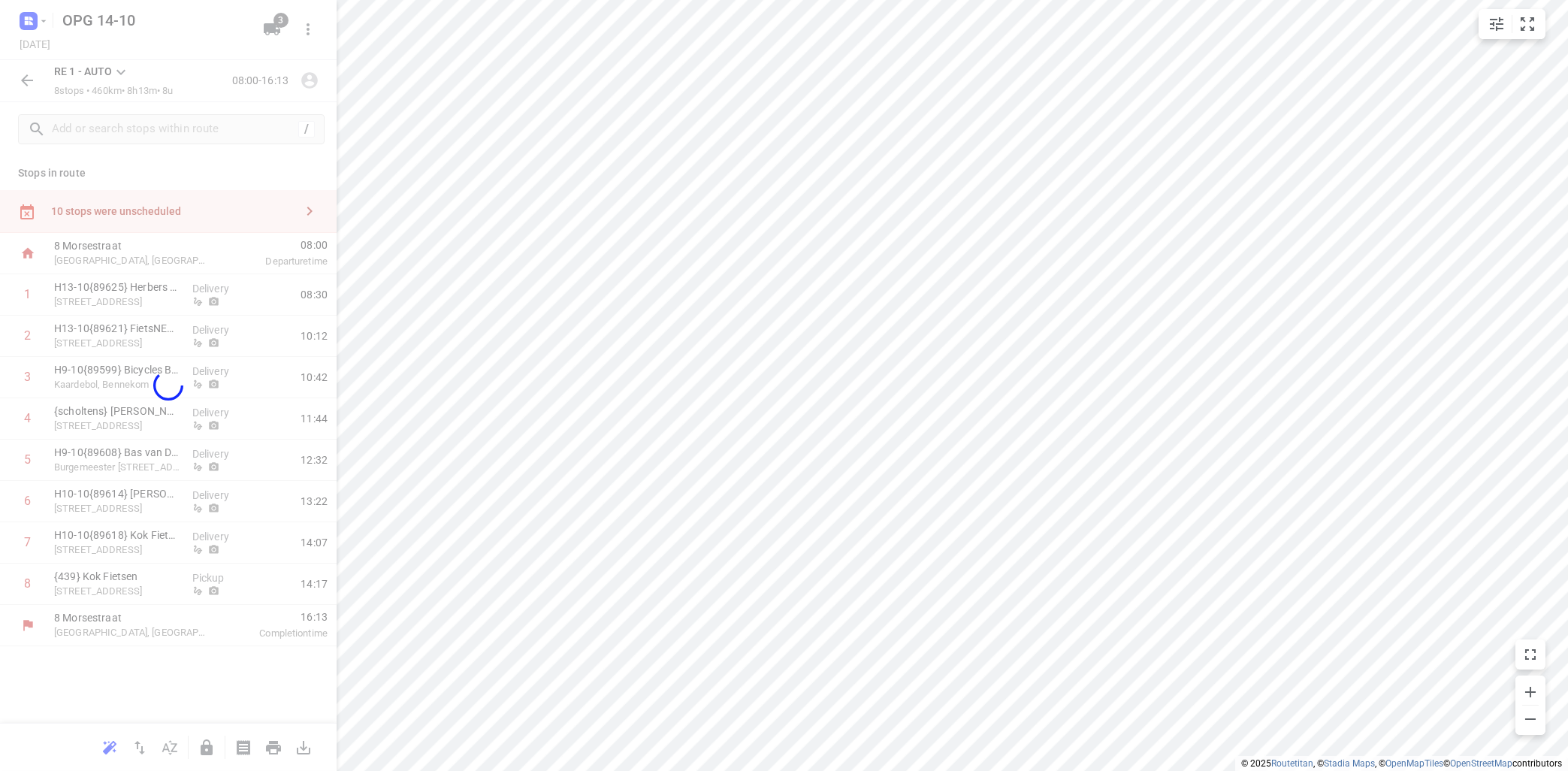
click at [122, 73] on div at bounding box center [168, 385] width 337 height 771
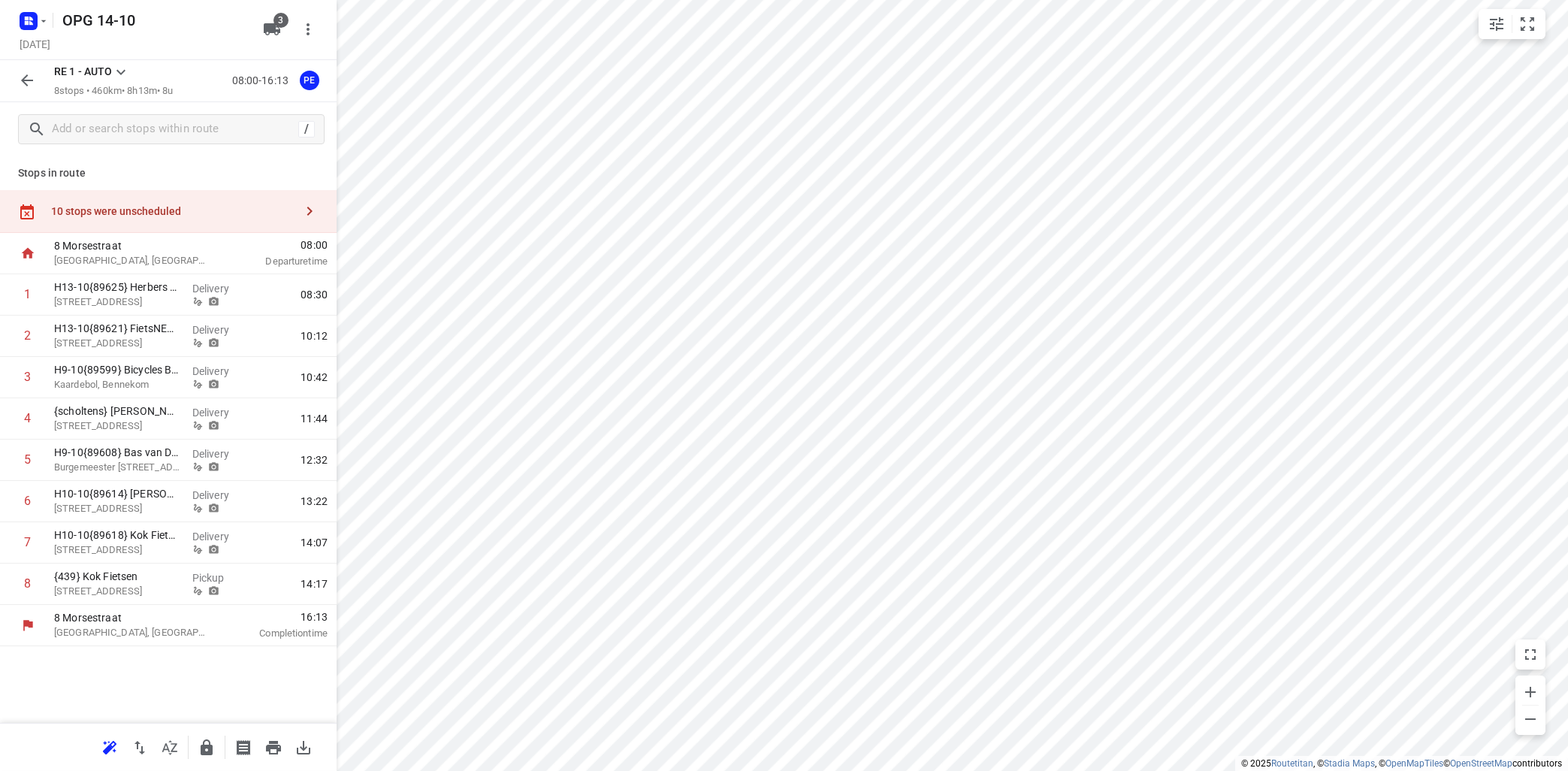
click at [122, 73] on icon at bounding box center [121, 73] width 9 height 5
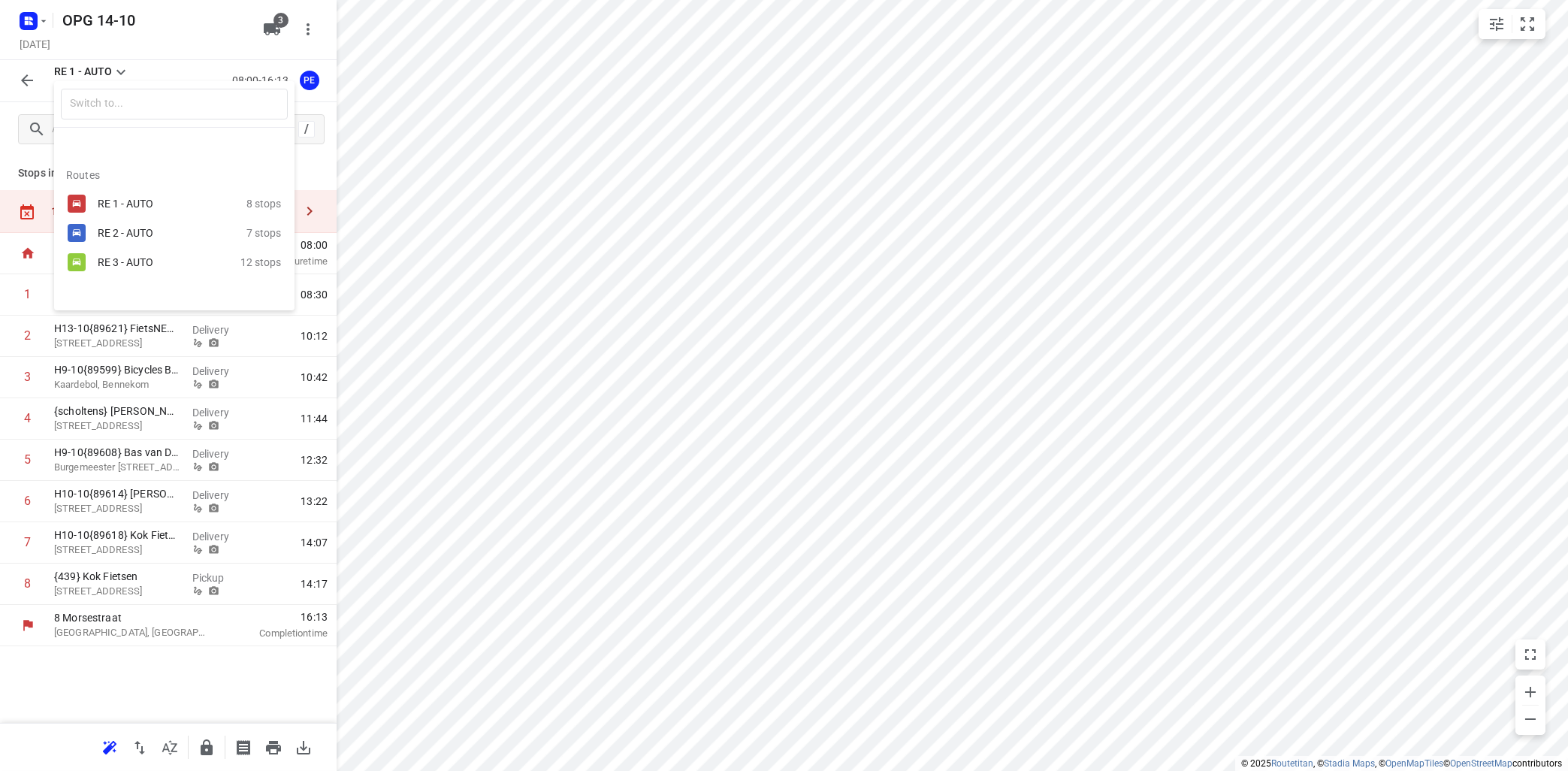
click at [108, 254] on div "RE 3 - AUTO" at bounding box center [168, 262] width 142 height 18
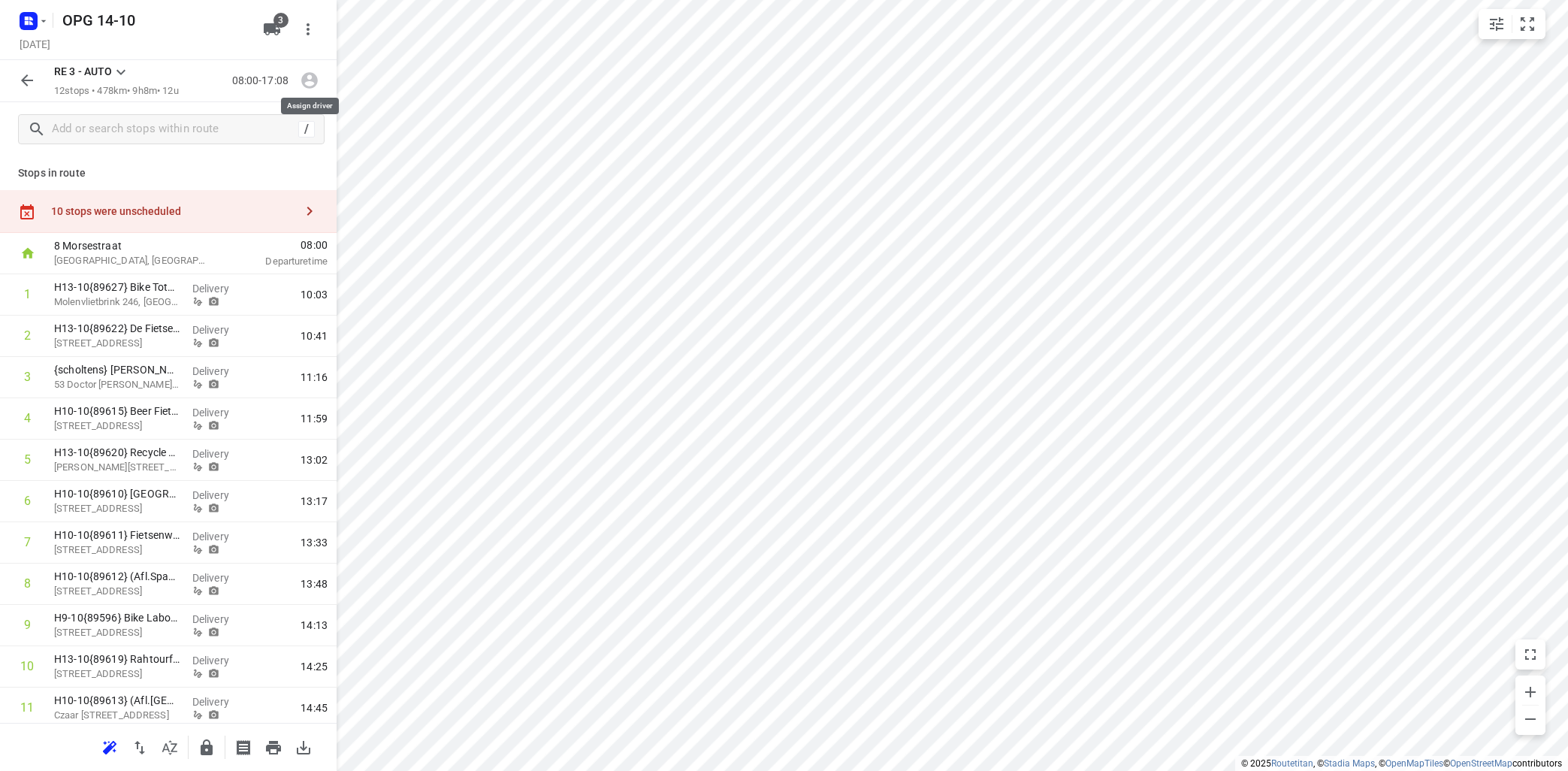
click at [311, 85] on icon "button" at bounding box center [310, 81] width 20 height 20
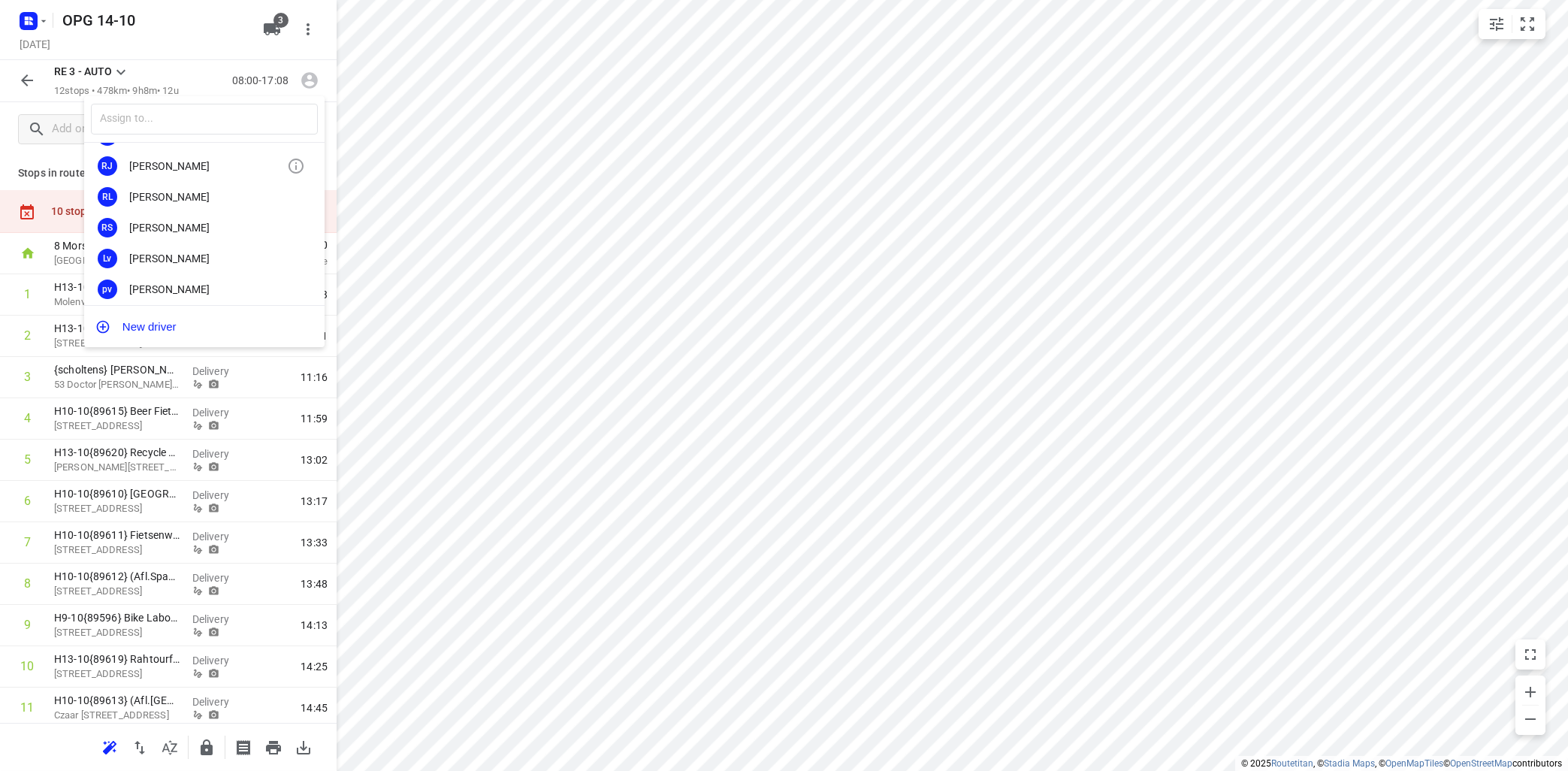
scroll to position [181, 0]
click at [221, 226] on div "[PERSON_NAME]" at bounding box center [208, 227] width 158 height 12
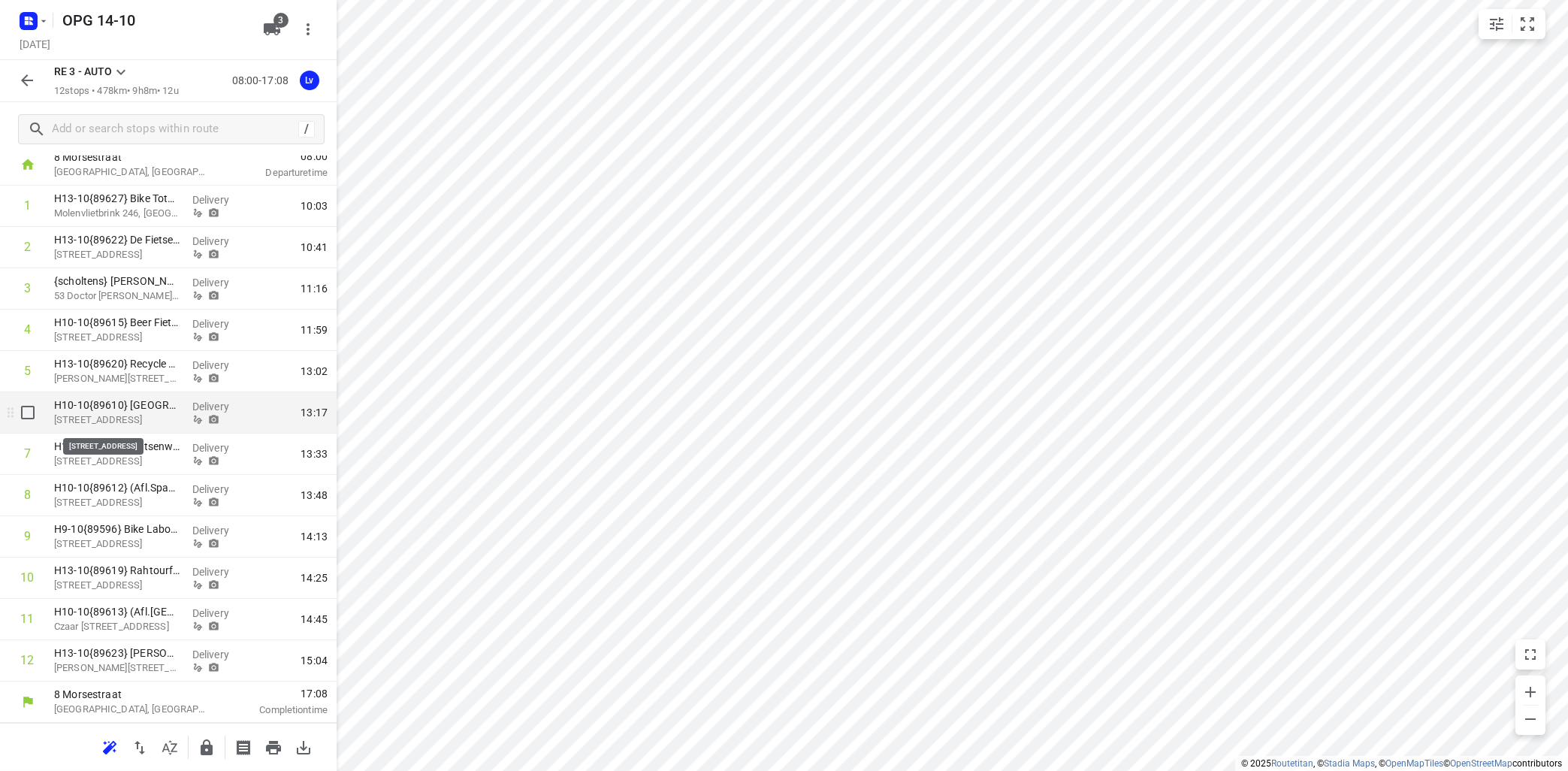
scroll to position [0, 0]
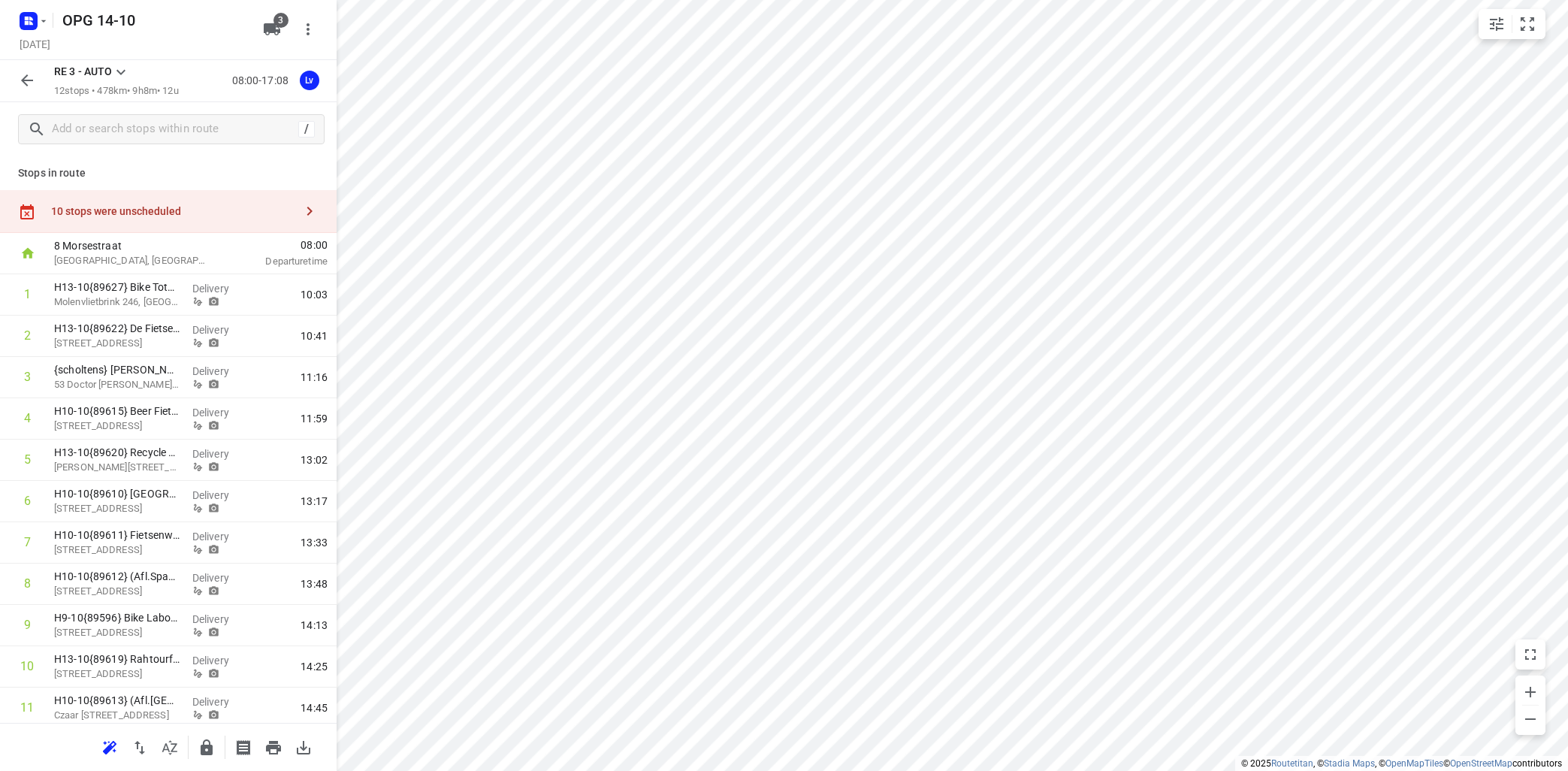
click at [120, 71] on icon at bounding box center [121, 72] width 18 height 18
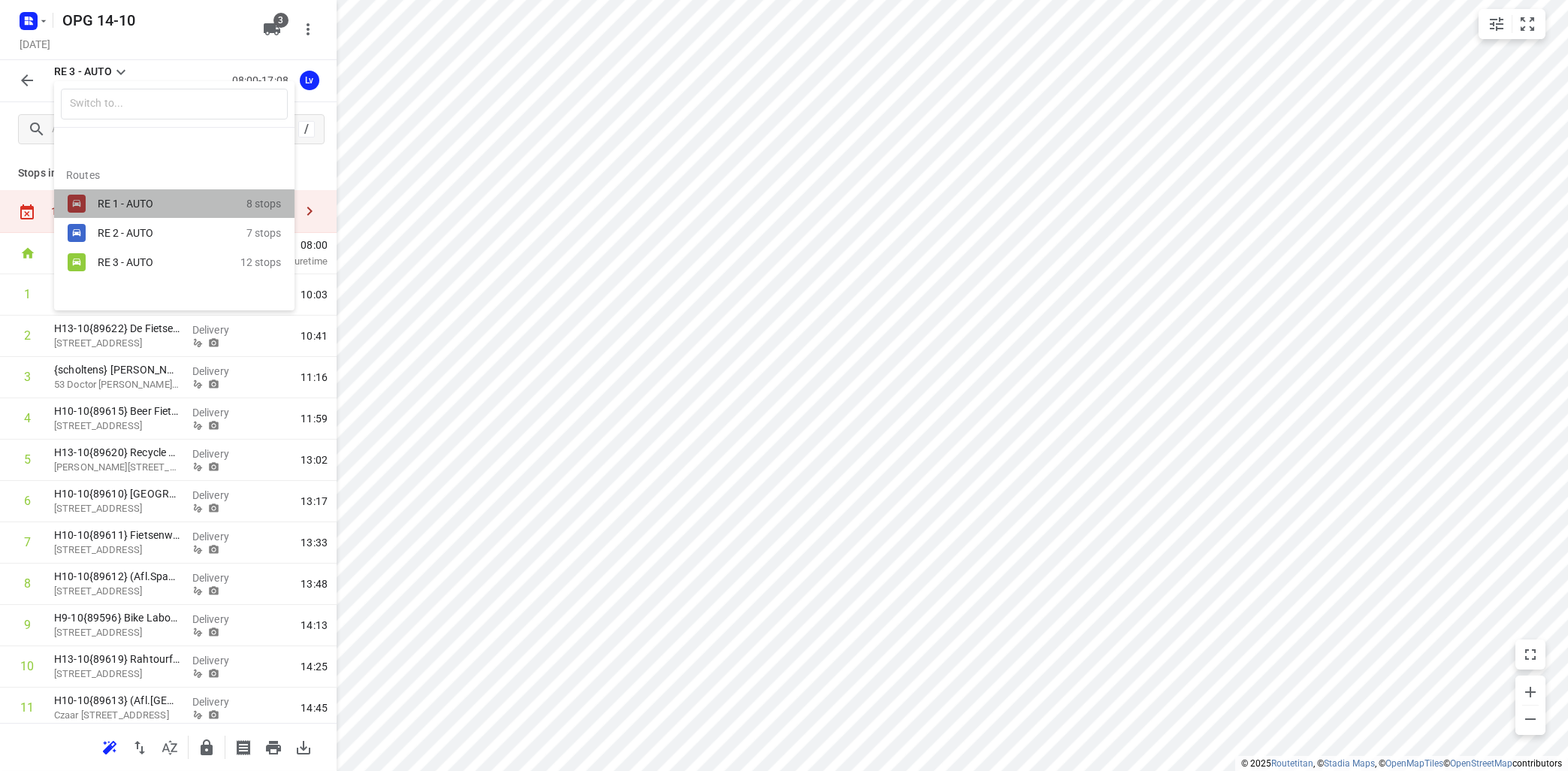
click at [112, 200] on div "RE 1 - AUTO" at bounding box center [161, 203] width 128 height 12
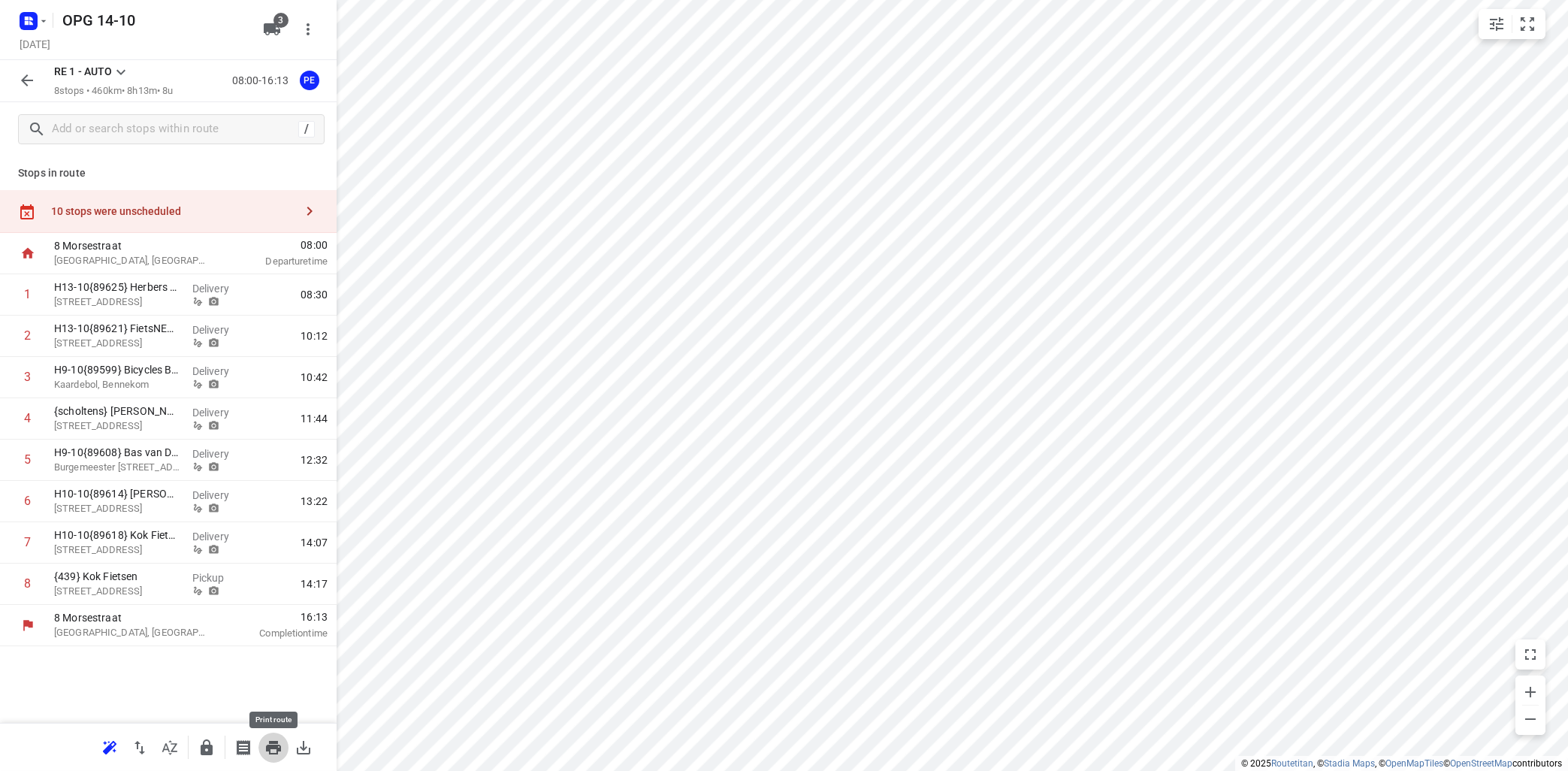
click at [271, 744] on icon "button" at bounding box center [273, 748] width 18 height 18
click at [117, 73] on icon at bounding box center [121, 72] width 18 height 18
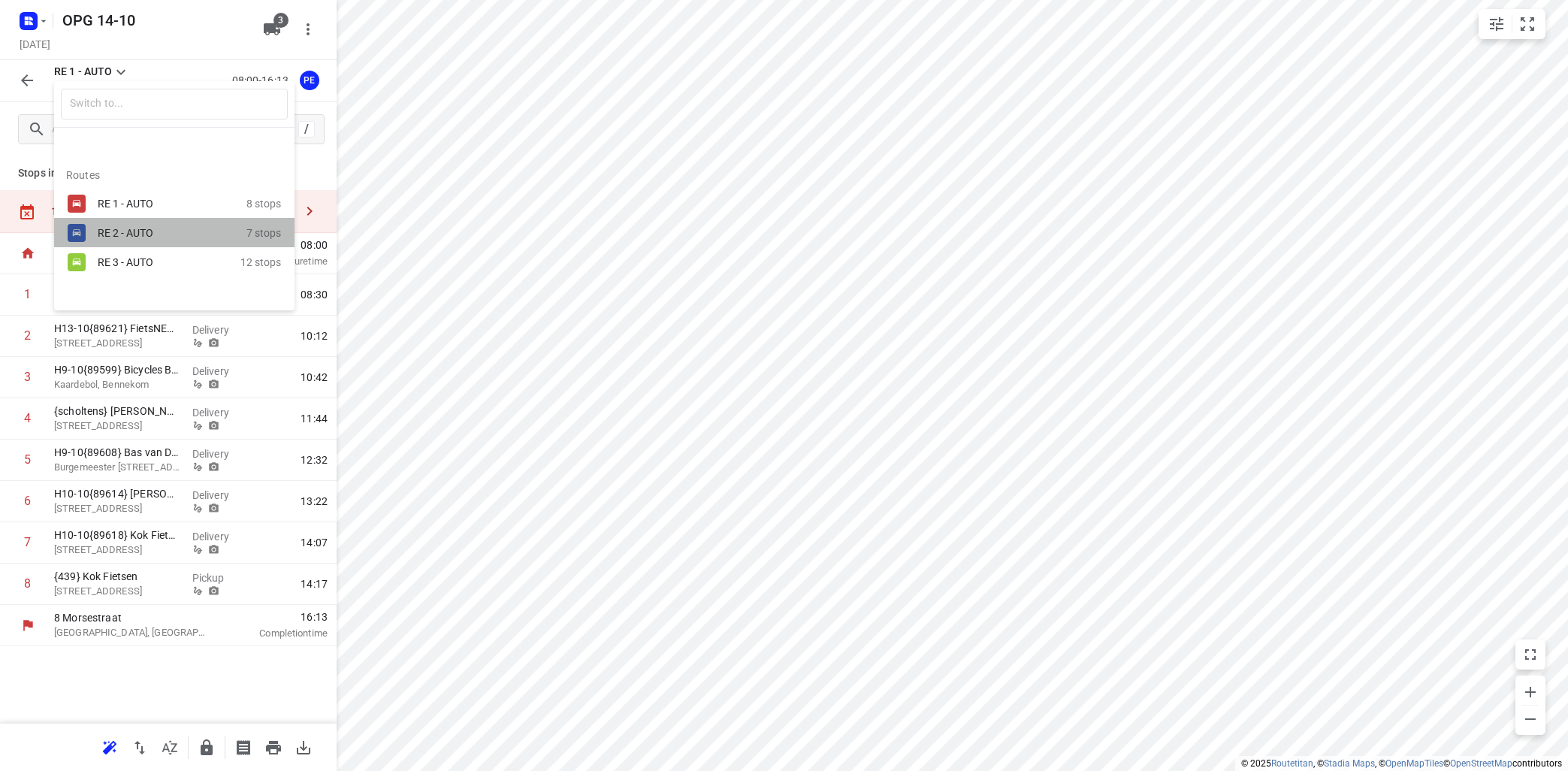
click at [107, 236] on div "RE 2 - AUTO" at bounding box center [161, 232] width 128 height 12
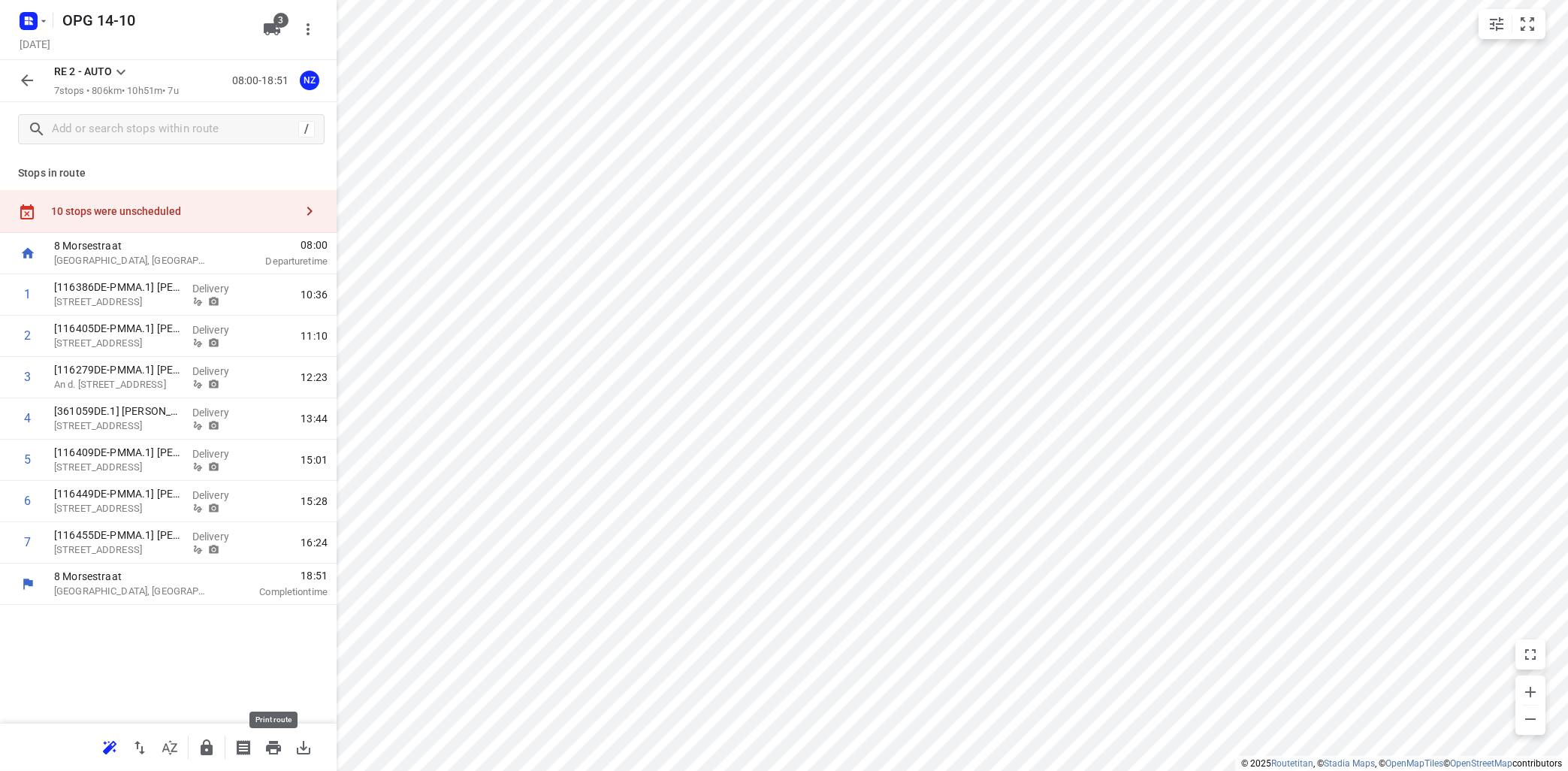
click at [281, 743] on icon "button" at bounding box center [273, 748] width 18 height 18
click at [120, 71] on icon at bounding box center [121, 72] width 18 height 18
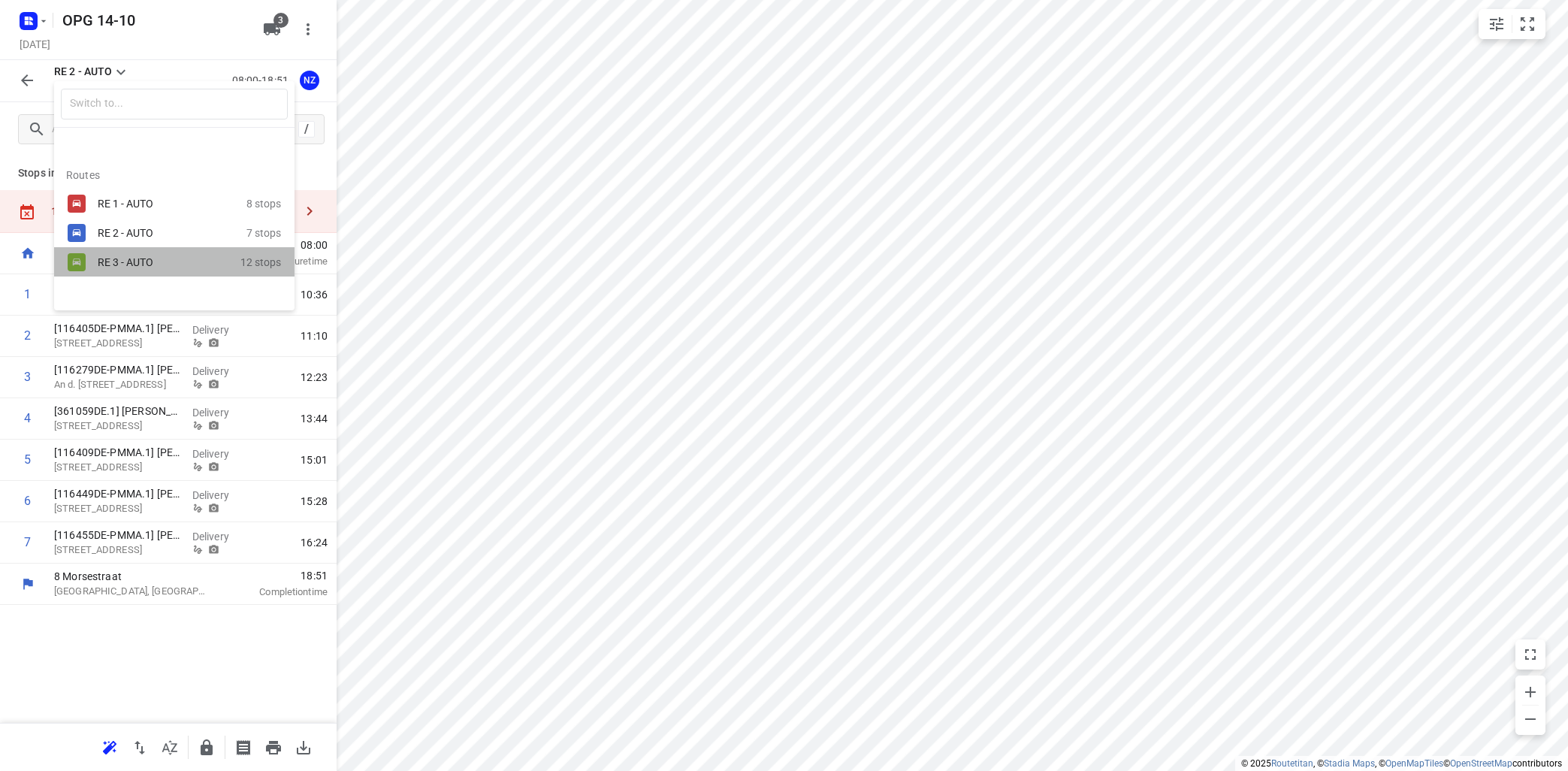
click at [157, 258] on div "RE 3 - AUTO" at bounding box center [168, 262] width 142 height 18
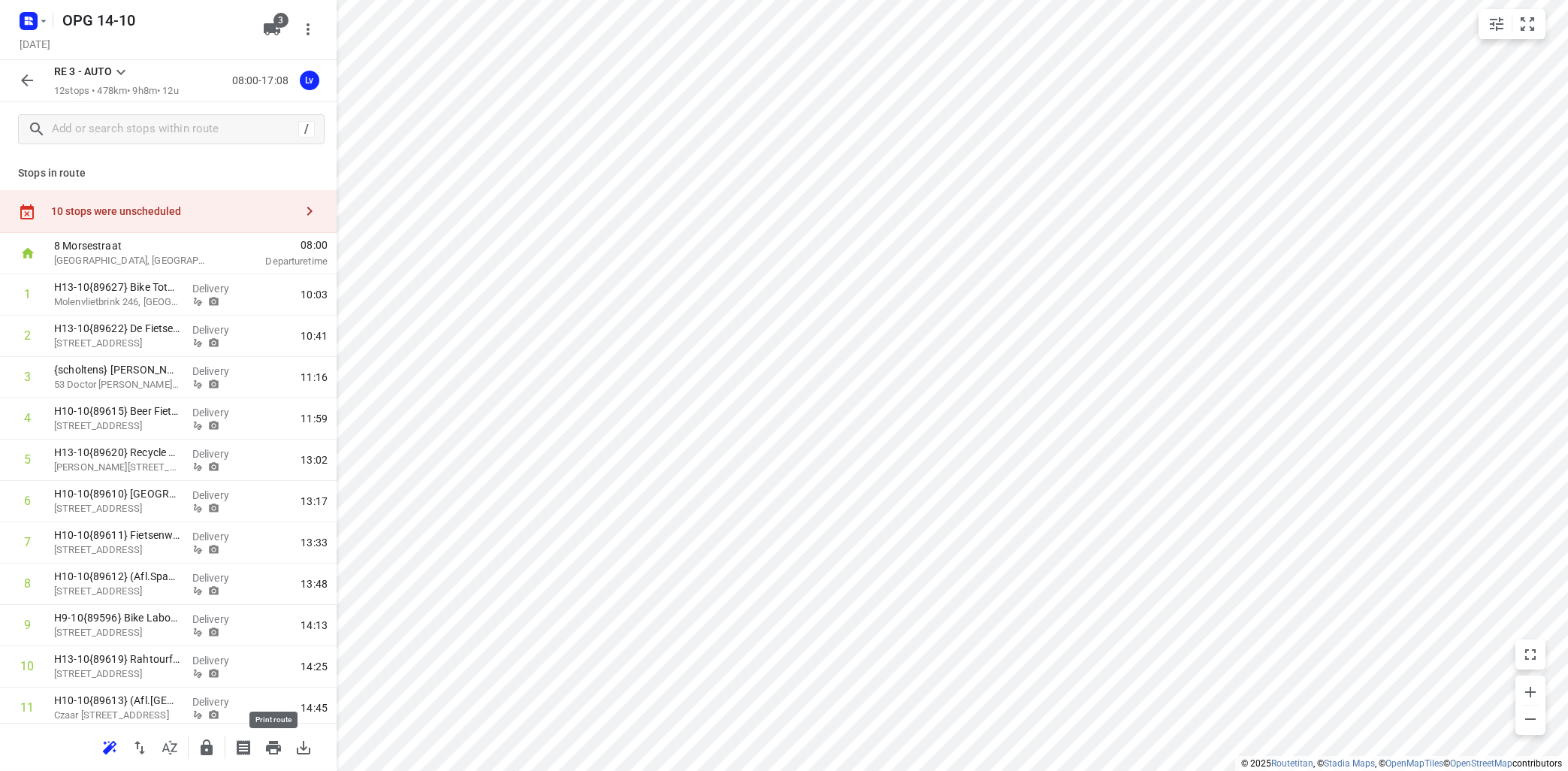
click at [270, 743] on icon "button" at bounding box center [273, 747] width 15 height 13
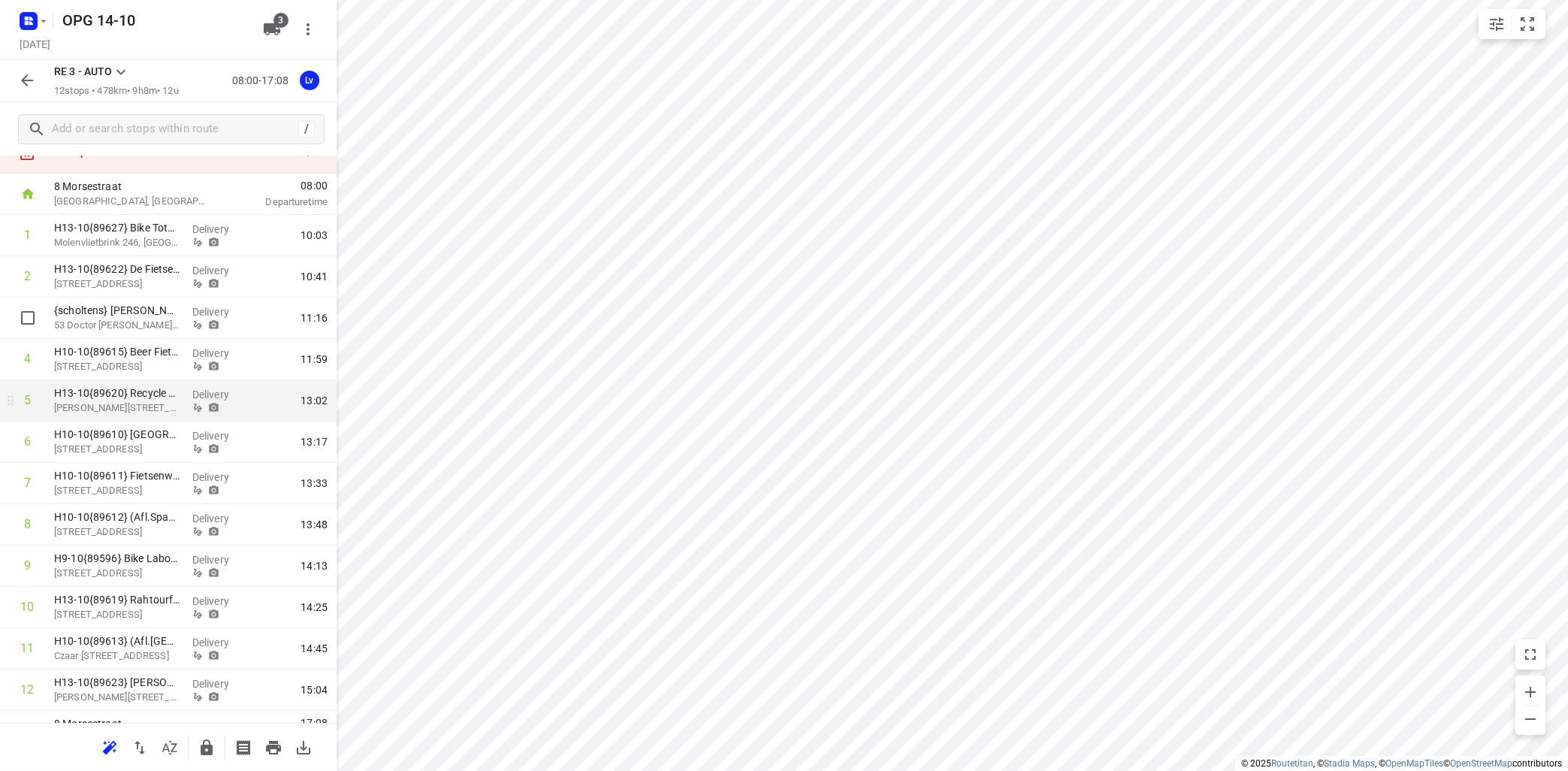
scroll to position [89, 0]
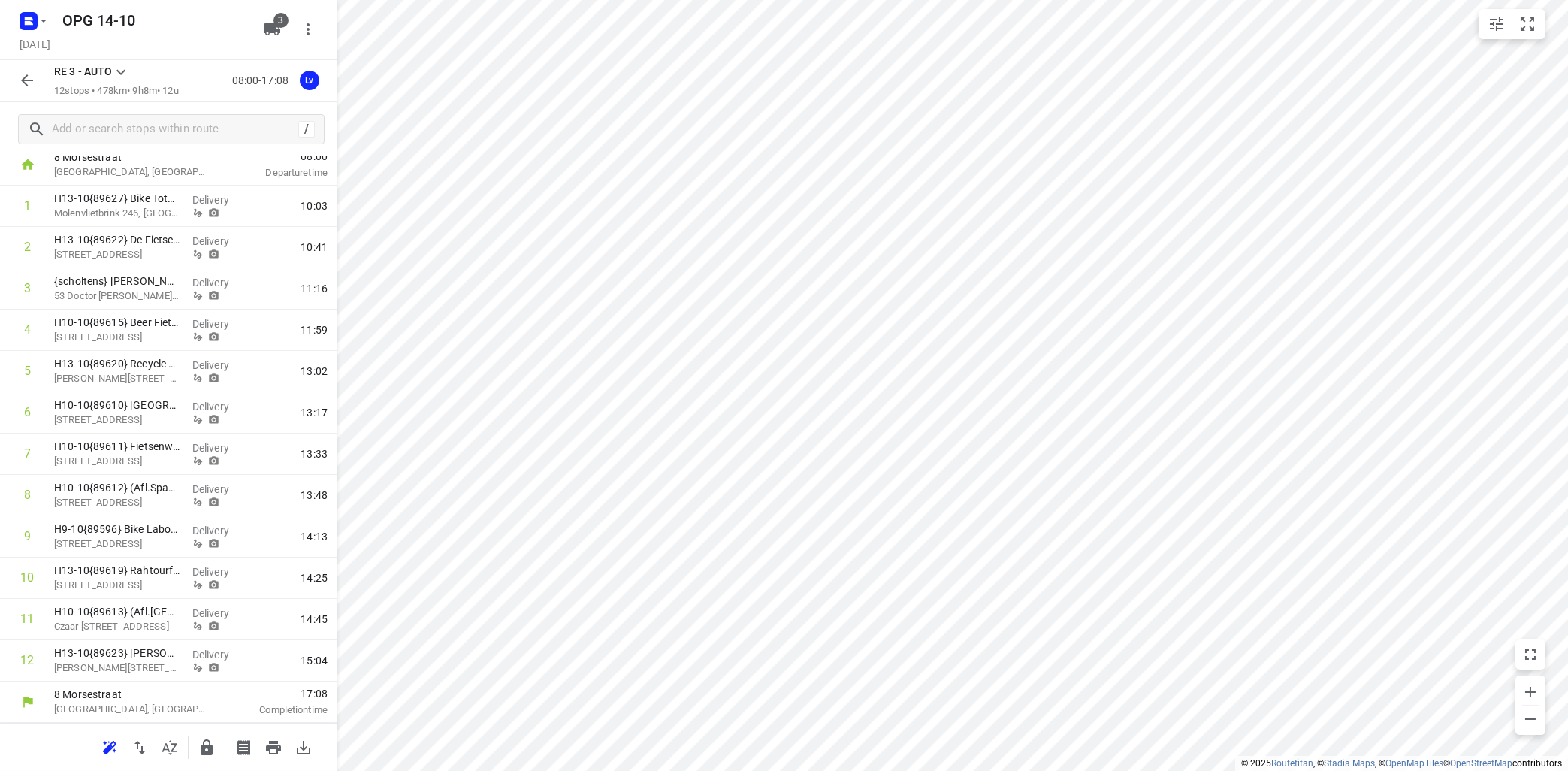
click at [26, 84] on icon "button" at bounding box center [26, 80] width 12 height 12
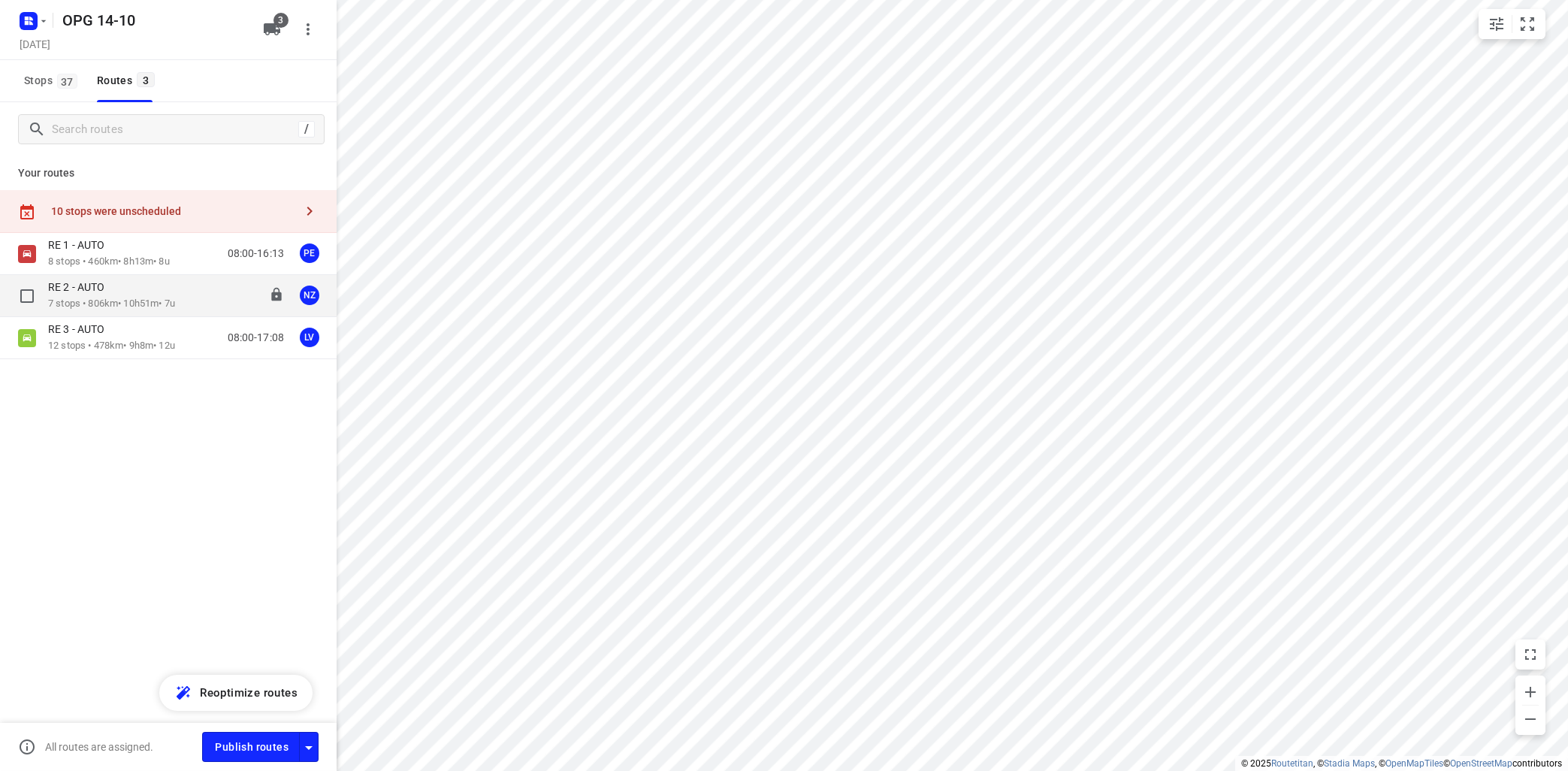
click at [143, 288] on div "RE 2 - AUTO" at bounding box center [112, 288] width 127 height 16
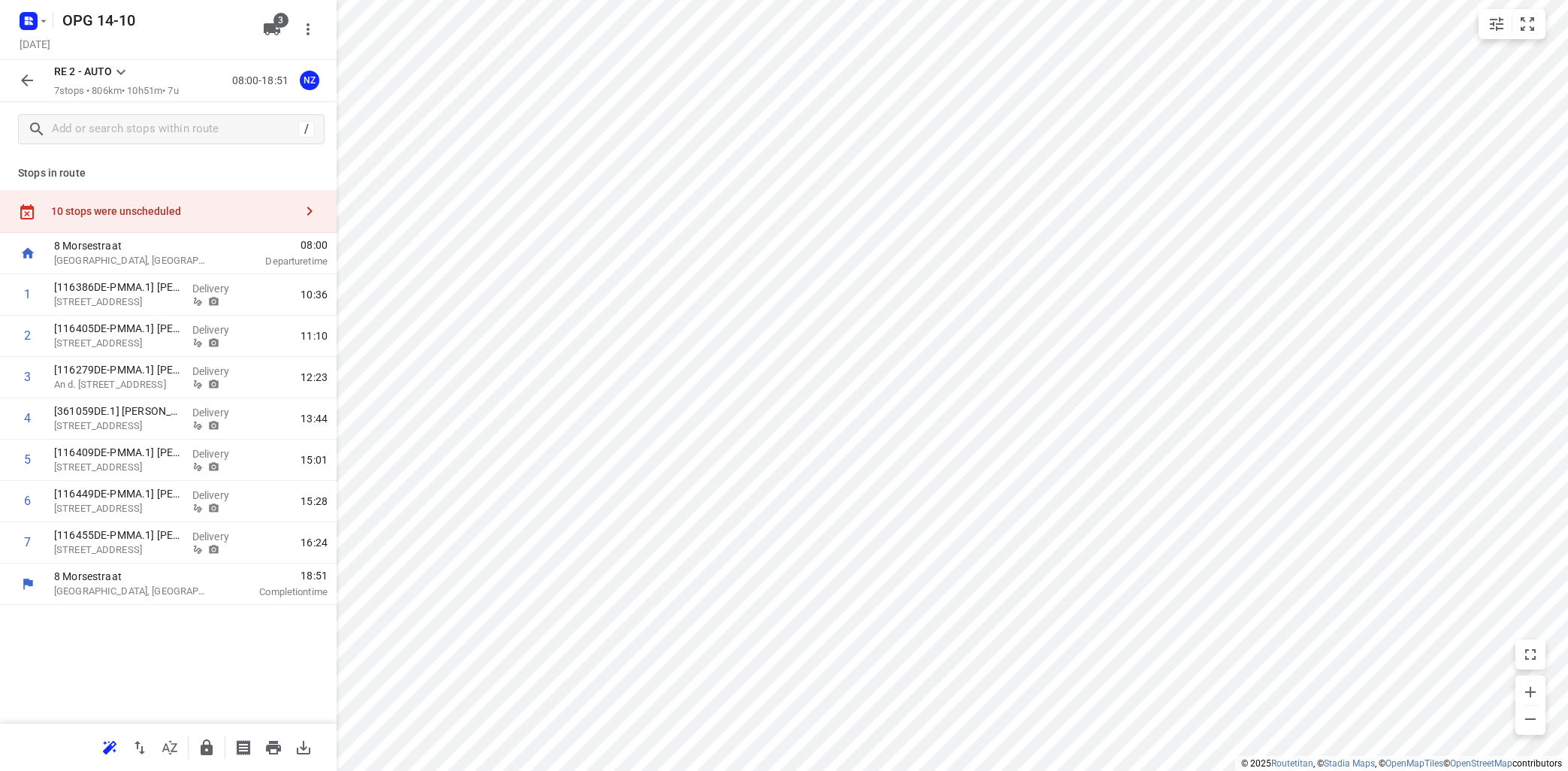
click at [128, 73] on icon at bounding box center [121, 72] width 18 height 18
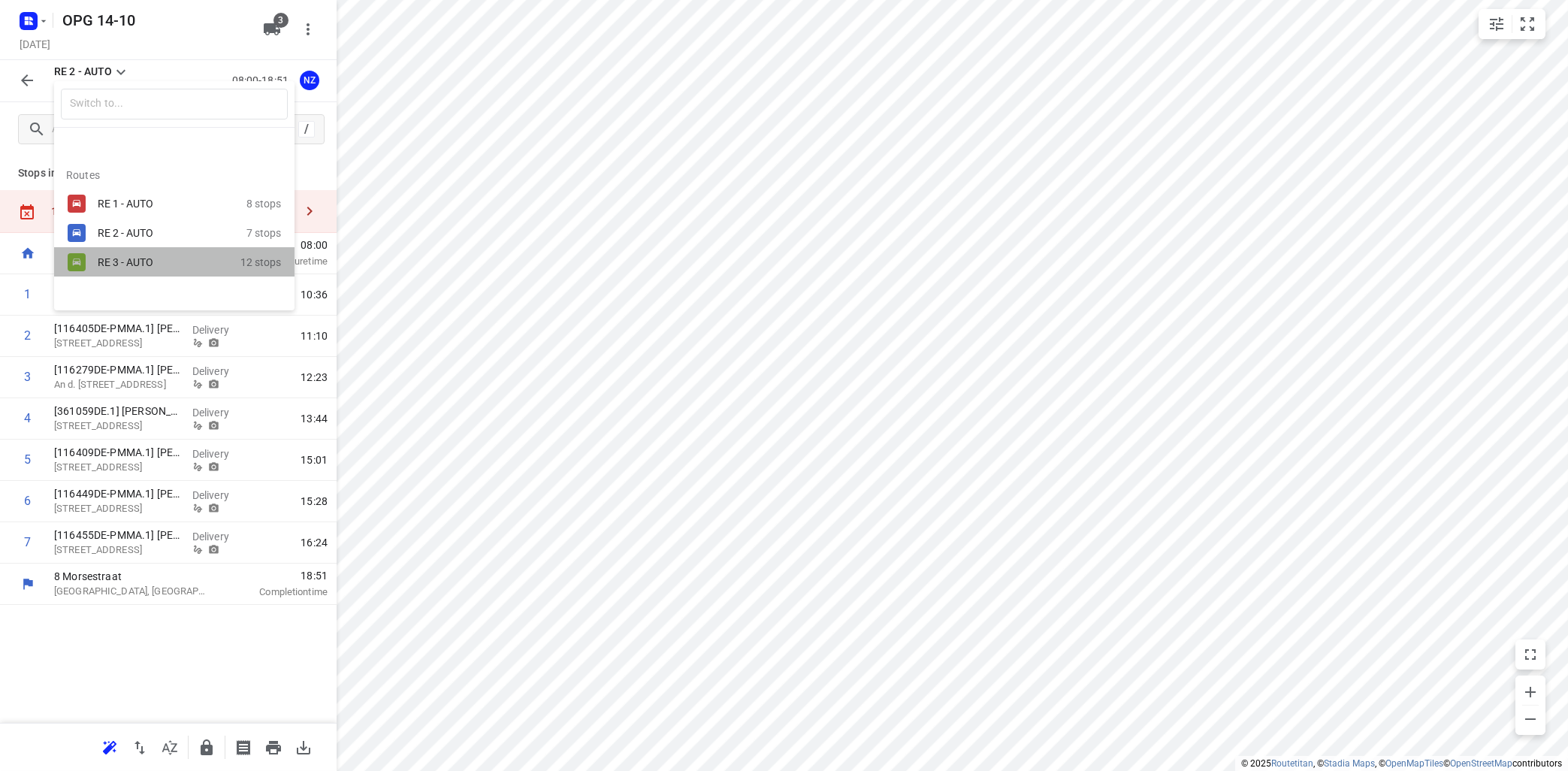
click at [146, 253] on div "RE 3 - AUTO" at bounding box center [168, 262] width 142 height 18
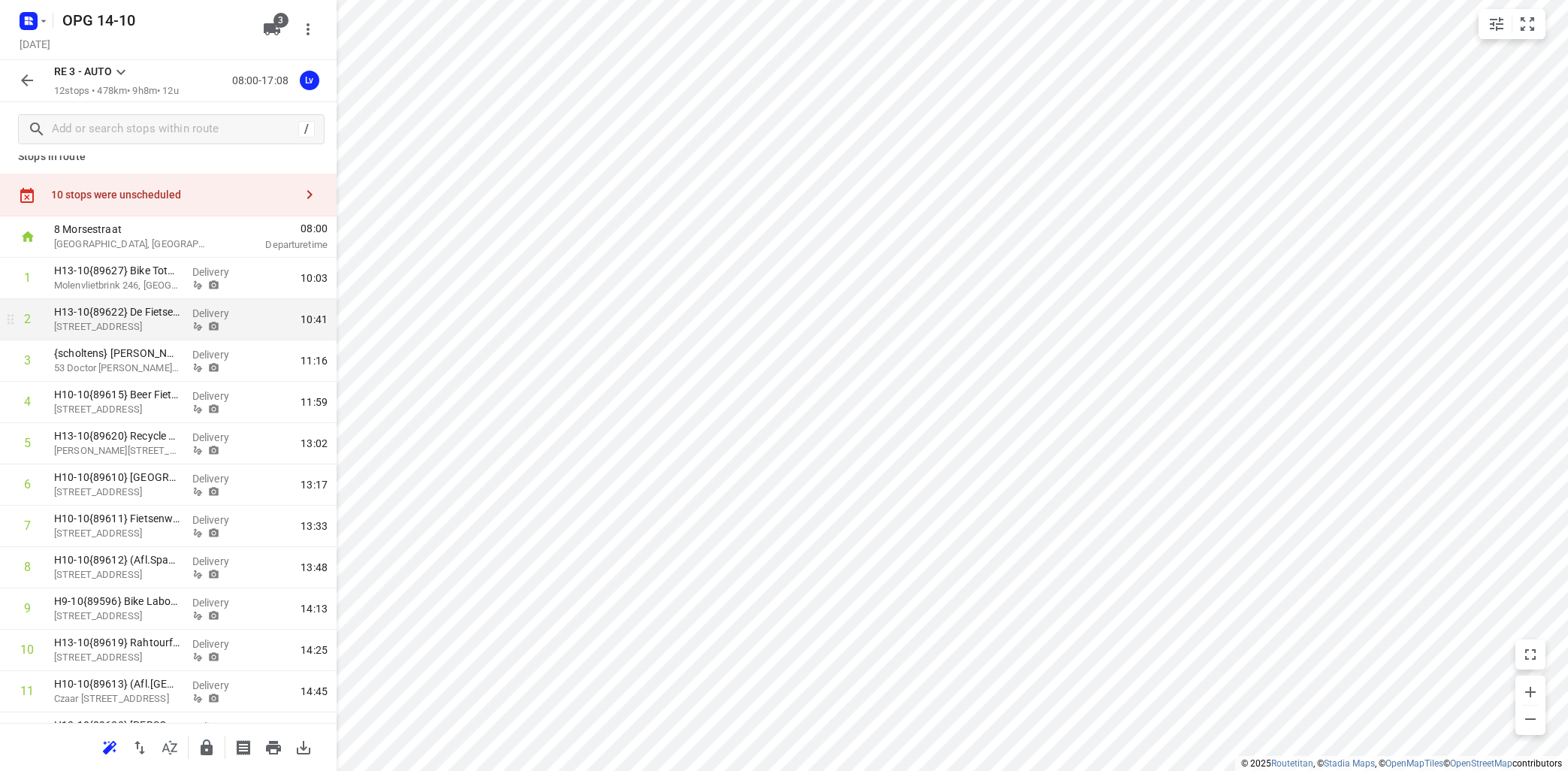
scroll to position [0, 0]
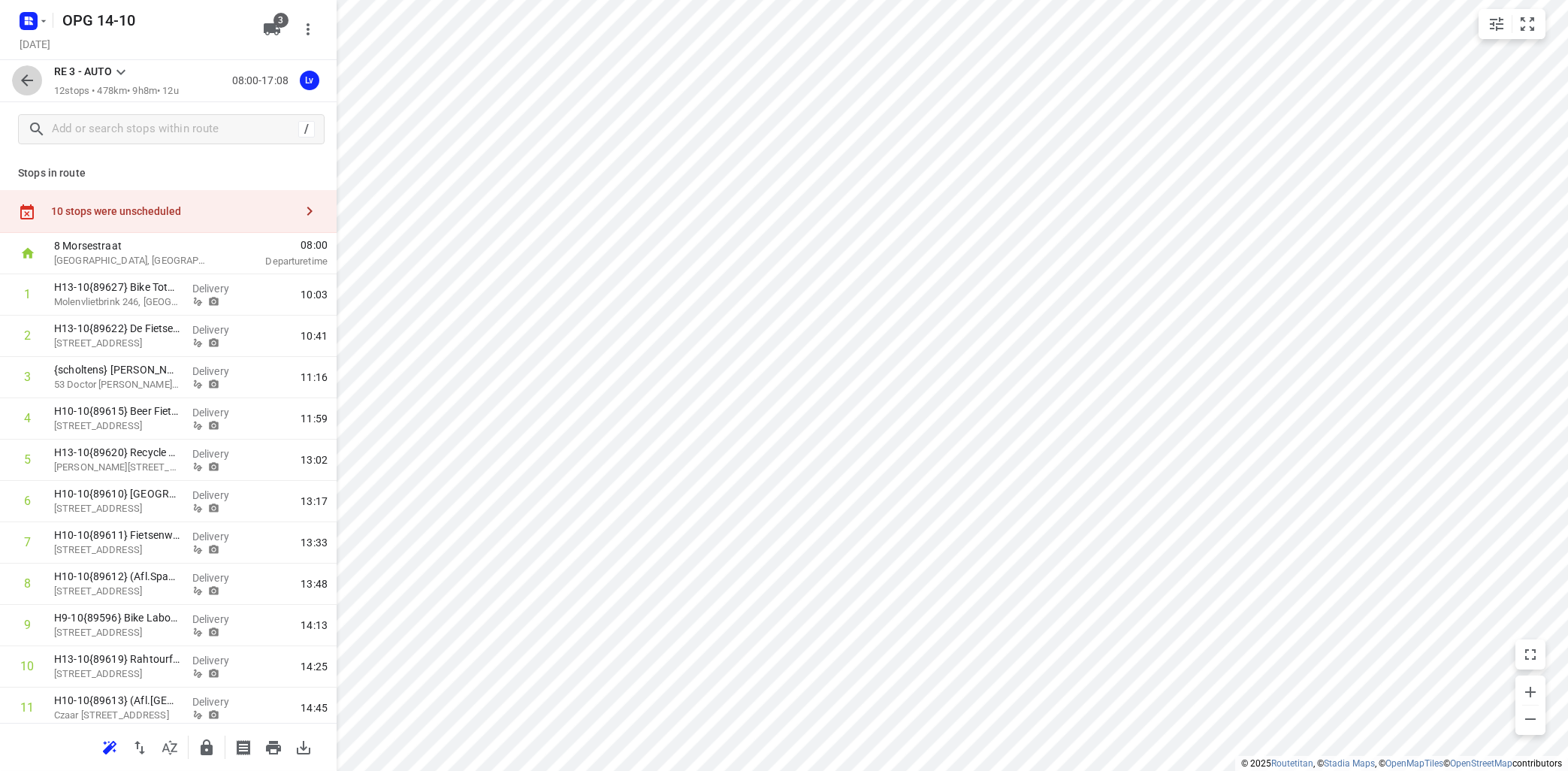
click at [30, 81] on icon "button" at bounding box center [26, 80] width 12 height 12
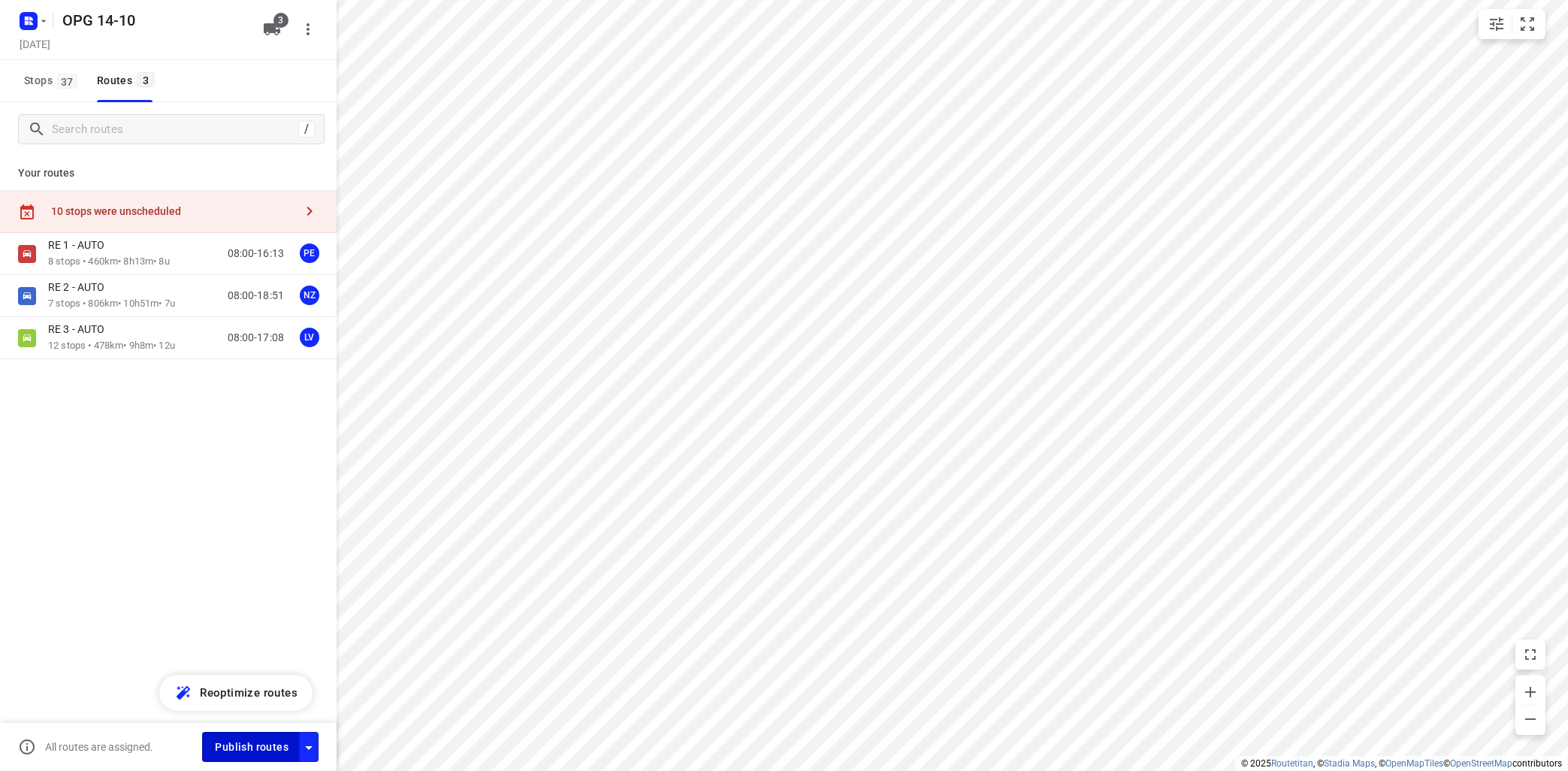
click at [256, 740] on span "Publish routes" at bounding box center [252, 747] width 73 height 19
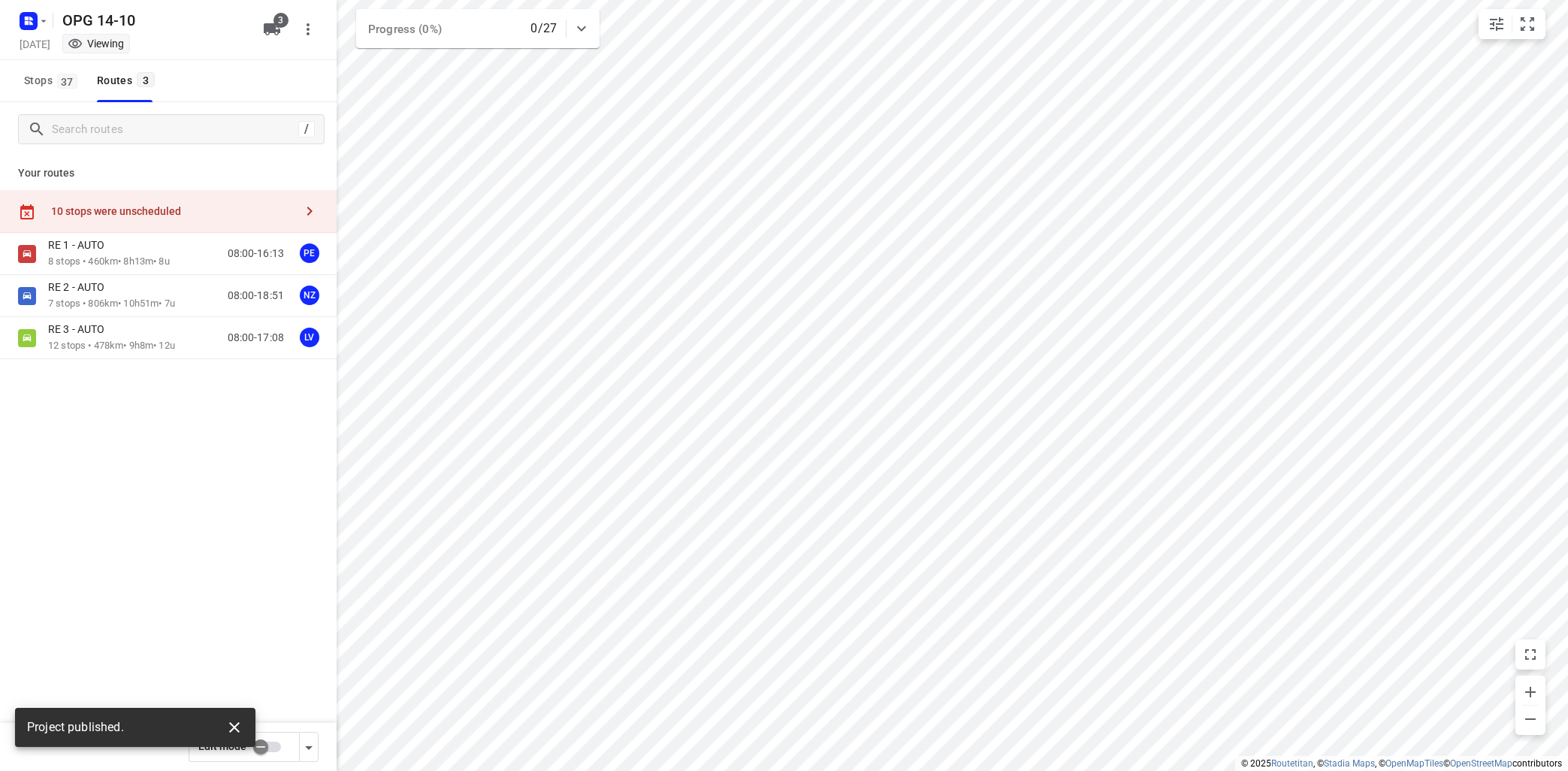
click at [232, 731] on icon "button" at bounding box center [235, 727] width 11 height 11
